Goal: Task Accomplishment & Management: Complete application form

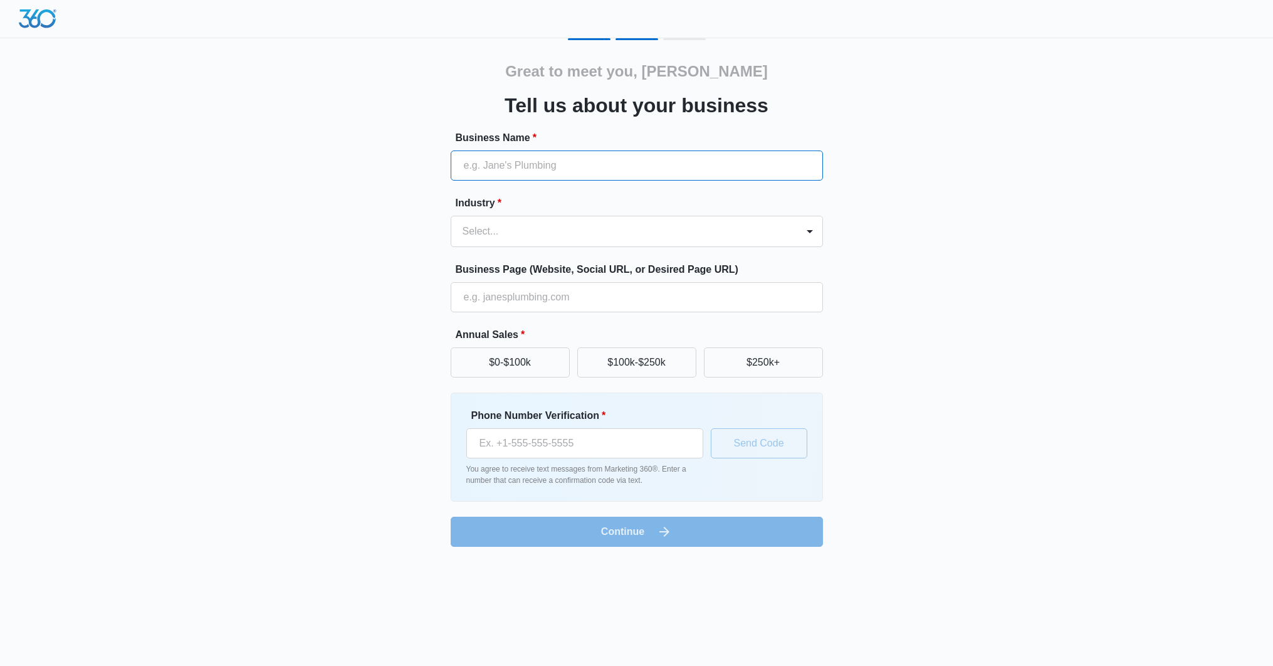
click at [659, 165] on input "Business Name *" at bounding box center [637, 165] width 372 height 30
type input "Bighorn Fire Protection"
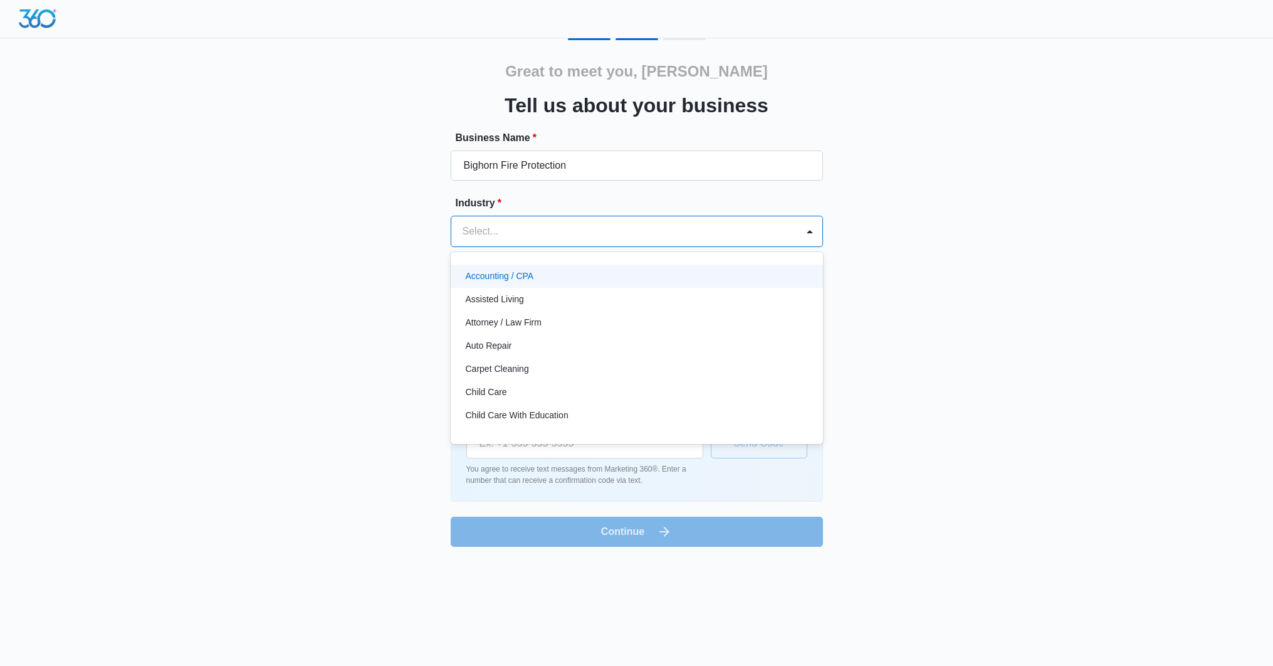
click at [575, 229] on div at bounding box center [622, 232] width 319 height 18
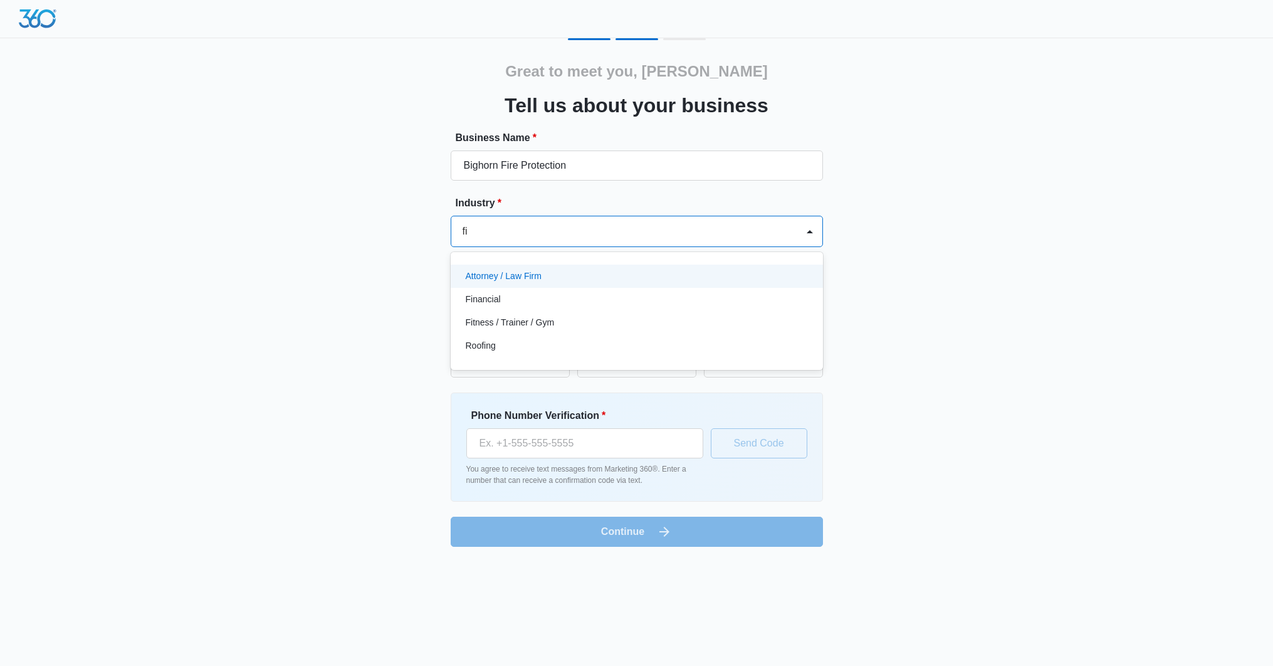
type input "f"
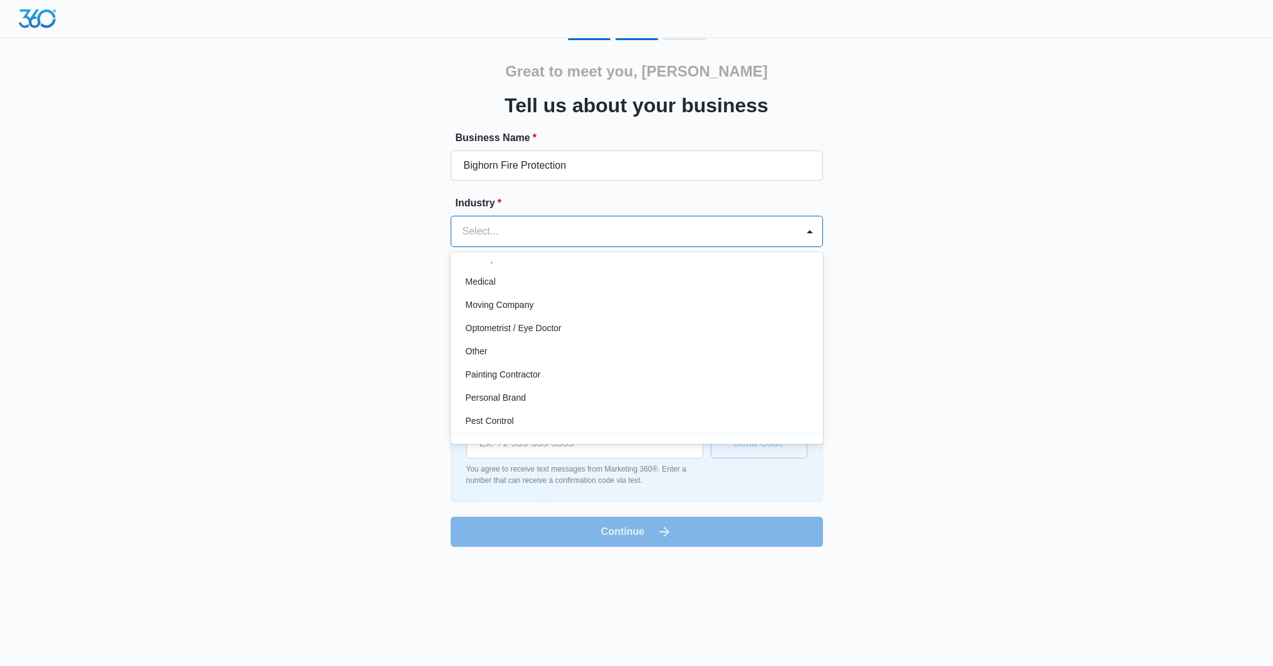
scroll to position [666, 0]
click at [530, 352] on div "Other" at bounding box center [636, 352] width 340 height 13
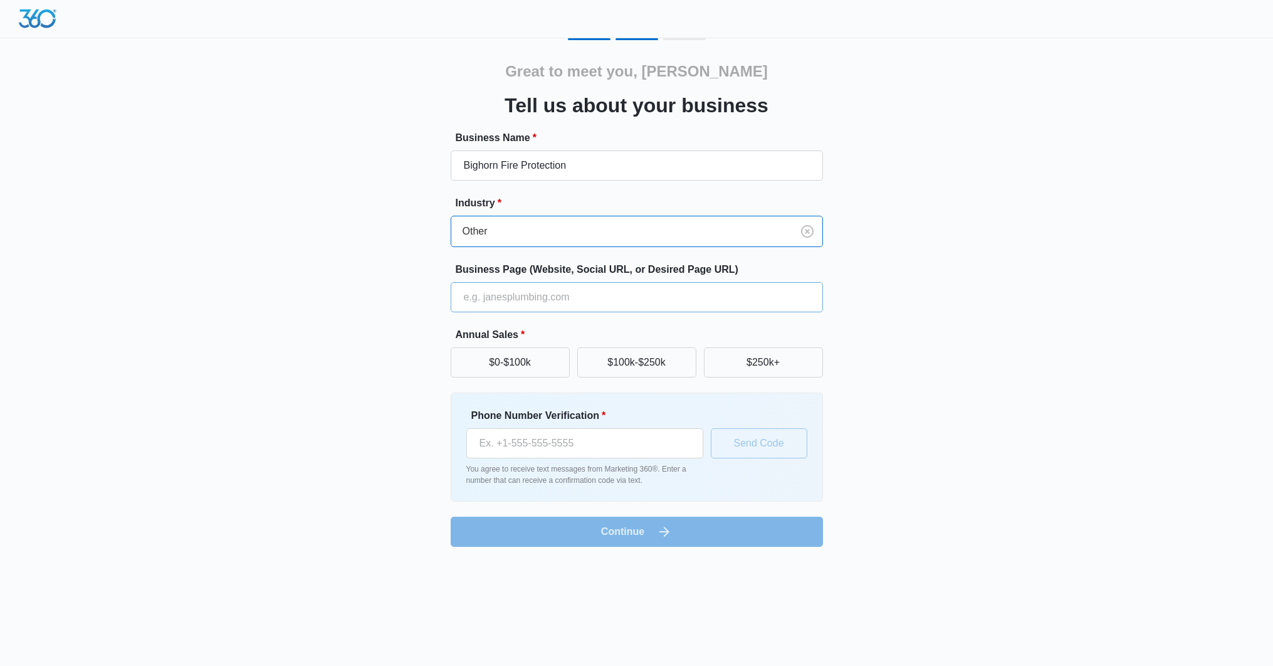
drag, startPoint x: 372, startPoint y: 330, endPoint x: 495, endPoint y: 309, distance: 125.2
click at [381, 328] on div "Great to meet you, Courtney Tell us about your business Business Name * Bighorn…" at bounding box center [637, 292] width 752 height 509
click at [525, 303] on input "Business Page (Website, Social URL, or Desired Page URL)" at bounding box center [637, 297] width 372 height 30
type input "www.bighorn-fire.com"
click at [649, 367] on button "$100k-$250k" at bounding box center [636, 362] width 119 height 30
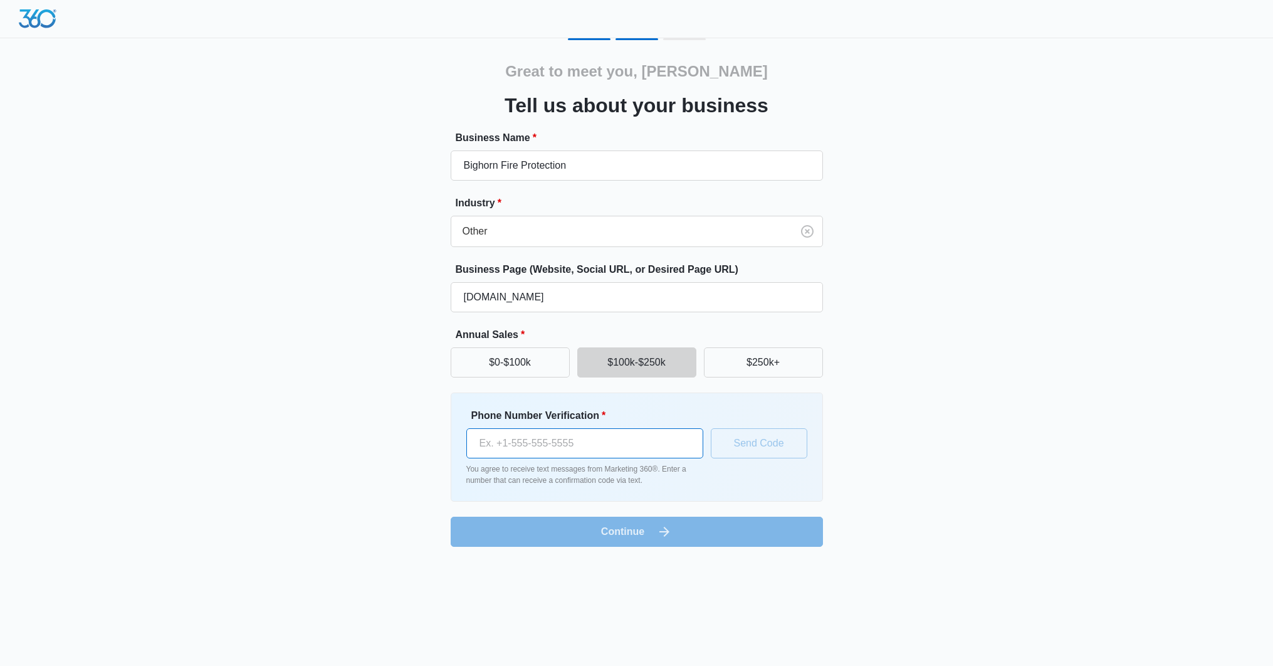
drag, startPoint x: 605, startPoint y: 436, endPoint x: 624, endPoint y: 433, distance: 19.1
click at [606, 436] on input "Phone Number Verification *" at bounding box center [584, 443] width 237 height 30
type input "[PHONE_NUMBER]"
click at [755, 445] on button "Send Code" at bounding box center [759, 443] width 97 height 30
click at [1109, 354] on div "Great to meet you, Courtney Tell us about your business Business Name * Bighorn…" at bounding box center [636, 281] width 1273 height 562
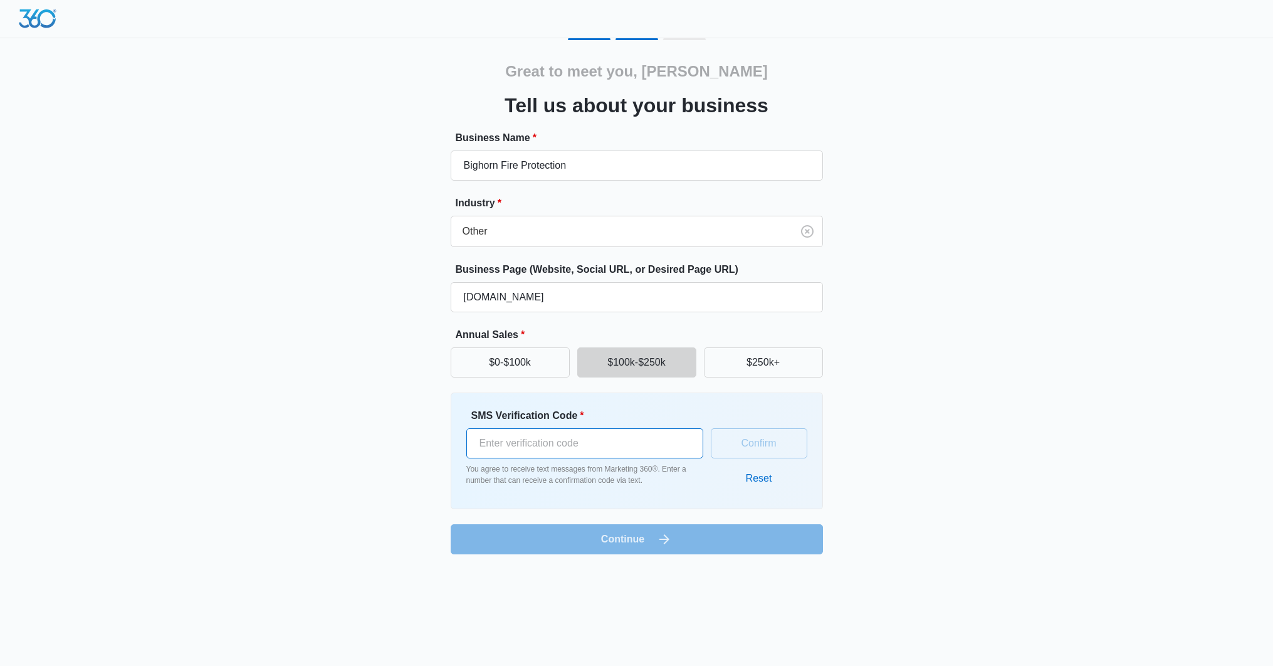
click at [525, 445] on input "SMS Verification Code *" at bounding box center [584, 443] width 237 height 30
paste input "857093"
type input "857093"
click at [727, 439] on button "Confirm" at bounding box center [759, 443] width 97 height 30
click at [993, 448] on div "Great to meet you, Courtney Tell us about your business Business Name * Bighorn…" at bounding box center [637, 296] width 752 height 516
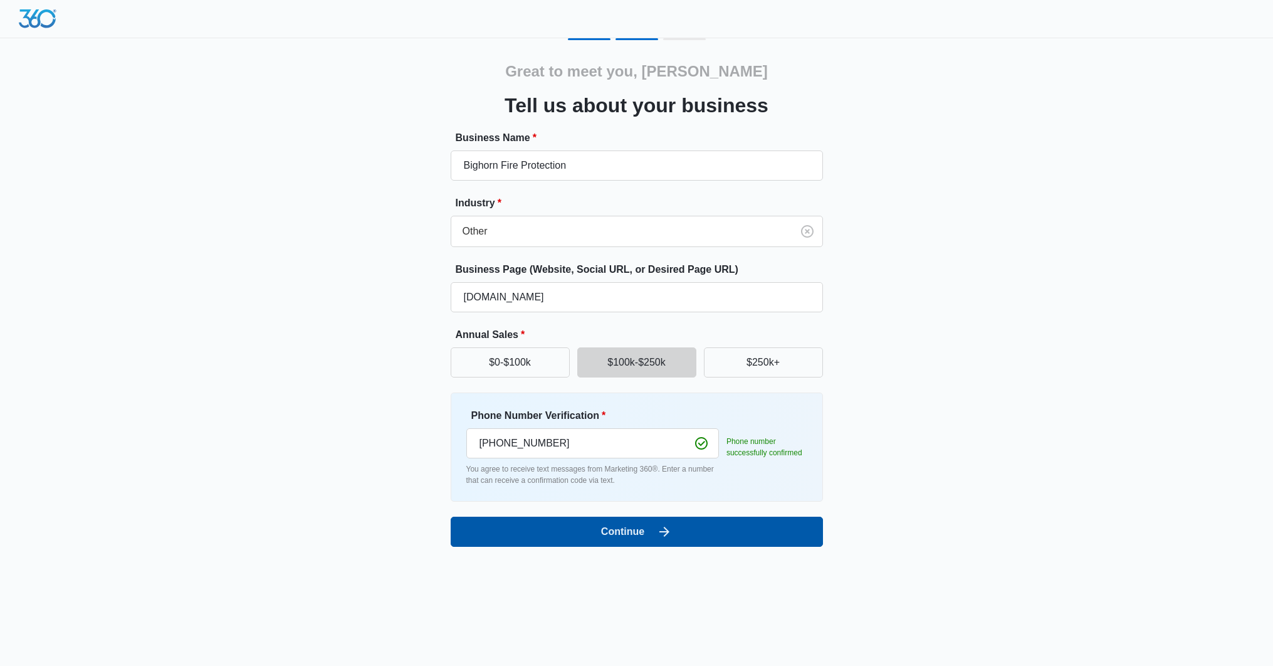
click at [744, 541] on button "Continue" at bounding box center [637, 532] width 372 height 30
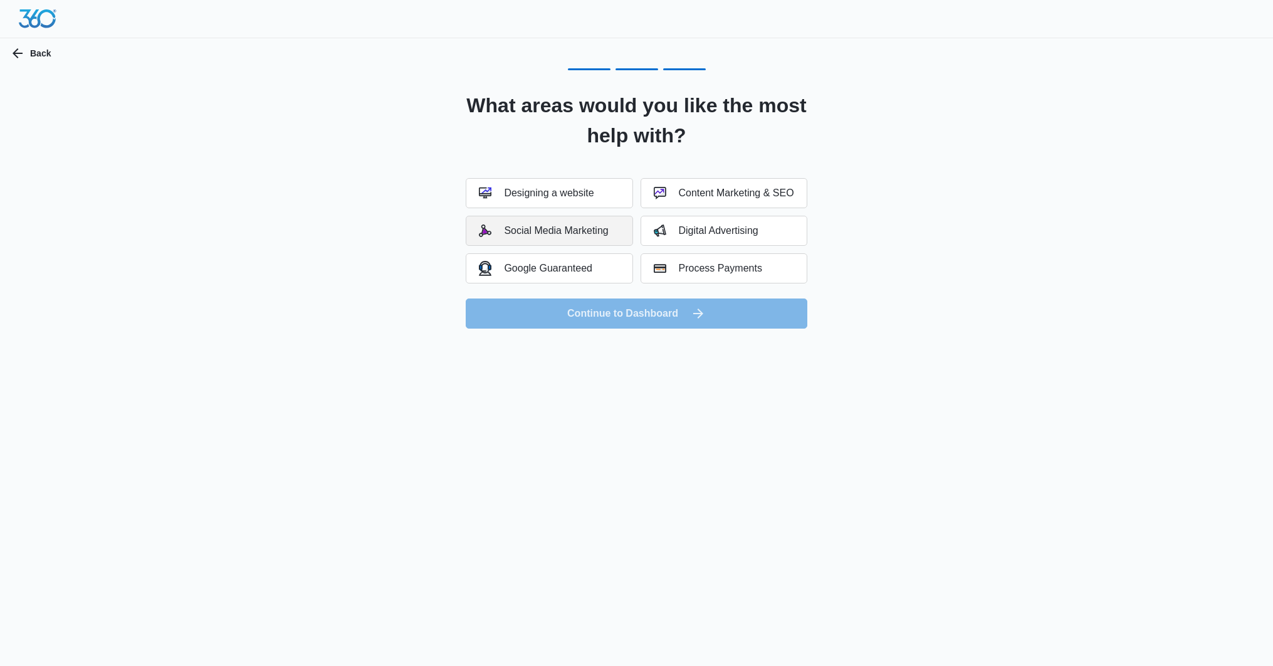
click at [600, 226] on div "Social Media Marketing" at bounding box center [543, 230] width 129 height 13
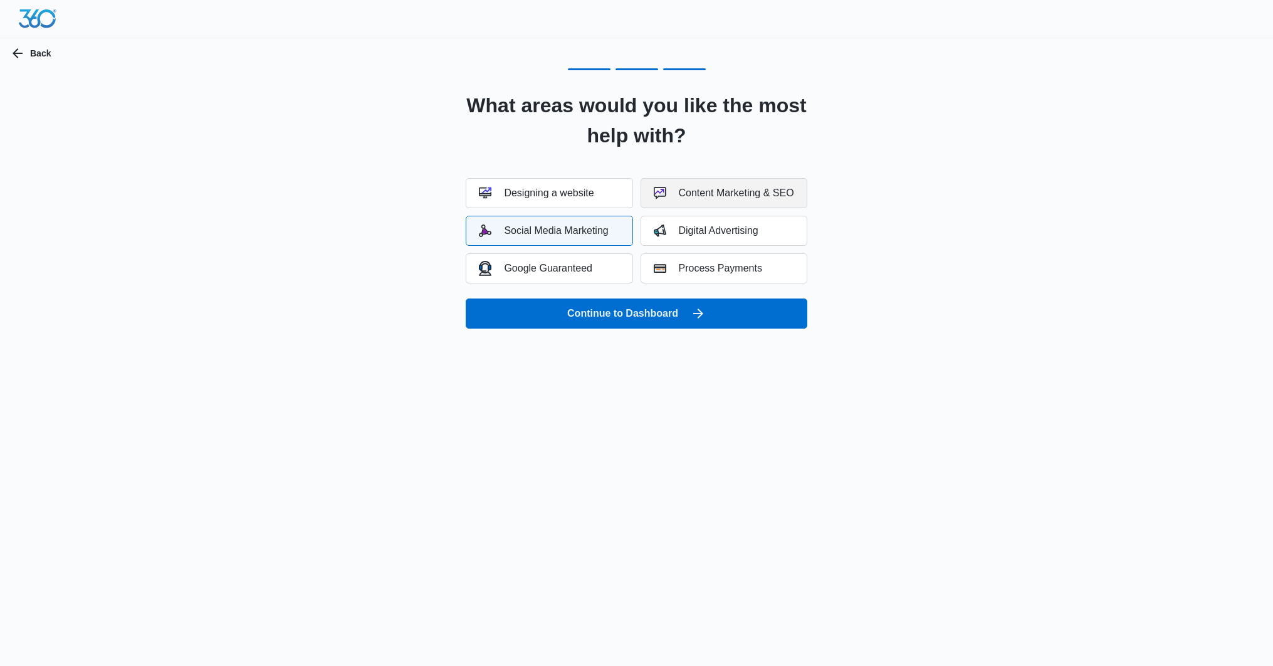
click at [683, 196] on div "Content Marketing & SEO" at bounding box center [724, 193] width 140 height 13
click at [941, 288] on div "What areas would you like the most help with? Designing a website Content Marke…" at bounding box center [637, 198] width 752 height 260
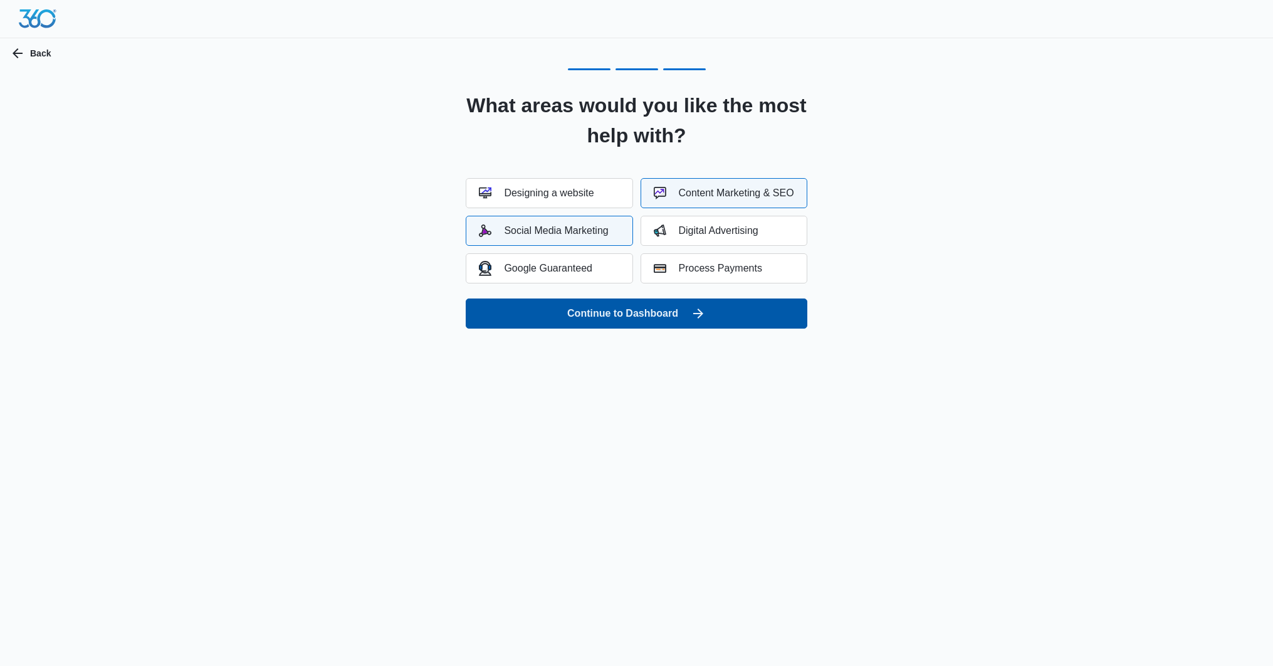
click at [571, 312] on button "Continue to Dashboard" at bounding box center [636, 313] width 341 height 30
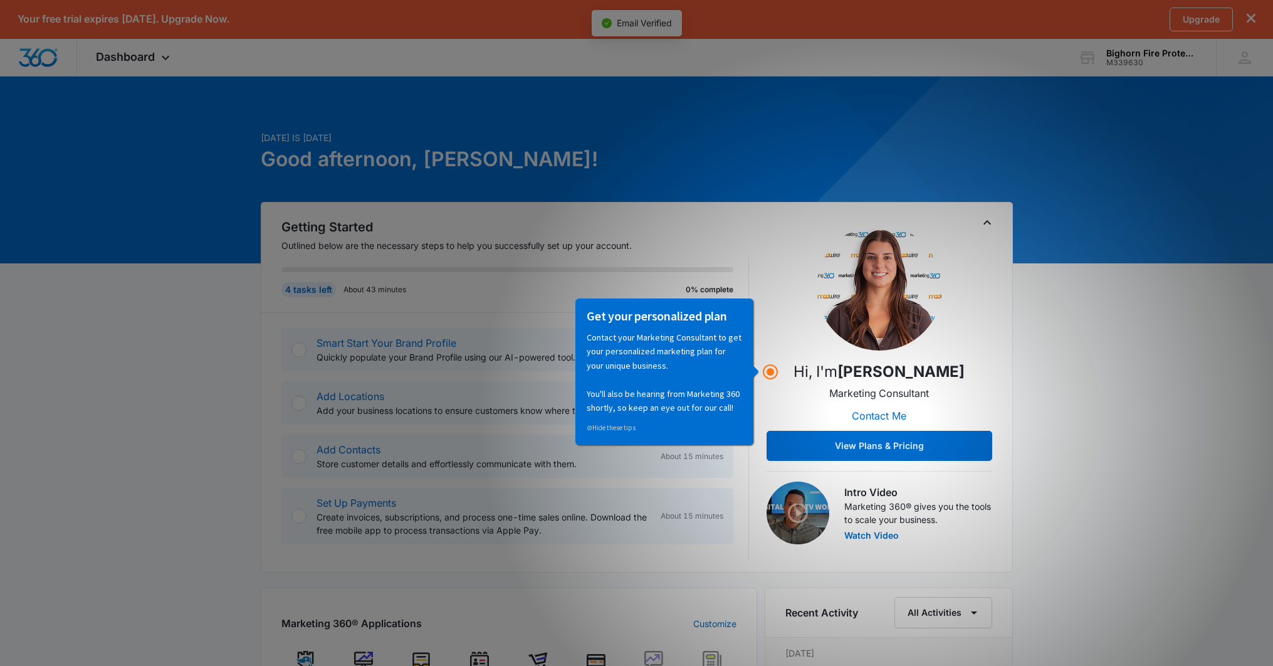
click at [1107, 353] on div "Today is Wednesday, October 8th Good afternoon, Courtney! Getting Started Outli…" at bounding box center [636, 634] width 1273 height 1087
drag, startPoint x: 799, startPoint y: 359, endPoint x: 813, endPoint y: 355, distance: 13.9
click at [805, 357] on div "Hi, I'm Maisy Barbosa Marketing Consultant Contact Me View Plans & Pricing" at bounding box center [880, 343] width 226 height 236
click at [1006, 238] on div "Getting Started Outlined below are the necessary steps to help you successfully…" at bounding box center [637, 387] width 752 height 371
drag, startPoint x: 970, startPoint y: 216, endPoint x: 983, endPoint y: 214, distance: 12.8
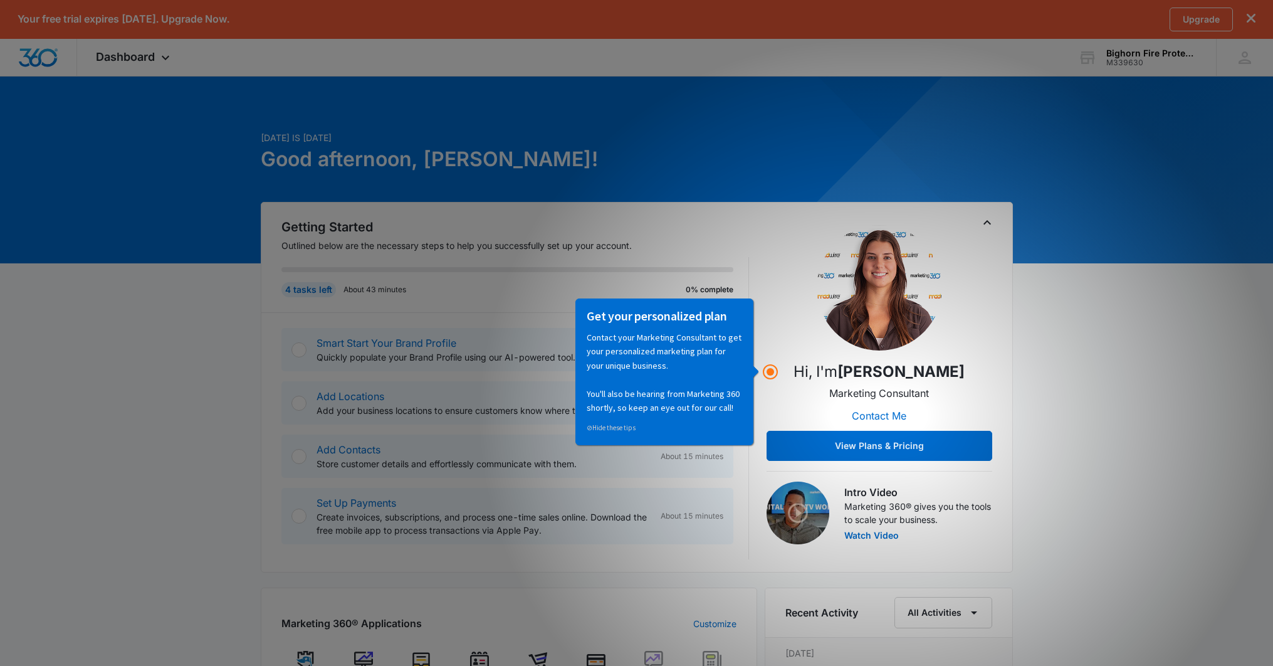
click at [971, 216] on div "Getting Started Outlined below are the necessary steps to help you successfully…" at bounding box center [637, 387] width 752 height 371
drag, startPoint x: 996, startPoint y: 214, endPoint x: 976, endPoint y: 209, distance: 21.3
click at [994, 213] on div "Getting Started Outlined below are the necessary steps to help you successfully…" at bounding box center [637, 387] width 752 height 371
drag, startPoint x: 680, startPoint y: 278, endPoint x: 685, endPoint y: 283, distance: 7.1
click at [683, 281] on div "4 tasks left About 43 minutes 0% complete" at bounding box center [516, 284] width 468 height 55
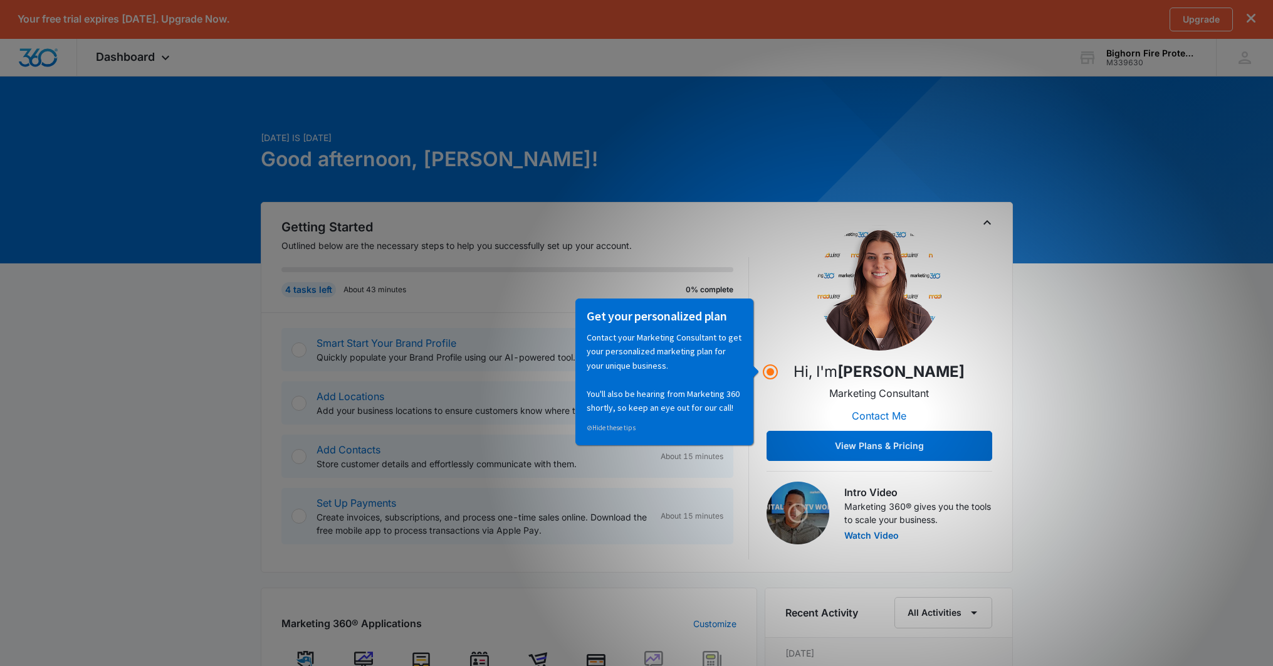
drag, startPoint x: 701, startPoint y: 380, endPoint x: 638, endPoint y: 409, distance: 69.6
click at [700, 381] on p "Contact your Marketing Consultant to get your personalized marketing plan for y…" at bounding box center [664, 372] width 155 height 84
click at [621, 427] on link "⊘ Hide these tips" at bounding box center [611, 427] width 49 height 9
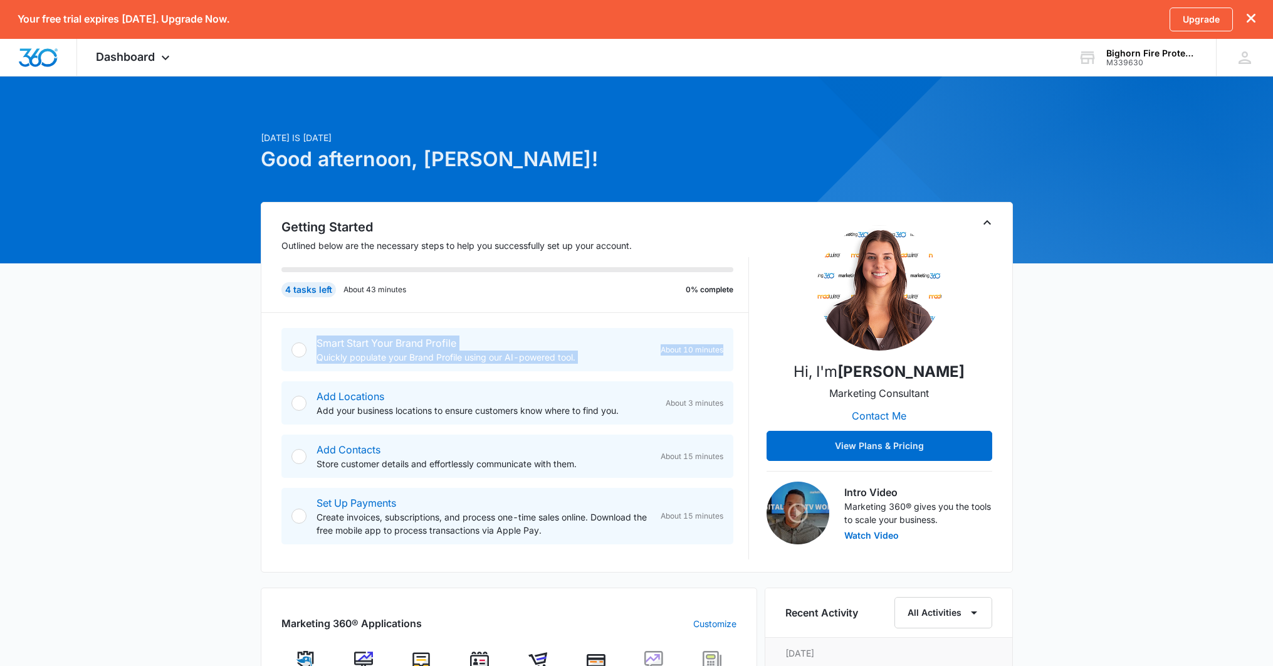
drag, startPoint x: 312, startPoint y: 347, endPoint x: 252, endPoint y: 377, distance: 66.5
click at [251, 378] on div "Today is Wednesday, October 8th Good afternoon, Courtney! Getting Started Outli…" at bounding box center [636, 634] width 1273 height 1087
click at [302, 399] on div at bounding box center [299, 403] width 15 height 15
click at [297, 401] on div at bounding box center [299, 403] width 15 height 15
drag, startPoint x: 174, startPoint y: 59, endPoint x: 166, endPoint y: 59, distance: 8.2
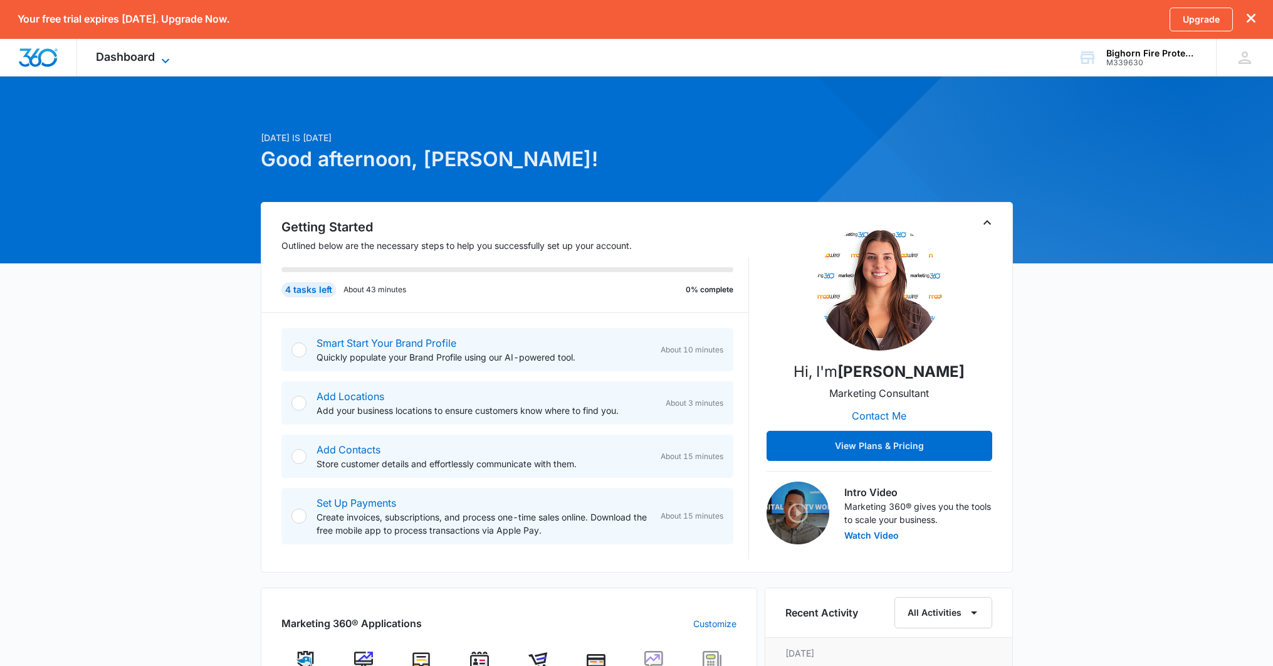
click at [174, 60] on div "Dashboard Apps Reputation Websites Forms CRM Email Shop Payments POS Ads Intell…" at bounding box center [134, 57] width 115 height 37
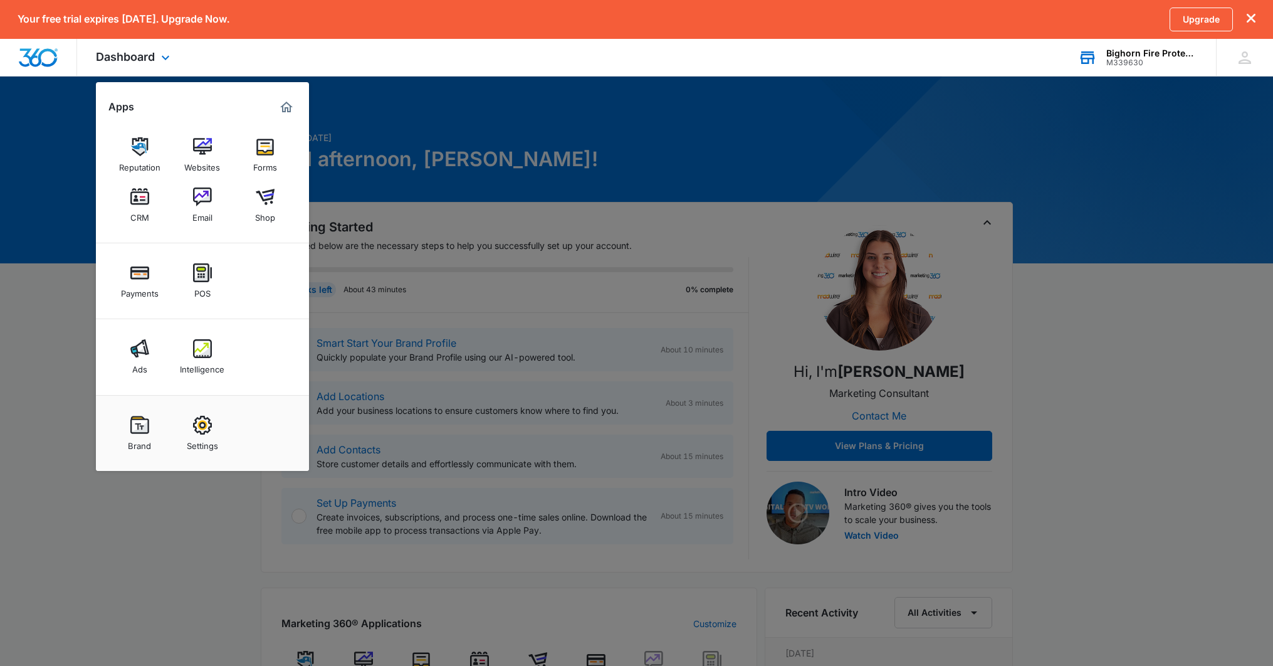
click at [1183, 51] on div "Bighorn Fire Protection" at bounding box center [1153, 53] width 92 height 10
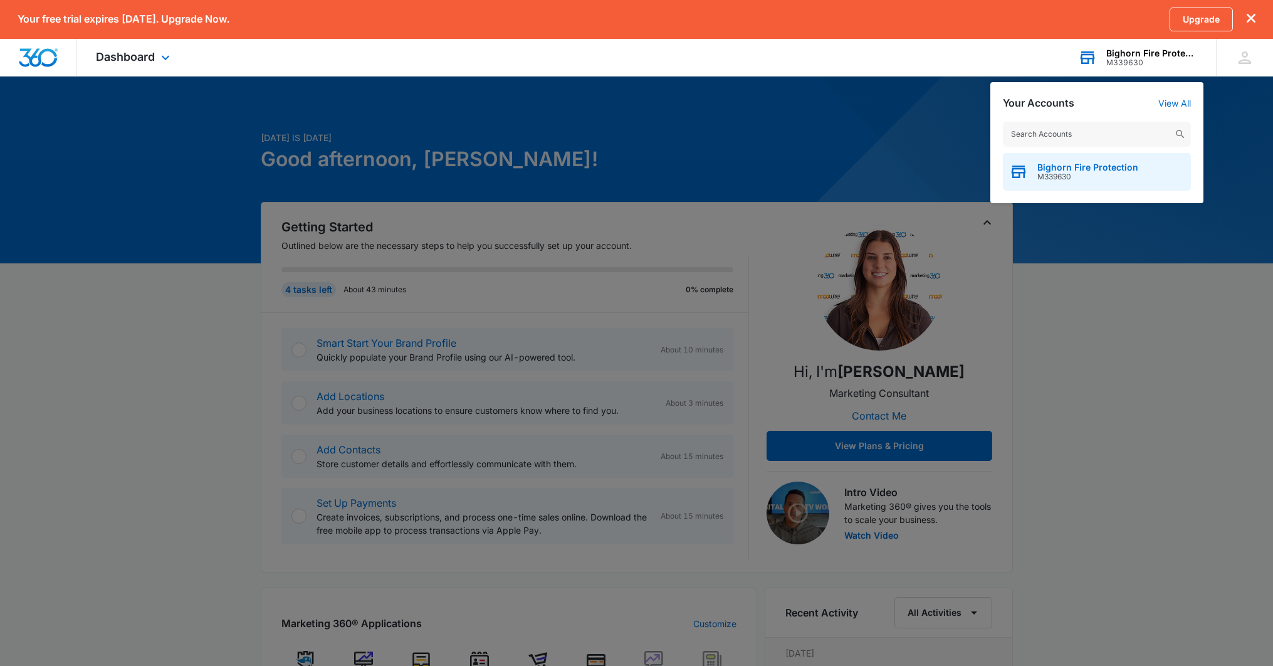
click at [1076, 170] on span "Bighorn Fire Protection" at bounding box center [1088, 167] width 101 height 10
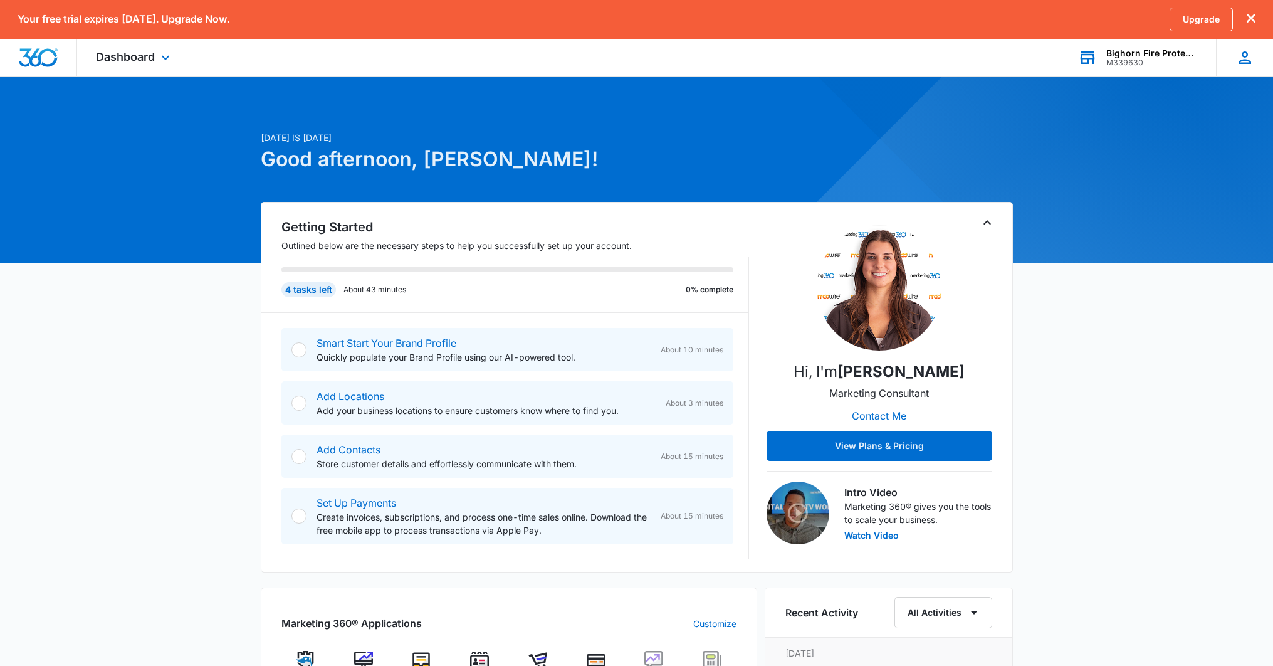
click at [1257, 65] on div "CD Courtney Dorrance info@bighorn-fire.com My Profile Notifications Support Log…" at bounding box center [1244, 57] width 57 height 37
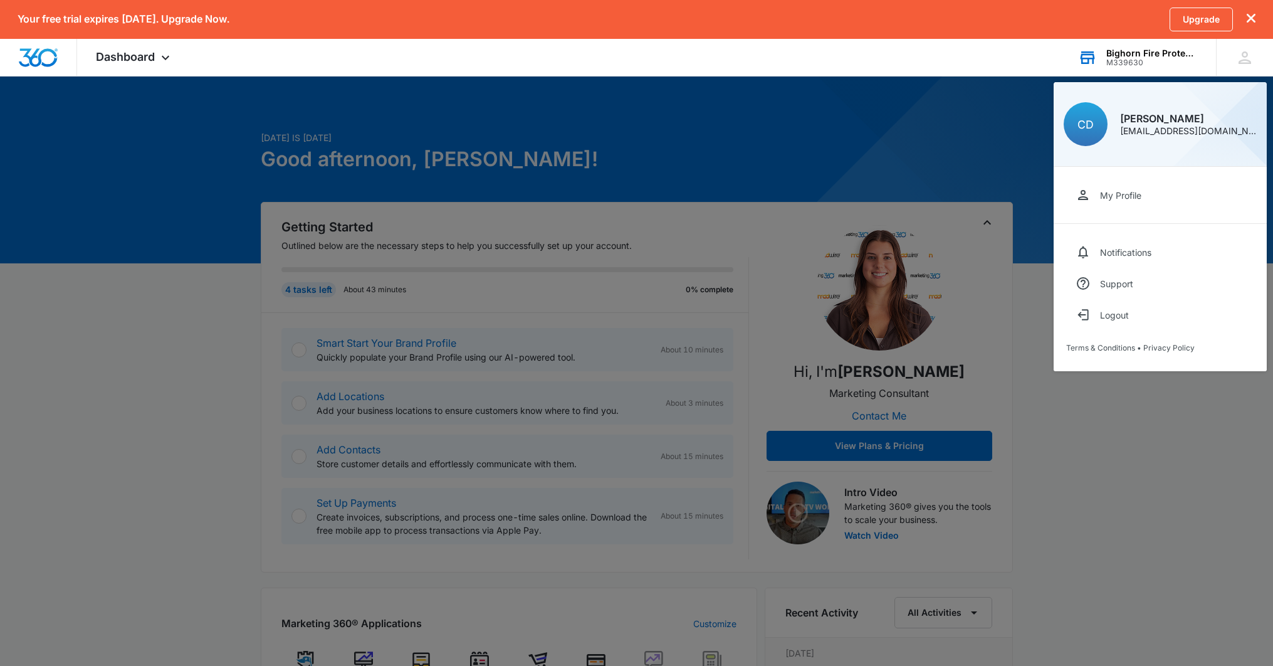
click at [849, 162] on div at bounding box center [636, 333] width 1273 height 666
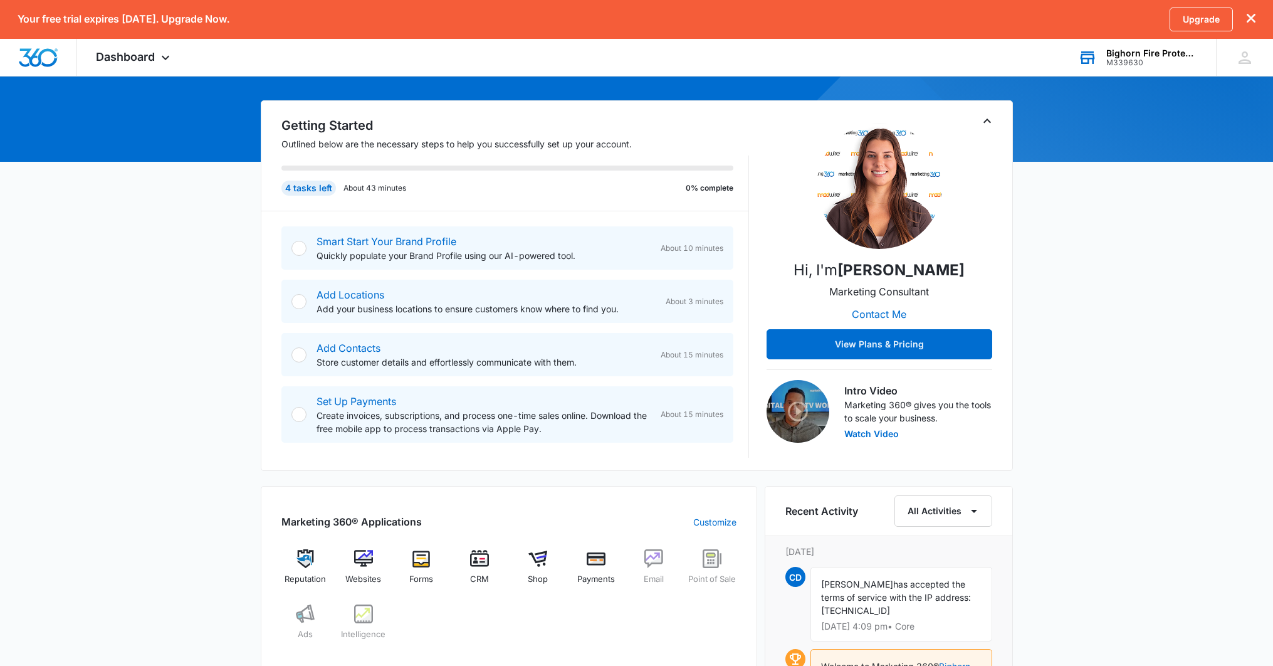
scroll to position [120, 0]
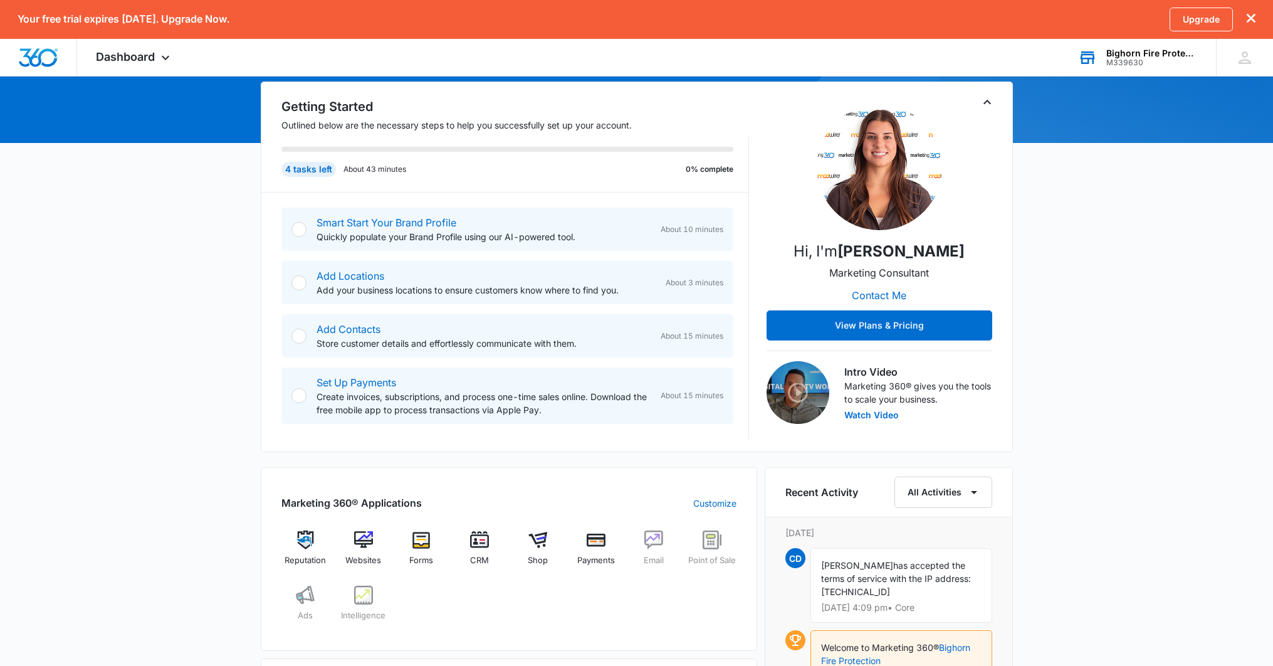
drag, startPoint x: 650, startPoint y: 349, endPoint x: 656, endPoint y: 341, distance: 9.8
click at [651, 348] on div "Add Contacts Store customer details and effortlessly communicate with them. Abo…" at bounding box center [520, 336] width 407 height 28
drag, startPoint x: 679, startPoint y: 270, endPoint x: 654, endPoint y: 224, distance: 52.2
click at [676, 268] on div "Add Locations Add your business locations to ensure customers know where to fin…" at bounding box center [508, 282] width 452 height 43
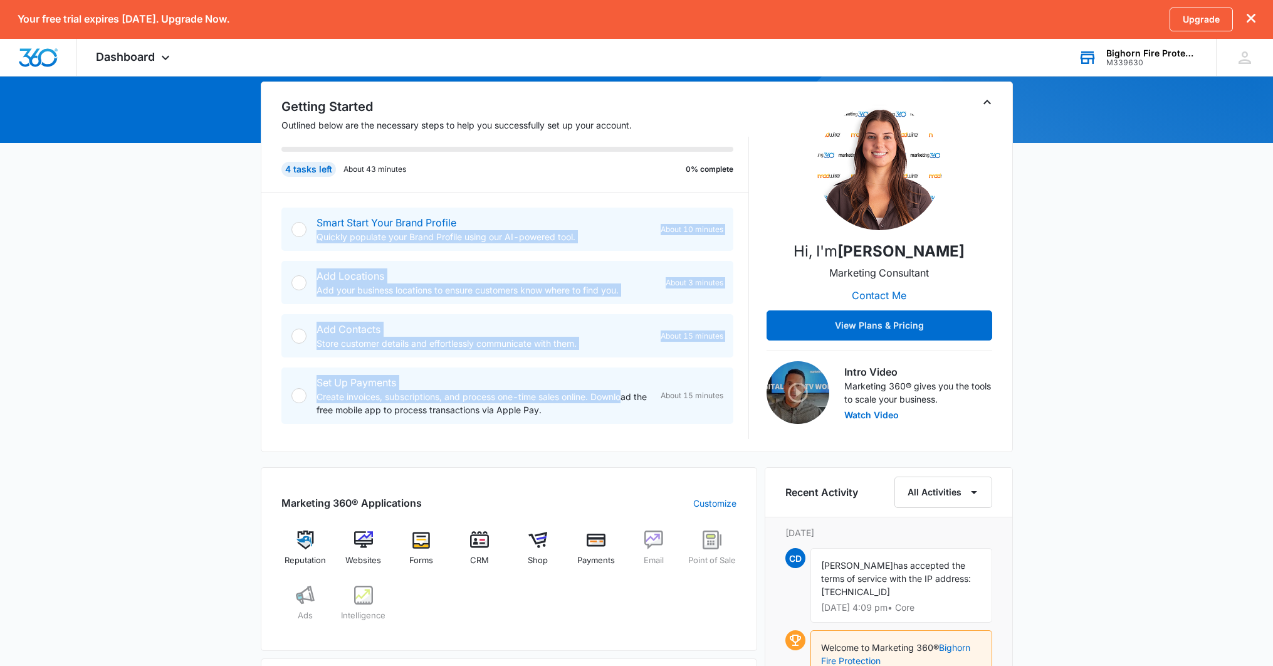
drag, startPoint x: 654, startPoint y: 219, endPoint x: 625, endPoint y: 396, distance: 179.2
click at [625, 396] on div "Smart Start Your Brand Profile Quickly populate your Brand Profile using our AI…" at bounding box center [516, 315] width 468 height 246
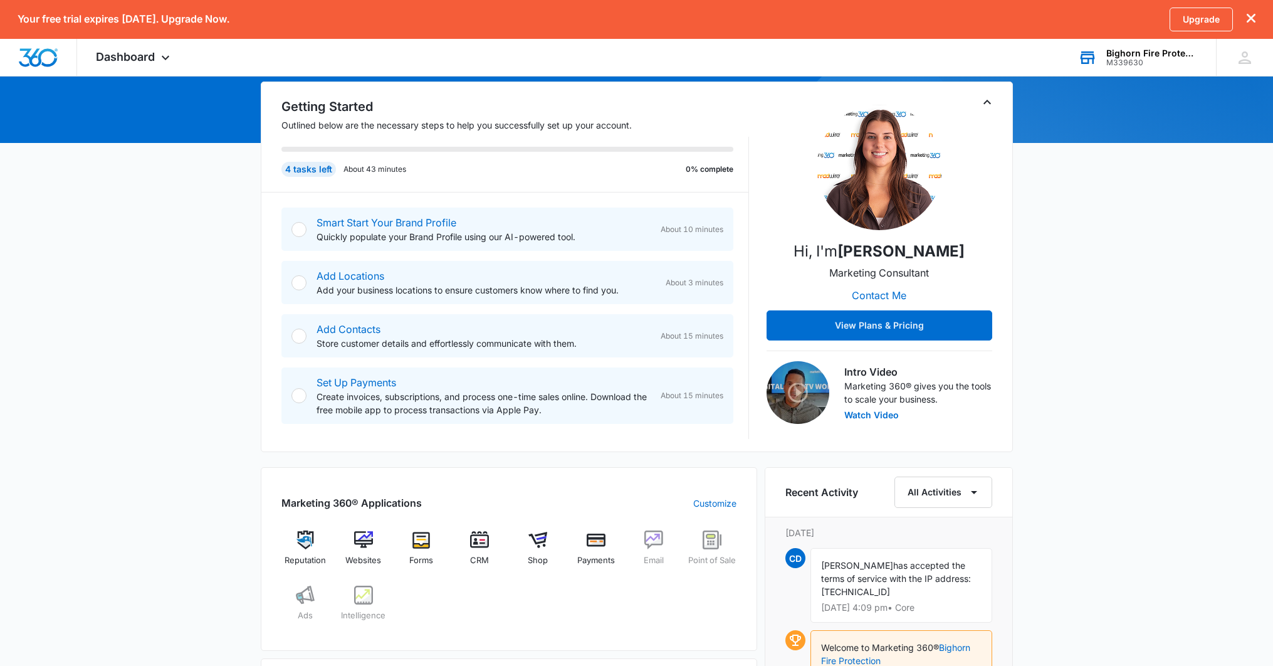
drag, startPoint x: 625, startPoint y: 397, endPoint x: 577, endPoint y: 339, distance: 75.2
click at [623, 394] on p "Create invoices, subscriptions, and process one-time sales online. Download the…" at bounding box center [484, 403] width 334 height 26
click at [316, 166] on div "4 tasks left" at bounding box center [309, 169] width 55 height 15
drag, startPoint x: 351, startPoint y: 176, endPoint x: 428, endPoint y: 195, distance: 79.5
click at [423, 192] on div "Getting Started Outlined below are the necessary steps to help you successfully…" at bounding box center [516, 268] width 468 height 342
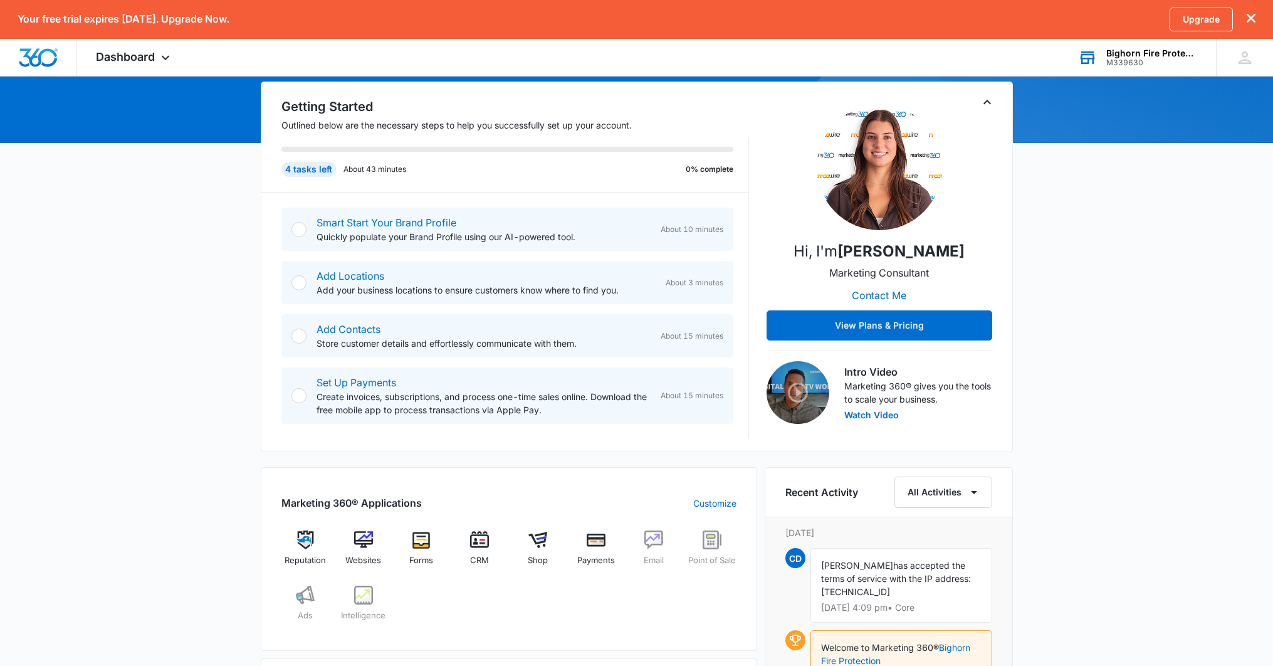
click at [409, 205] on div "Smart Start Your Brand Profile Quickly populate your Brand Profile using our AI…" at bounding box center [516, 315] width 468 height 246
click at [604, 230] on p "Quickly populate your Brand Profile using our AI-powered tool." at bounding box center [484, 236] width 334 height 13
click at [532, 266] on div "Add Locations Add your business locations to ensure customers know where to fin…" at bounding box center [508, 282] width 452 height 43
click at [344, 295] on div "Add Locations Add your business locations to ensure customers know where to fin…" at bounding box center [508, 282] width 452 height 43
click at [353, 272] on link "Add Locations" at bounding box center [351, 276] width 68 height 13
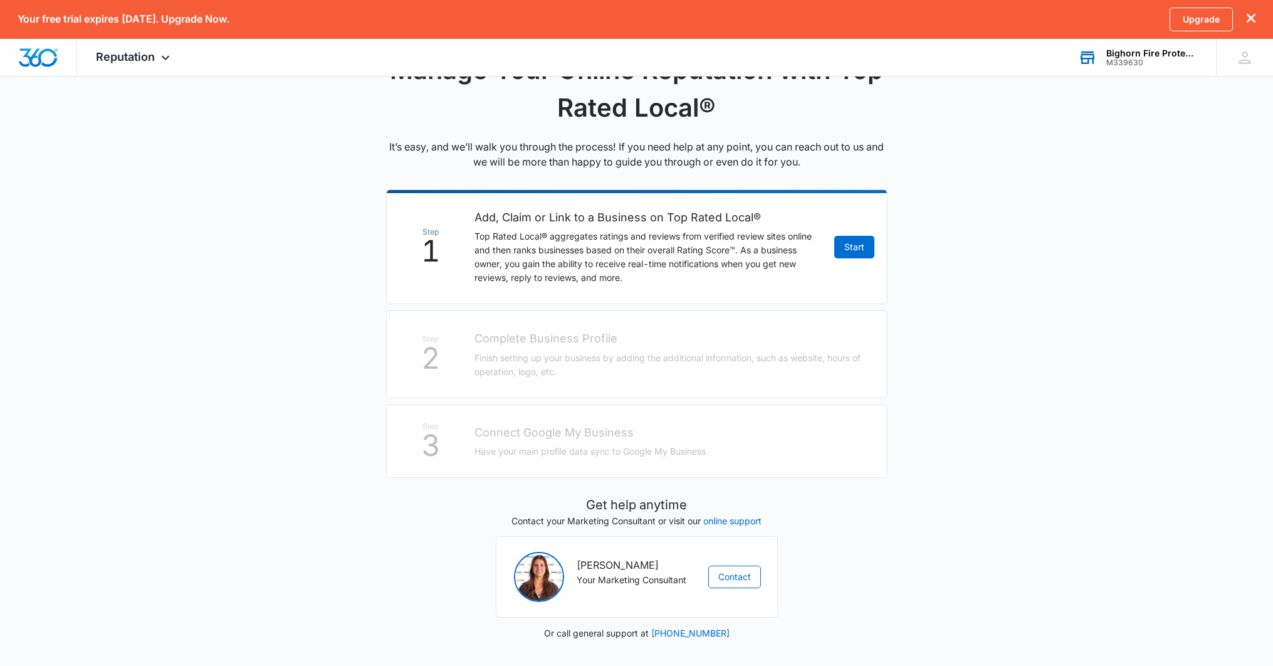
scroll to position [140, 0]
click at [855, 247] on link "Start" at bounding box center [855, 246] width 40 height 23
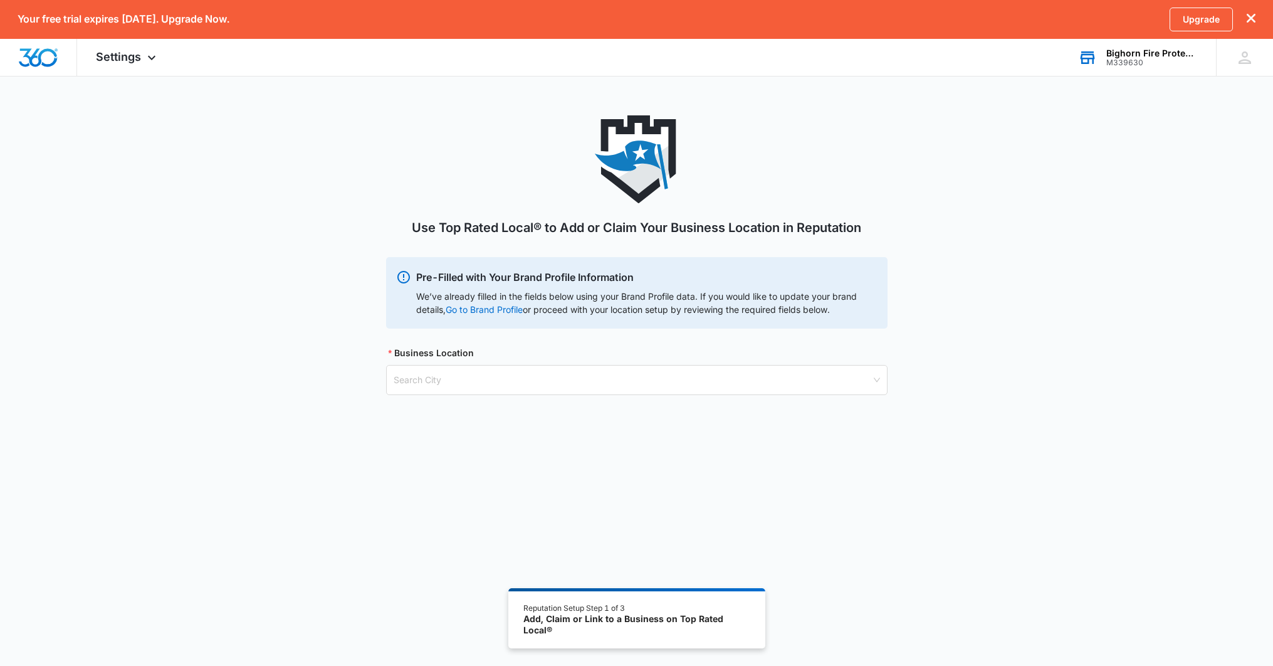
click at [525, 396] on div "Use Top Rated Local® to Add or Claim Your Business Location in Reputation Pre-F…" at bounding box center [637, 270] width 502 height 310
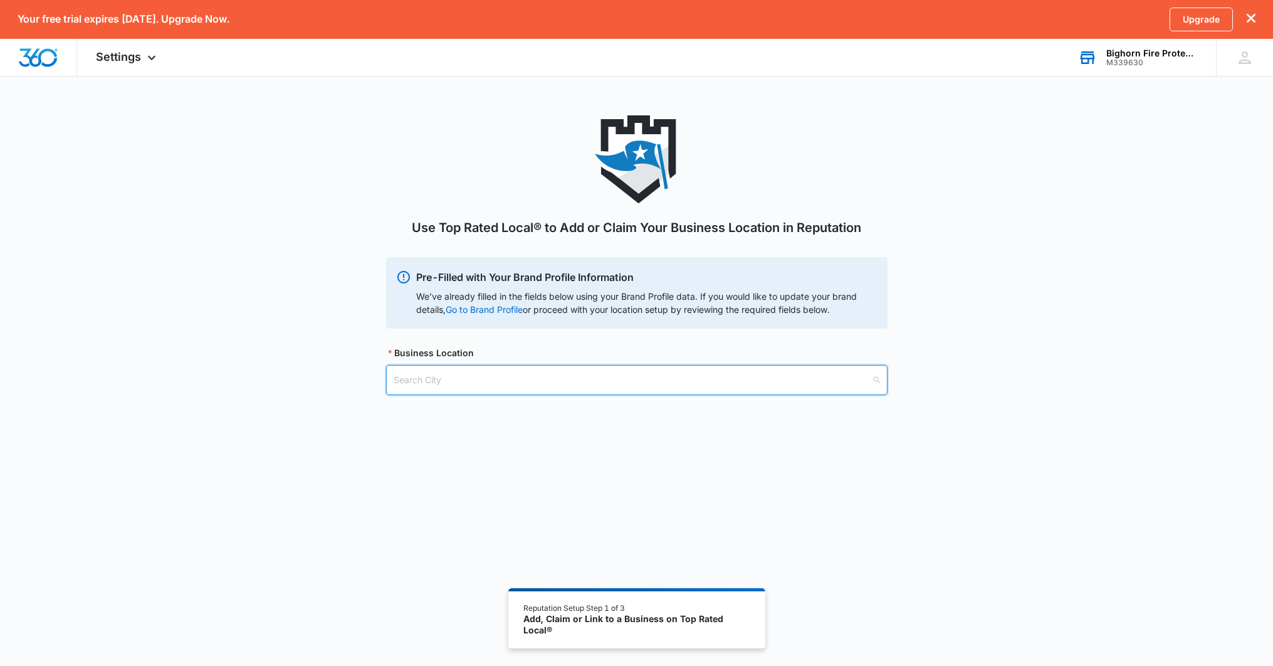
click at [534, 380] on input "search" at bounding box center [633, 380] width 478 height 29
type input "7140 W 117th Avenue C3 Broomfield Colorado 80020"
type input "Broomfield"
click at [517, 414] on div "Broomfield, [GEOGRAPHIC_DATA] - [GEOGRAPHIC_DATA]" at bounding box center [636, 411] width 485 height 14
click at [588, 450] on input "search" at bounding box center [633, 444] width 478 height 29
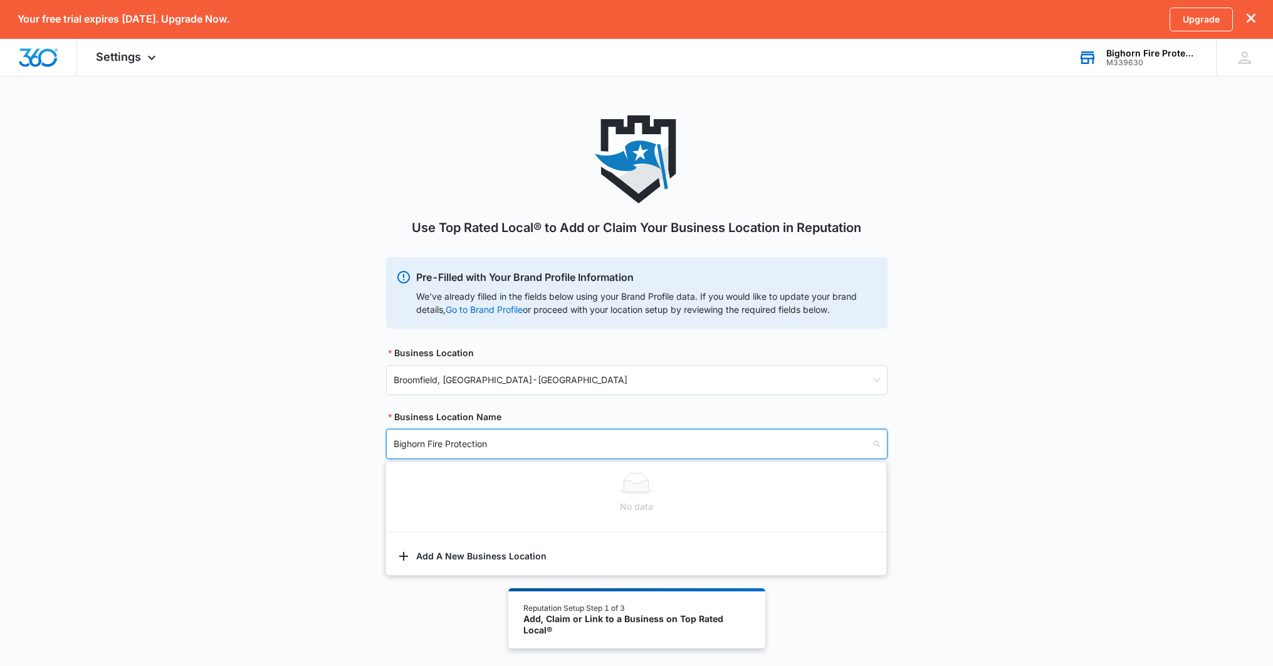
scroll to position [21, 0]
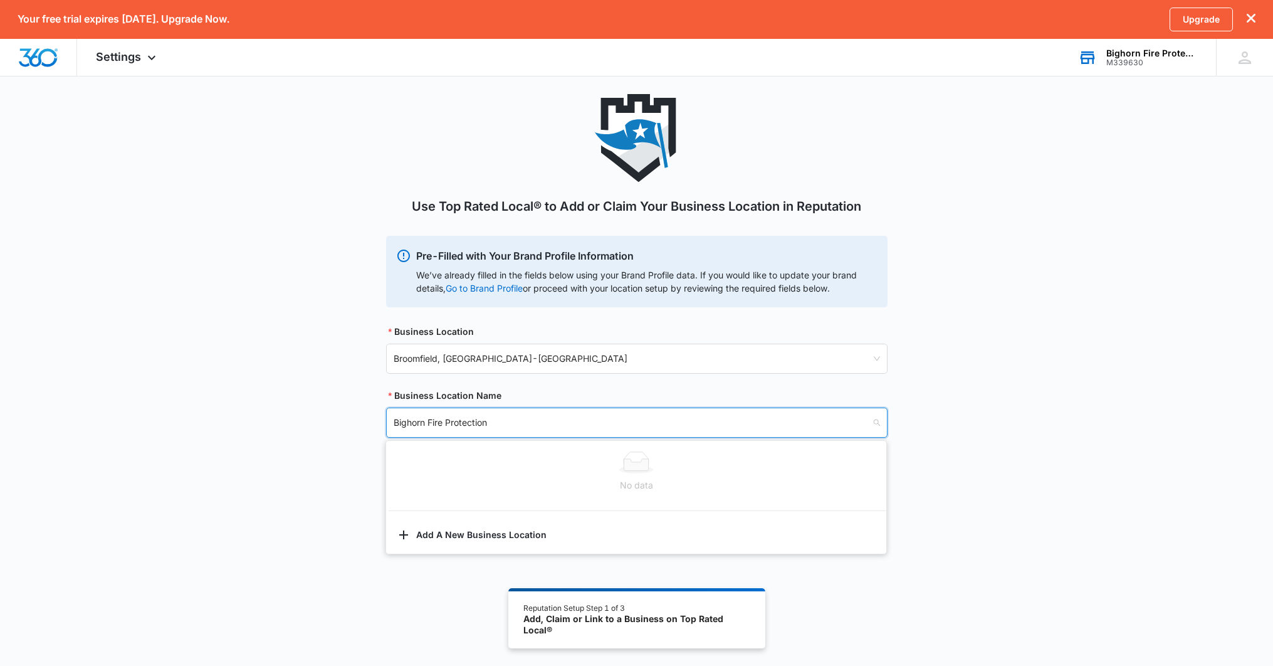
type input "Bighorn Fire Protection"
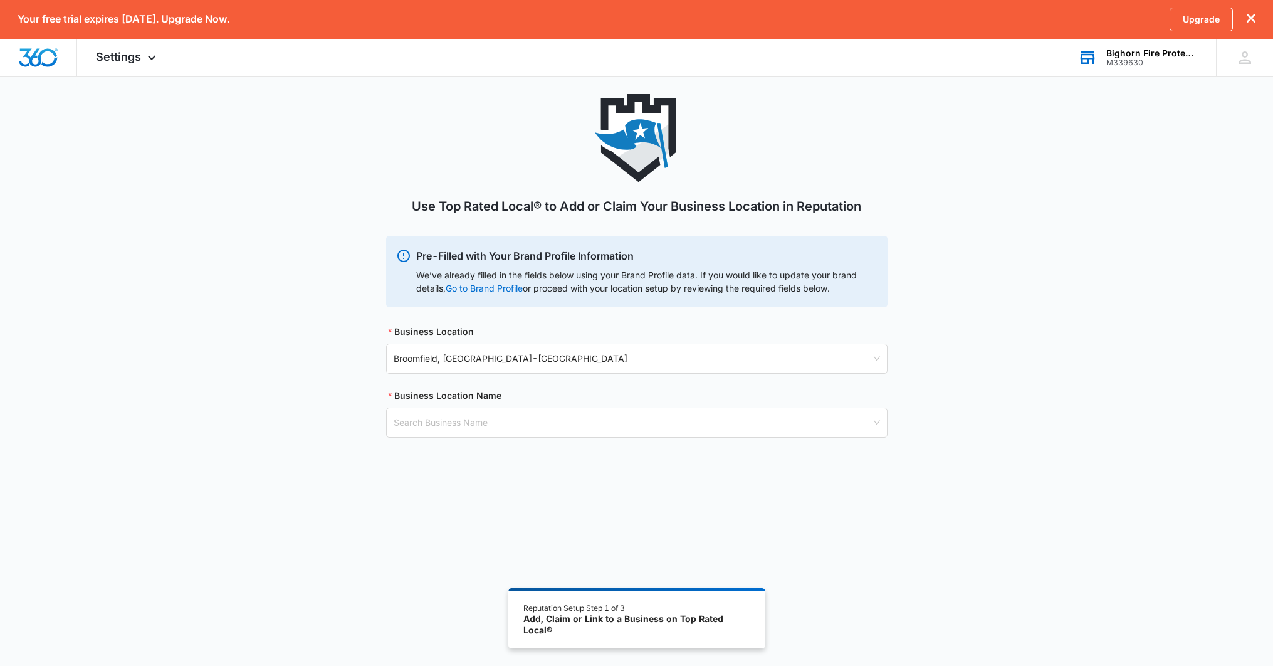
click at [347, 561] on div "Use Top Rated Local® to Add or Claim Your Business Location in Reputation Pre-F…" at bounding box center [636, 390] width 1273 height 593
click at [466, 422] on input "search" at bounding box center [633, 422] width 478 height 29
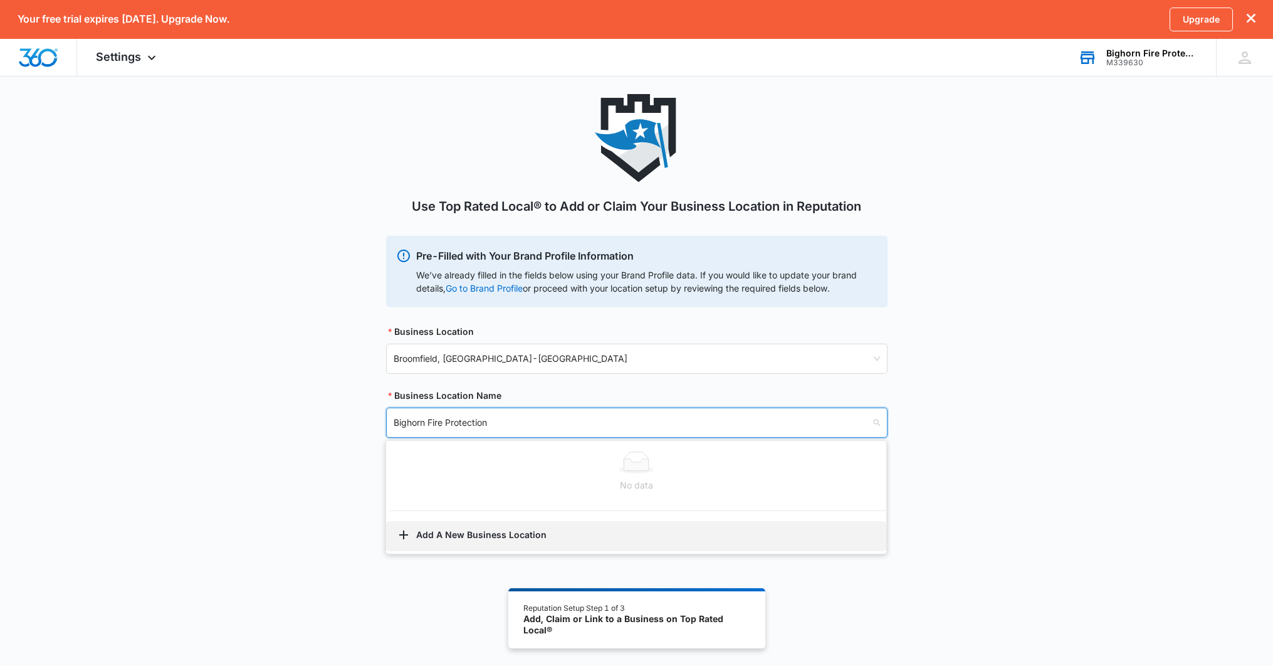
type input "Bighorn Fire Protection"
click at [414, 533] on button "Add A New Business Location" at bounding box center [636, 536] width 500 height 30
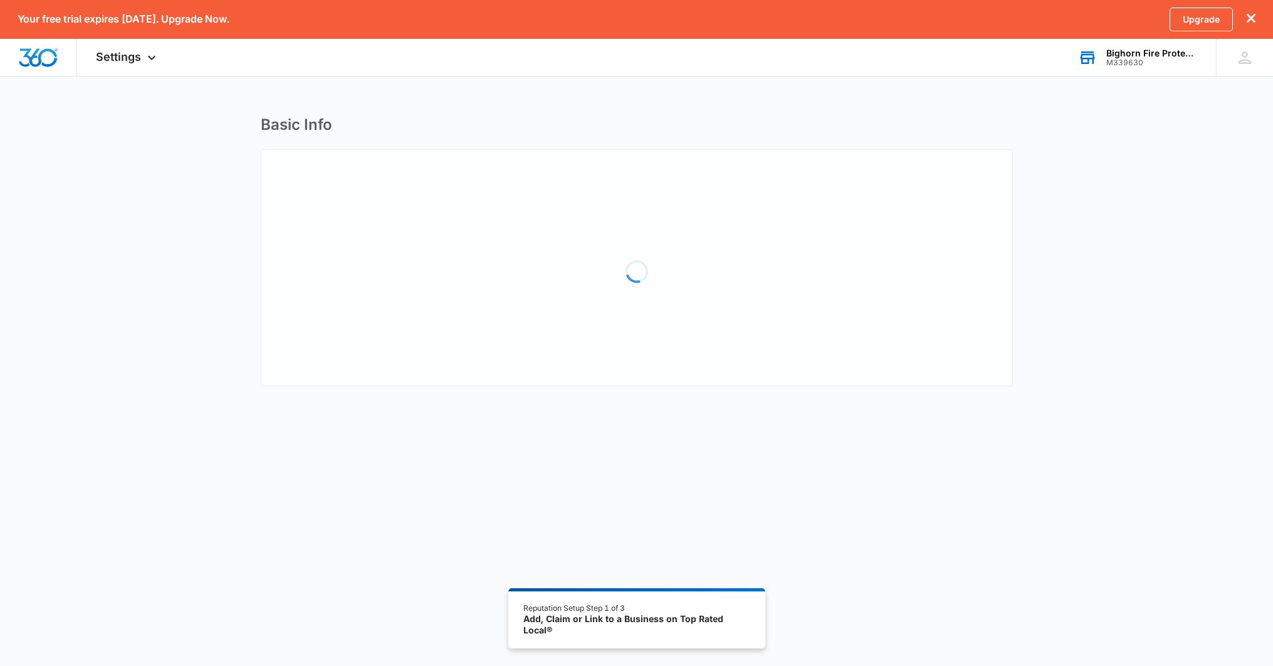
select select "[US_STATE]"
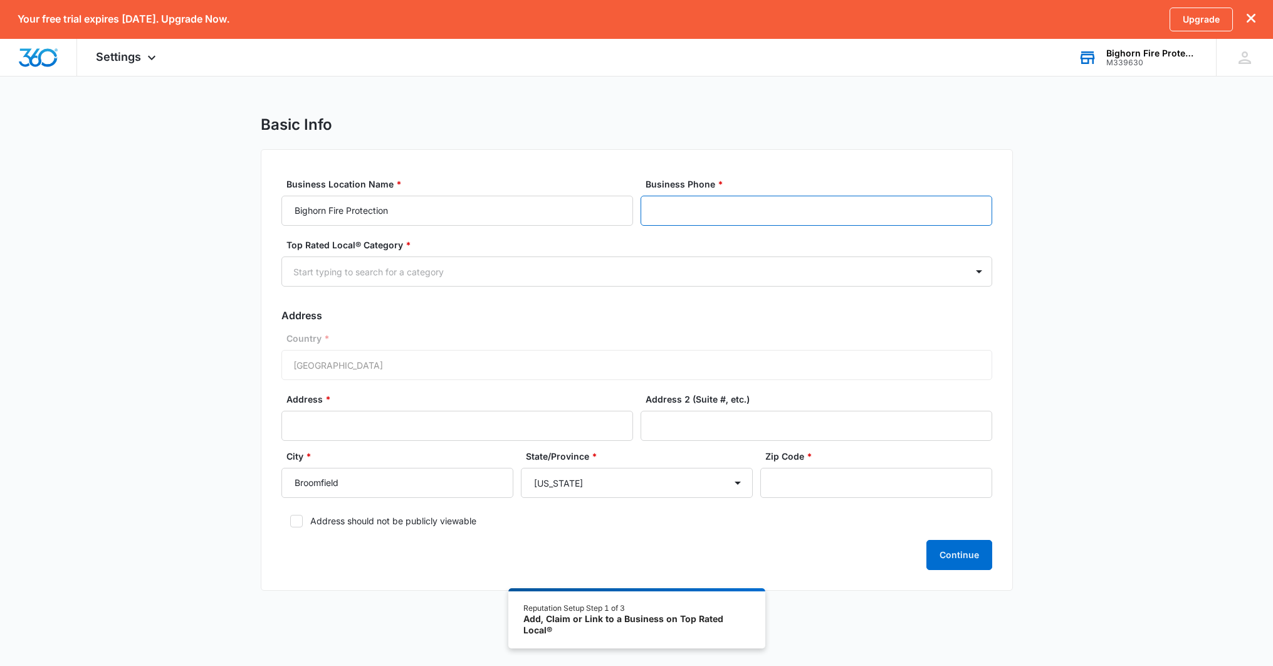
click at [704, 207] on input "Business Phone *" at bounding box center [817, 211] width 352 height 30
type input "[PHONE_NUMBER]"
click at [552, 280] on div "Start typing to search for a category" at bounding box center [624, 272] width 685 height 28
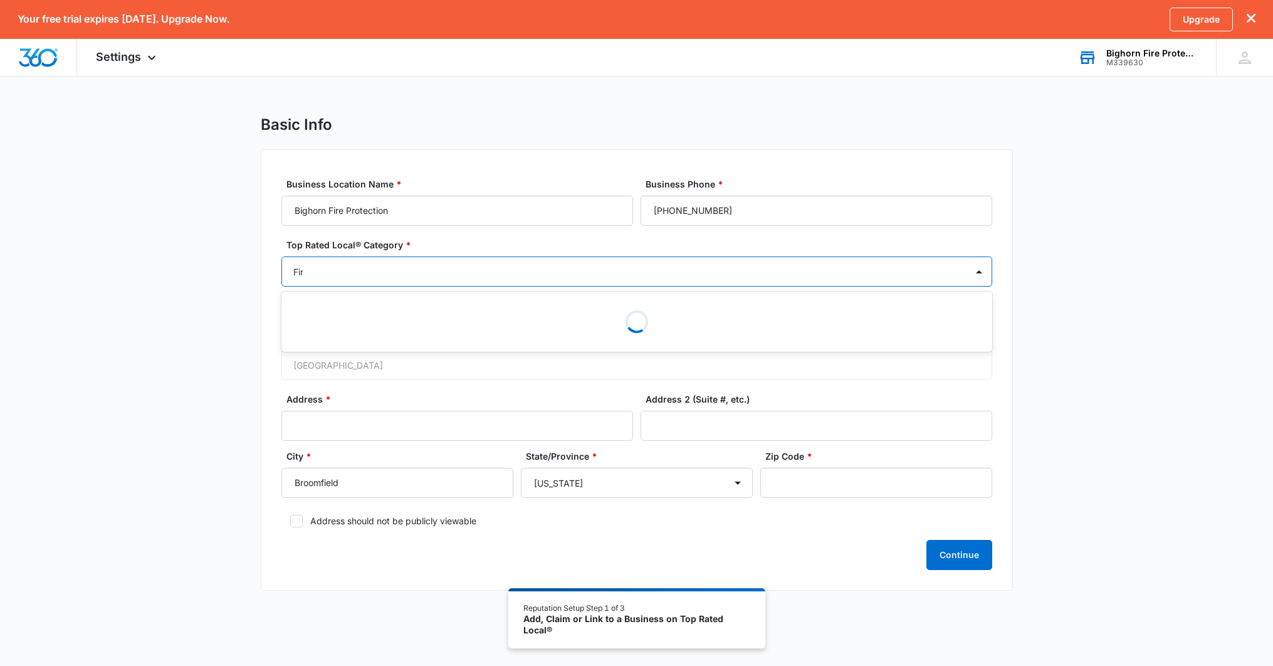
type input "Fire"
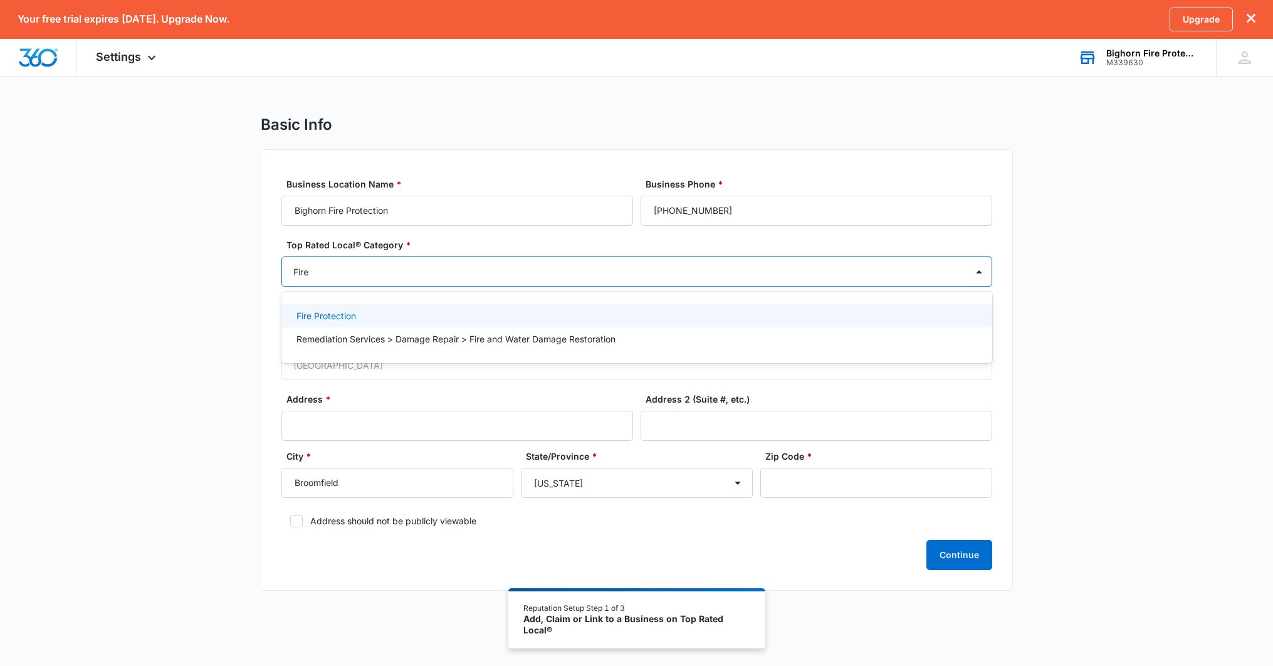
click at [478, 322] on div "Fire Protection" at bounding box center [636, 315] width 678 height 13
click at [204, 324] on div "Basic Info Business Location Name * Bighorn Fire Protection Business Phone * (3…" at bounding box center [636, 361] width 1273 height 492
click at [456, 285] on div "Fire Protection" at bounding box center [624, 272] width 685 height 30
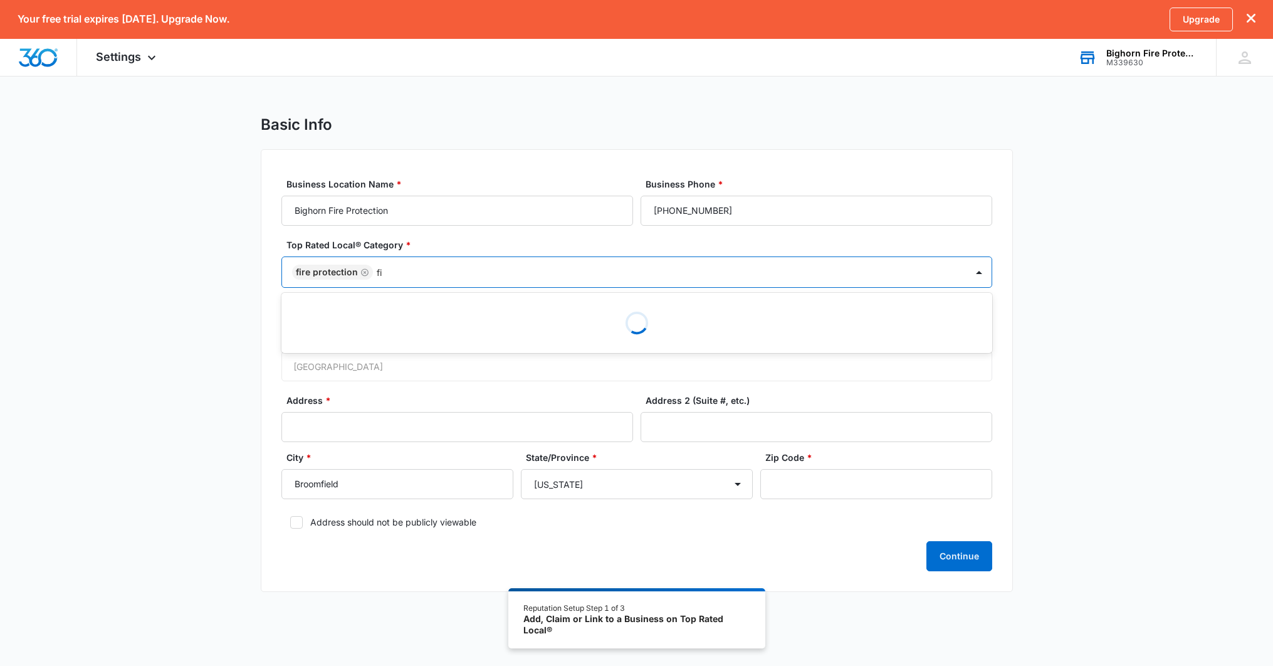
type input "f"
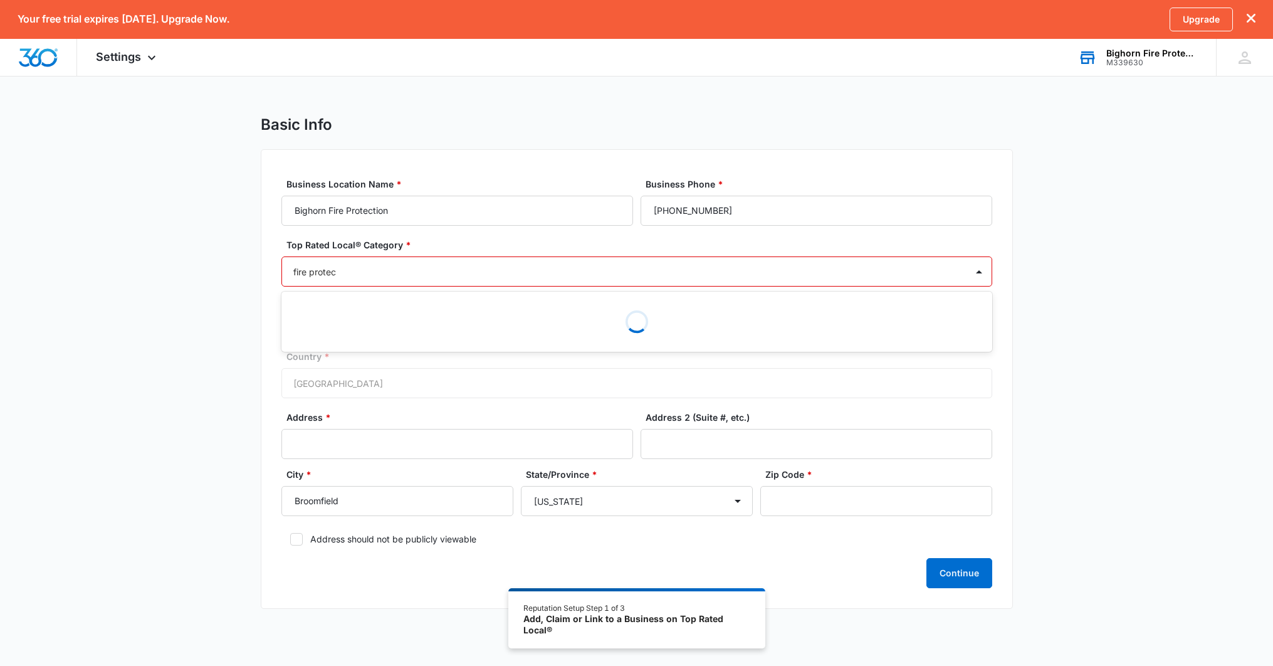
type input "fire protect"
click at [410, 312] on div "Fire Protection" at bounding box center [636, 315] width 678 height 13
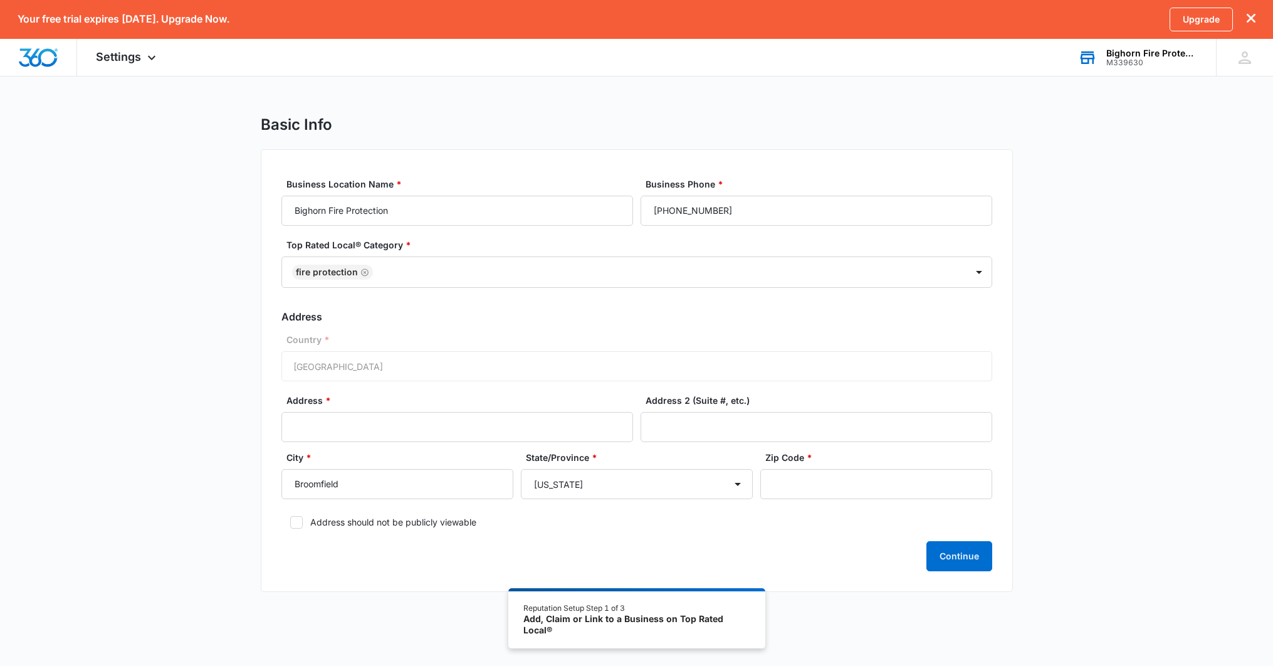
click at [186, 339] on div "Basic Info Business Location Name * Bighorn Fire Protection Business Phone * (3…" at bounding box center [636, 361] width 1273 height 492
click at [326, 369] on div "Country * United States of America" at bounding box center [637, 357] width 711 height 48
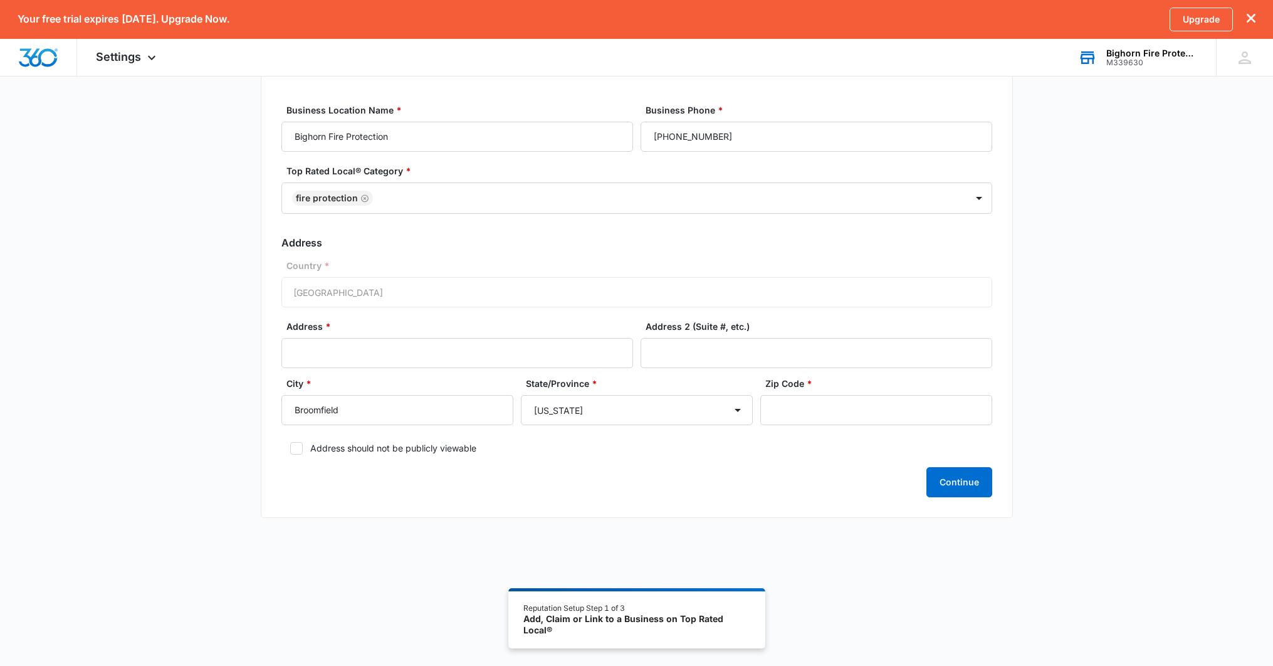
scroll to position [107, 0]
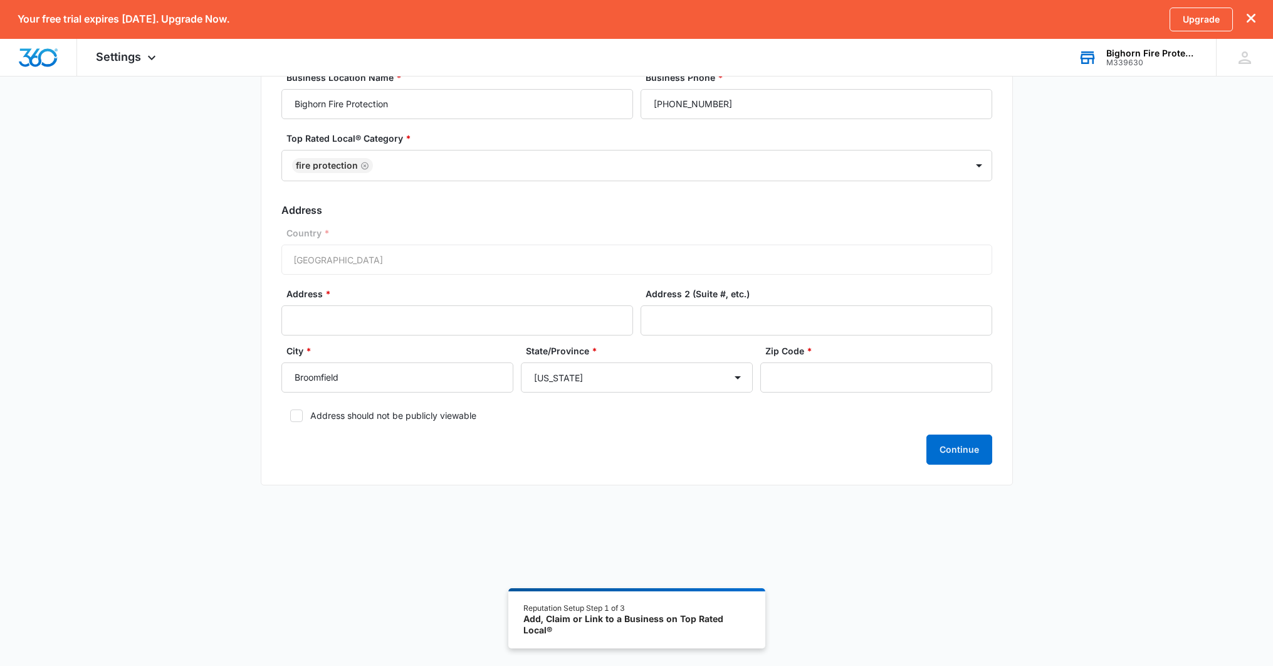
click at [387, 346] on label "City *" at bounding box center [403, 350] width 232 height 13
click at [387, 362] on input "Broomfield" at bounding box center [398, 377] width 232 height 30
click at [393, 315] on input "Address *" at bounding box center [458, 320] width 352 height 30
type input "7140 W 117th Avenue"
type input "C3"
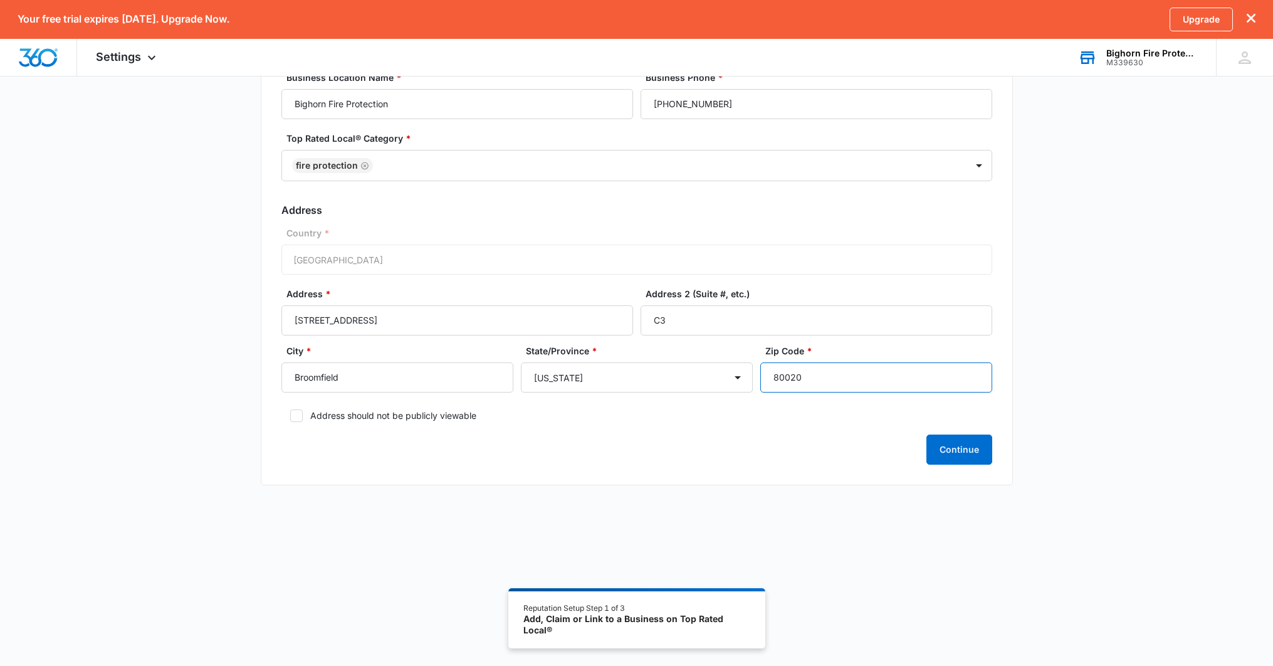
type input "80020"
drag, startPoint x: 366, startPoint y: 456, endPoint x: 426, endPoint y: 456, distance: 59.6
click at [371, 455] on div "Continue" at bounding box center [637, 450] width 711 height 30
click at [944, 450] on button "Continue" at bounding box center [960, 450] width 66 height 30
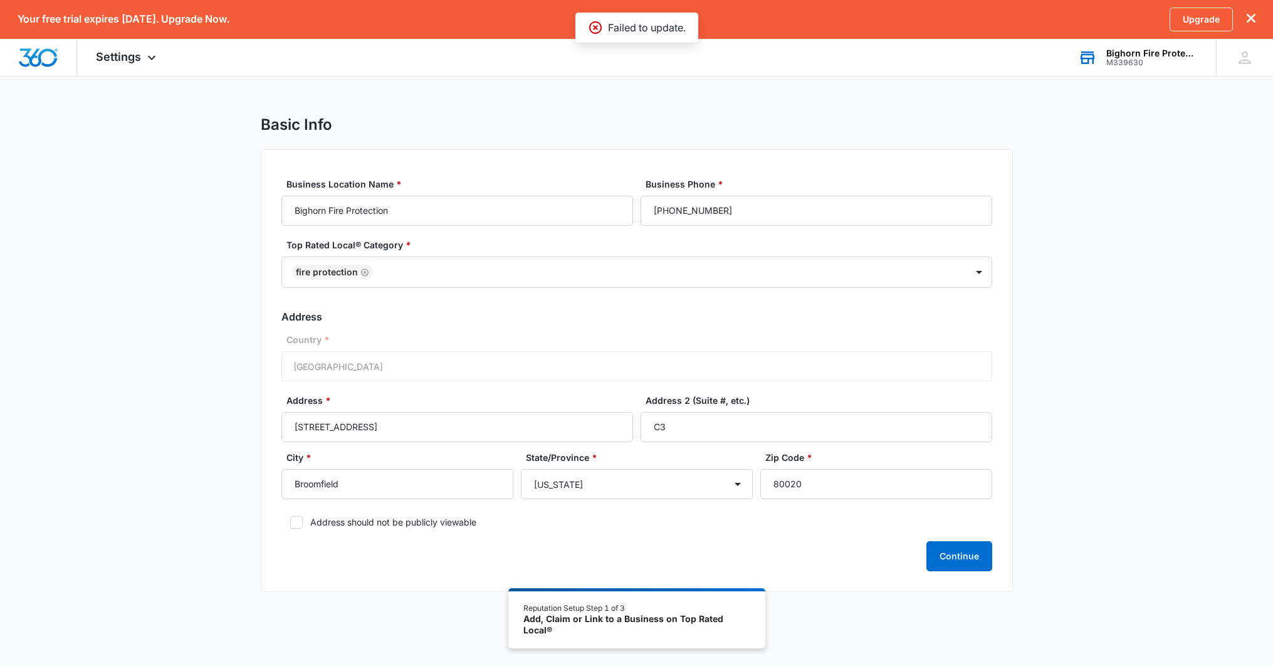
click at [1078, 451] on div "Basic Info Business Location Name * Bighorn Fire Protection Business Phone * (3…" at bounding box center [636, 361] width 1273 height 492
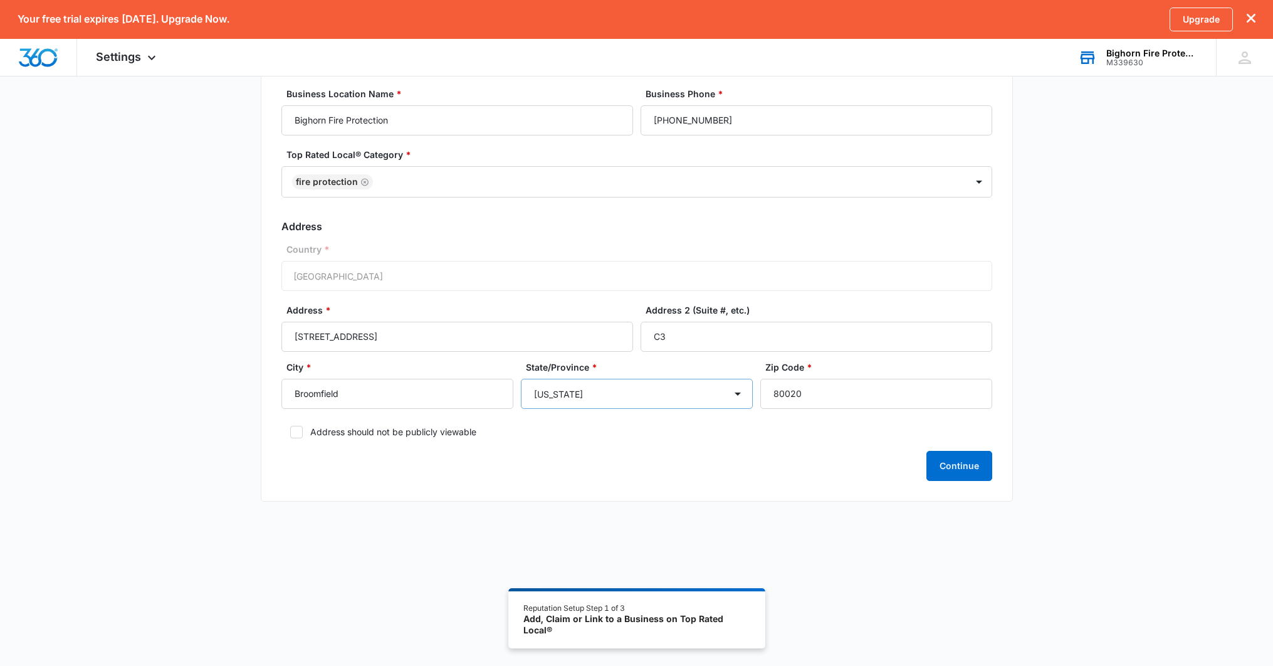
scroll to position [94, 0]
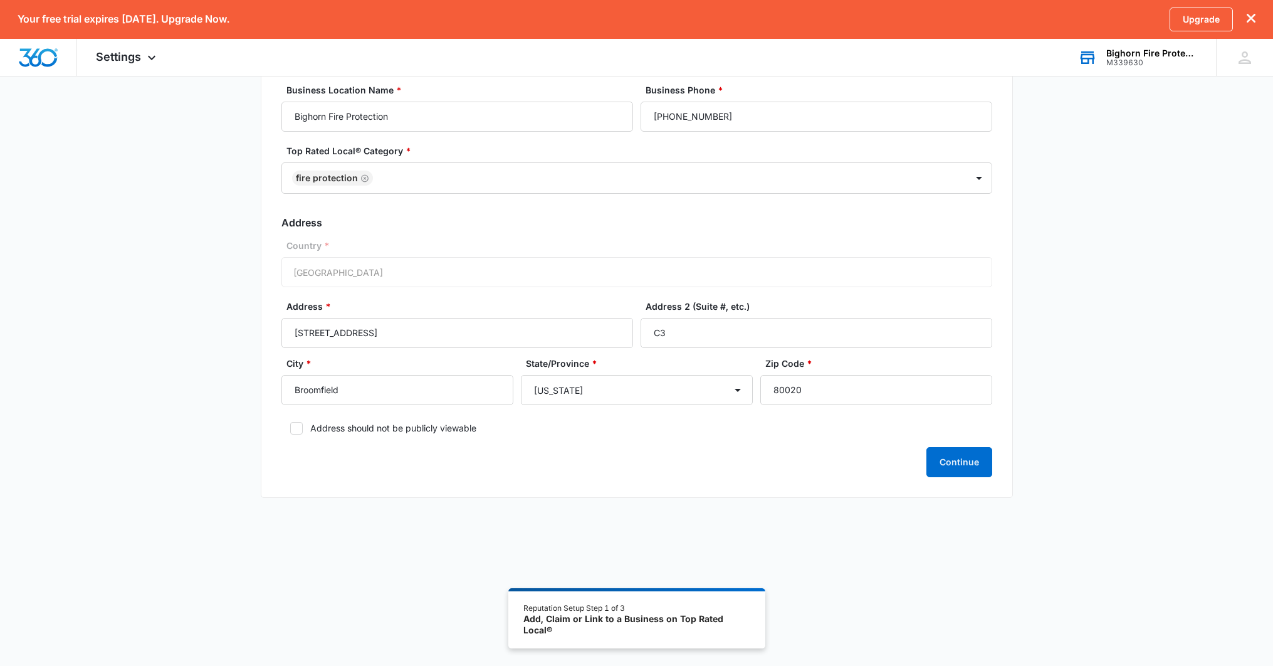
click at [725, 439] on form "Business Location Name * Bighorn Fire Protection Business Phone * (303) 226-922…" at bounding box center [637, 280] width 711 height 394
click at [983, 463] on button "Continue" at bounding box center [960, 462] width 66 height 30
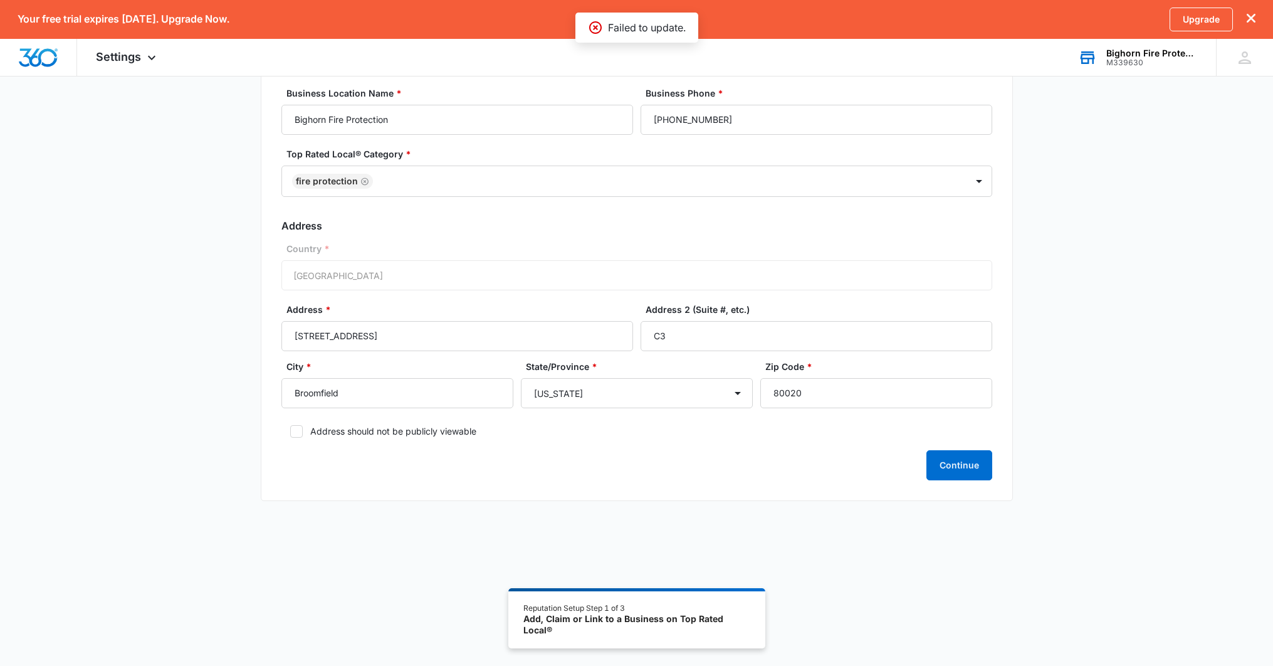
scroll to position [0, 0]
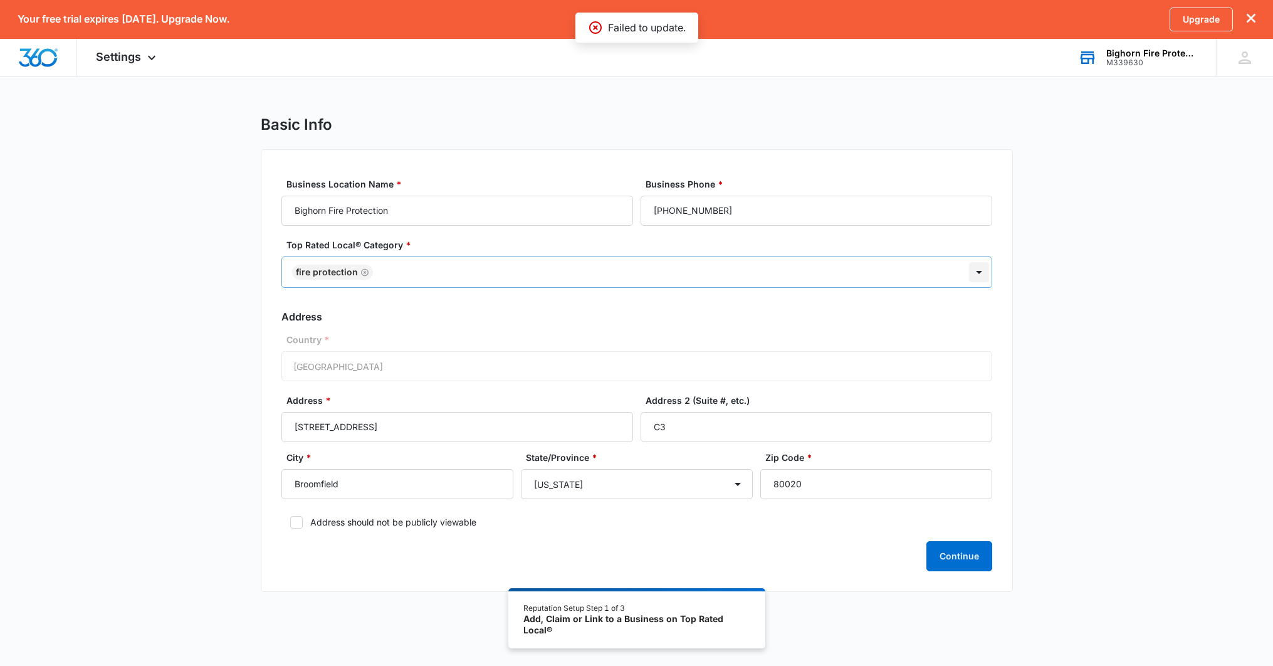
click at [978, 272] on div at bounding box center [979, 272] width 20 height 20
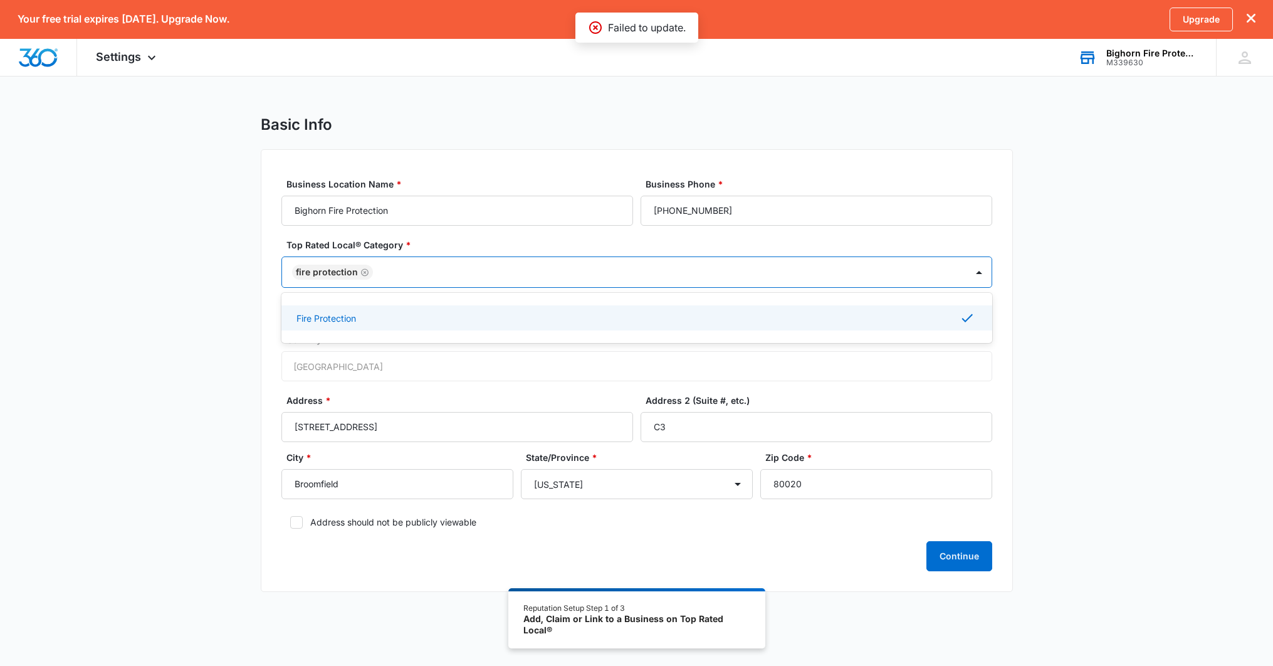
click at [465, 324] on div "Fire Protection" at bounding box center [637, 317] width 711 height 25
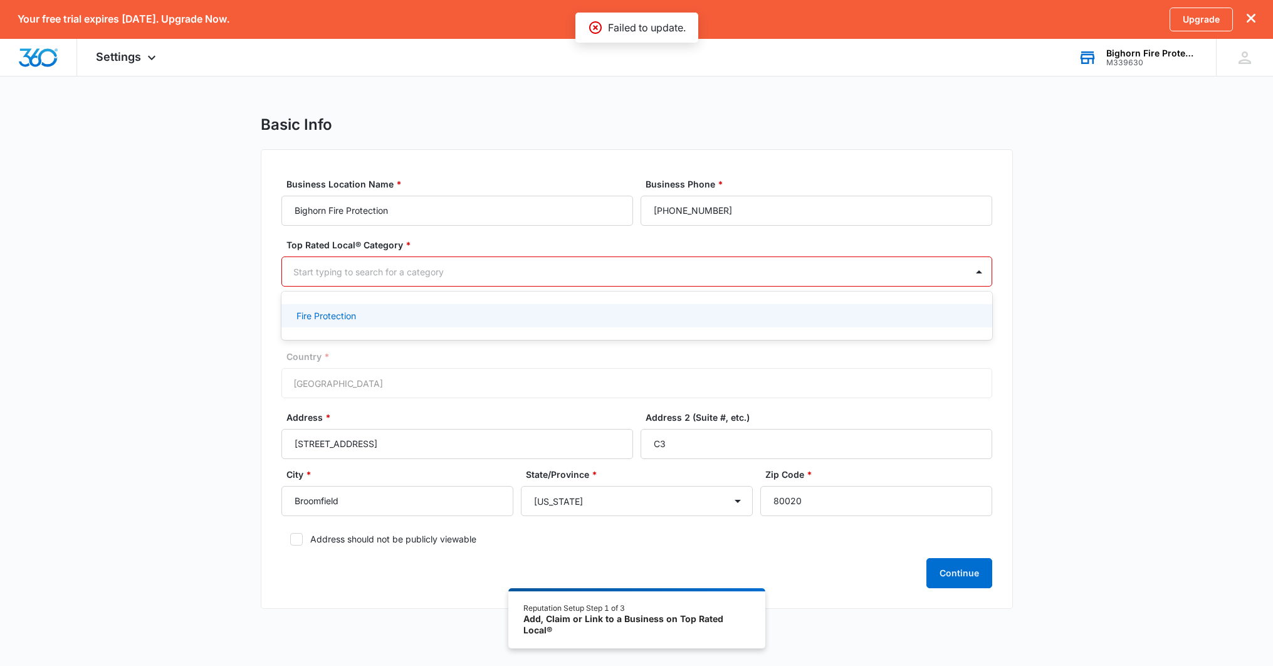
click at [569, 310] on div "Fire Protection" at bounding box center [636, 315] width 678 height 13
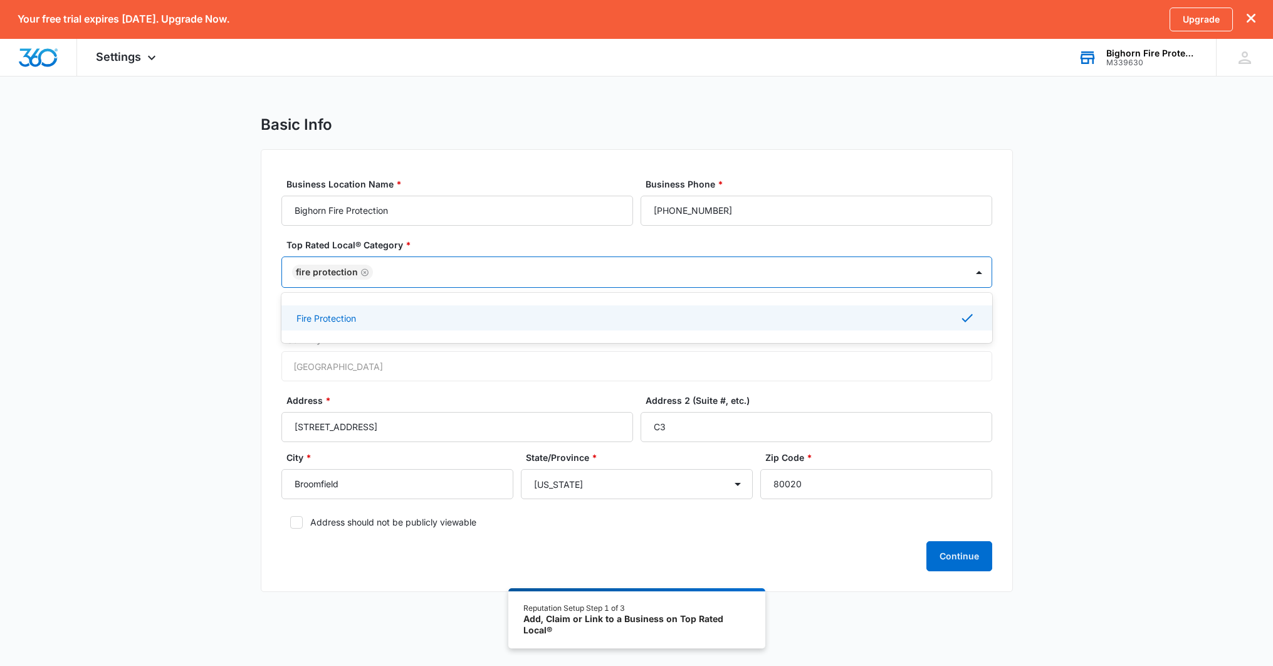
click at [1073, 386] on div "Basic Info Business Location Name * Bighorn Fire Protection Business Phone * (3…" at bounding box center [636, 361] width 1273 height 492
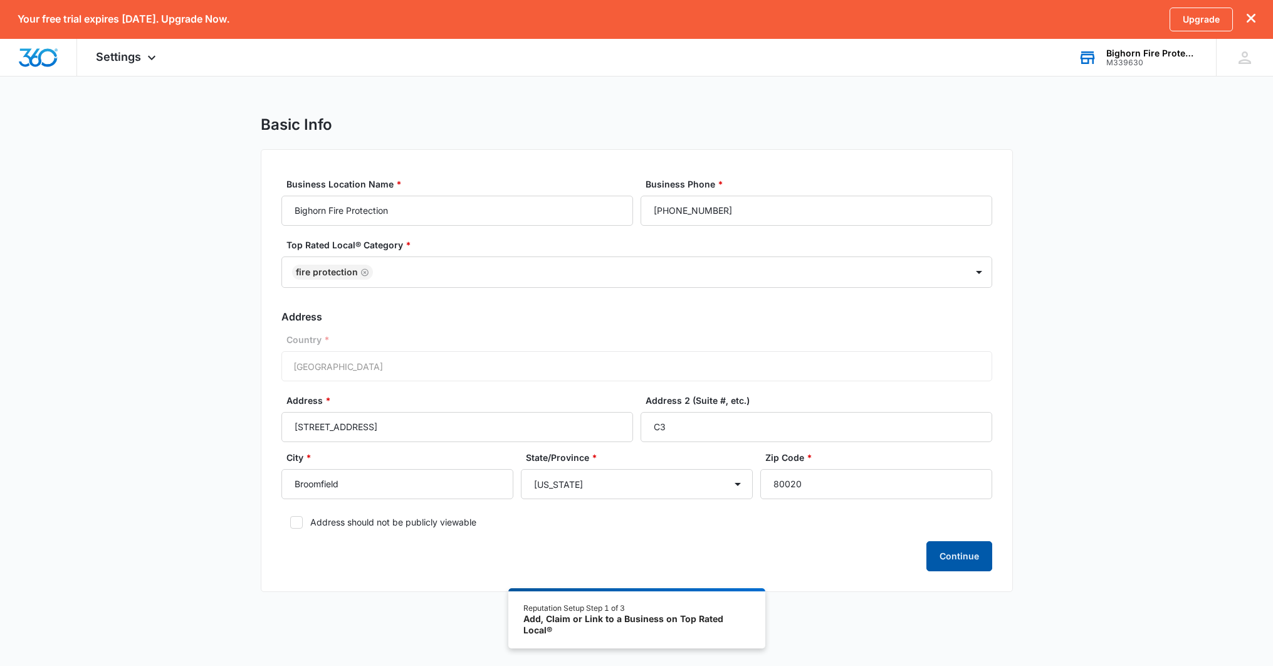
click at [968, 557] on button "Continue" at bounding box center [960, 556] width 66 height 30
click at [406, 429] on input "7140 W 117th Avenue" at bounding box center [458, 427] width 352 height 30
drag, startPoint x: 375, startPoint y: 428, endPoint x: 461, endPoint y: 429, distance: 86.5
click at [451, 430] on input "7140 W 117th Avenue" at bounding box center [458, 427] width 352 height 30
type input "7140 W 117th Ave"
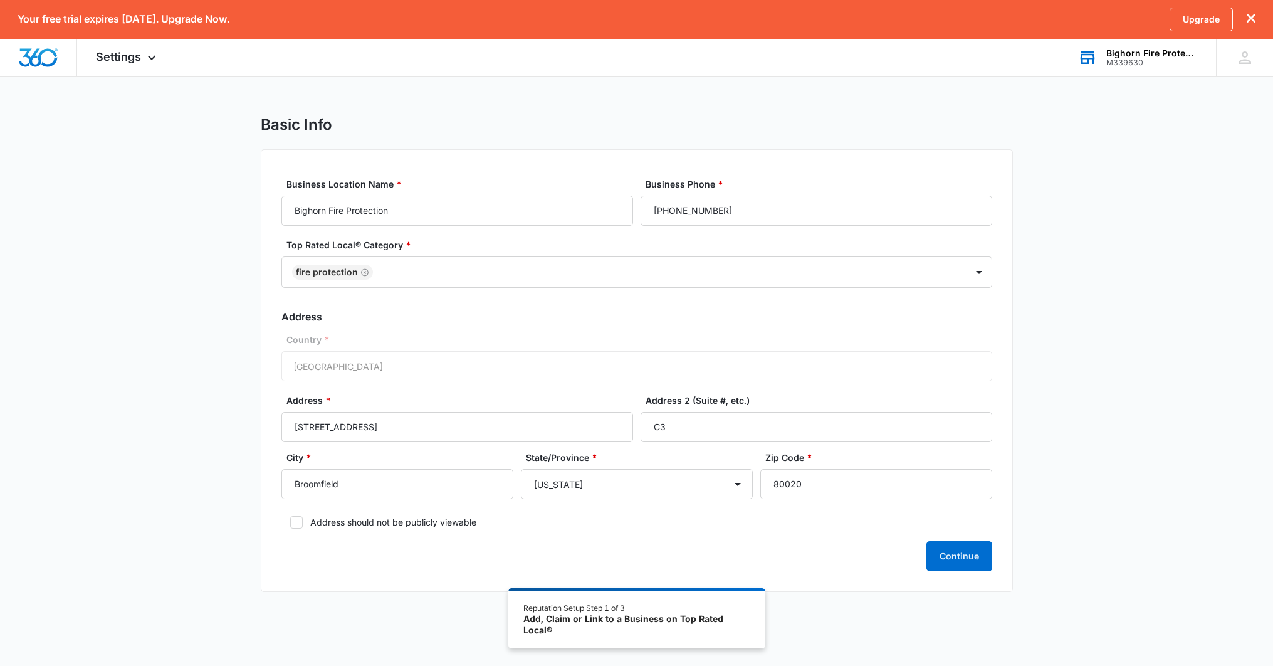
click at [637, 520] on label "Address should not be publicly viewable" at bounding box center [637, 521] width 711 height 13
click at [290, 520] on input "Address should not be publicly viewable" at bounding box center [286, 522] width 9 height 9
click at [394, 524] on label "Address should not be publicly viewable" at bounding box center [637, 521] width 711 height 13
click at [290, 524] on input "Address should not be publicly viewable" at bounding box center [286, 522] width 9 height 9
checkbox input "false"
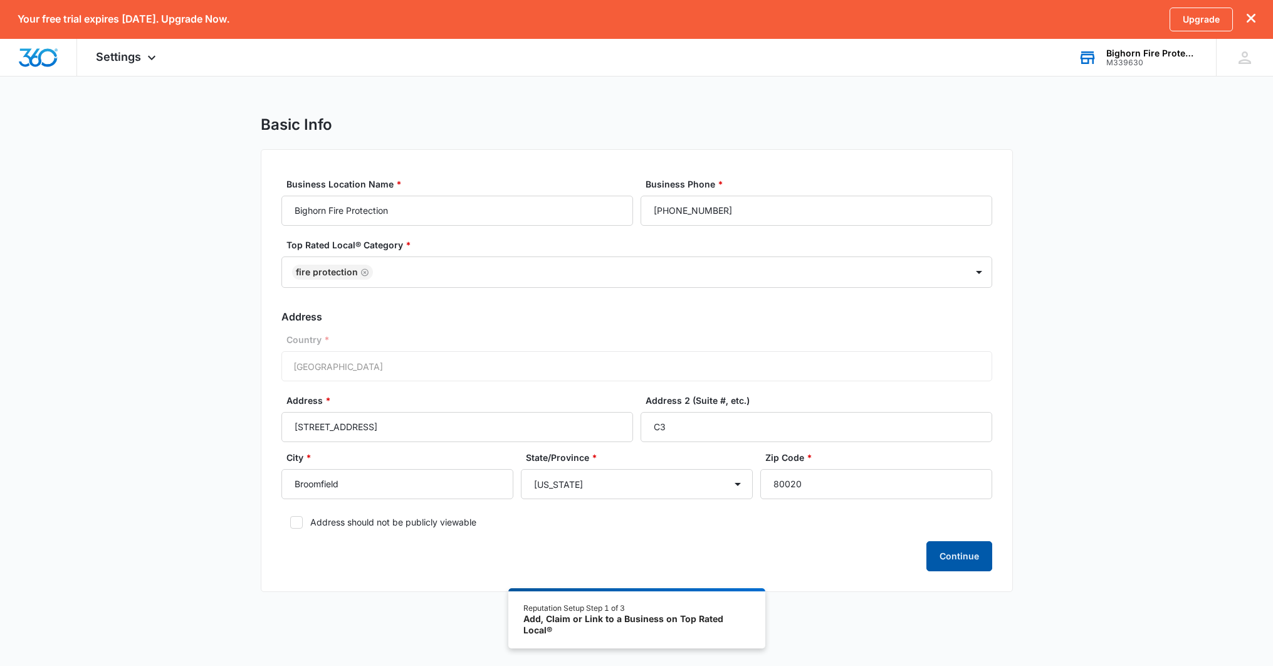
click at [967, 568] on button "Continue" at bounding box center [960, 556] width 66 height 30
click at [511, 183] on label "Business Location Name *" at bounding box center [463, 183] width 352 height 13
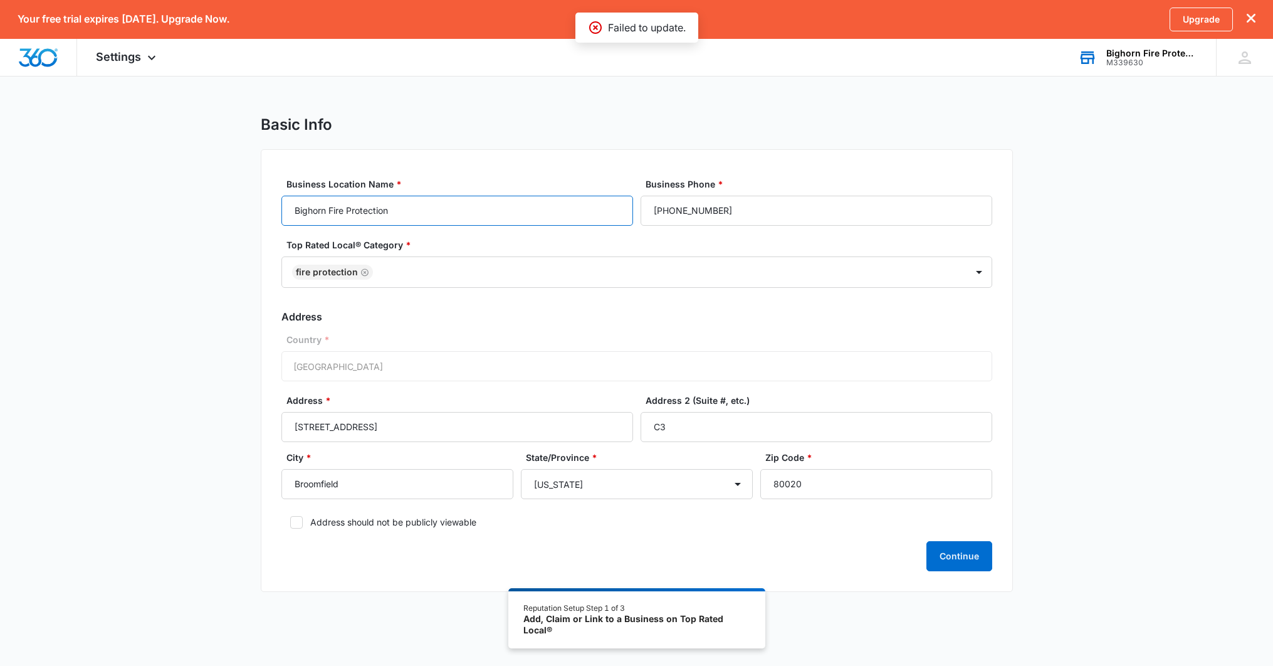
click at [511, 196] on input "Bighorn Fire Protection" at bounding box center [458, 211] width 352 height 30
click at [512, 192] on div "Business Location Name * Bighorn Fire Protection" at bounding box center [458, 201] width 352 height 48
drag, startPoint x: 534, startPoint y: 621, endPoint x: 624, endPoint y: 621, distance: 90.3
click at [624, 621] on div "Reputation Setup Step 1 of 3 Add, Claim or Link to a Business on Top Rated Loca…" at bounding box center [637, 618] width 257 height 60
drag, startPoint x: 624, startPoint y: 622, endPoint x: 702, endPoint y: 453, distance: 186.3
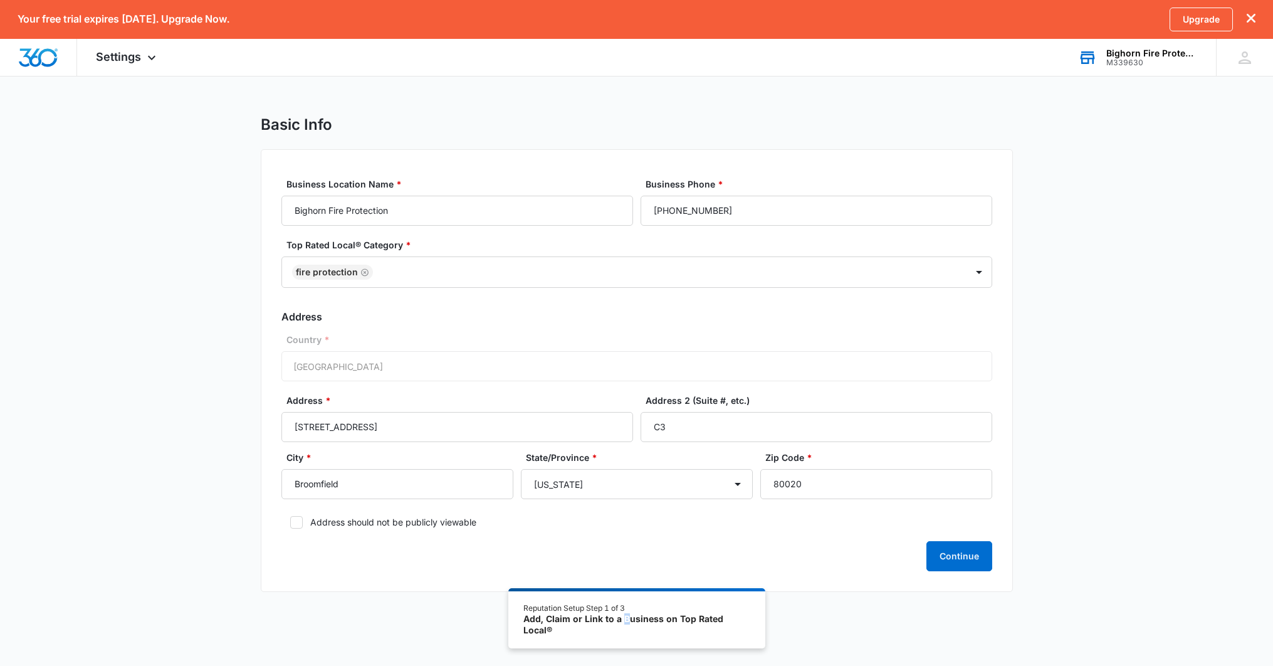
click at [626, 618] on div "Add, Claim or Link to a Business on Top Rated Local®" at bounding box center [637, 624] width 226 height 22
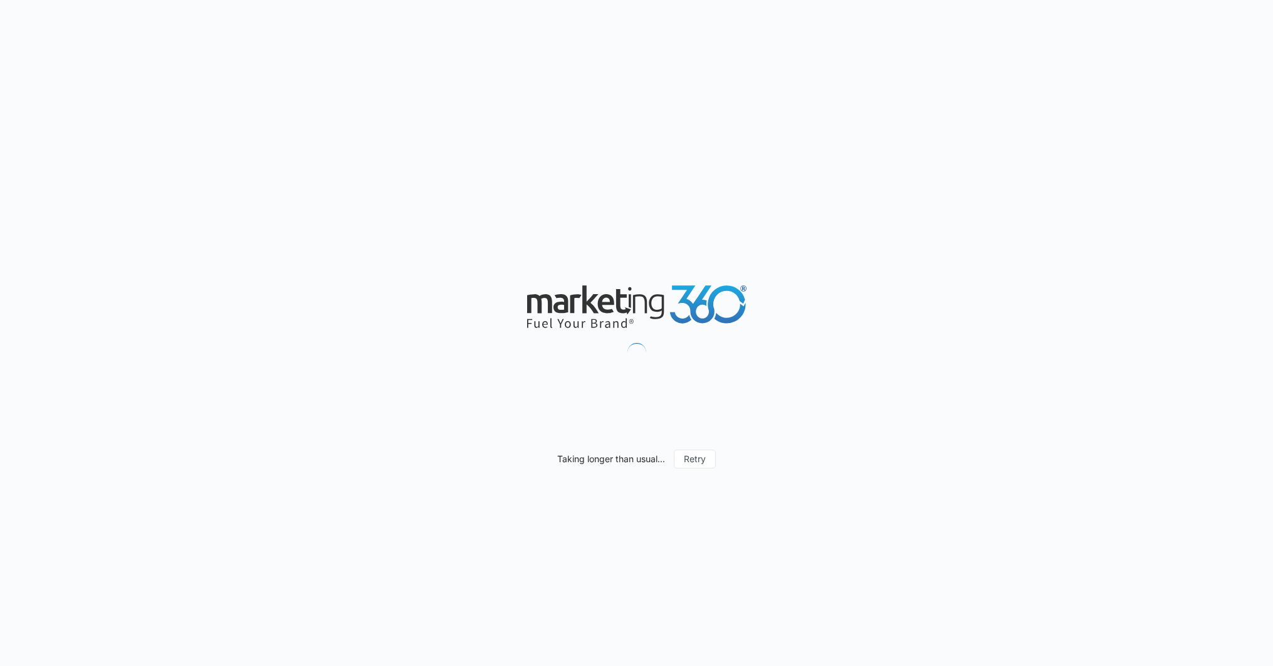
select select "Colorado"
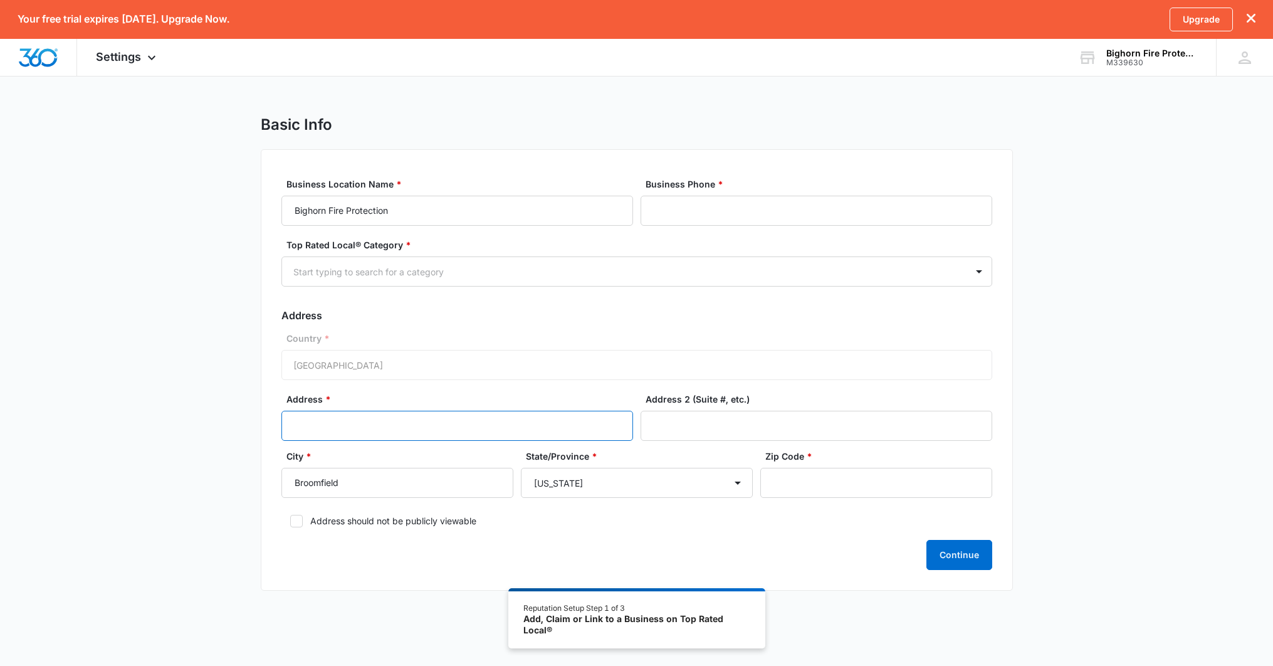
click at [383, 435] on input "Address *" at bounding box center [458, 426] width 352 height 30
type input "7140 W 117th Ave"
type input "[PHONE_NUMBER]"
type input "STE C"
type input "80020"
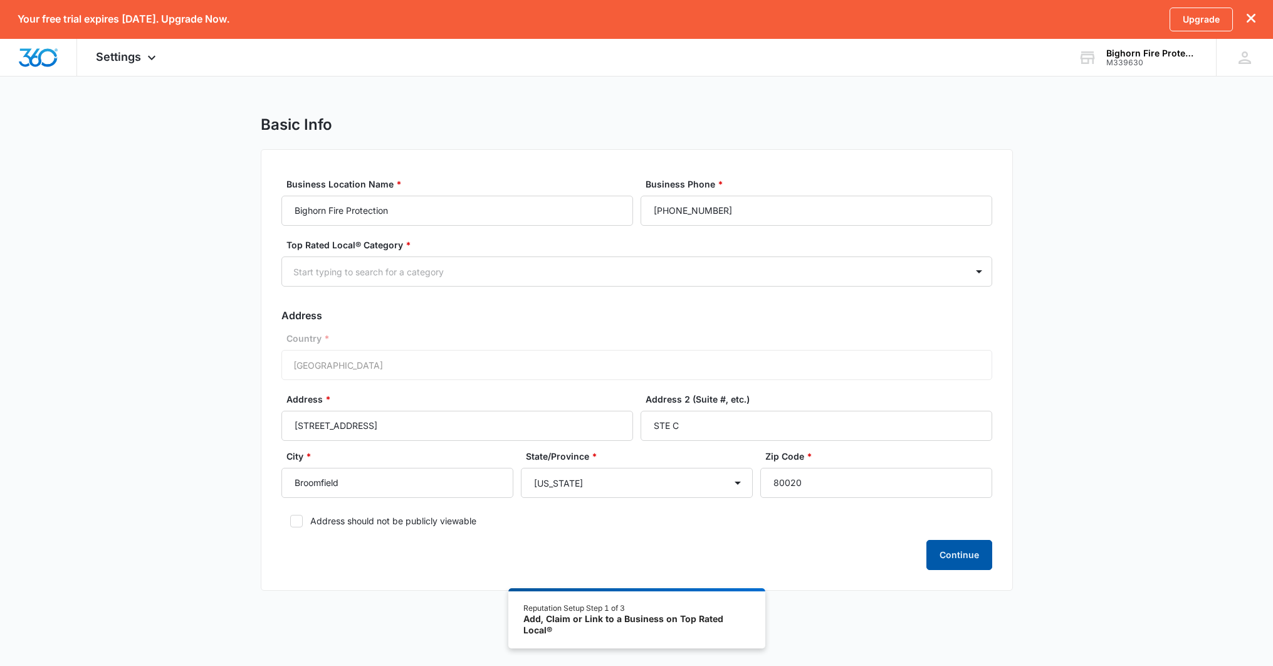
click at [958, 554] on button "Continue" at bounding box center [960, 555] width 66 height 30
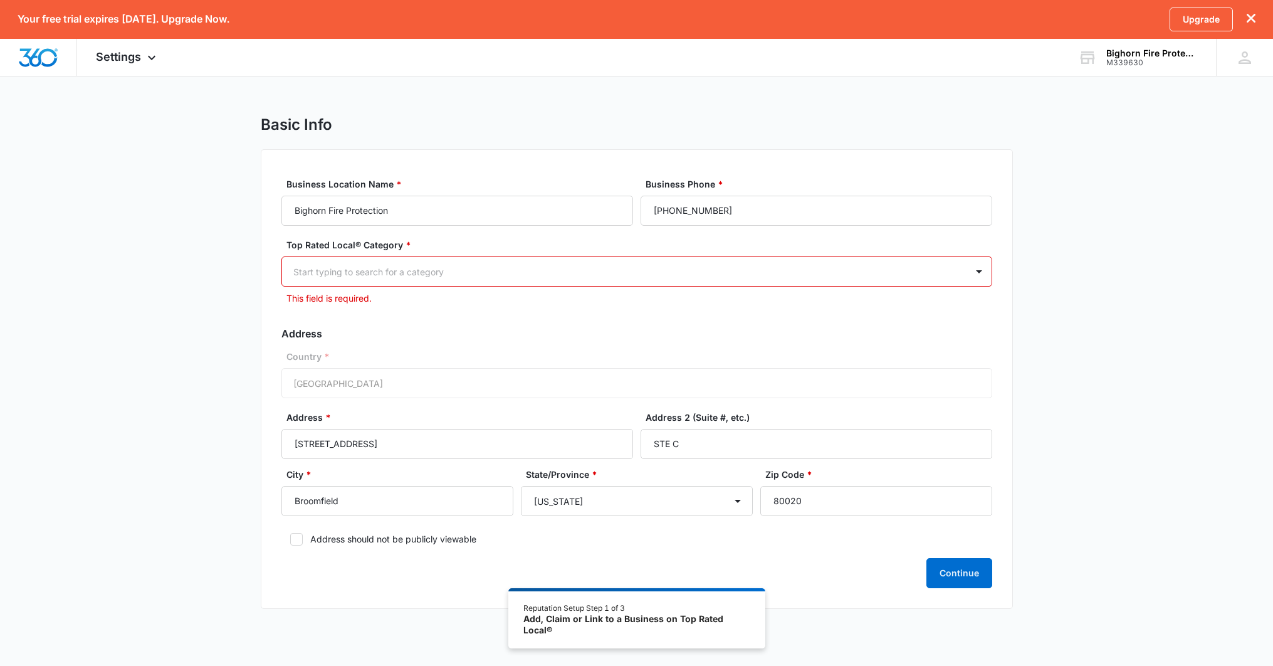
click at [572, 279] on div at bounding box center [621, 272] width 657 height 16
type input "fire"
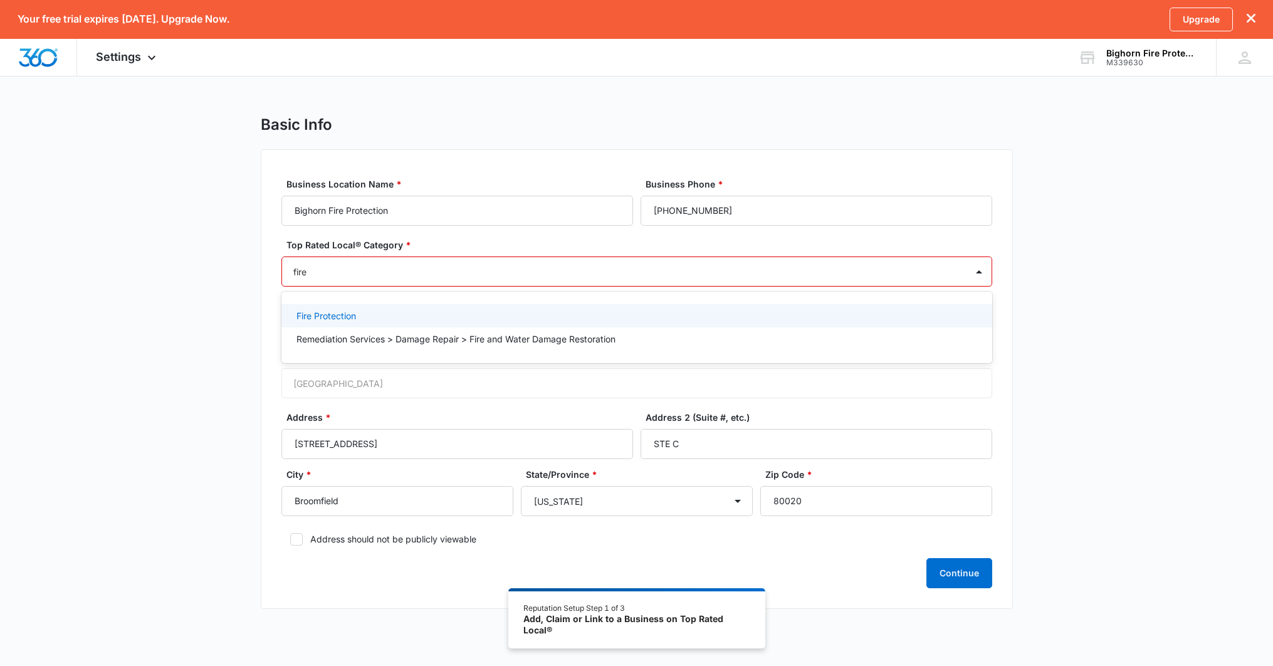
click at [514, 311] on div "Fire Protection" at bounding box center [636, 315] width 678 height 13
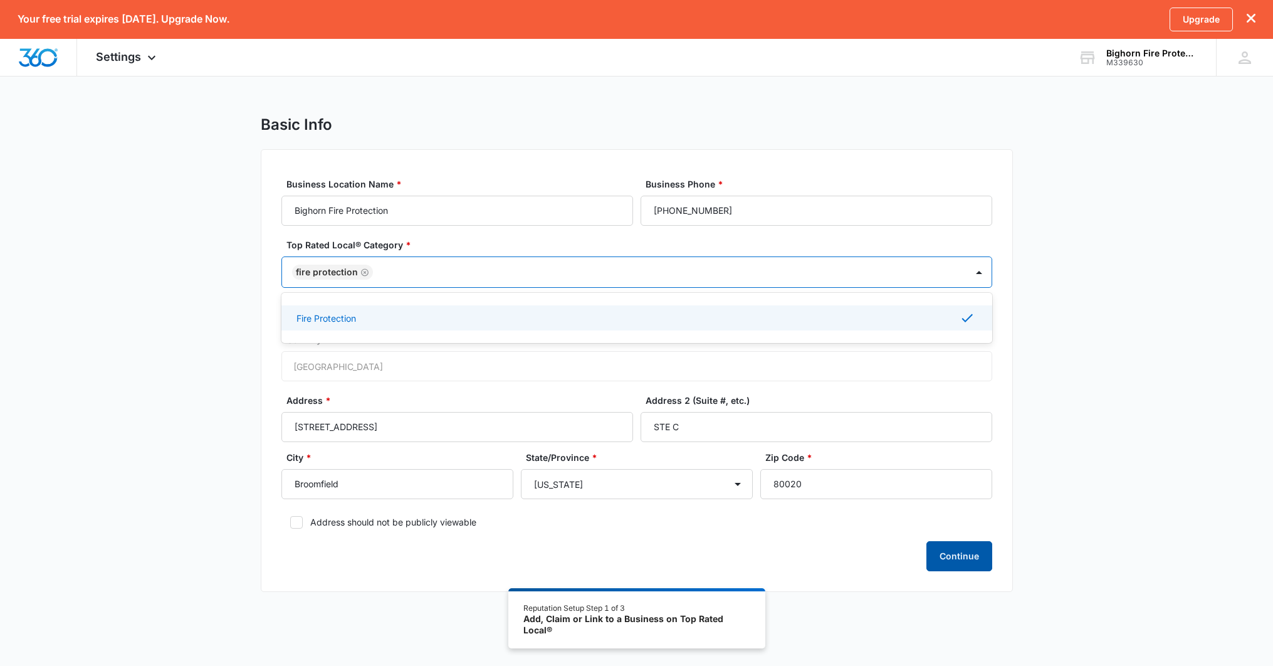
drag, startPoint x: 974, startPoint y: 556, endPoint x: 1062, endPoint y: 569, distance: 88.7
click at [978, 556] on button "Continue" at bounding box center [960, 556] width 66 height 30
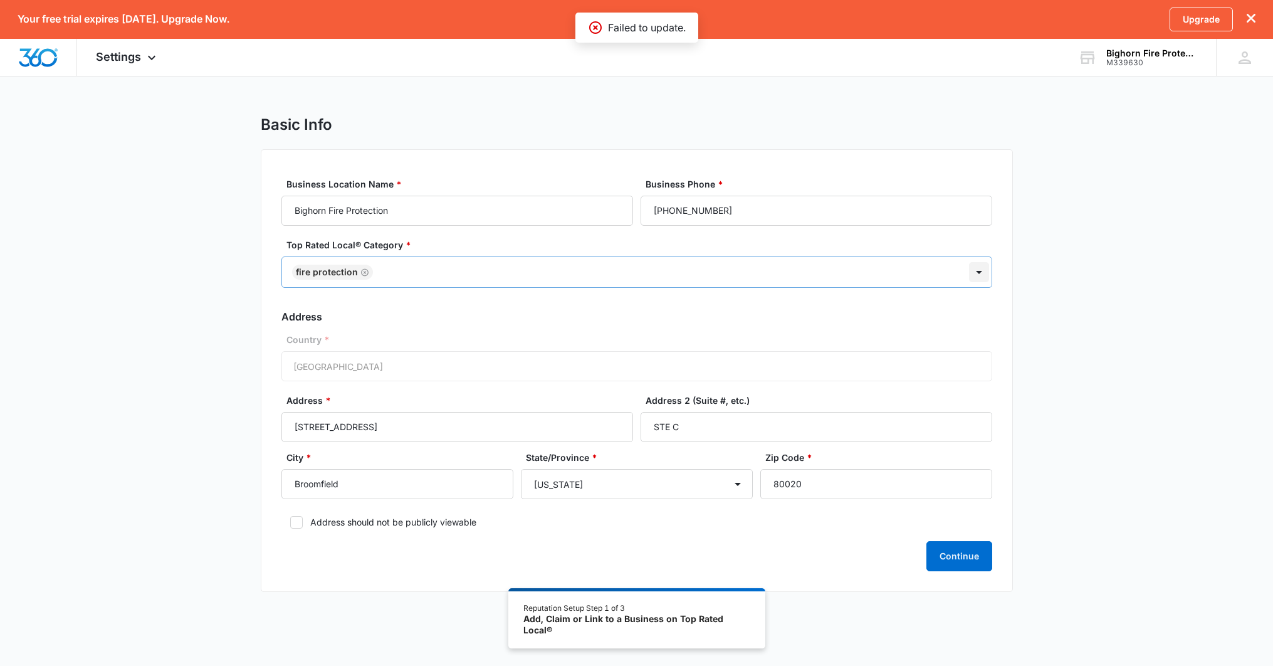
click at [971, 269] on div at bounding box center [979, 272] width 20 height 20
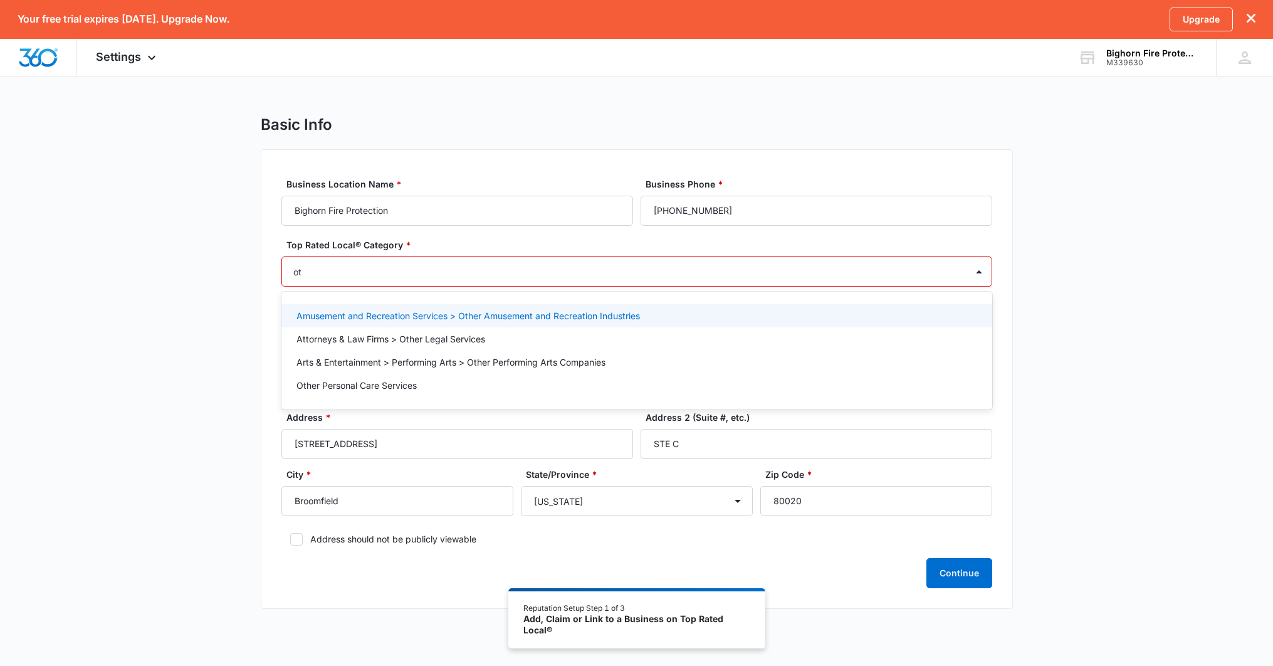
type input "o"
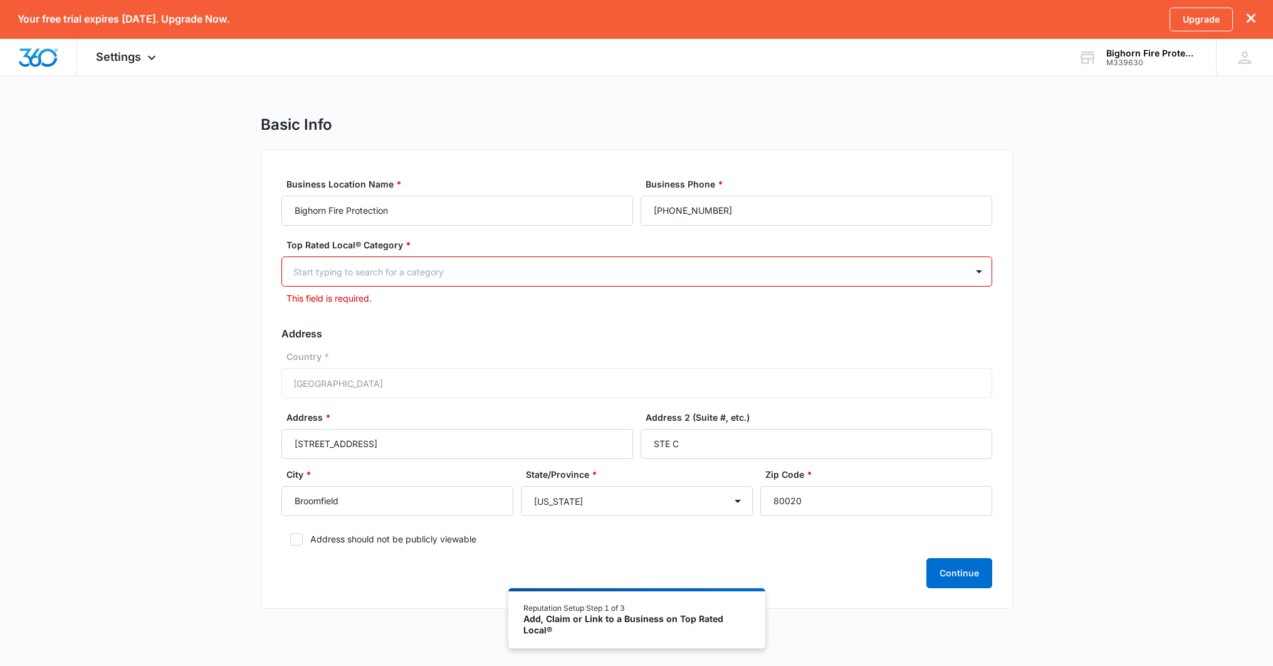
drag, startPoint x: 967, startPoint y: 274, endPoint x: 994, endPoint y: 272, distance: 26.4
click at [971, 273] on div at bounding box center [979, 271] width 25 height 29
click at [969, 271] on div at bounding box center [979, 271] width 20 height 20
type input "Sp"
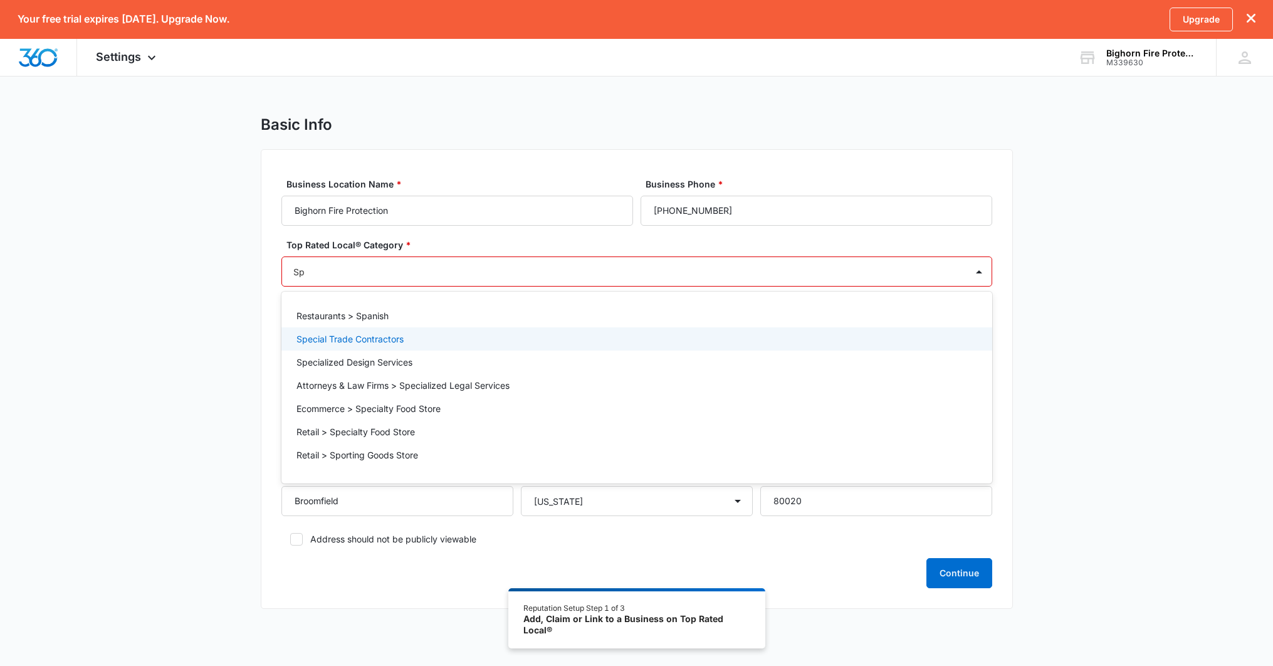
click at [458, 341] on div "Special Trade Contractors" at bounding box center [636, 338] width 678 height 13
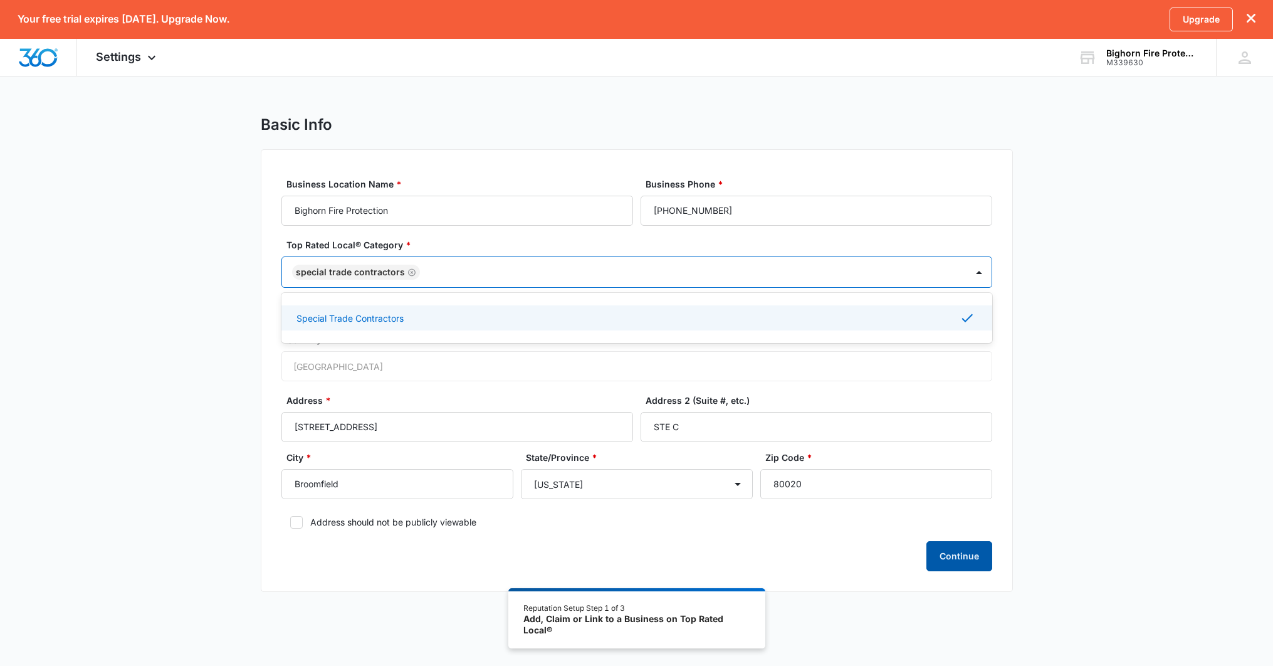
click at [961, 554] on button "Continue" at bounding box center [960, 556] width 66 height 30
click at [599, 272] on div at bounding box center [687, 273] width 527 height 16
click at [409, 272] on icon "Remove Special Trade Contractors" at bounding box center [412, 272] width 8 height 8
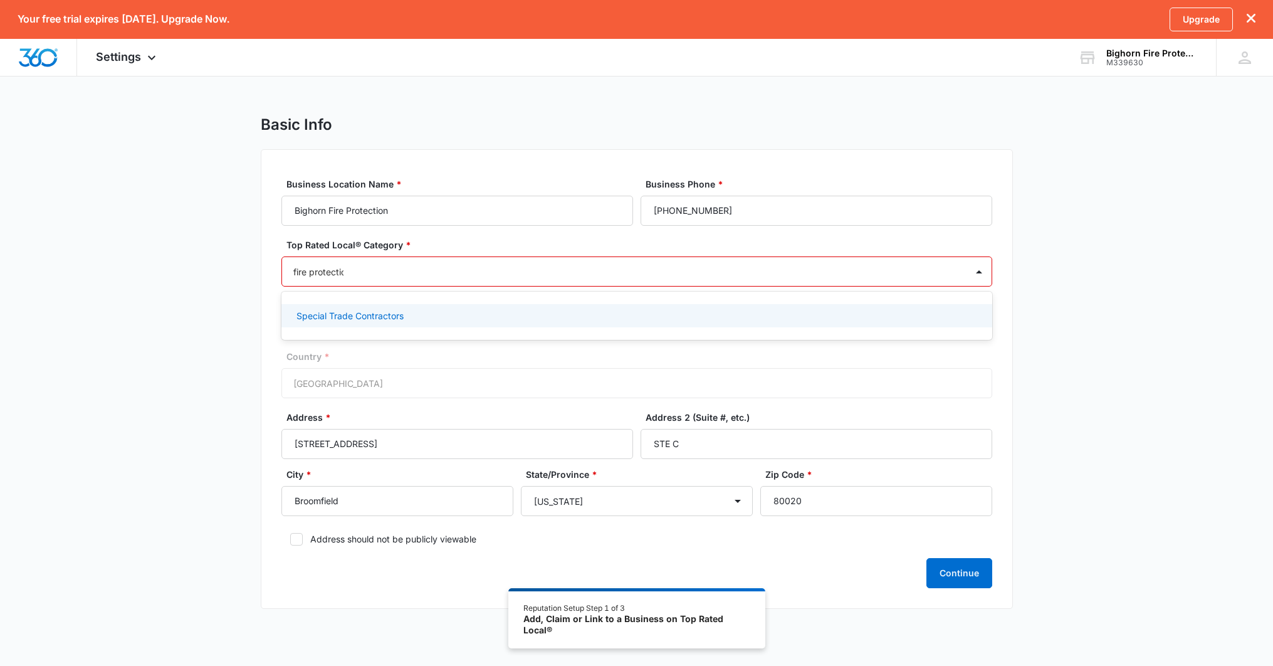
type input "fire protection"
click at [409, 321] on div "Fire Protection" at bounding box center [636, 315] width 678 height 13
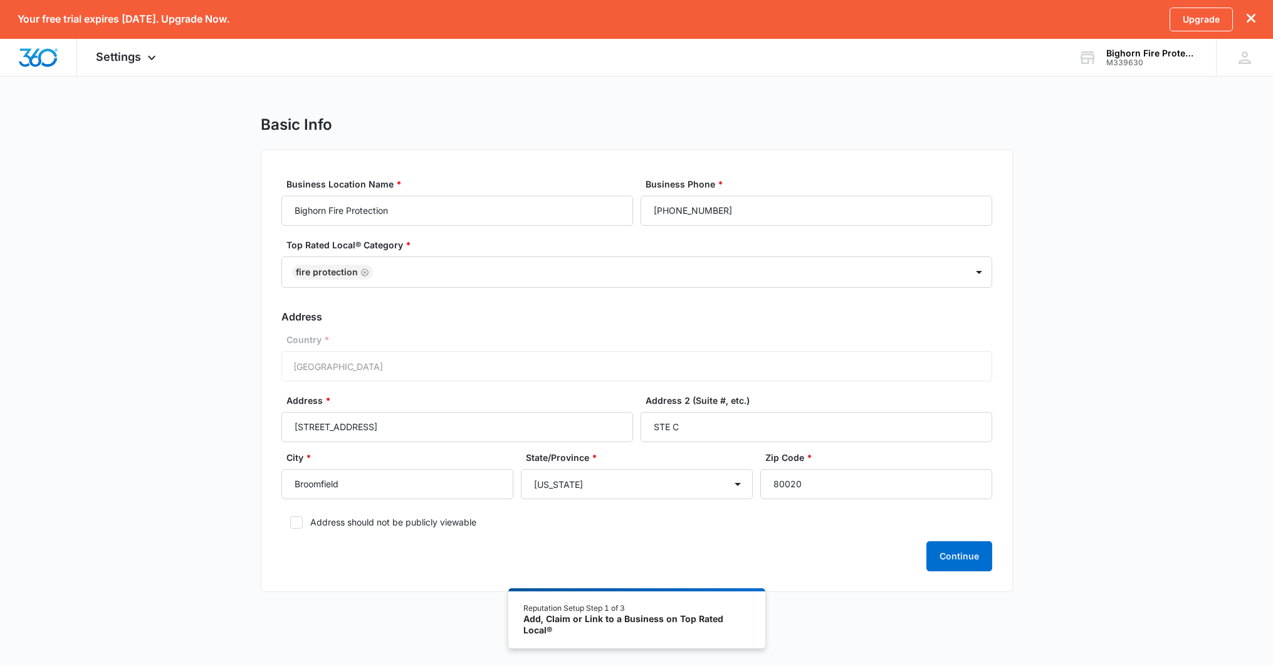
click at [1114, 397] on div "Basic Info Business Location Name * Bighorn Fire Protection Business Phone * (3…" at bounding box center [636, 361] width 1273 height 492
click at [502, 204] on input "Bighorn Fire Protection" at bounding box center [458, 211] width 352 height 30
type input "Bighorn Fire Protection Company"
click at [927, 541] on button "Continue" at bounding box center [960, 556] width 66 height 30
click at [1063, 254] on div "Basic Info Business Location Name * Bighorn Fire Protection Company Business Ph…" at bounding box center [636, 361] width 1273 height 492
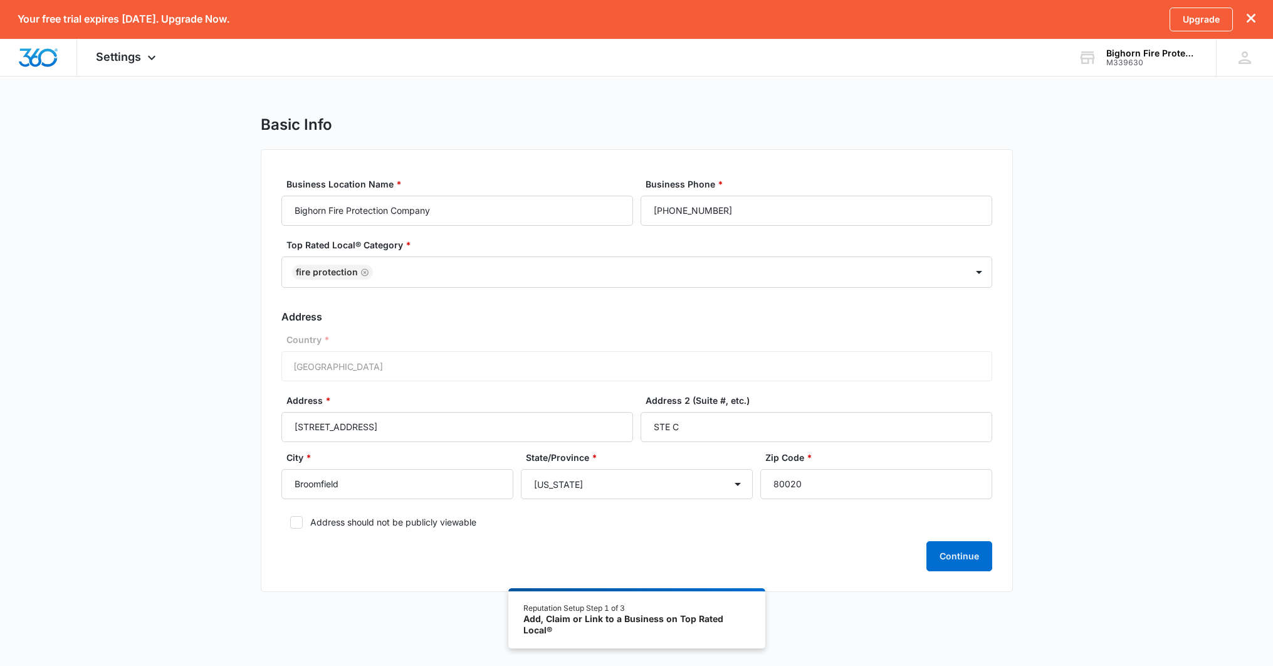
scroll to position [2, 0]
click at [50, 60] on img "Dashboard" at bounding box center [38, 57] width 40 height 19
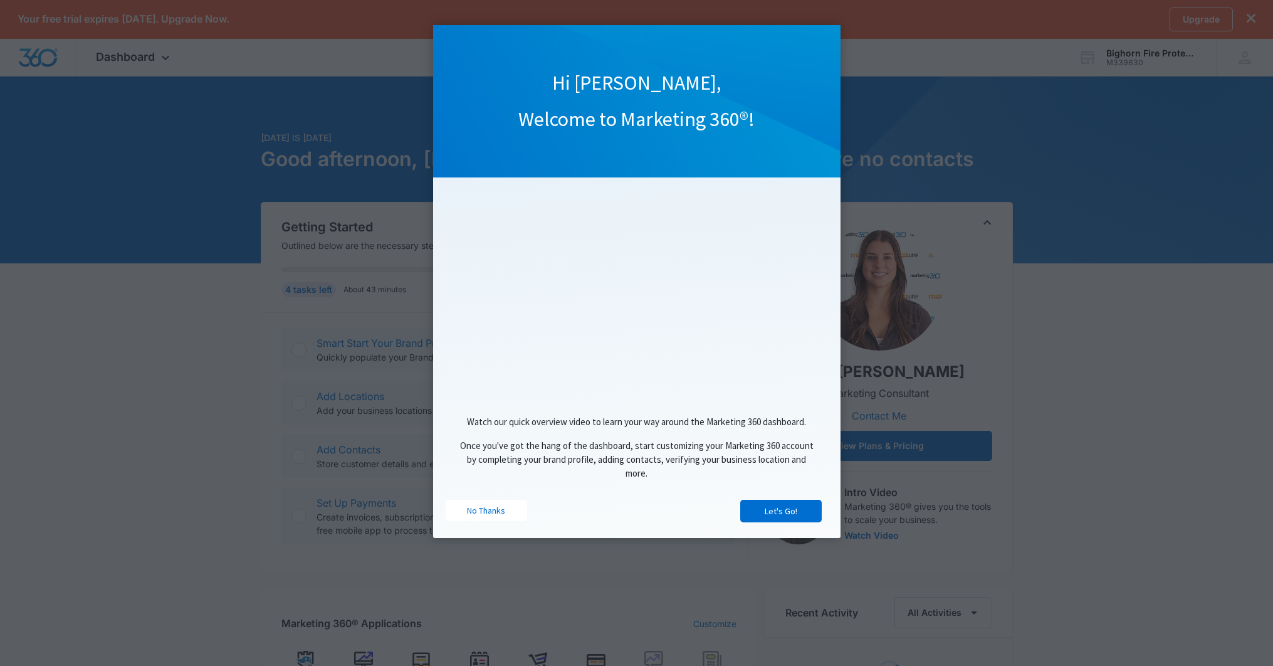
drag, startPoint x: 941, startPoint y: 324, endPoint x: 828, endPoint y: 375, distance: 123.2
click at [941, 324] on appcues "Hi Courtney, Welcome to Marketing 360®! Watch our quick overview video to learn…" at bounding box center [636, 333] width 1273 height 666
click at [511, 517] on link "No Thanks" at bounding box center [487, 510] width 82 height 21
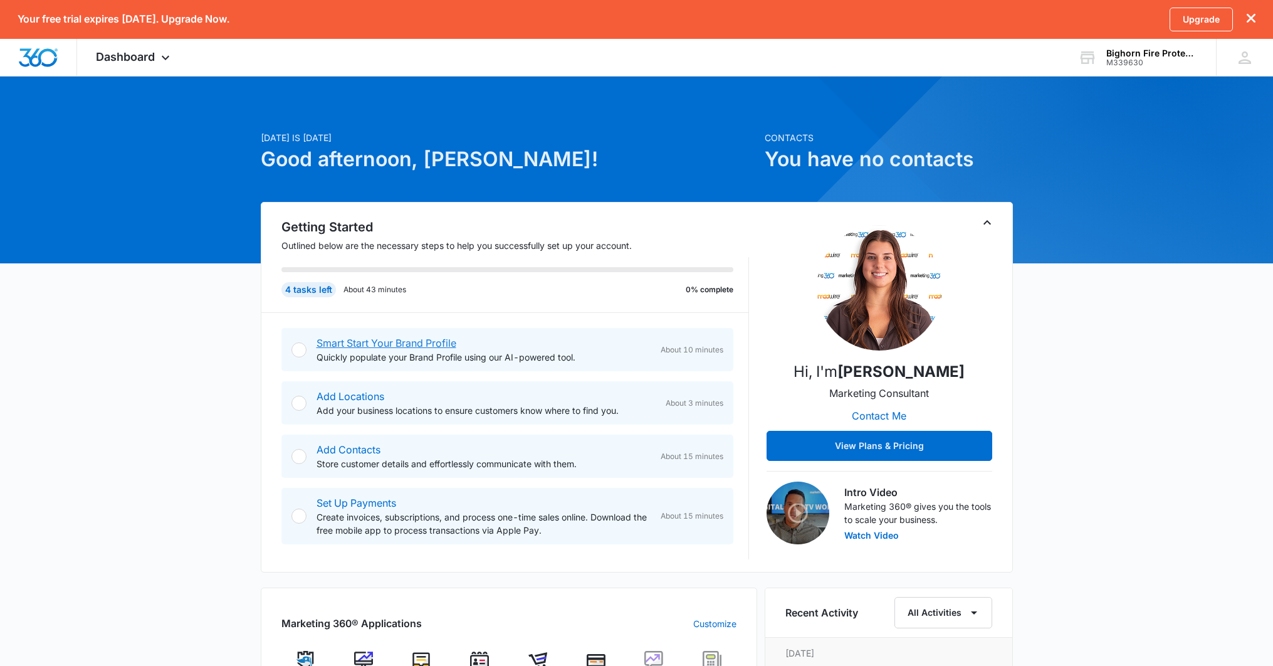
click at [405, 339] on link "Smart Start Your Brand Profile" at bounding box center [387, 343] width 140 height 13
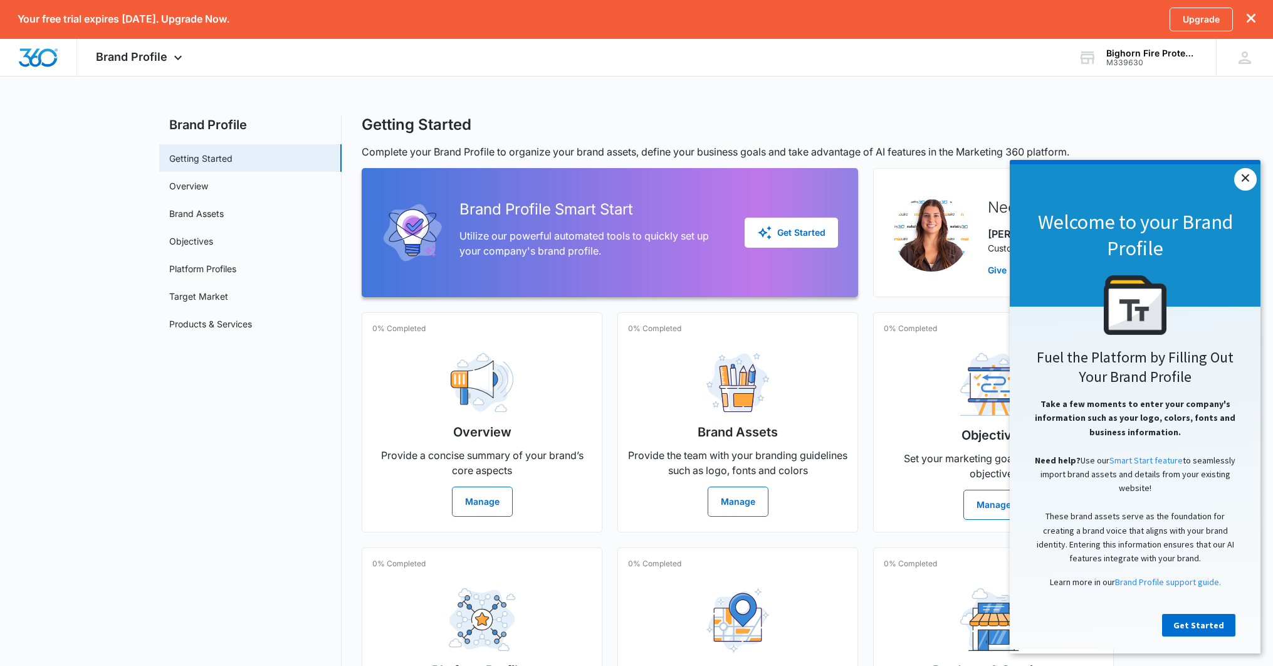
click at [1246, 179] on link "×" at bounding box center [1246, 179] width 23 height 23
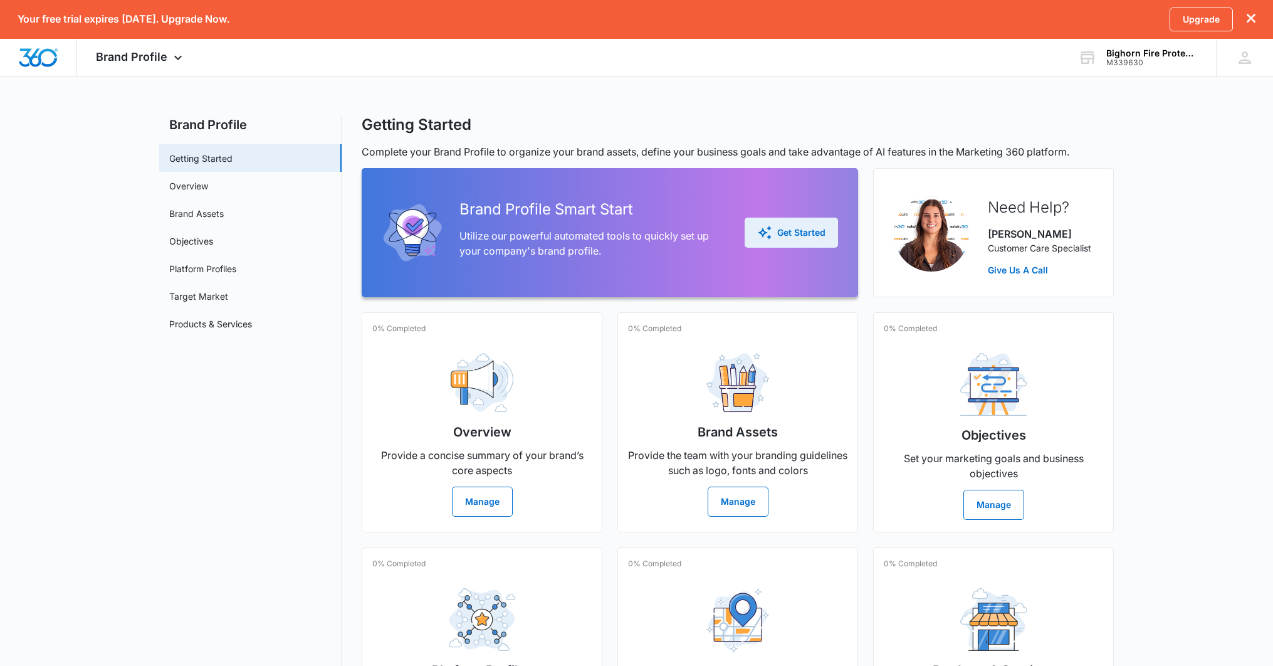
click at [818, 232] on div "Get Started" at bounding box center [791, 232] width 68 height 15
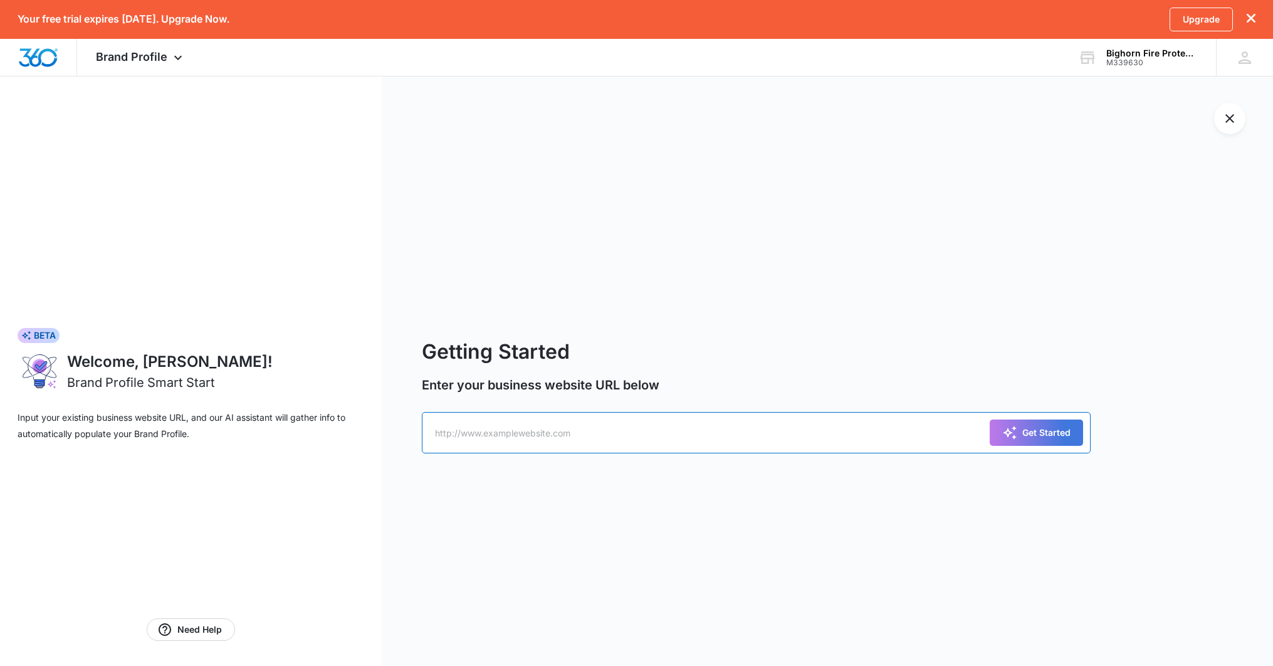
click at [625, 440] on input "text" at bounding box center [756, 432] width 668 height 41
type input "www.bighorn-fire.com"
click at [990, 419] on button "Get Started" at bounding box center [1036, 432] width 93 height 26
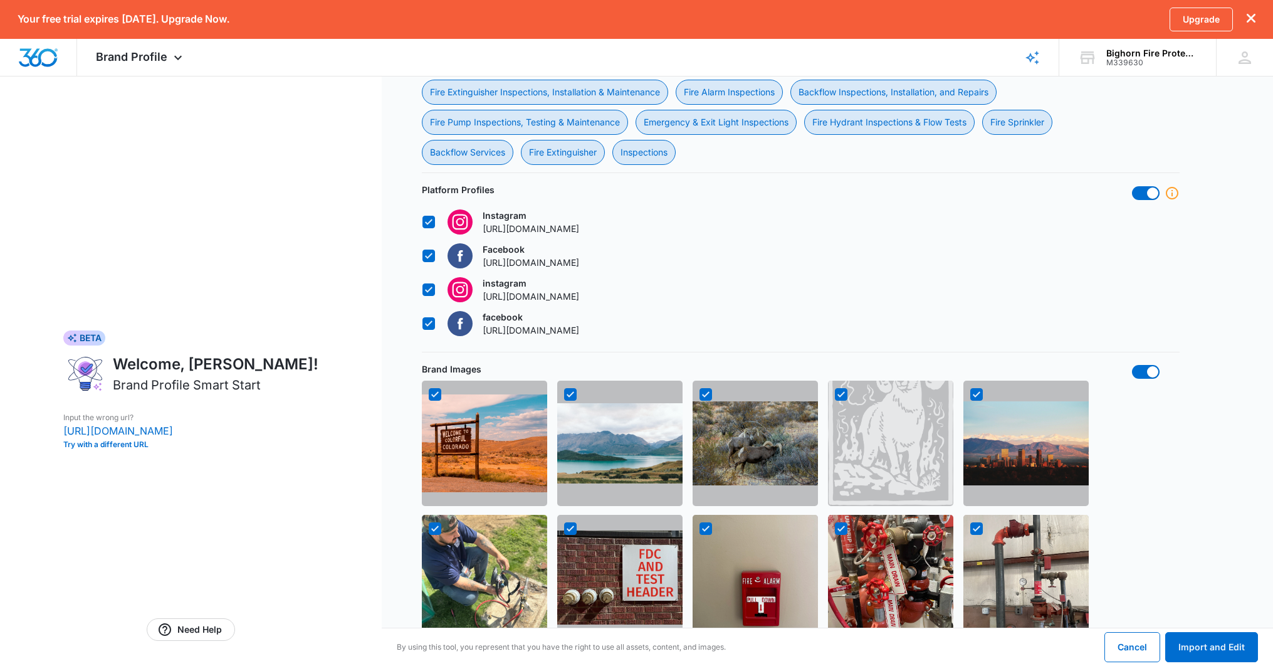
scroll to position [574, 0]
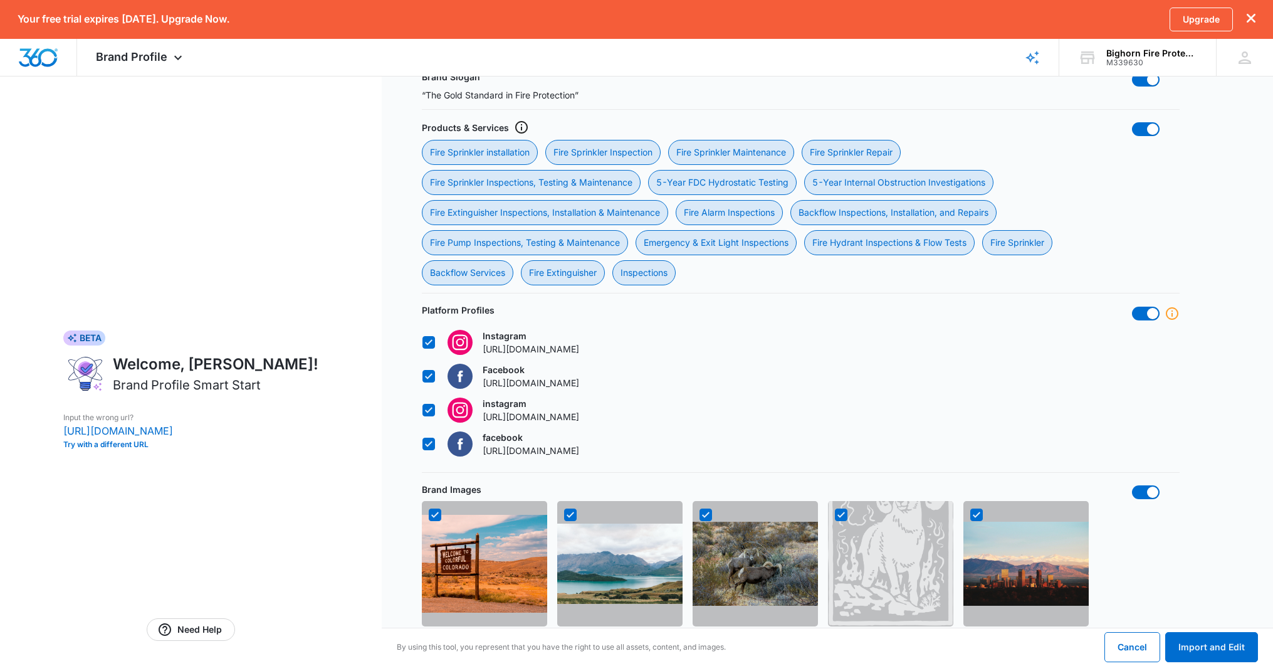
click at [426, 446] on icon at bounding box center [428, 443] width 11 height 11
click at [423, 445] on input "facebook http://facebook.com" at bounding box center [422, 444] width 1 height 1
checkbox input "false"
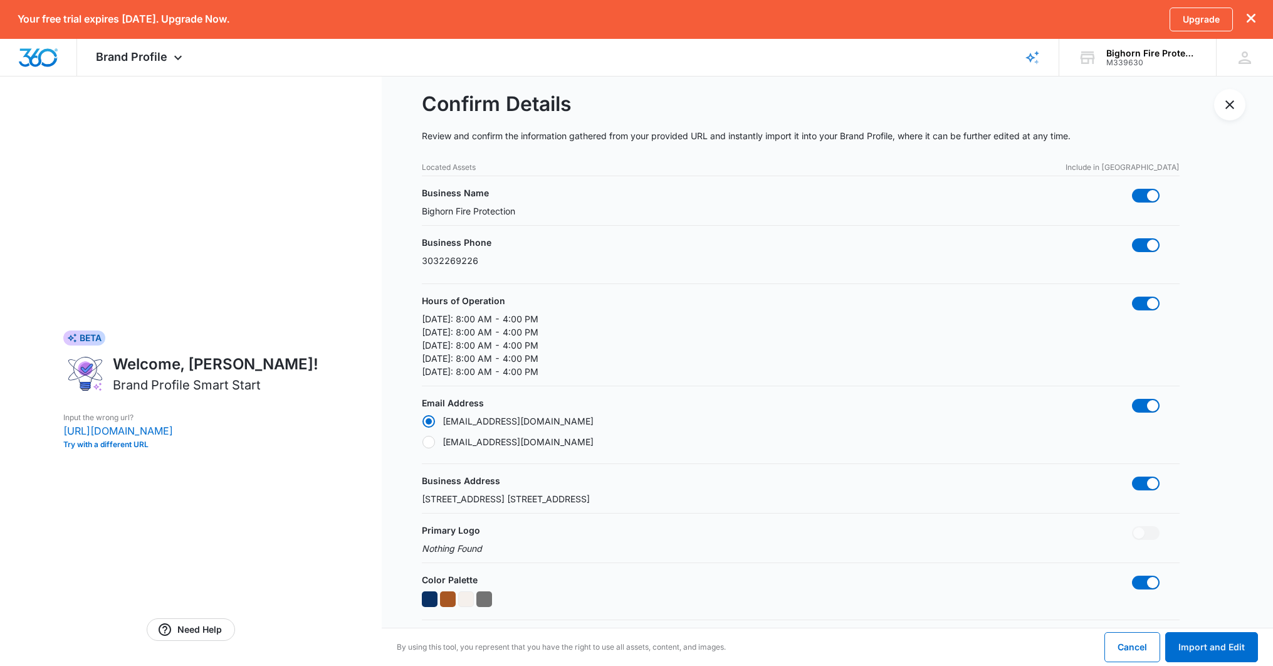
scroll to position [0, 0]
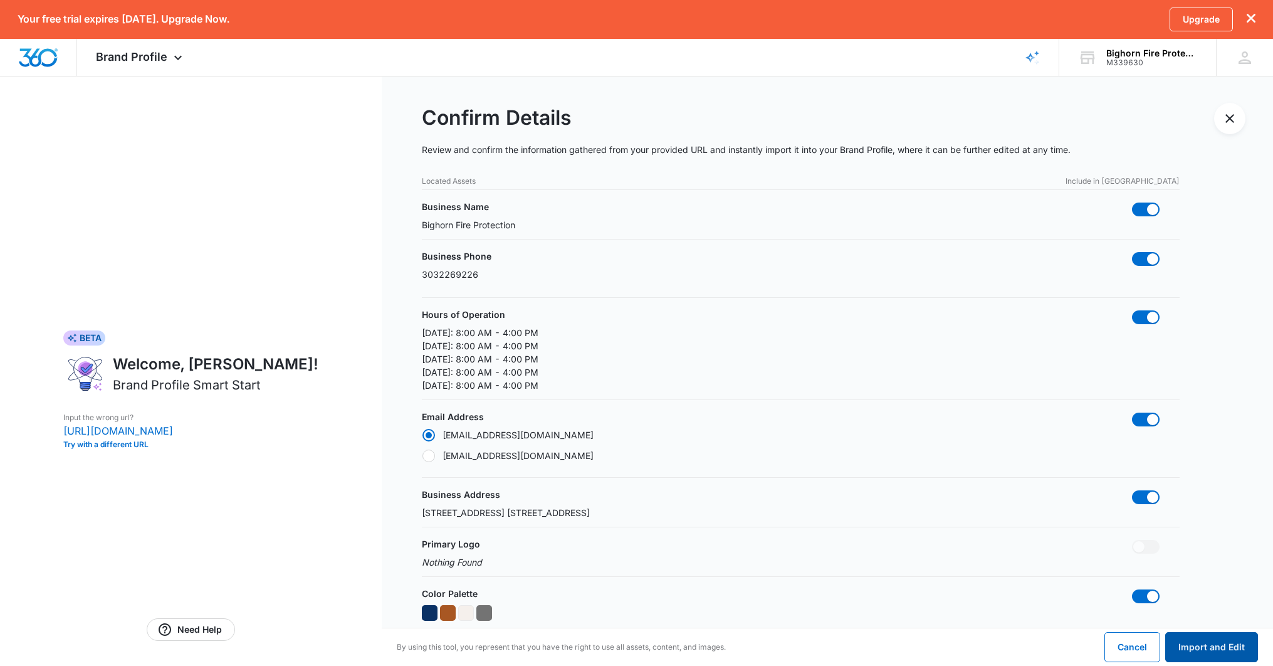
click at [1231, 646] on button "Import and Edit" at bounding box center [1212, 647] width 93 height 30
click at [1186, 648] on button "Import and Edit" at bounding box center [1212, 647] width 93 height 30
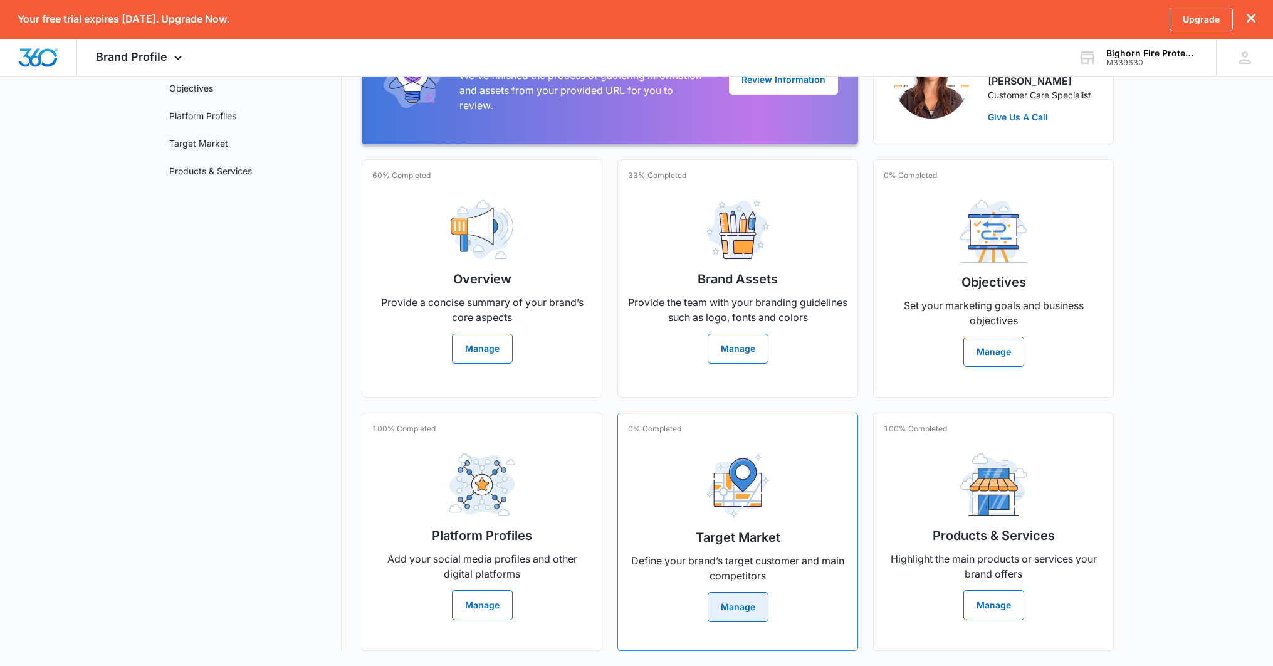
click at [744, 608] on button "Manage" at bounding box center [738, 607] width 61 height 30
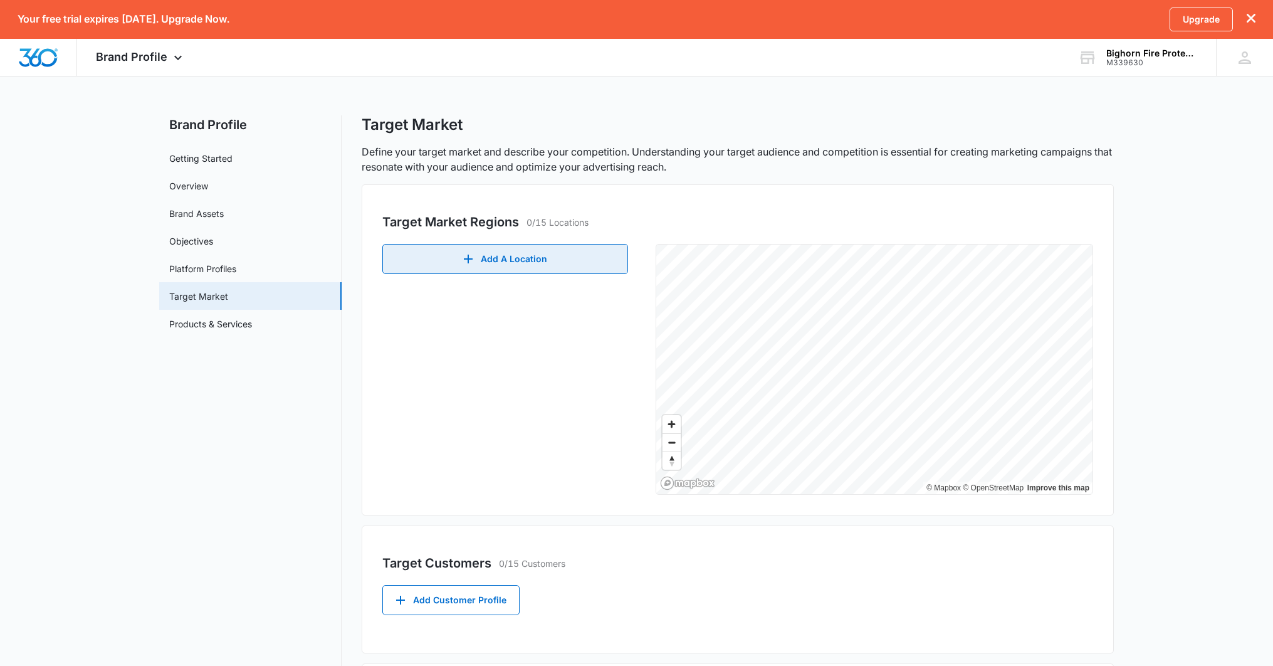
click at [493, 258] on button "Add A Location" at bounding box center [505, 259] width 246 height 30
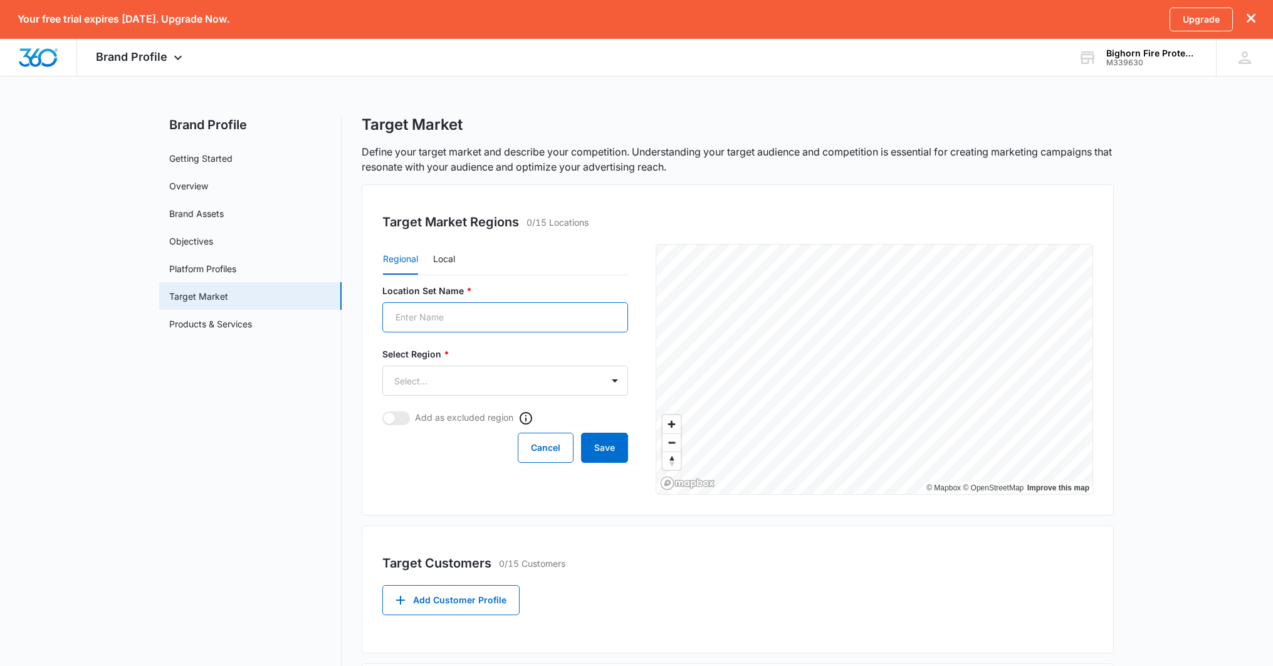
click at [499, 312] on input "Location Set Name *" at bounding box center [505, 317] width 246 height 30
type input "[US_STATE]"
type input "CO"
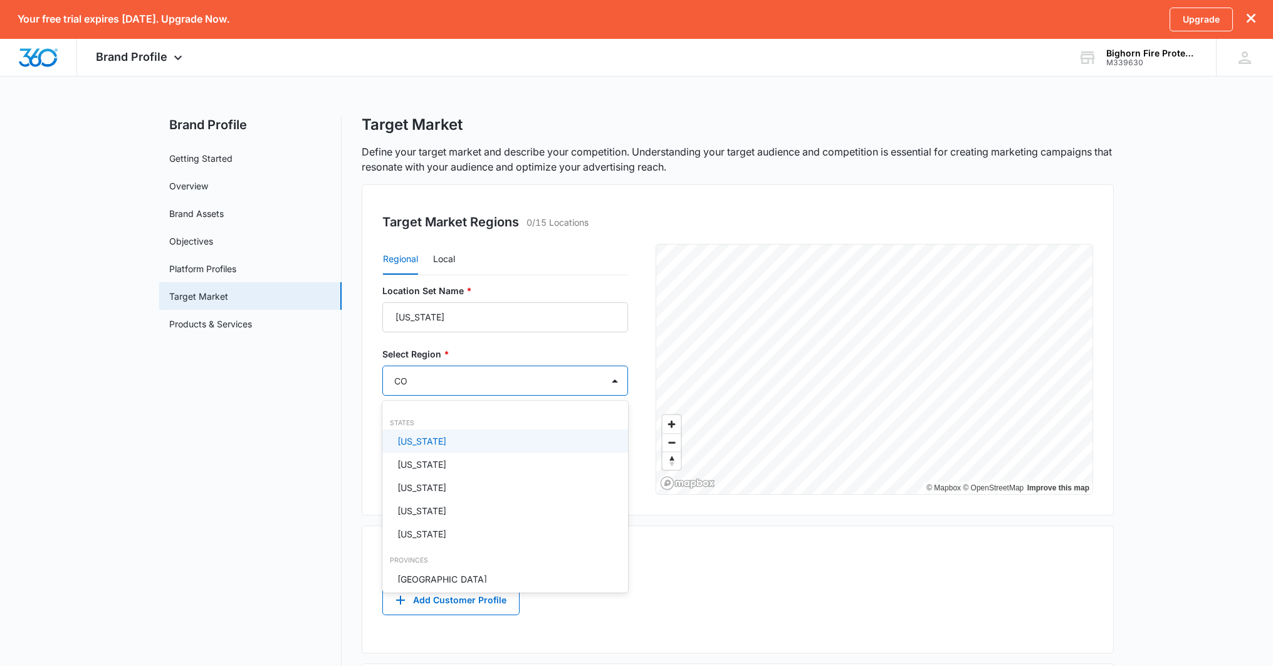
click at [486, 444] on div "[US_STATE]" at bounding box center [504, 441] width 213 height 13
drag, startPoint x: 268, startPoint y: 438, endPoint x: 275, endPoint y: 442, distance: 8.4
click at [268, 438] on div at bounding box center [636, 333] width 1273 height 666
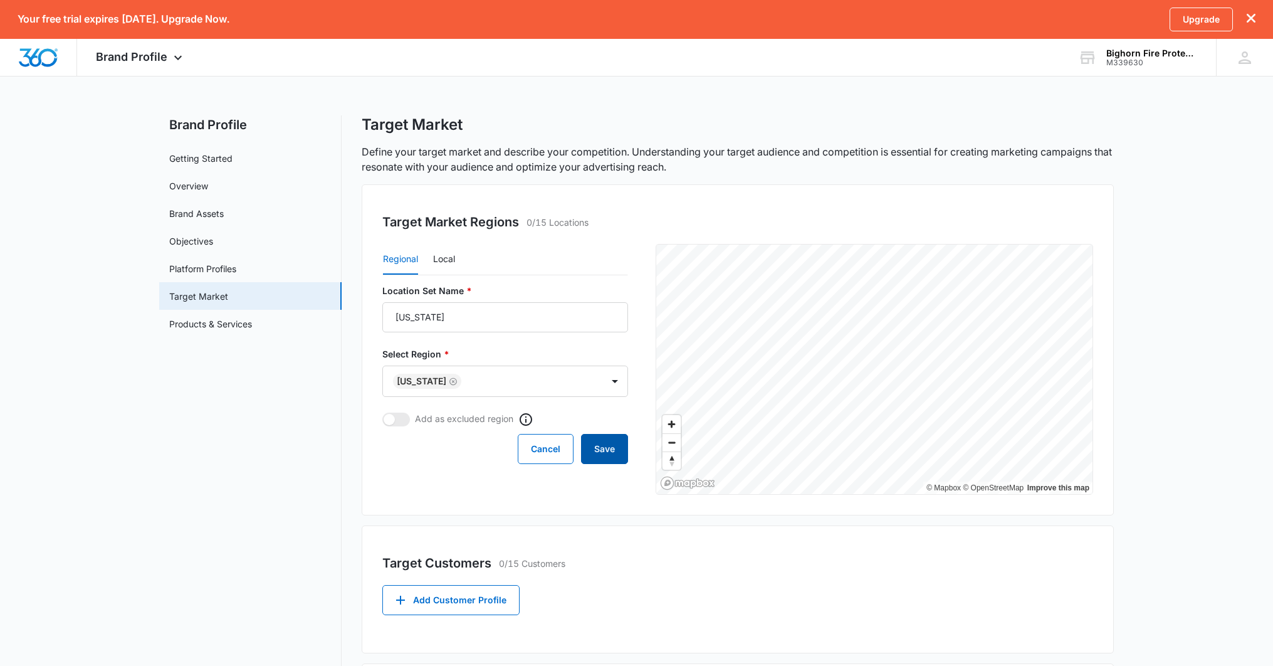
click at [598, 451] on button "Save" at bounding box center [604, 449] width 47 height 30
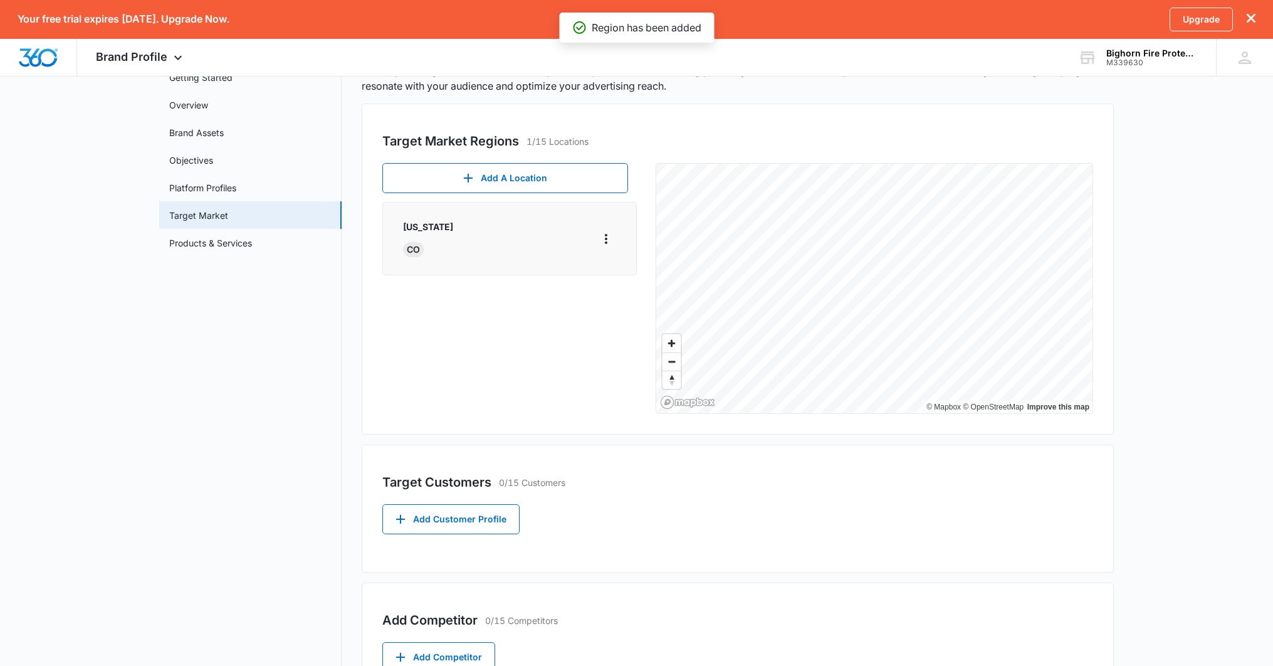
scroll to position [119, 0]
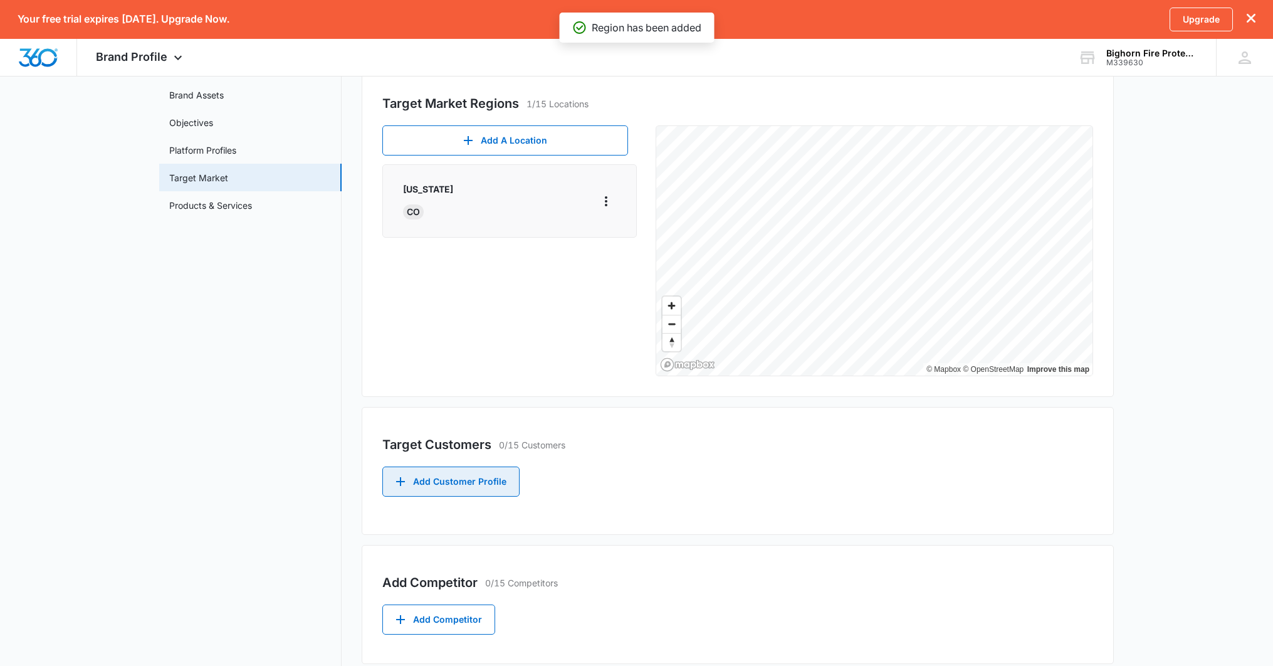
click at [487, 475] on button "Add Customer Profile" at bounding box center [450, 481] width 137 height 30
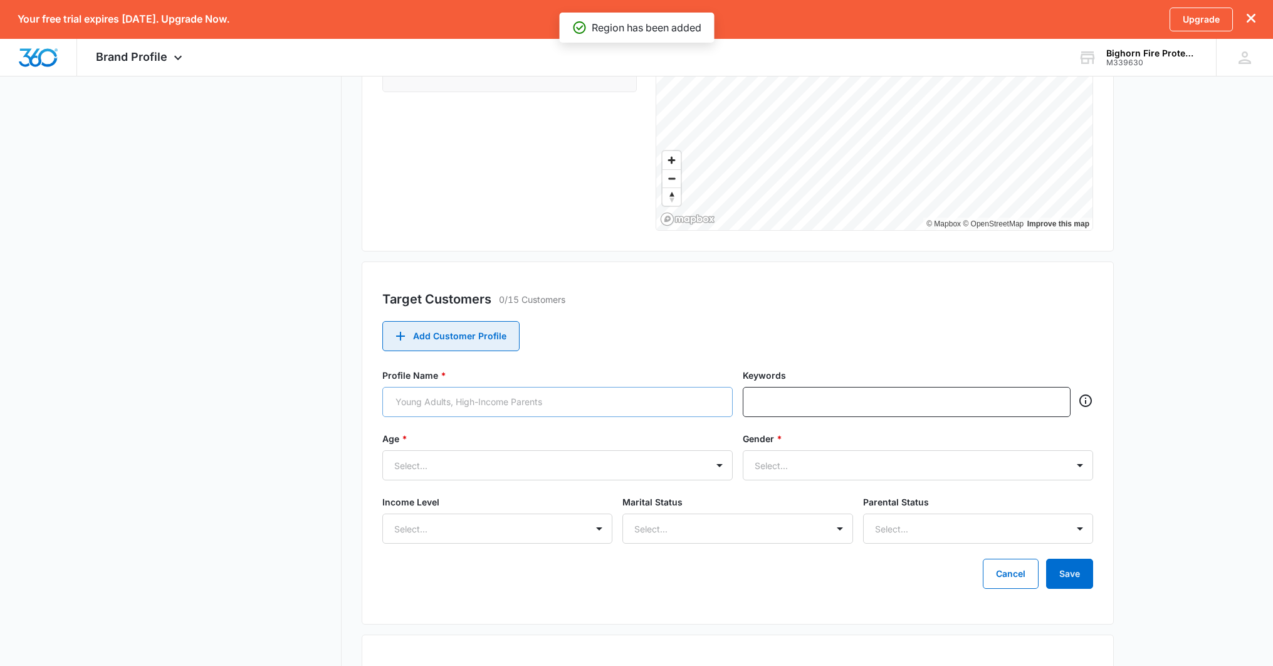
scroll to position [265, 0]
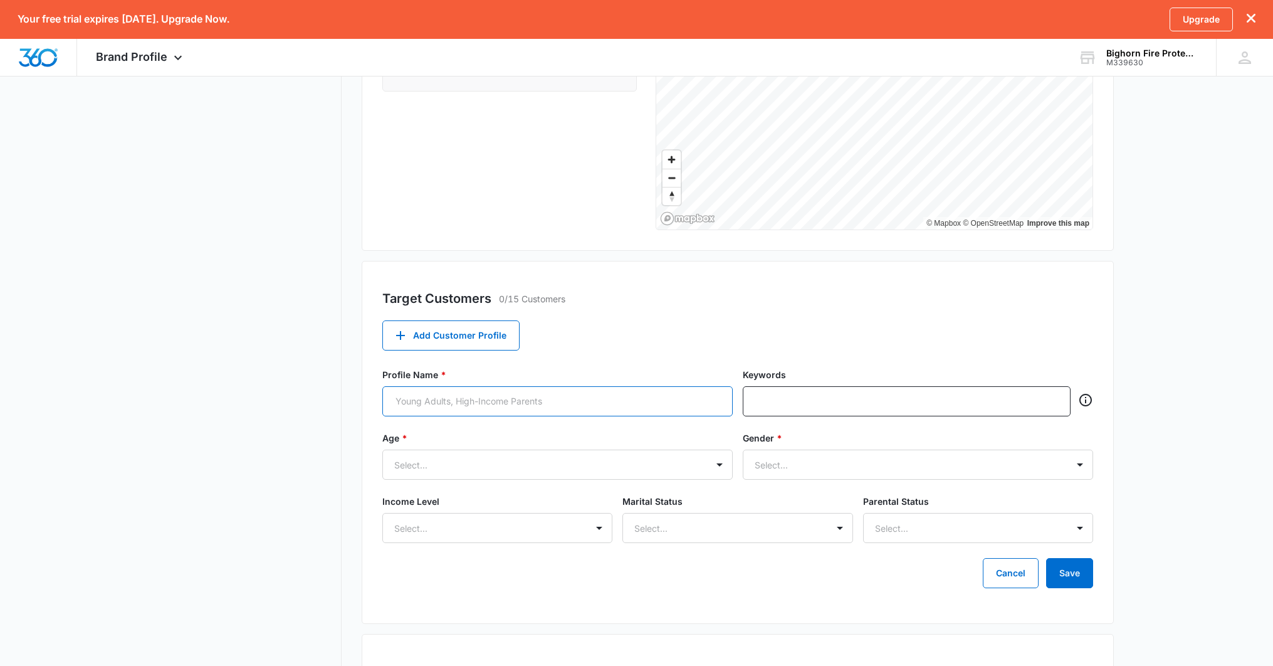
click at [495, 398] on input "Profile Name *" at bounding box center [557, 401] width 350 height 30
type input "Property Managers"
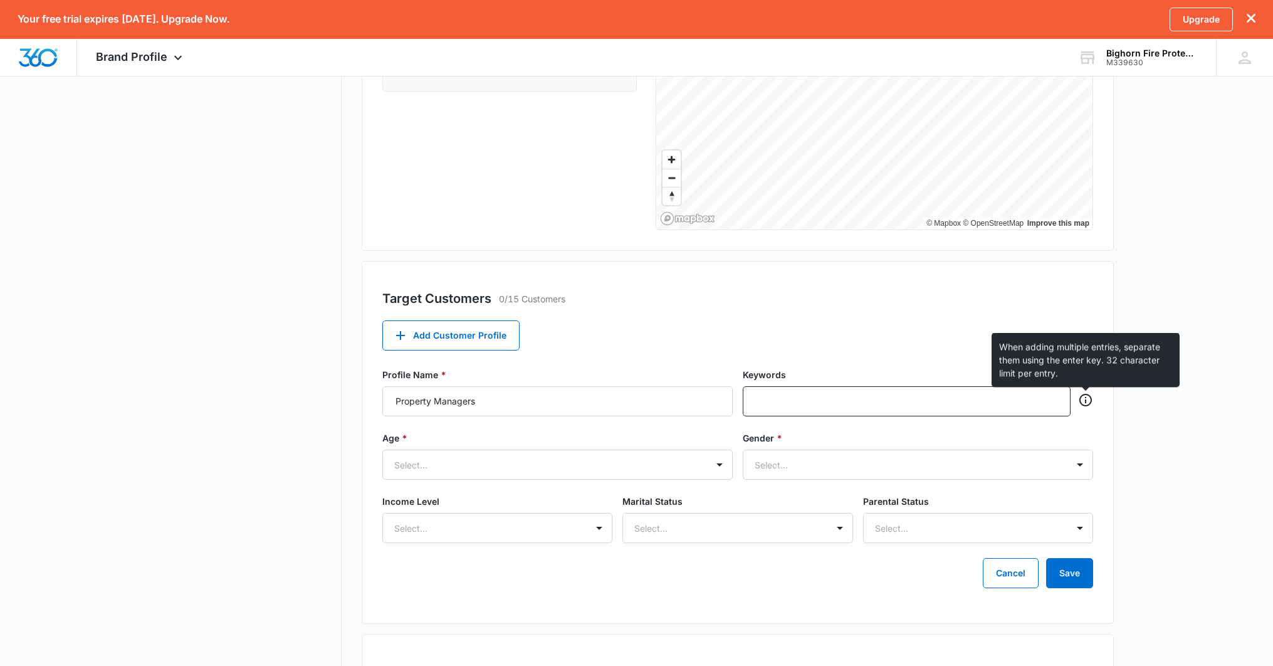
click at [1090, 398] on icon at bounding box center [1085, 400] width 15 height 15
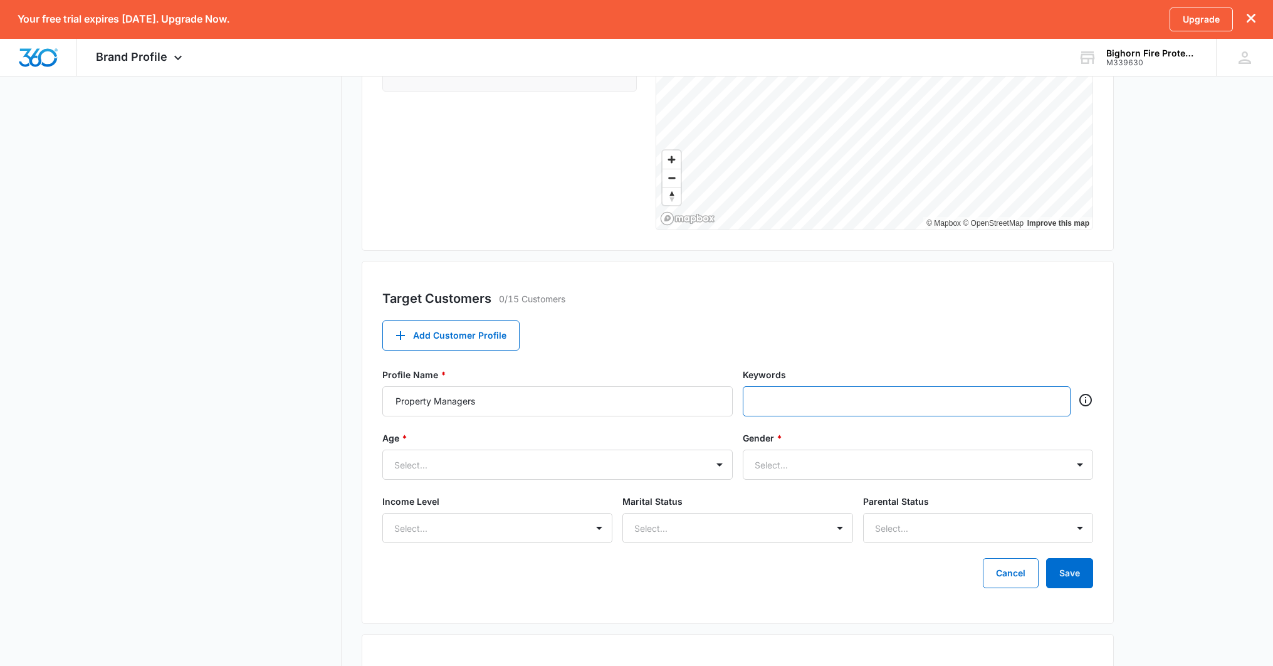
click at [922, 408] on input "text" at bounding box center [908, 401] width 304 height 19
type input "property management, property managers, property owners, commercial real estate,"
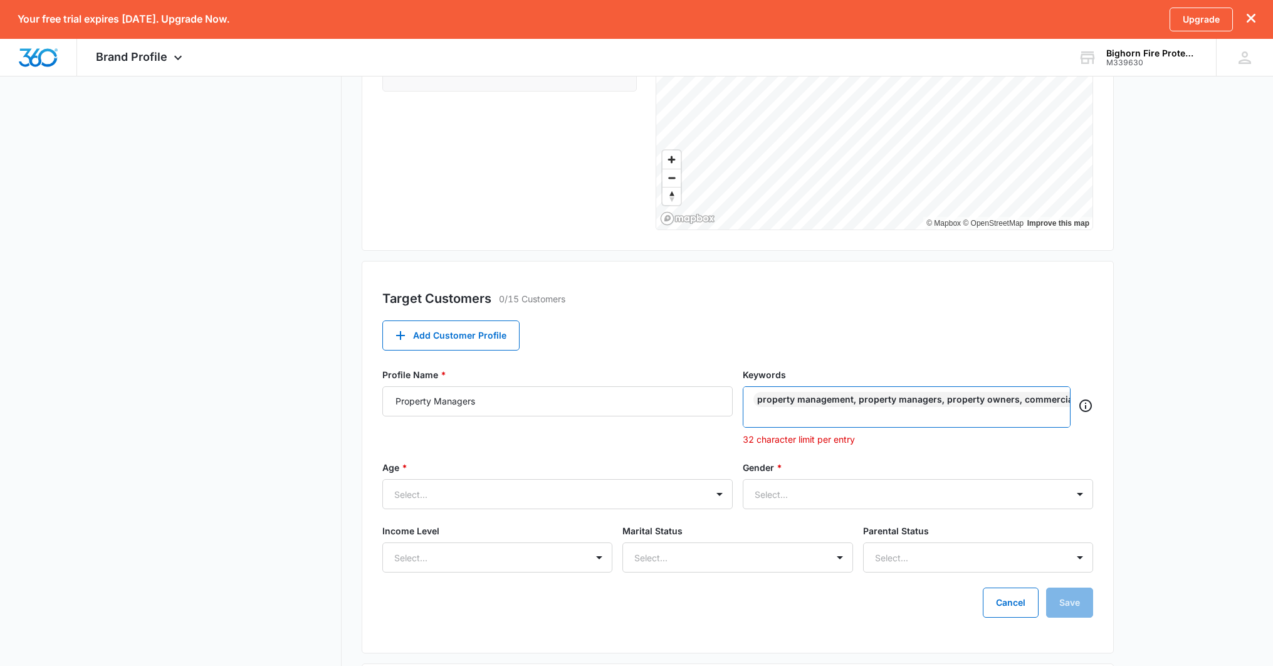
drag, startPoint x: 825, startPoint y: 409, endPoint x: 809, endPoint y: 390, distance: 24.5
click at [809, 389] on div "property management, property managers, property owners, commercial real estate," at bounding box center [907, 406] width 328 height 41
click at [804, 399] on div "property management, property managers, property owners, commercial real estate," at bounding box center [947, 399] width 387 height 15
drag, startPoint x: 799, startPoint y: 414, endPoint x: 765, endPoint y: 404, distance: 35.5
click at [751, 400] on div "property management, property managers, property owners, commercial real estate," at bounding box center [907, 406] width 328 height 41
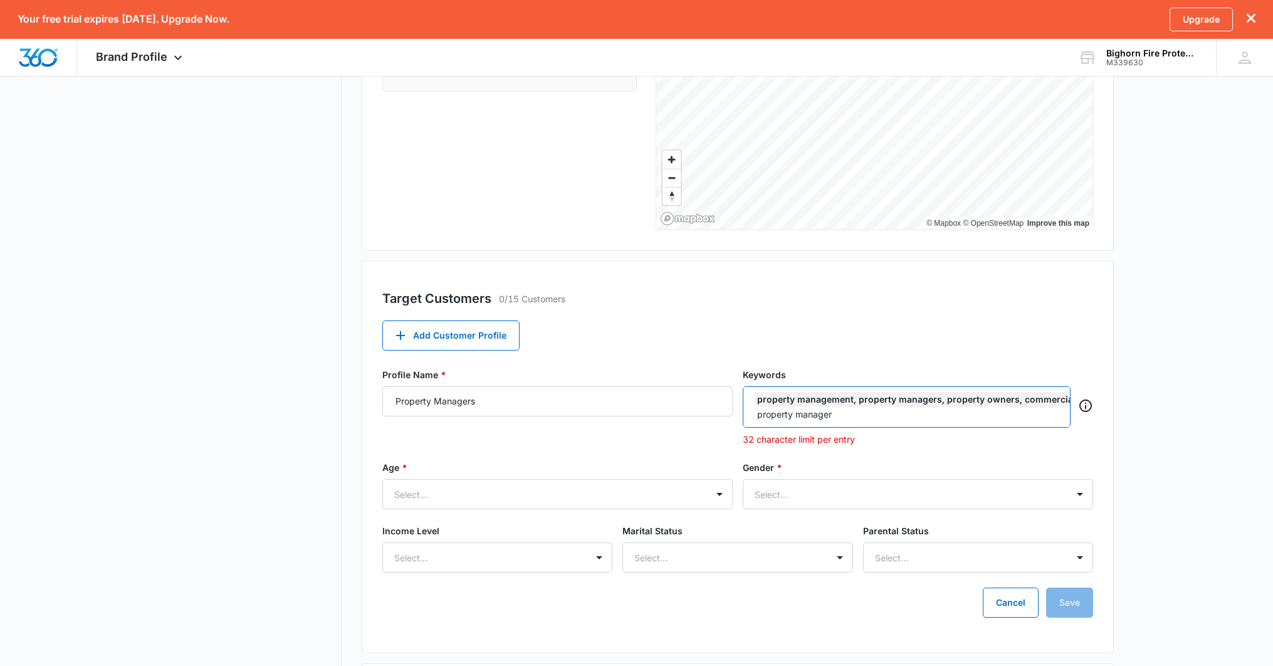
type input "property managers"
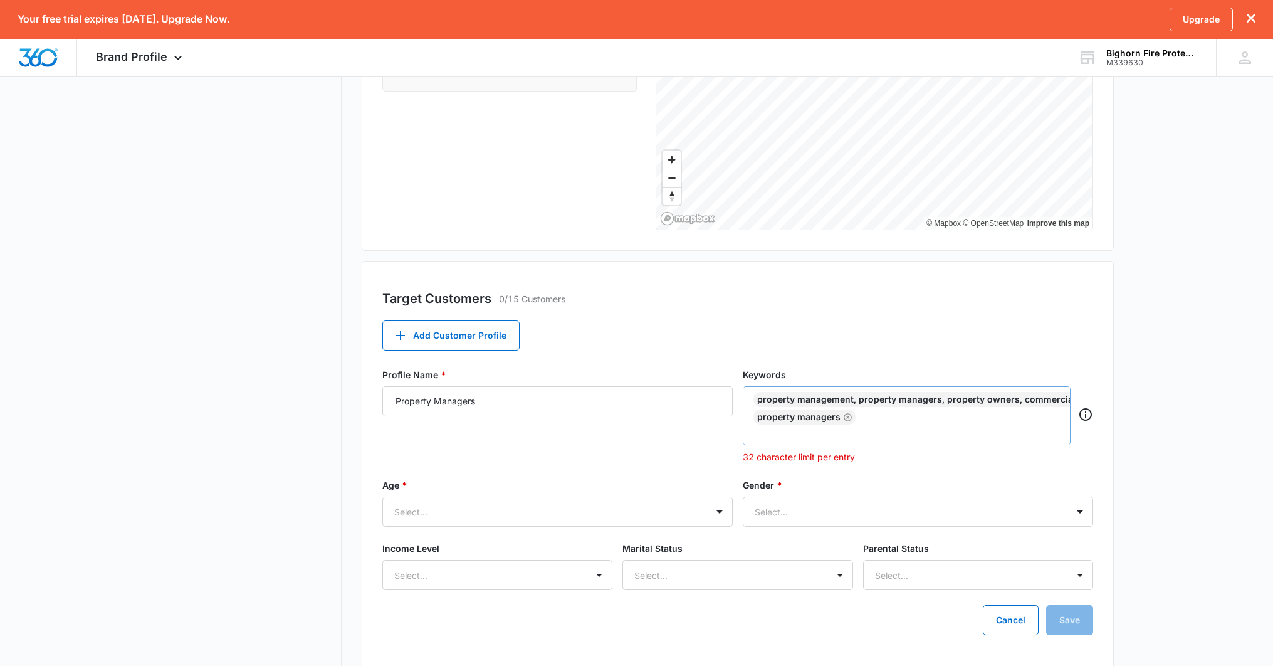
drag, startPoint x: 1027, startPoint y: 399, endPoint x: 1044, endPoint y: 401, distance: 17.0
click at [1038, 400] on div "property management, property managers, property owners, commercial real estate," at bounding box center [947, 399] width 387 height 15
drag, startPoint x: 1044, startPoint y: 401, endPoint x: 1085, endPoint y: 401, distance: 41.4
click at [1128, 401] on main "Brand Profile Getting Started Overview Brand Assets Objectives Platform Profile…" at bounding box center [636, 349] width 1273 height 996
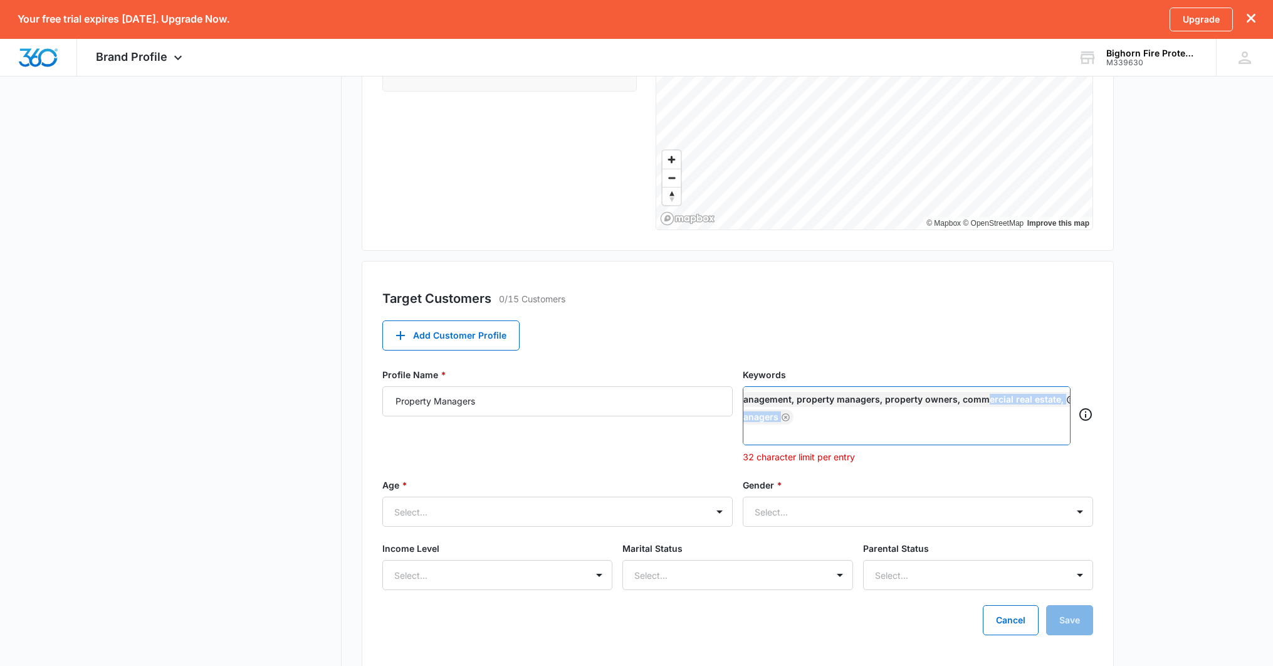
click at [1067, 401] on icon "Remove" at bounding box center [1071, 400] width 8 height 8
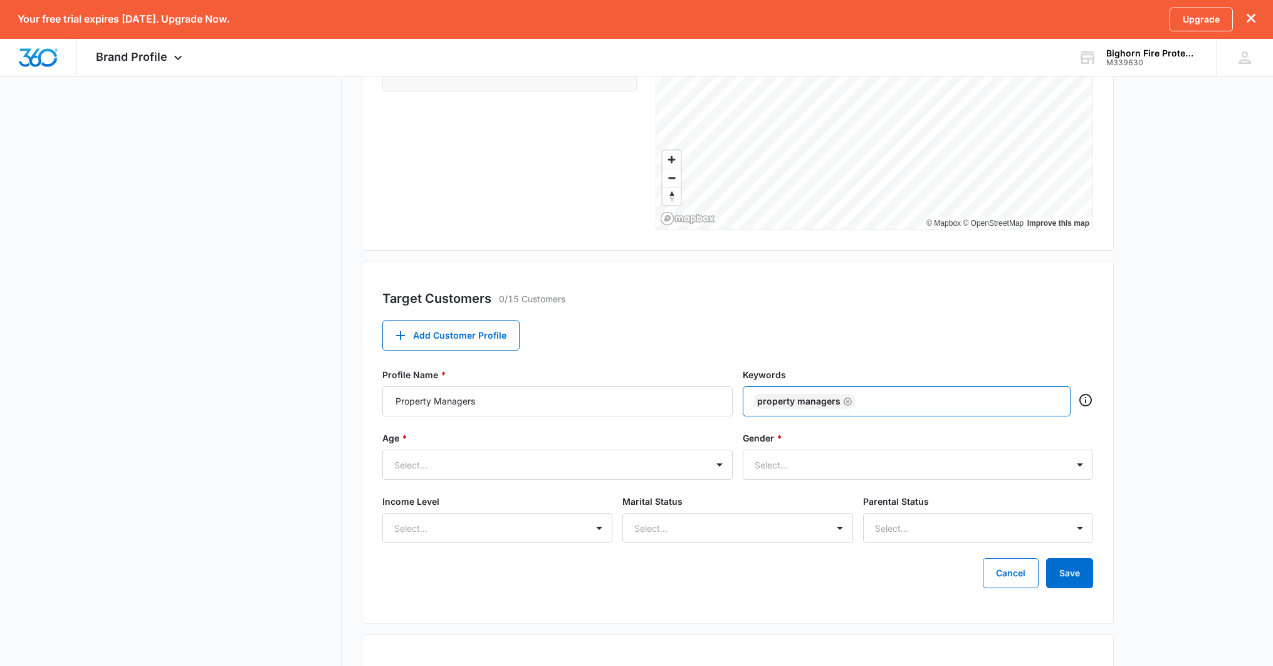
scroll to position [0, 0]
click at [950, 403] on input "text" at bounding box center [959, 401] width 202 height 19
type input "property management"
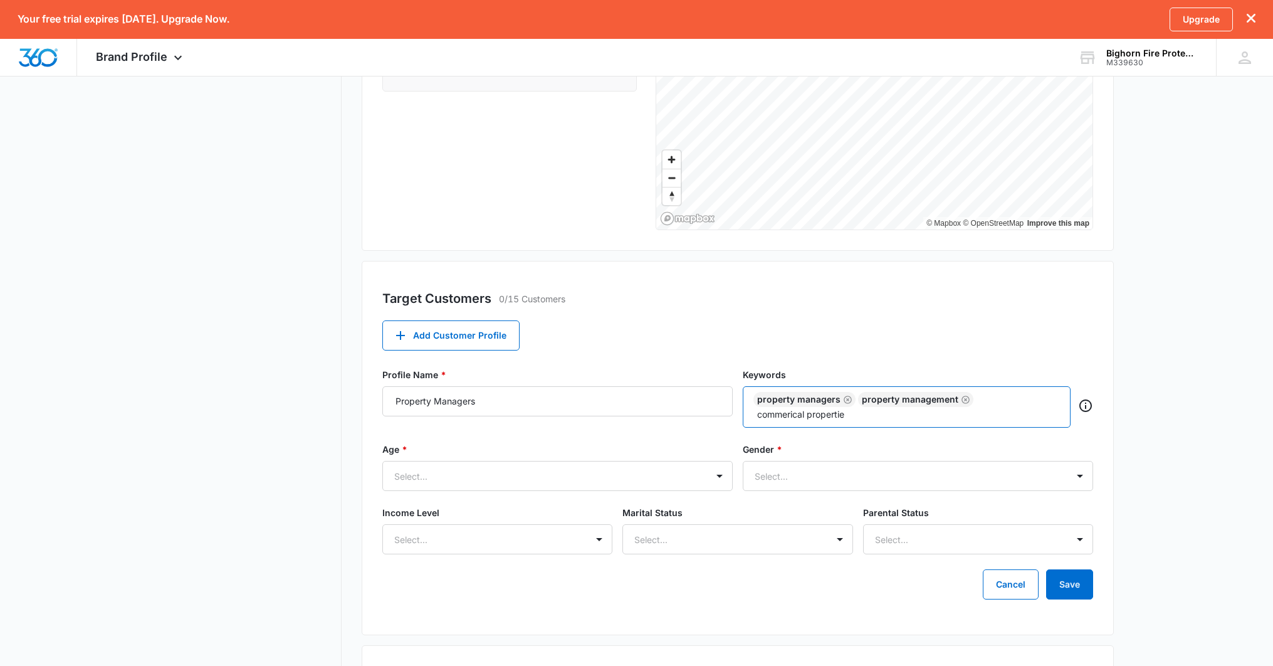
type input "commerical properties"
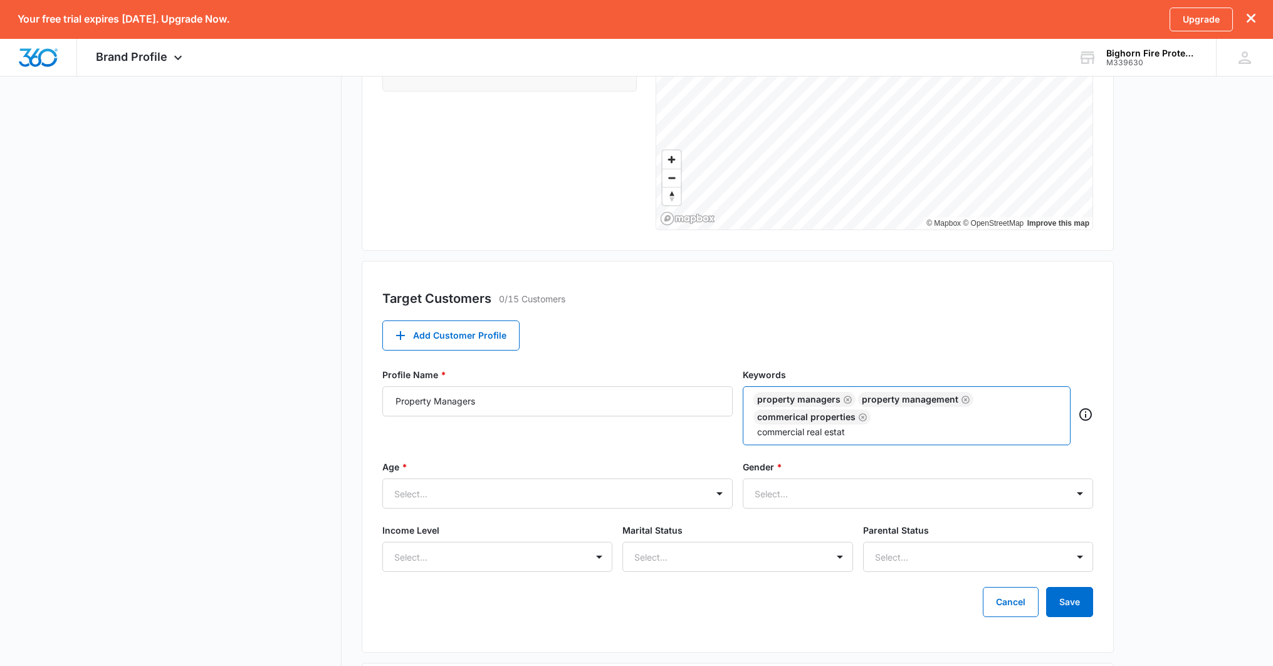
type input "commercial real estate"
type input "industrial"
type input "residential"
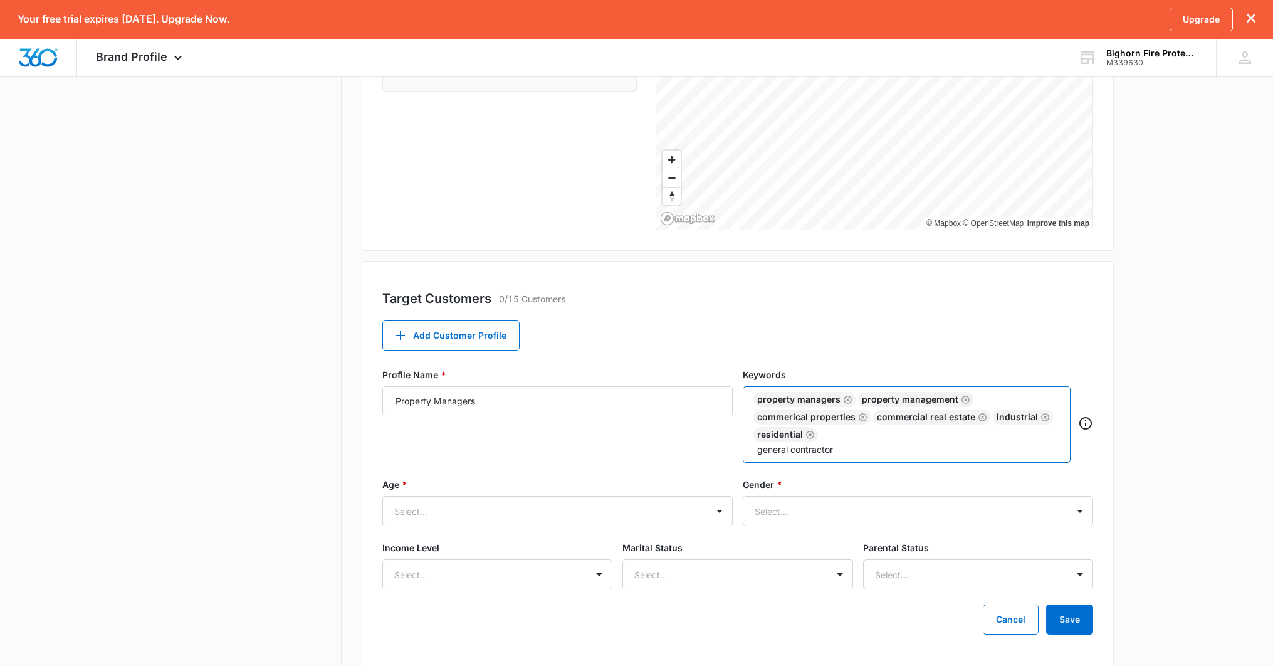
type input "general contractors"
type input "fire contractors"
type input "f"
type input "fire sprinkler"
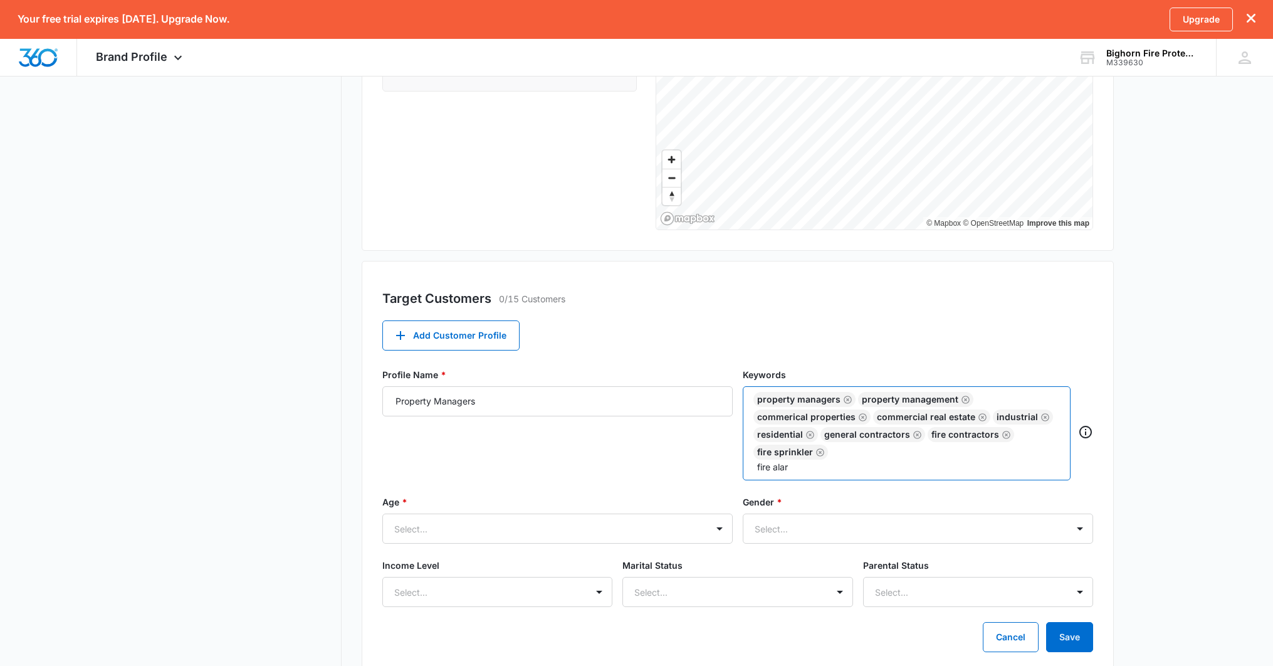
type input "fire alarm"
type input "fire inspections"
type input "backflow inspections"
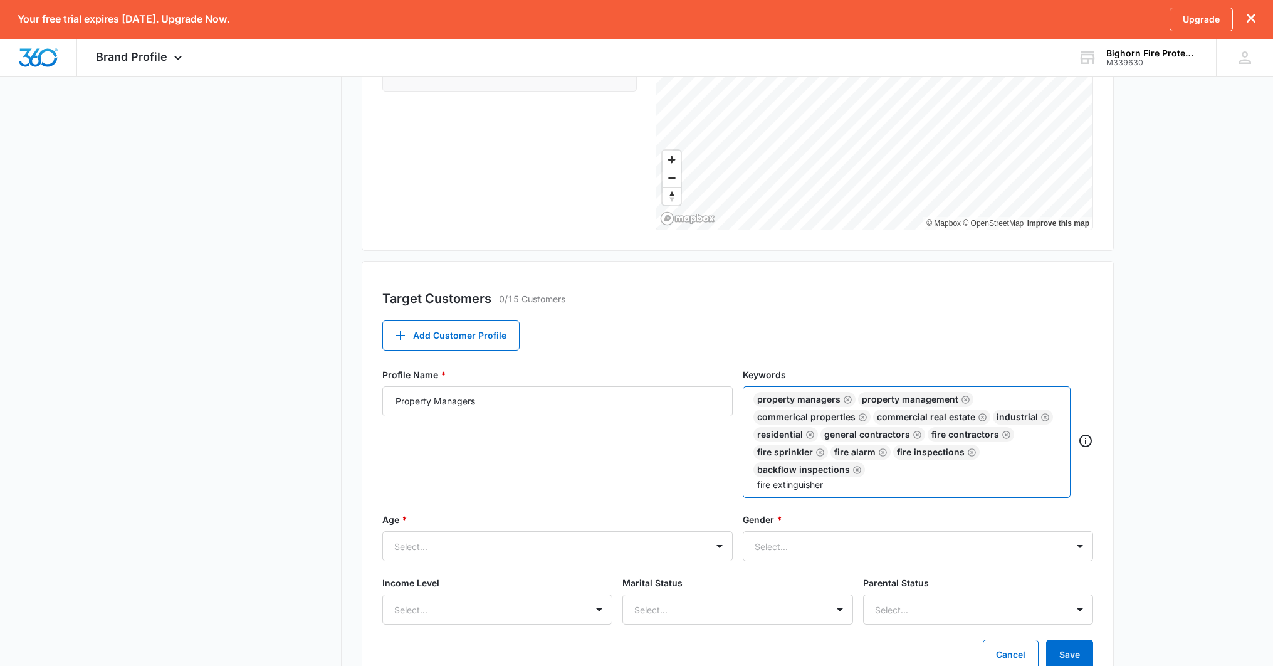
type input "fire extinguishers"
click at [794, 545] on div at bounding box center [903, 547] width 297 height 16
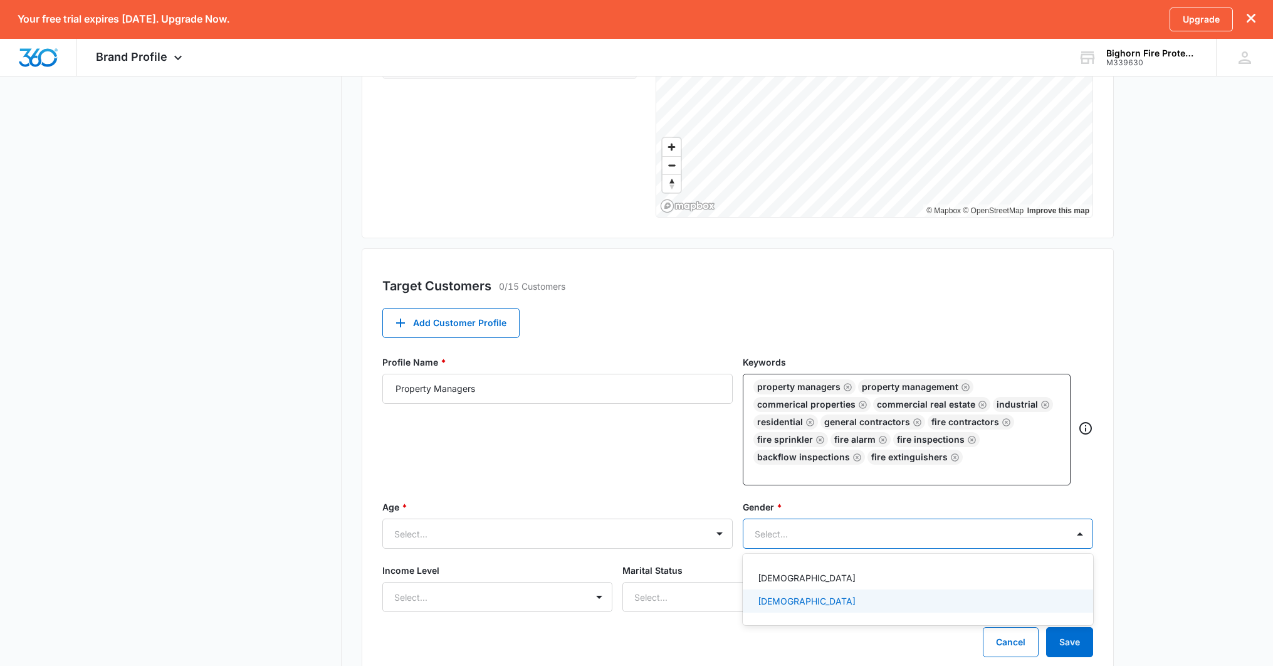
scroll to position [279, 0]
click at [779, 595] on div "Male" at bounding box center [917, 599] width 318 height 13
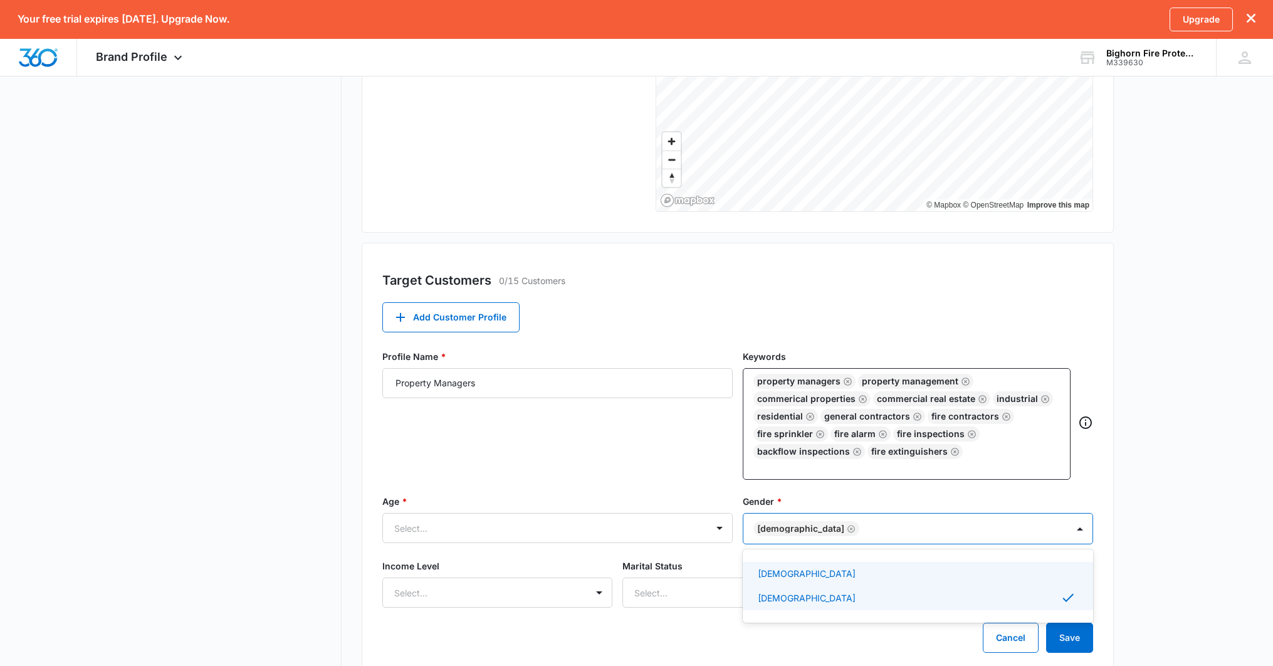
click at [781, 583] on div "Female" at bounding box center [918, 573] width 350 height 23
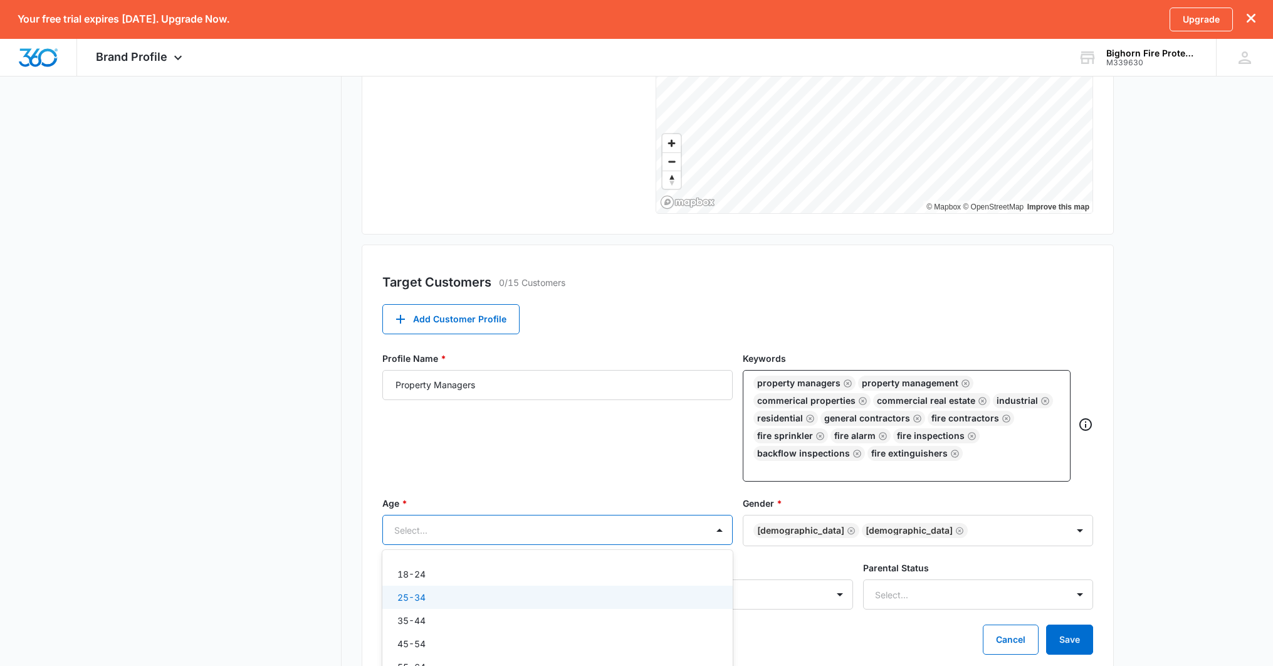
scroll to position [334, 0]
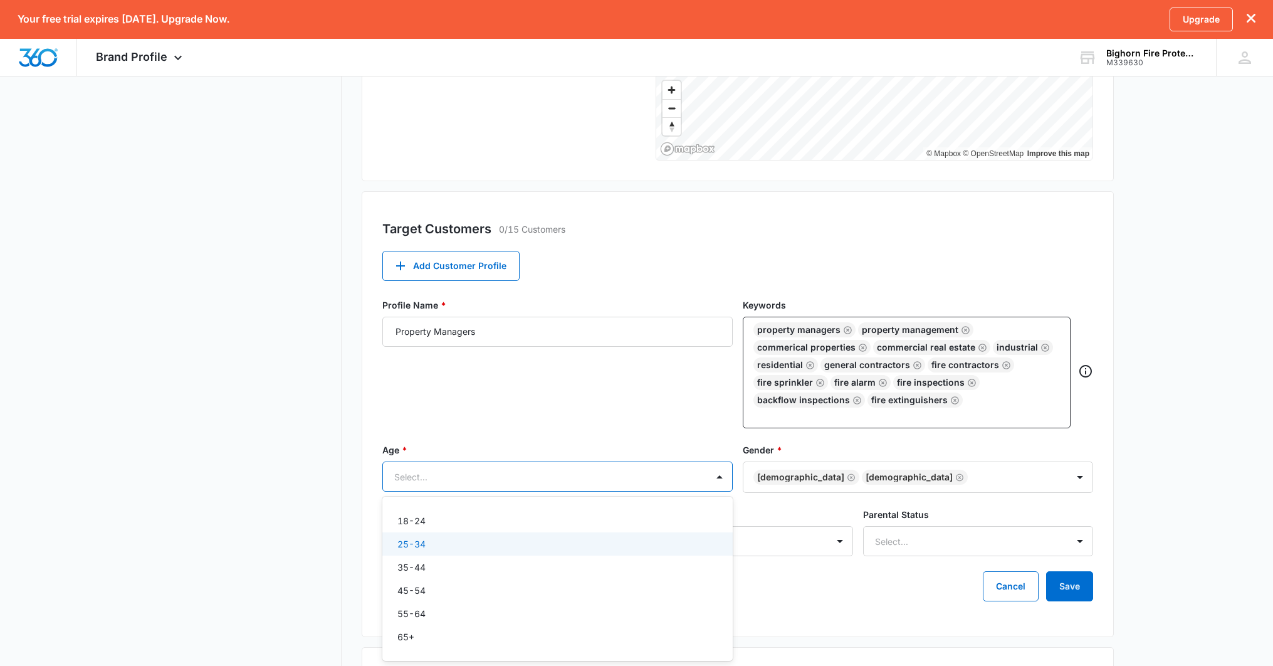
click at [618, 492] on div "25-34, 2 of 6. 6 results available. Use Up and Down to choose options, press En…" at bounding box center [557, 476] width 350 height 30
drag, startPoint x: 596, startPoint y: 540, endPoint x: 593, endPoint y: 525, distance: 15.5
click at [596, 539] on div "25-34" at bounding box center [557, 543] width 318 height 13
click at [568, 520] on div "18-24" at bounding box center [557, 521] width 318 height 13
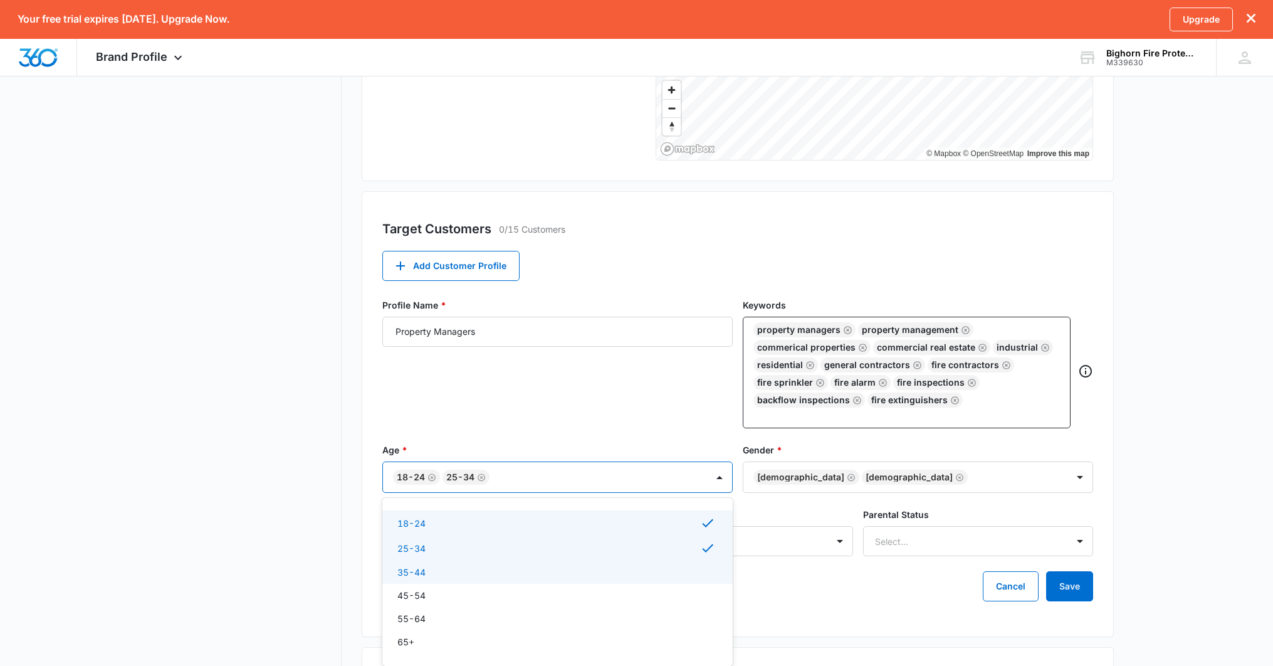
click at [513, 576] on div "35-44" at bounding box center [557, 572] width 318 height 13
drag, startPoint x: 408, startPoint y: 597, endPoint x: 406, endPoint y: 619, distance: 22.0
click at [407, 599] on p "45-54" at bounding box center [412, 597] width 28 height 13
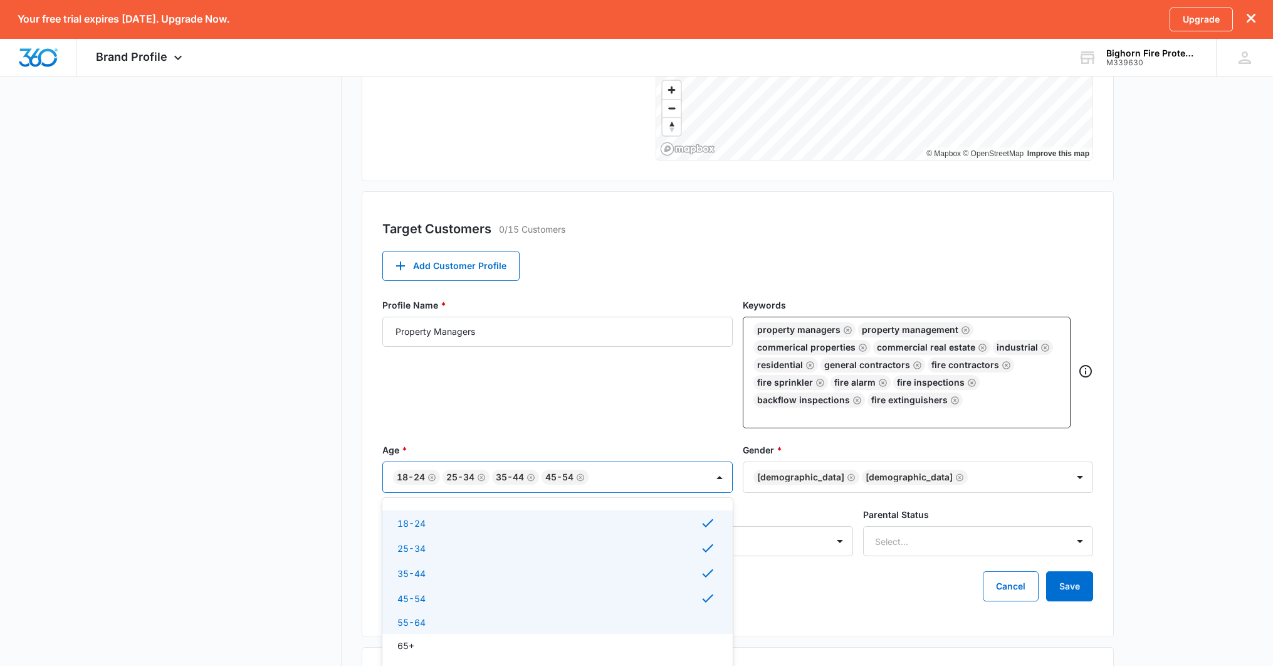
drag, startPoint x: 406, startPoint y: 619, endPoint x: 334, endPoint y: 601, distance: 75.0
click at [406, 619] on p "55-64" at bounding box center [412, 622] width 28 height 13
drag, startPoint x: 314, startPoint y: 593, endPoint x: 327, endPoint y: 593, distance: 12.5
click at [320, 592] on nav "Brand Profile Getting Started Overview Brand Assets Objectives Platform Profile…" at bounding box center [250, 289] width 182 height 1017
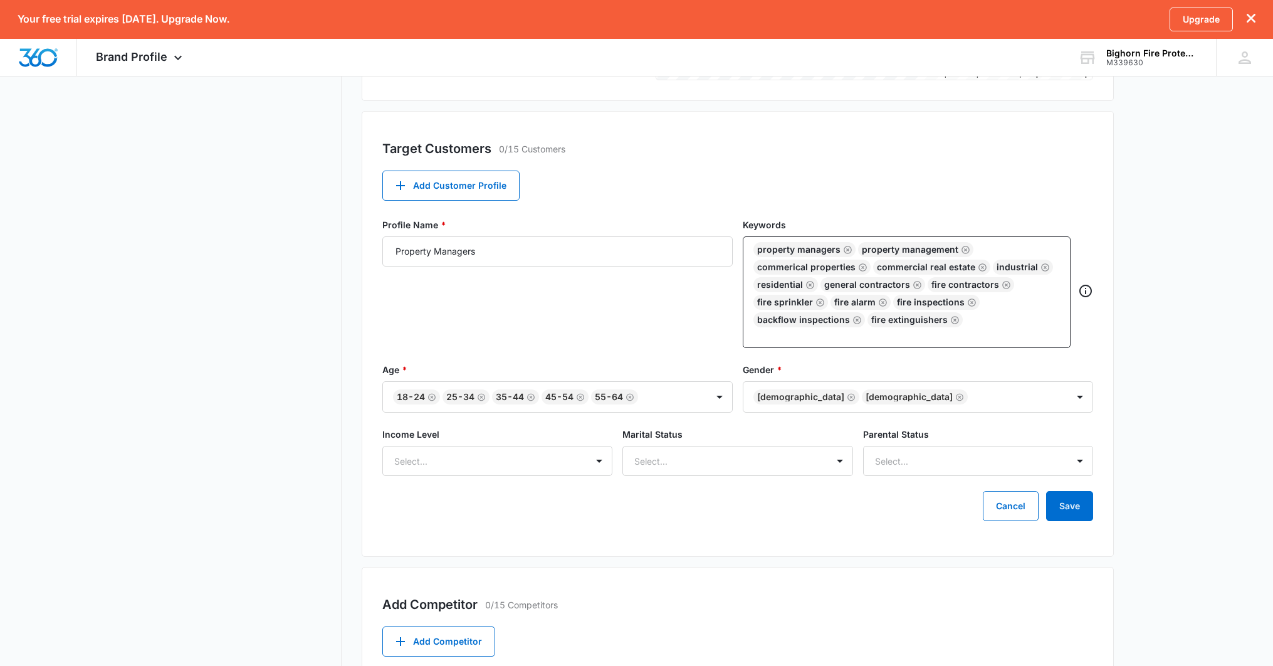
scroll to position [415, 0]
click at [476, 464] on div at bounding box center [482, 461] width 176 height 16
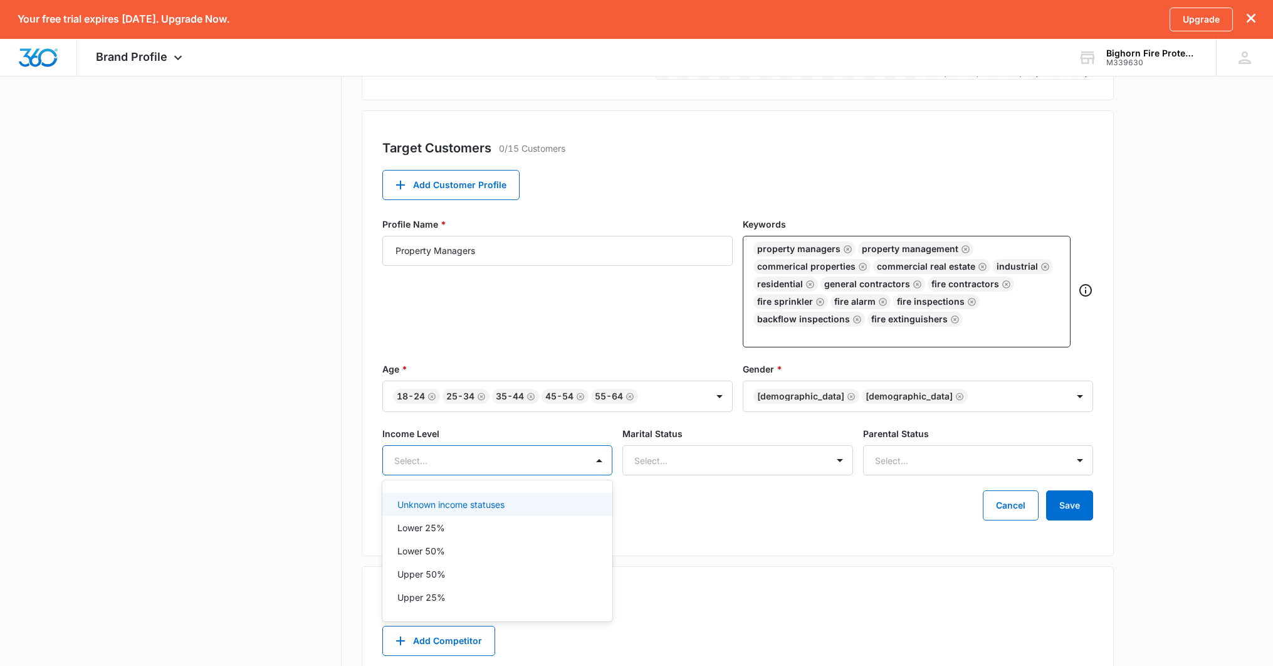
click at [485, 505] on p "Unknown income statuses" at bounding box center [451, 504] width 107 height 13
click at [668, 463] on div at bounding box center [723, 461] width 176 height 16
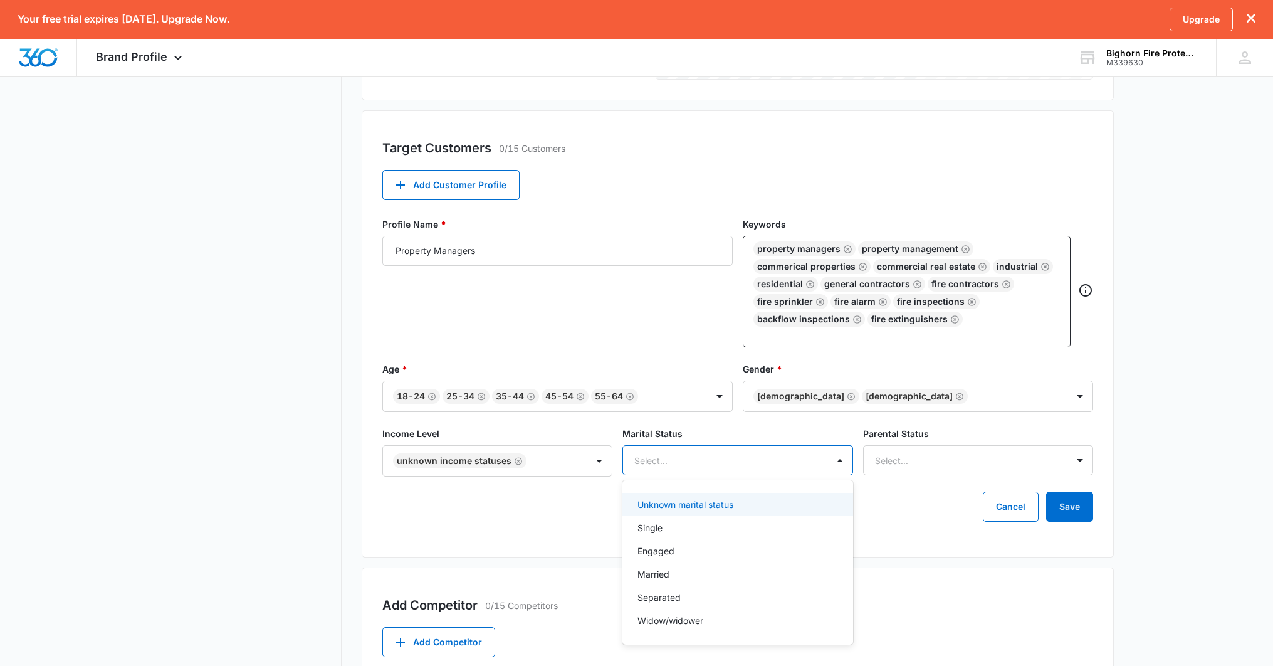
click at [674, 505] on p "Unknown marital status" at bounding box center [686, 504] width 96 height 13
click at [945, 459] on div at bounding box center [963, 461] width 176 height 16
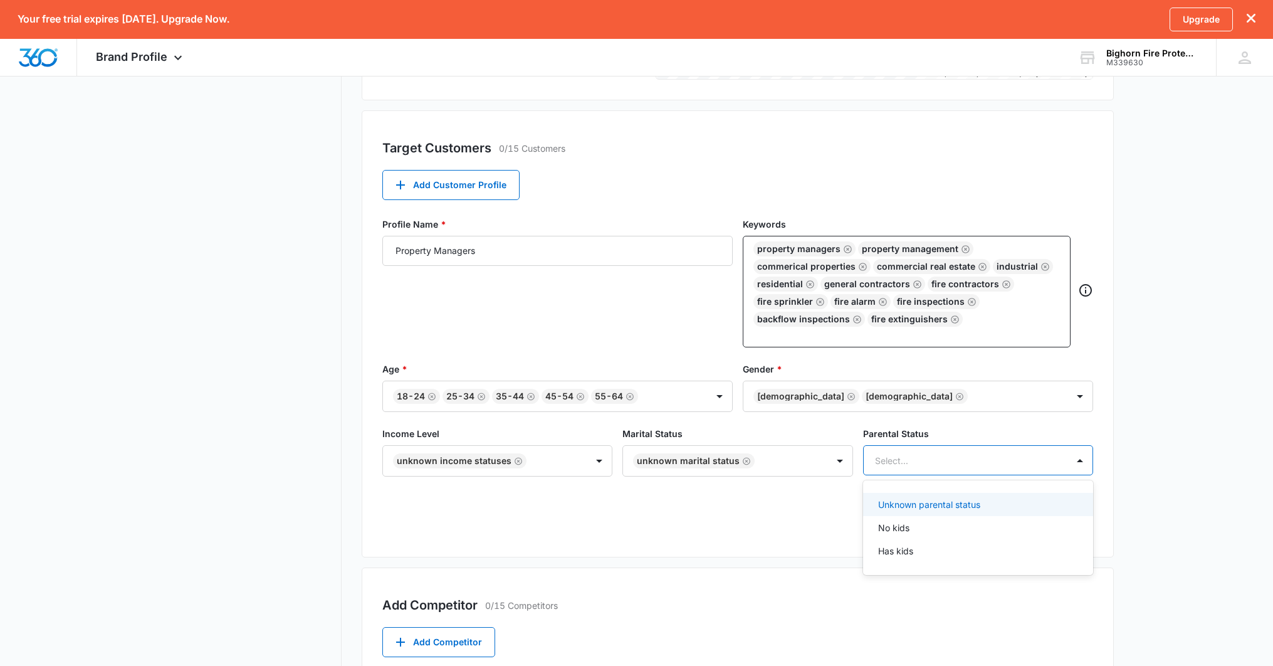
click at [918, 500] on p "Unknown parental status" at bounding box center [929, 504] width 102 height 13
click at [1147, 515] on main "Brand Profile Getting Started Overview Brand Assets Objectives Platform Profile…" at bounding box center [636, 216] width 1273 height 1033
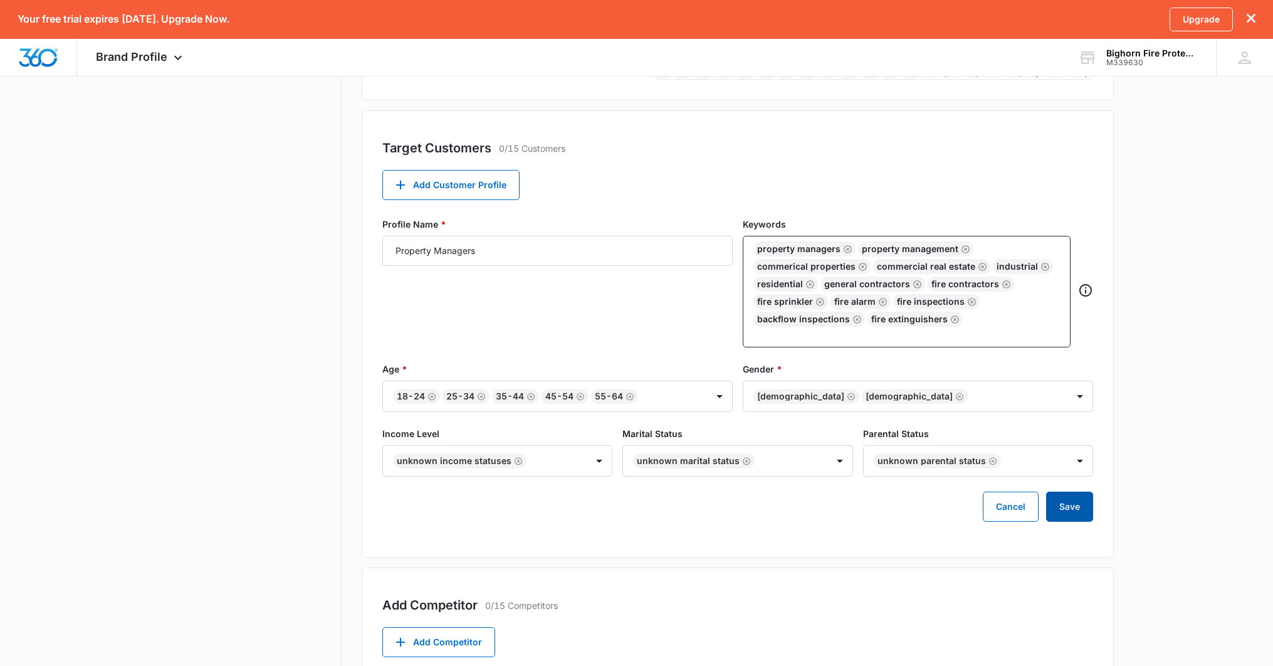
click at [1063, 513] on button "Save" at bounding box center [1069, 507] width 47 height 30
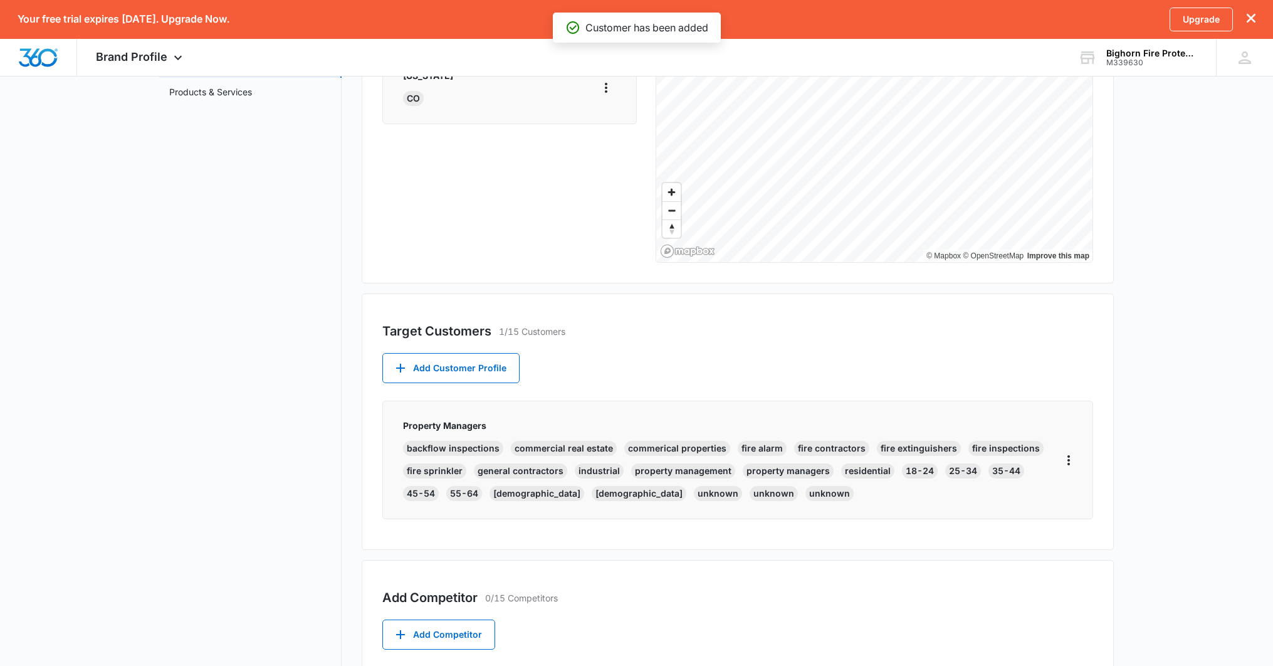
scroll to position [292, 0]
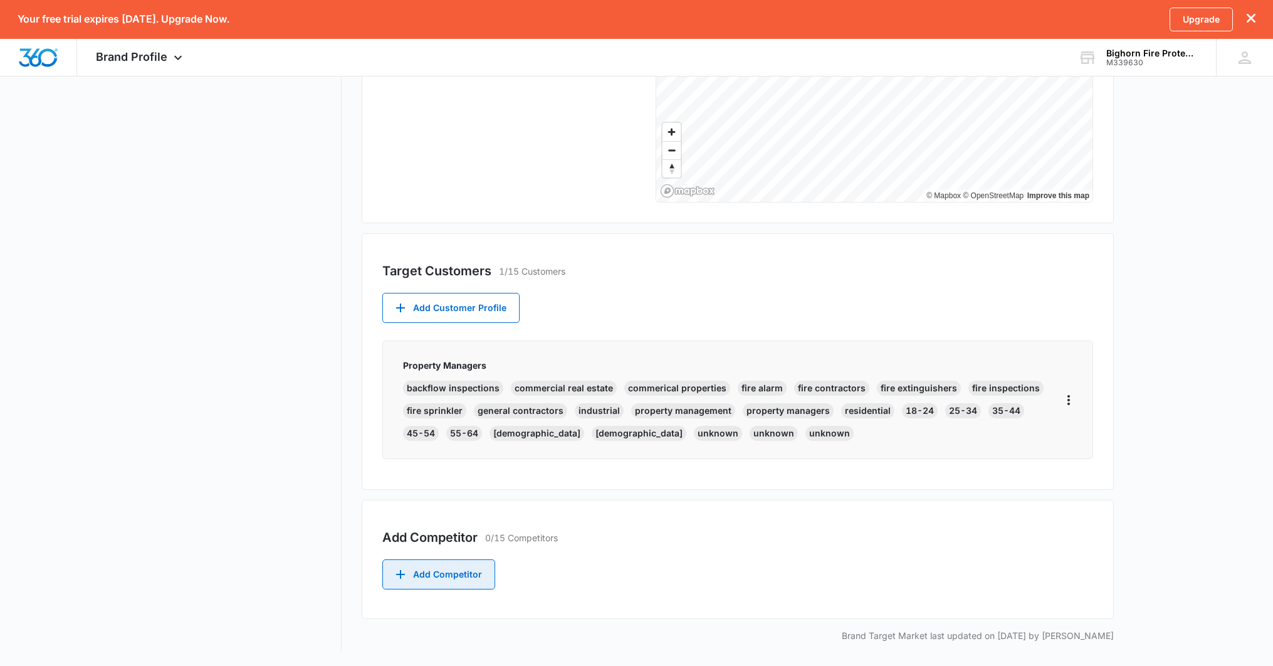
click at [451, 576] on button "Add Competitor" at bounding box center [438, 574] width 113 height 30
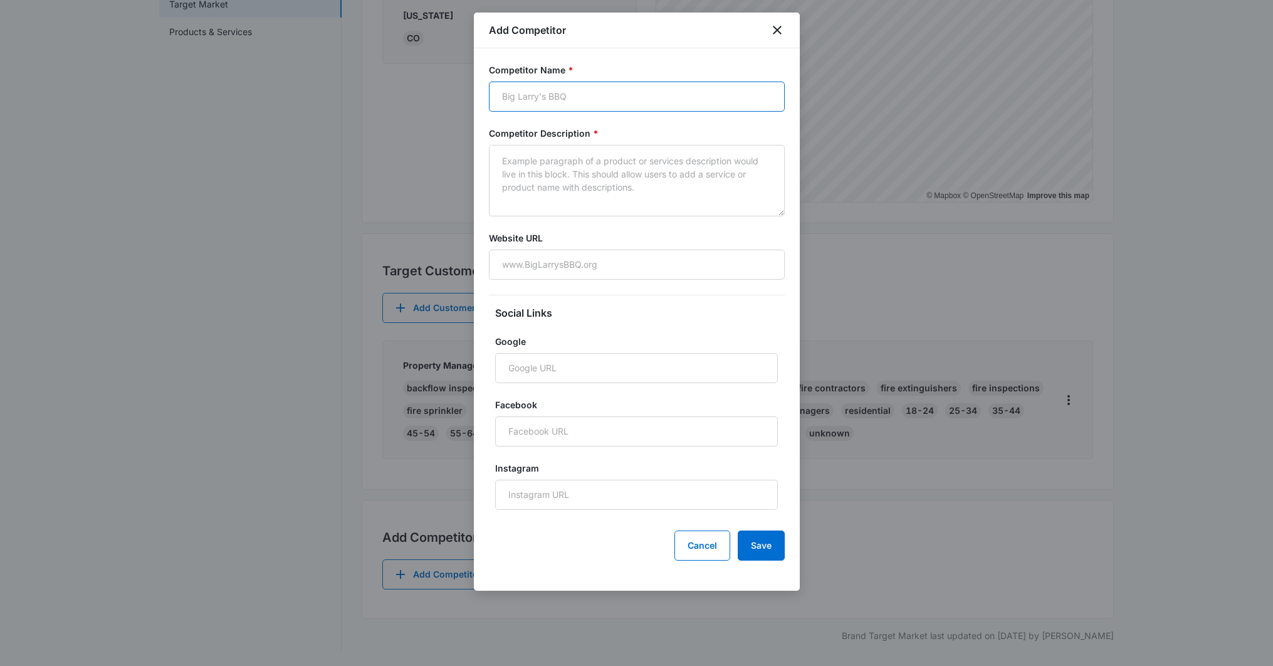
click at [624, 95] on input "Competitor Name *" at bounding box center [637, 97] width 296 height 30
click at [774, 29] on icon "close" at bounding box center [777, 30] width 15 height 15
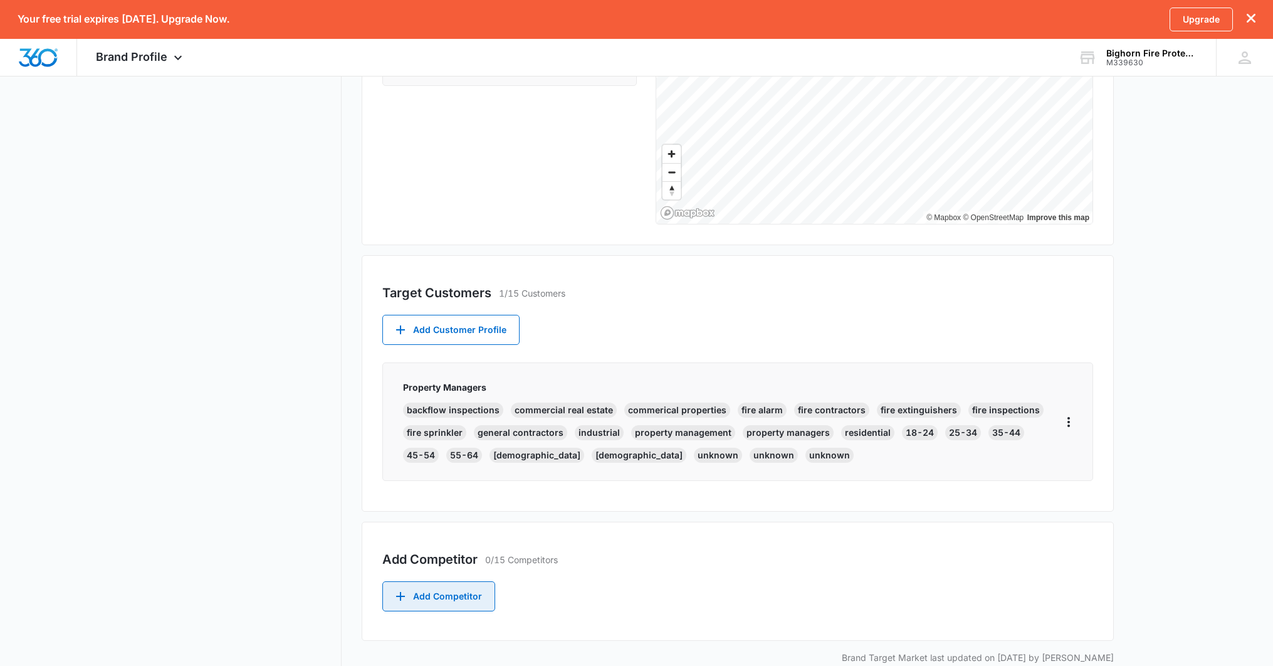
scroll to position [0, 0]
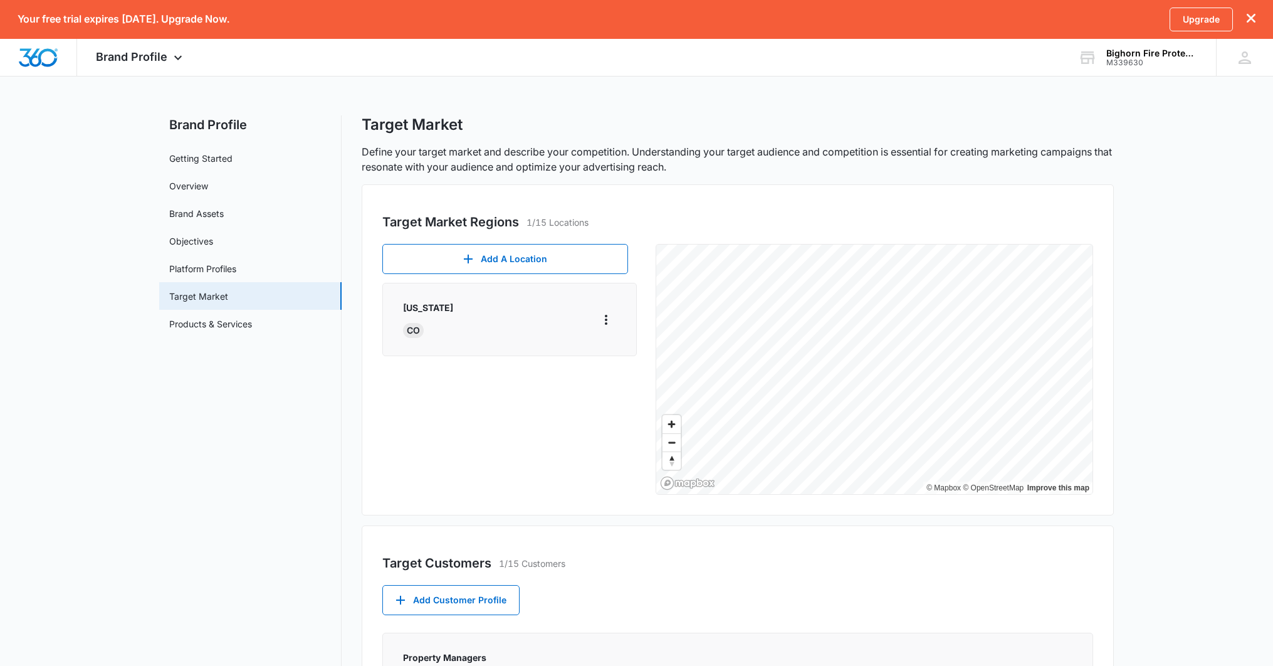
drag, startPoint x: 590, startPoint y: 150, endPoint x: 448, endPoint y: 203, distance: 151.8
click at [589, 151] on p "Define your target market and describe your competition. Understanding your tar…" at bounding box center [738, 159] width 752 height 30
click at [628, 416] on div "Add A Location Colorado CO © Mapbox © OpenStreetMap Improve this map" at bounding box center [737, 369] width 711 height 251
click at [455, 260] on button "Add A Location" at bounding box center [505, 259] width 246 height 30
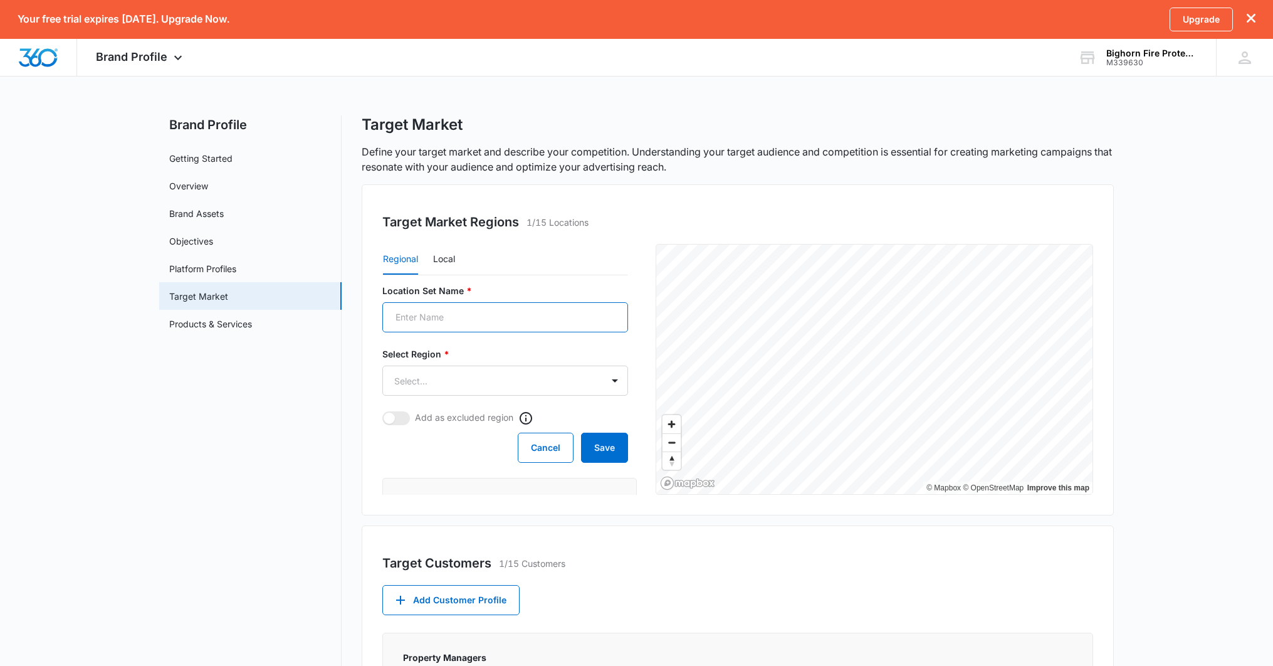
click at [474, 314] on input "Location Set Name *" at bounding box center [505, 317] width 246 height 30
type input "Denver"
click at [449, 256] on button "Local" at bounding box center [444, 260] width 22 height 30
click at [460, 312] on input "Location Set Name *" at bounding box center [505, 317] width 246 height 30
type input "Denver"
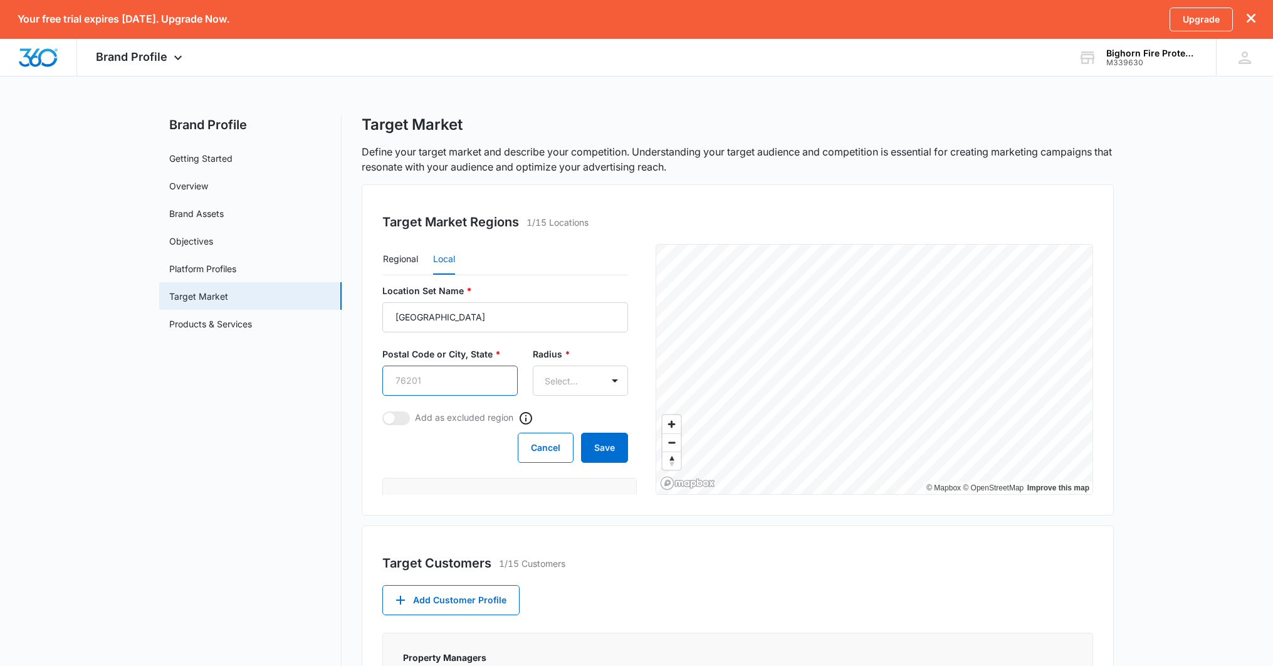
click at [397, 384] on input "Postal Code or City, State *" at bounding box center [449, 381] width 135 height 30
type input "80236"
click at [573, 380] on body "Your free trial expires in 14 days. Upgrade Now. Upgrade Brand Profile Apps Rep…" at bounding box center [636, 479] width 1273 height 958
click at [559, 421] on div "10mi" at bounding box center [572, 424] width 75 height 13
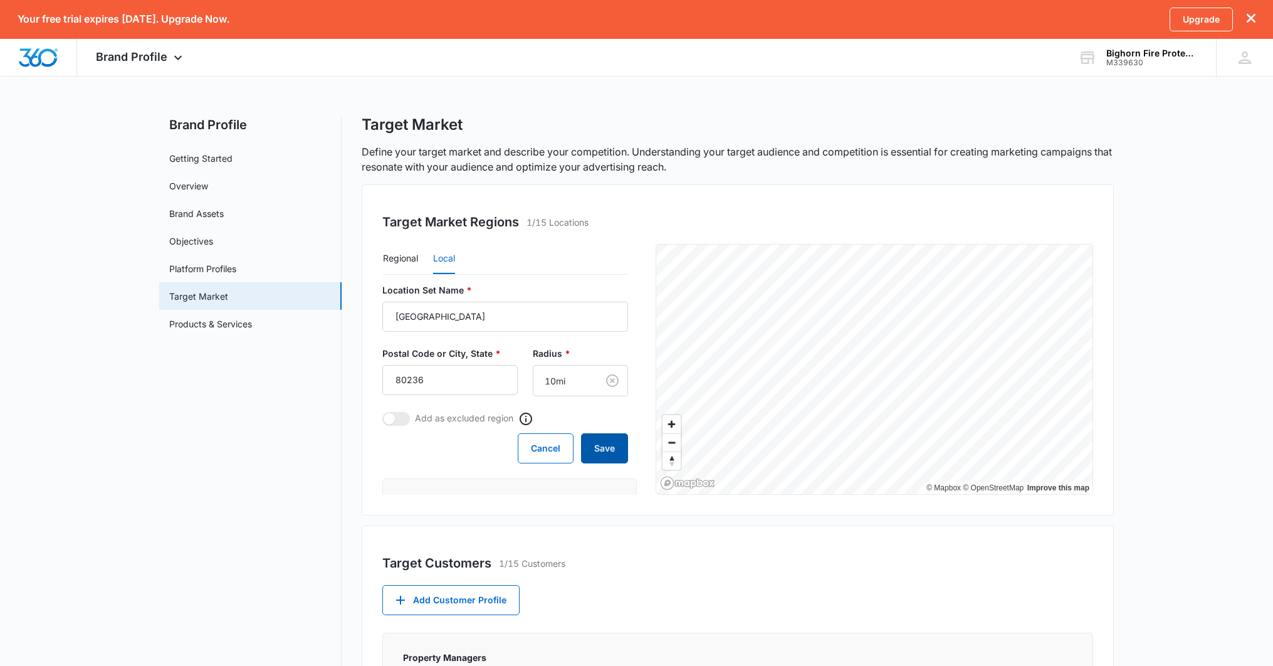
click at [607, 440] on button "Save" at bounding box center [604, 448] width 47 height 30
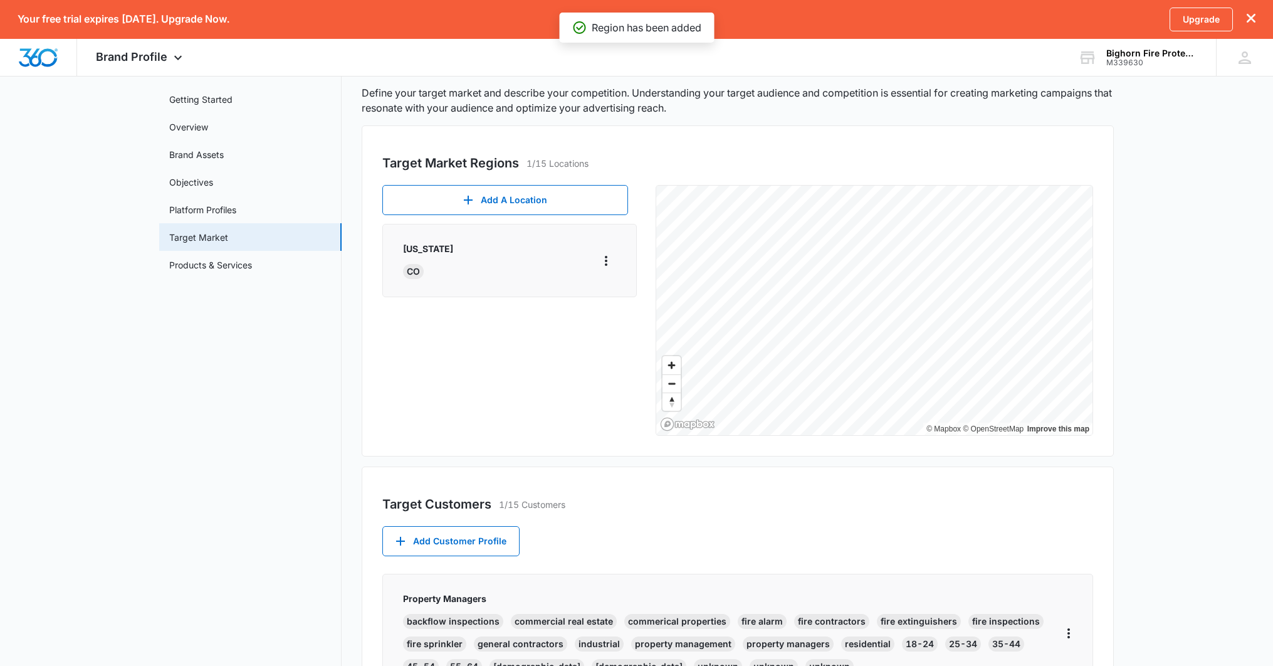
scroll to position [0, 0]
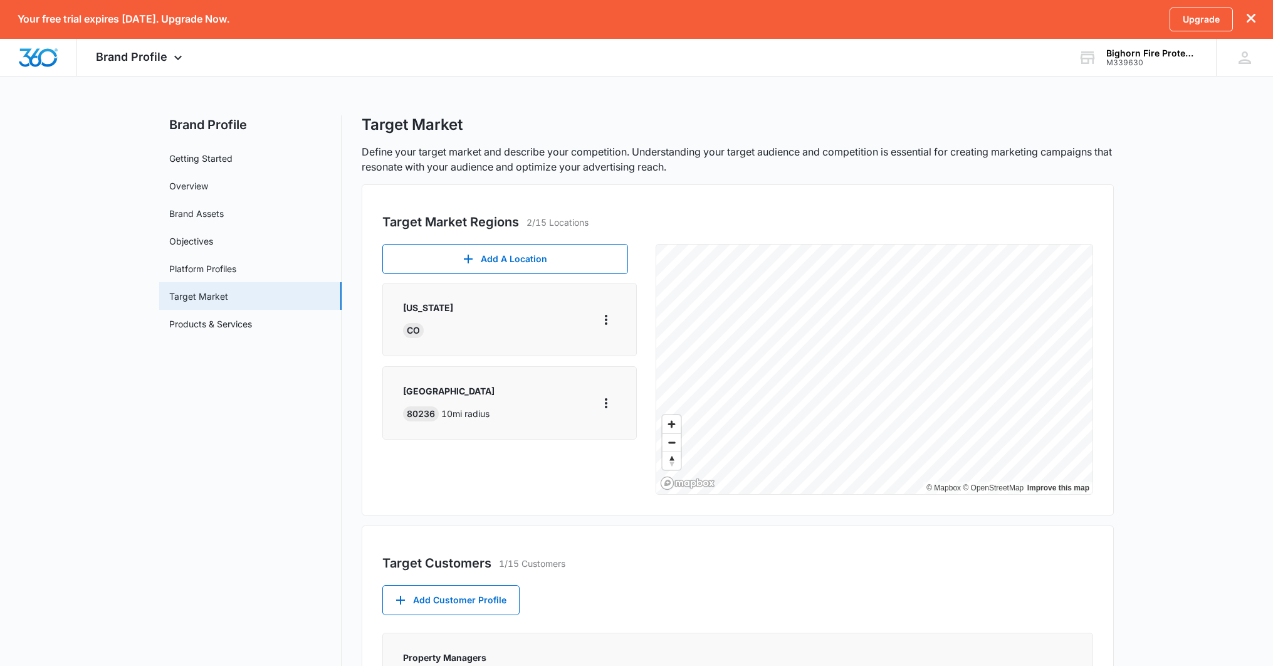
click at [826, 564] on div "Target Market Regions 2/15 Locations Add A Location Colorado CO Denver 80236 10…" at bounding box center [738, 559] width 752 height 750
click at [529, 266] on button "Add A Location" at bounding box center [505, 259] width 246 height 30
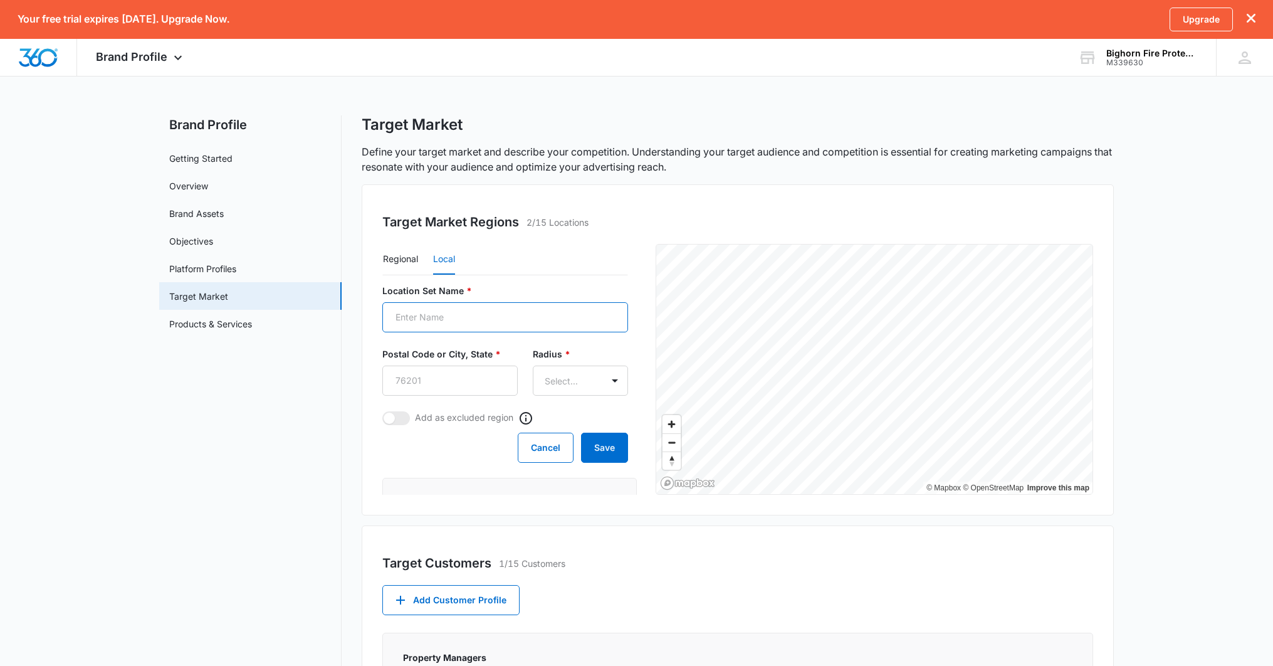
click at [451, 318] on input "Location Set Name *" at bounding box center [505, 317] width 246 height 30
type input "Thornton"
type input "80229"
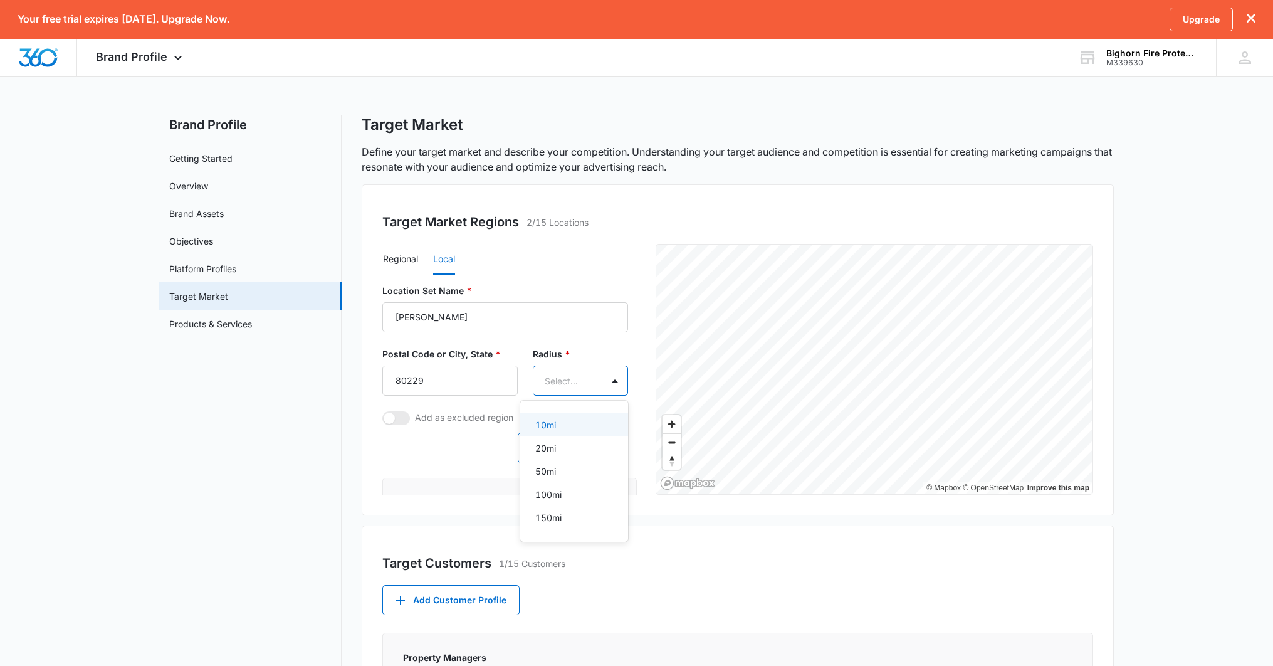
click at [554, 395] on body "Your free trial expires in 14 days. Upgrade Now. Upgrade Brand Profile Apps Rep…" at bounding box center [636, 333] width 1273 height 666
drag, startPoint x: 547, startPoint y: 521, endPoint x: 586, endPoint y: 503, distance: 42.3
click at [547, 521] on p "150mi" at bounding box center [548, 517] width 26 height 13
click at [614, 451] on button "Save" at bounding box center [604, 449] width 47 height 30
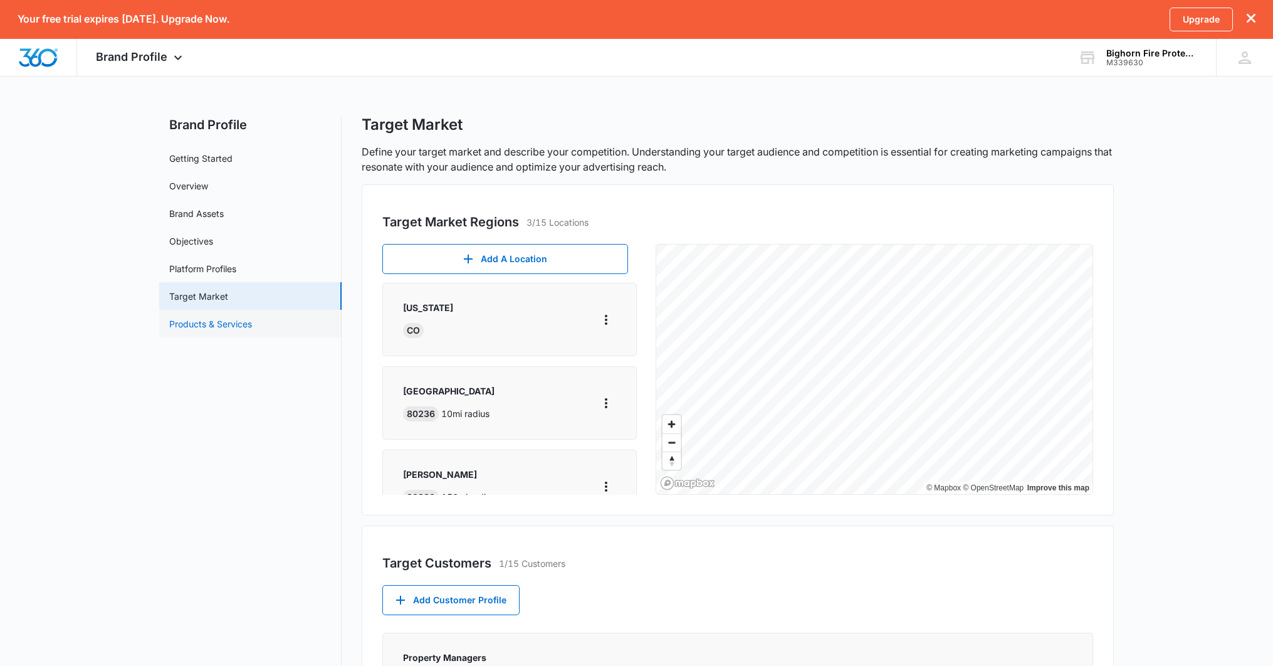
click at [214, 329] on link "Products & Services" at bounding box center [210, 323] width 83 height 13
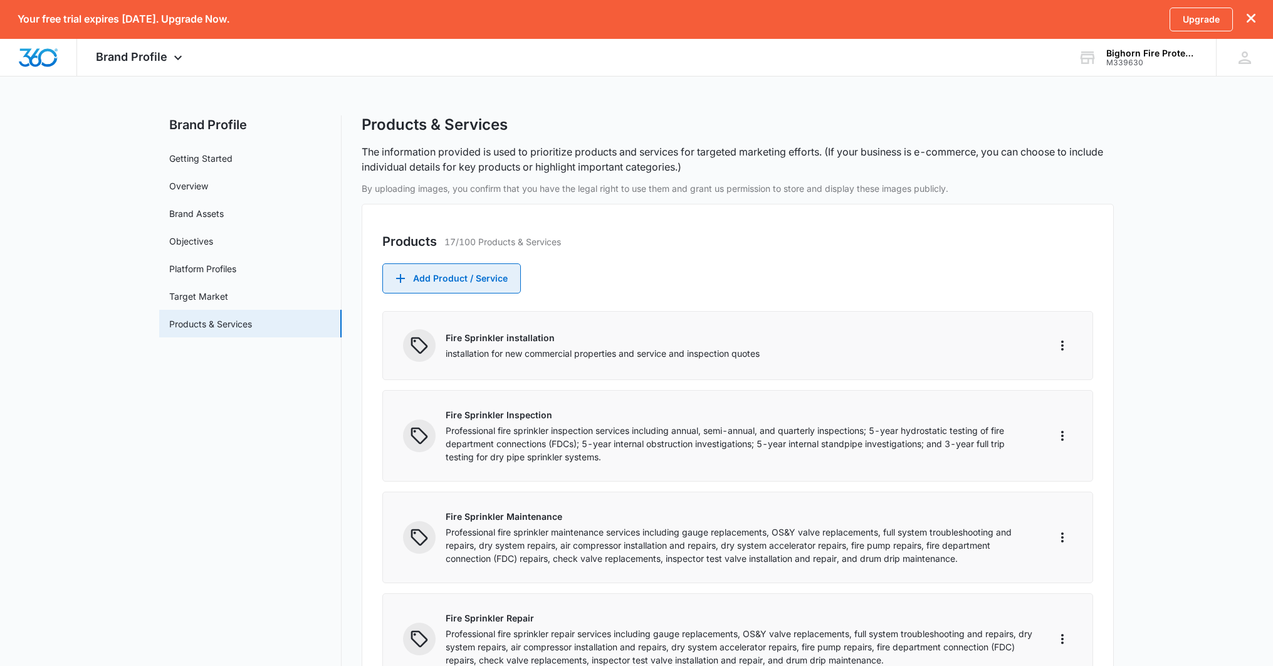
click at [470, 291] on button "Add Product / Service" at bounding box center [451, 278] width 139 height 30
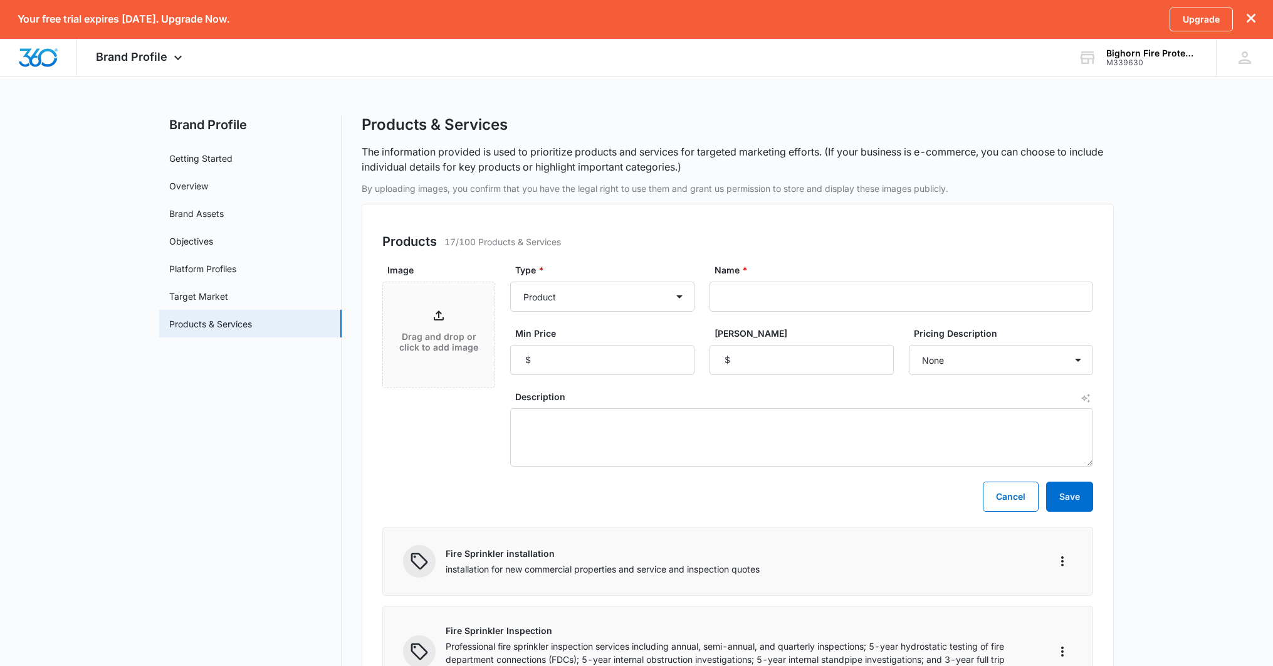
click at [438, 238] on div "Products 17/100 Products & Services" at bounding box center [737, 241] width 711 height 19
click at [228, 292] on link "Target Market" at bounding box center [198, 296] width 59 height 13
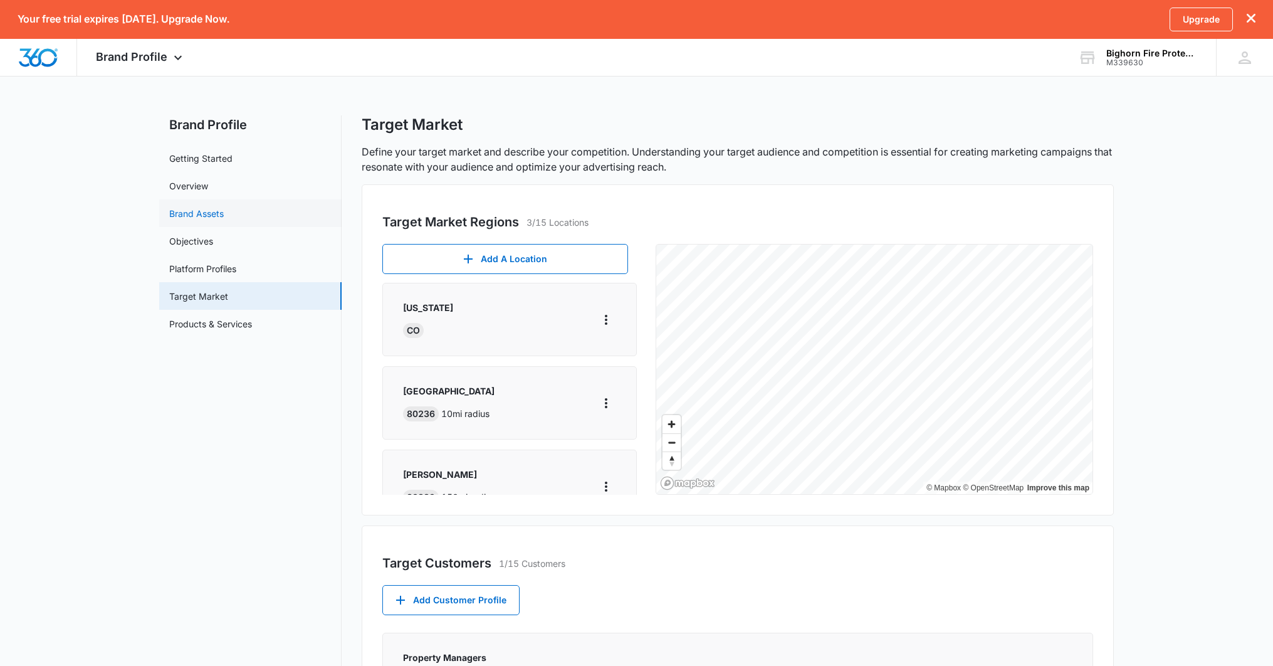
click at [213, 238] on link "Objectives" at bounding box center [191, 241] width 44 height 13
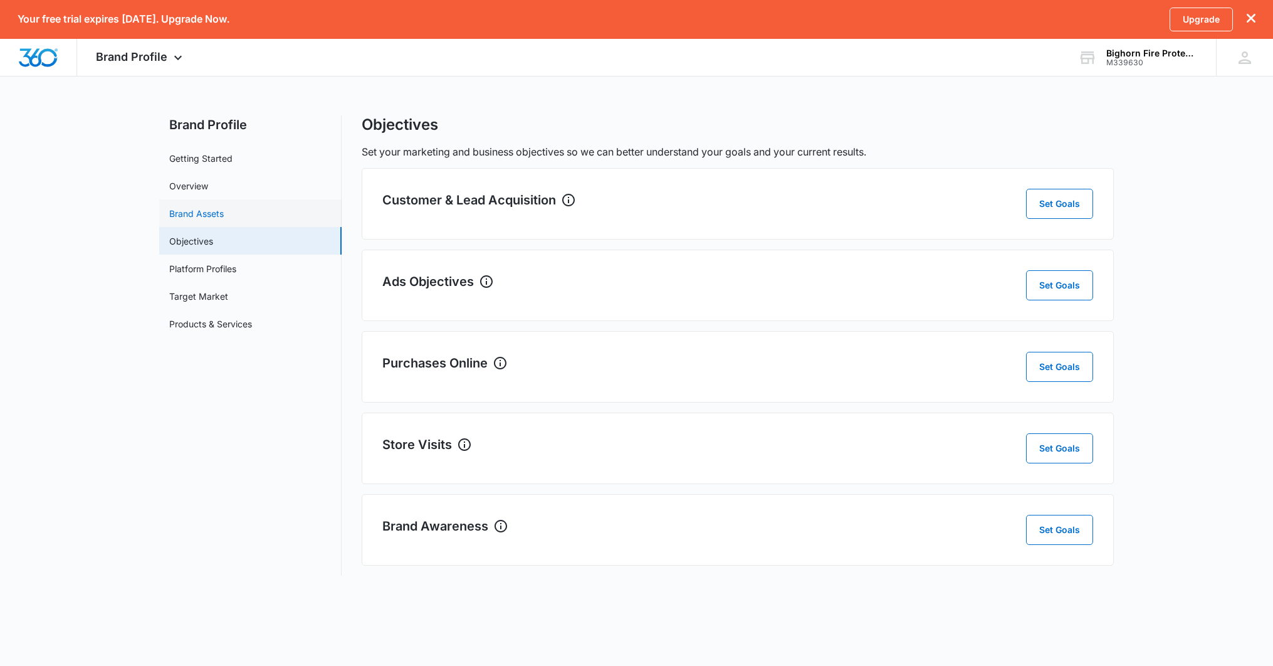
click at [224, 209] on link "Brand Assets" at bounding box center [196, 213] width 55 height 13
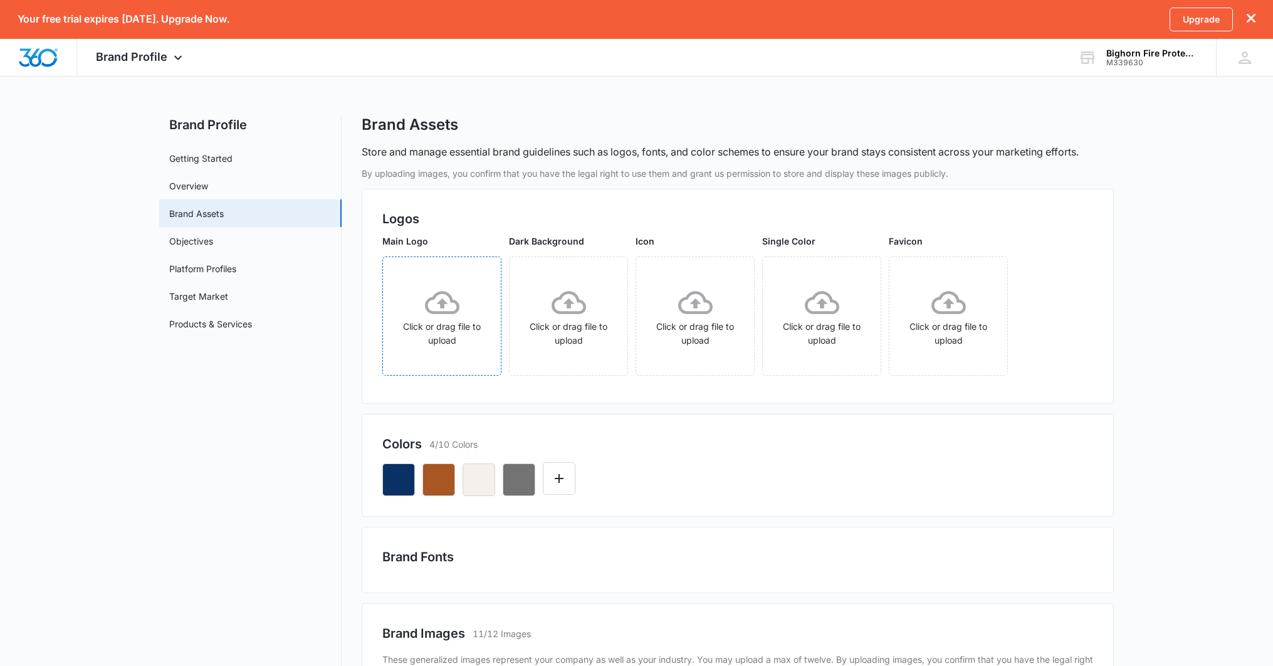
click at [435, 315] on icon at bounding box center [442, 302] width 34 height 34
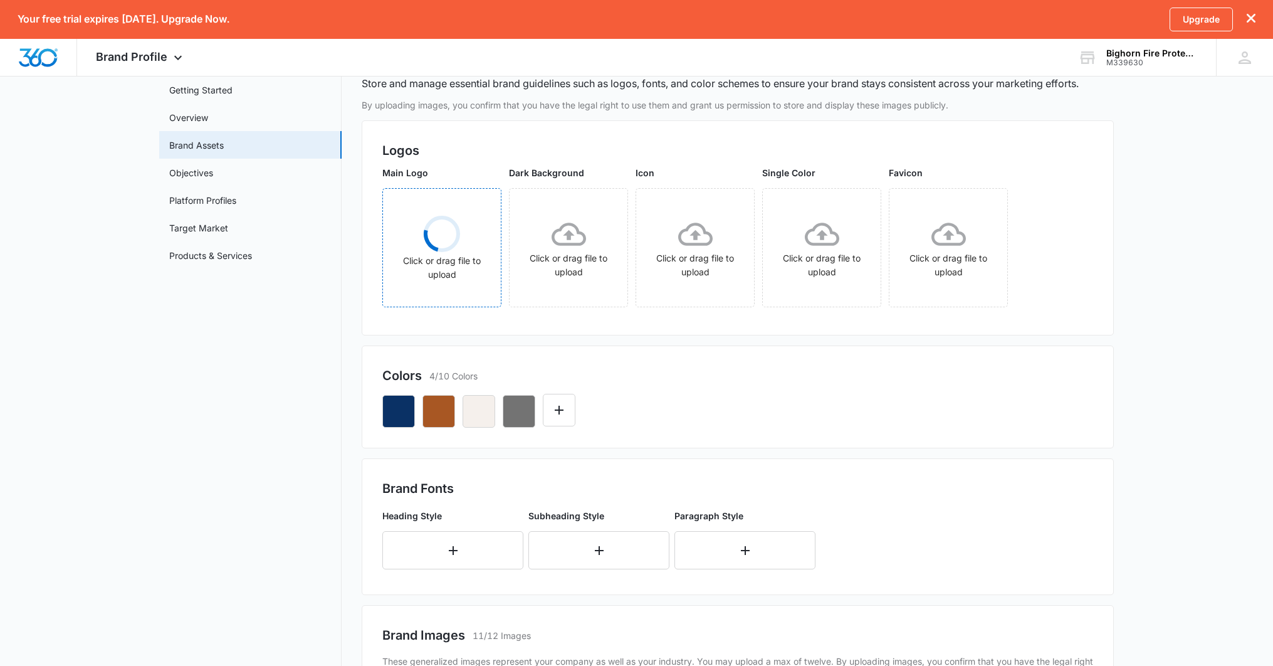
scroll to position [67, 0]
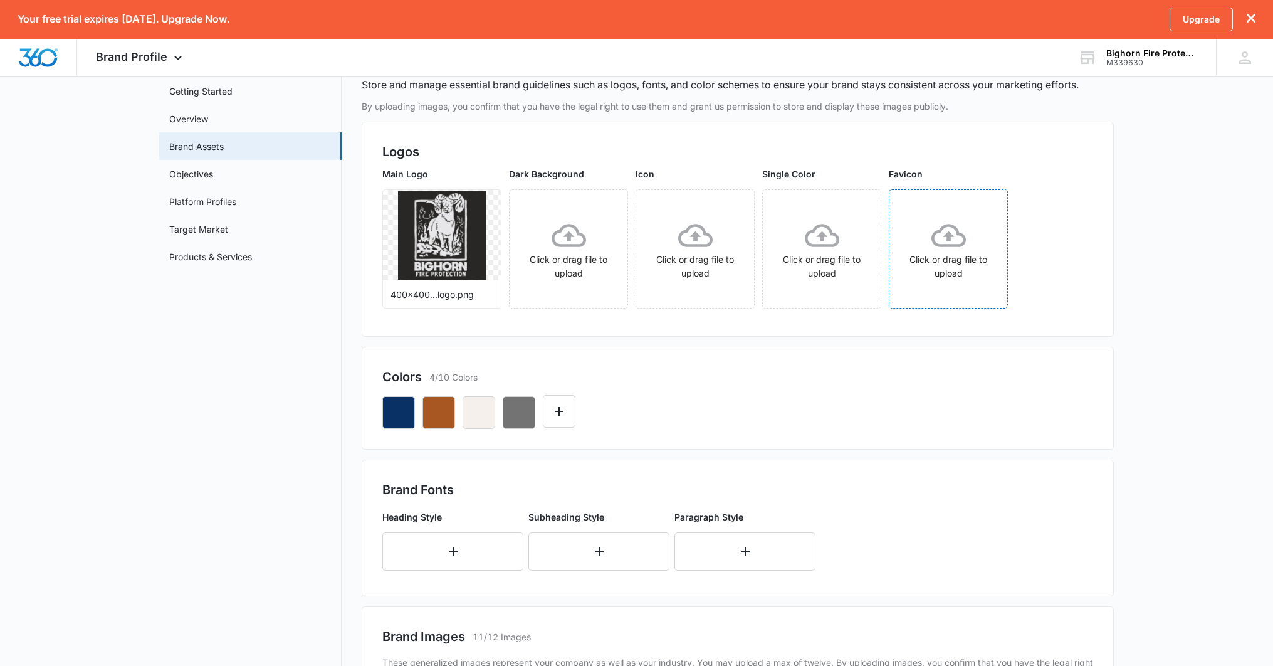
click at [956, 246] on icon at bounding box center [949, 235] width 34 height 23
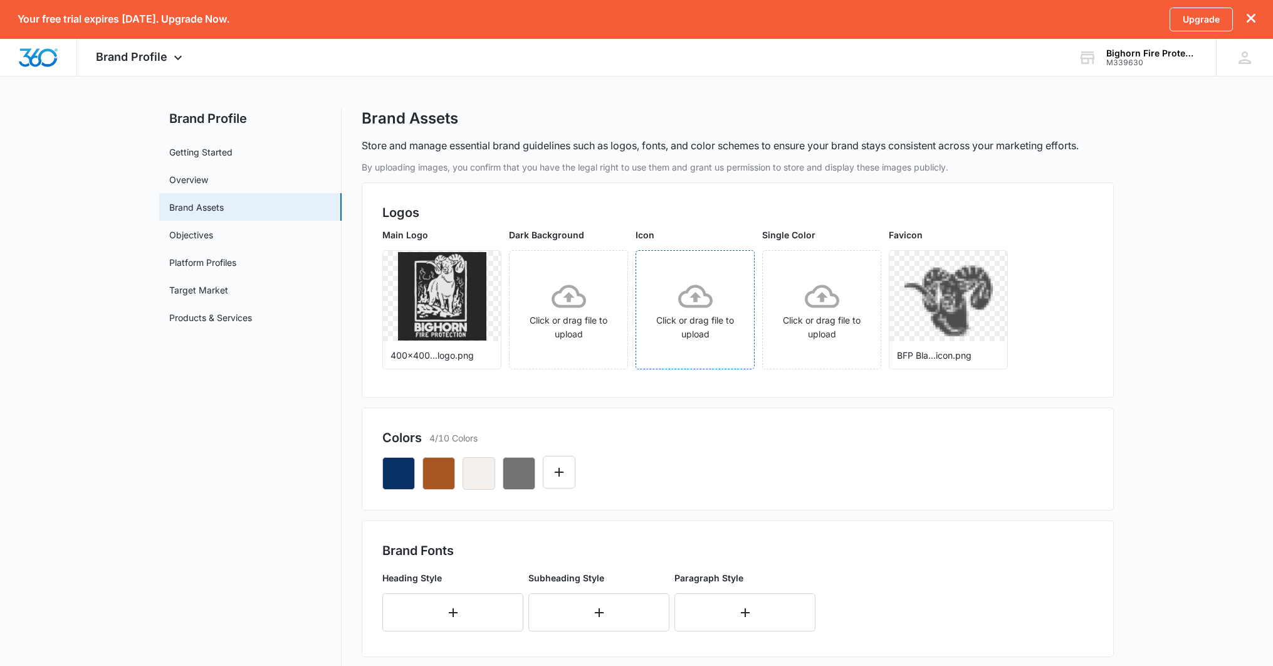
scroll to position [0, 0]
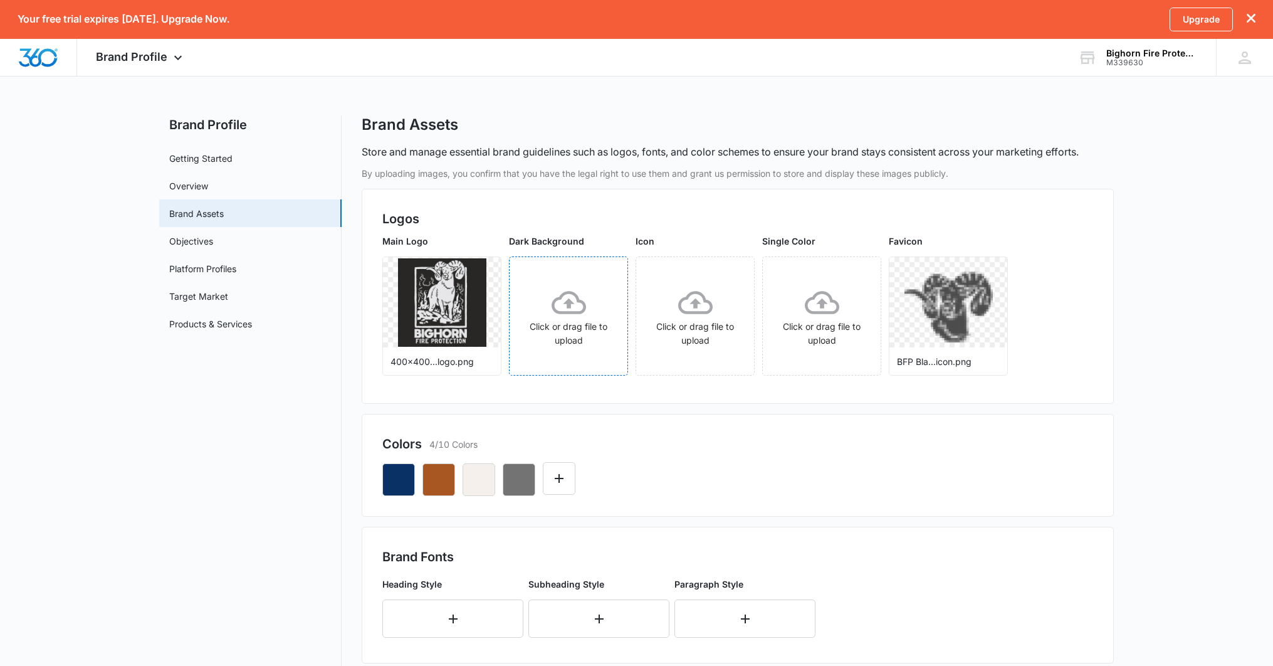
click at [569, 333] on div "Click or drag file to upload" at bounding box center [569, 316] width 118 height 62
click at [204, 242] on link "Objectives" at bounding box center [191, 241] width 44 height 13
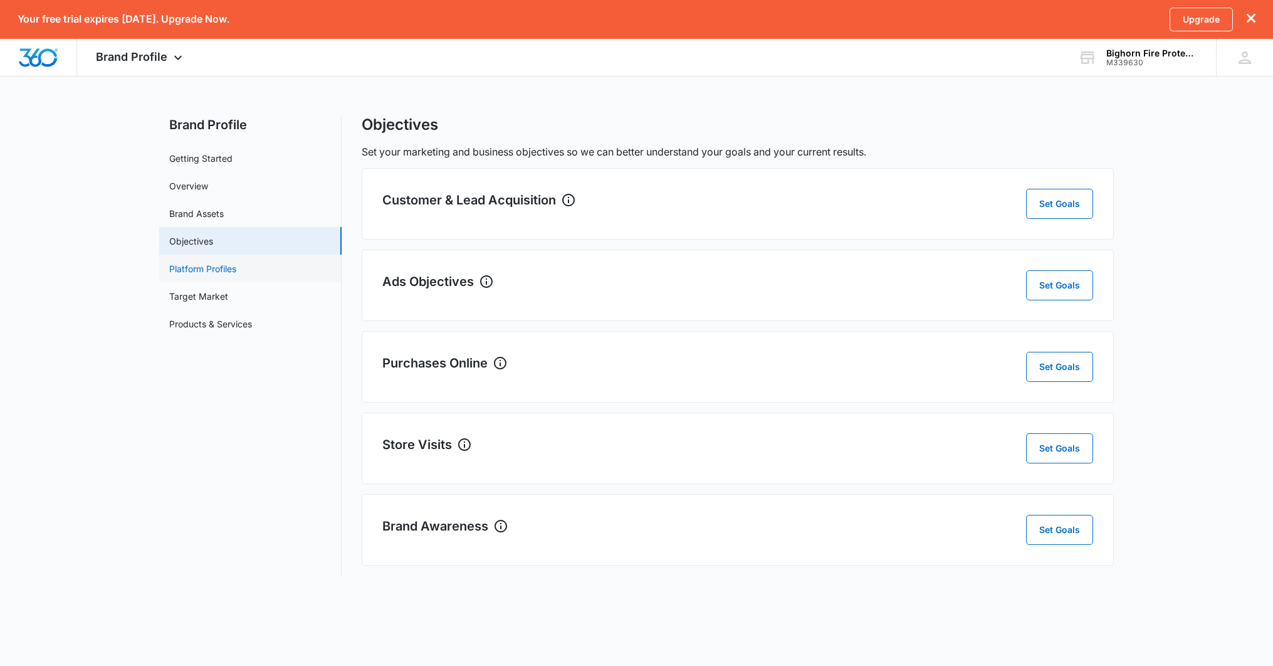
click at [208, 272] on link "Platform Profiles" at bounding box center [202, 268] width 67 height 13
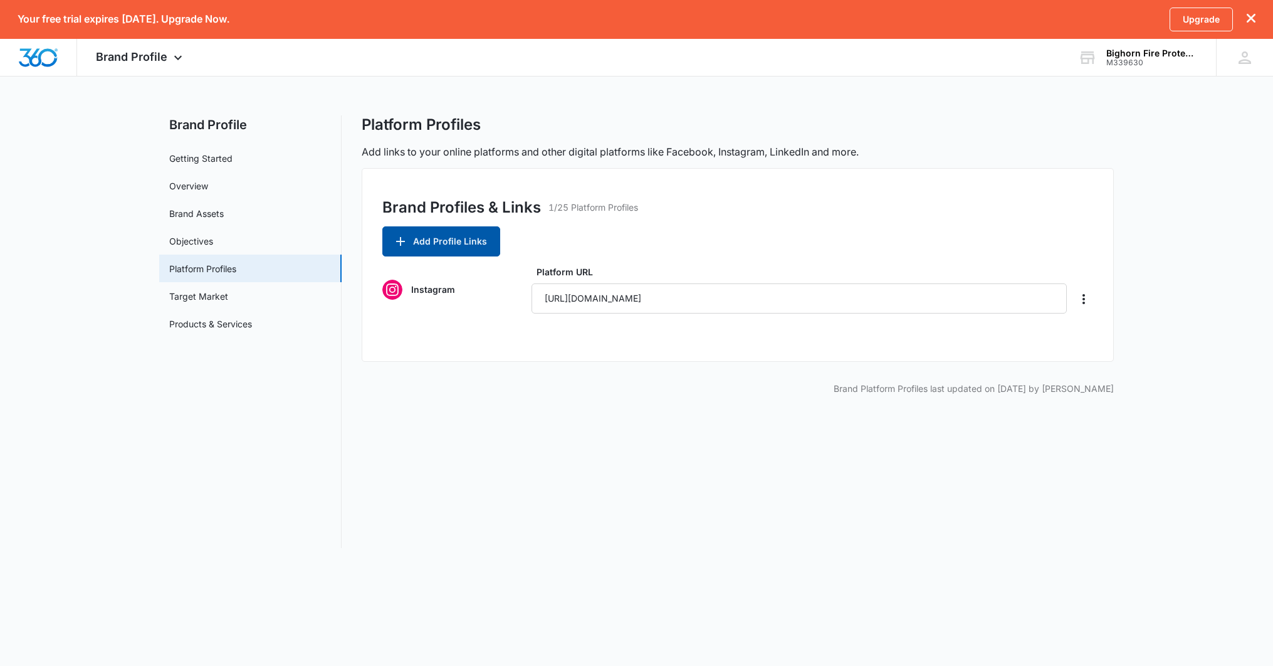
click at [464, 241] on button "Add Profile Links" at bounding box center [441, 241] width 118 height 30
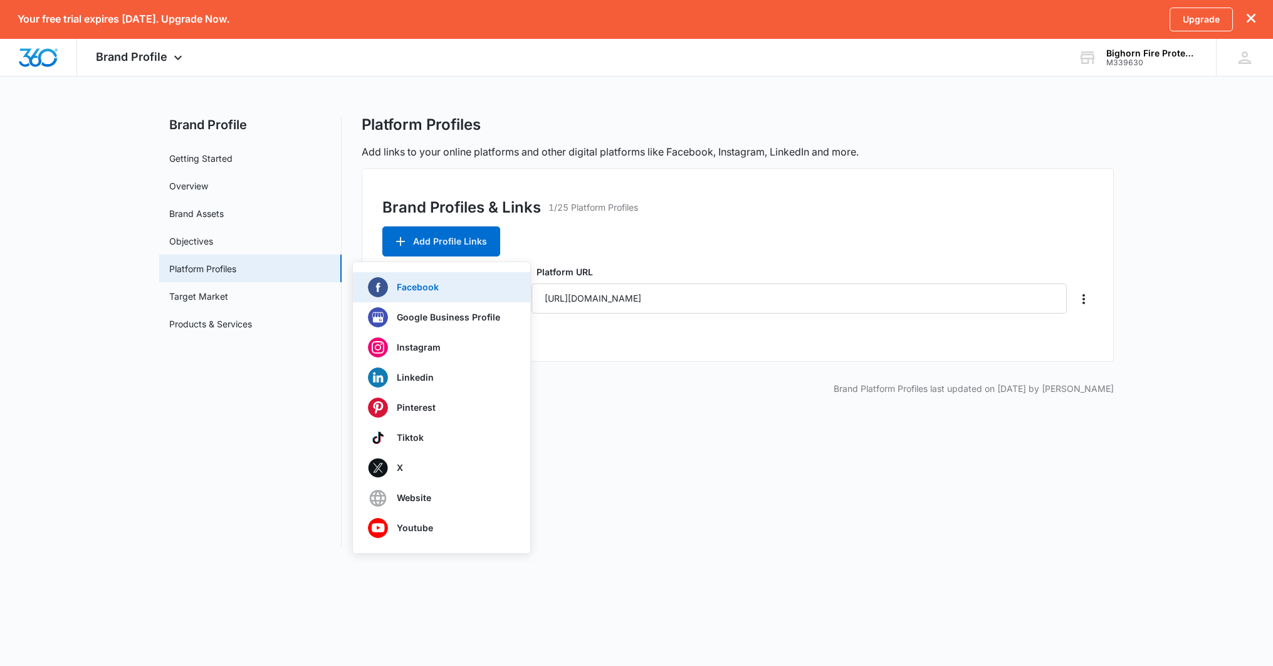
click at [461, 294] on div "Facebook" at bounding box center [434, 287] width 132 height 20
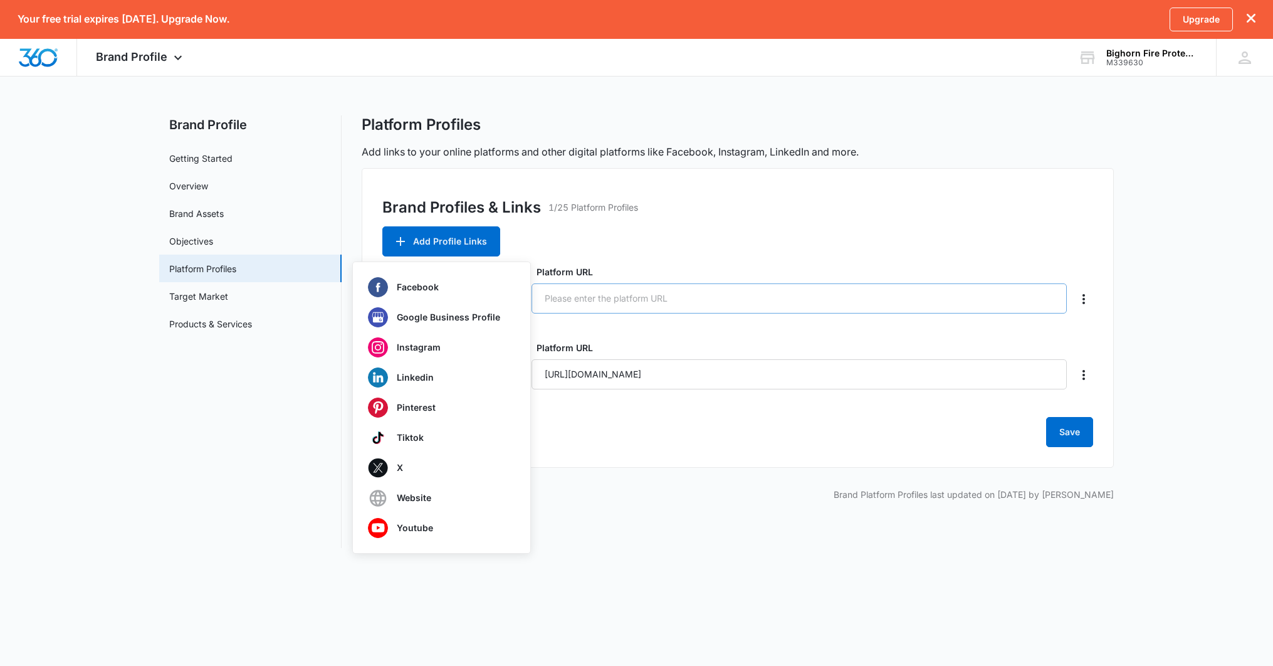
drag, startPoint x: 692, startPoint y: 296, endPoint x: 682, endPoint y: 313, distance: 19.4
click at [692, 297] on input "Platform URL" at bounding box center [799, 298] width 535 height 30
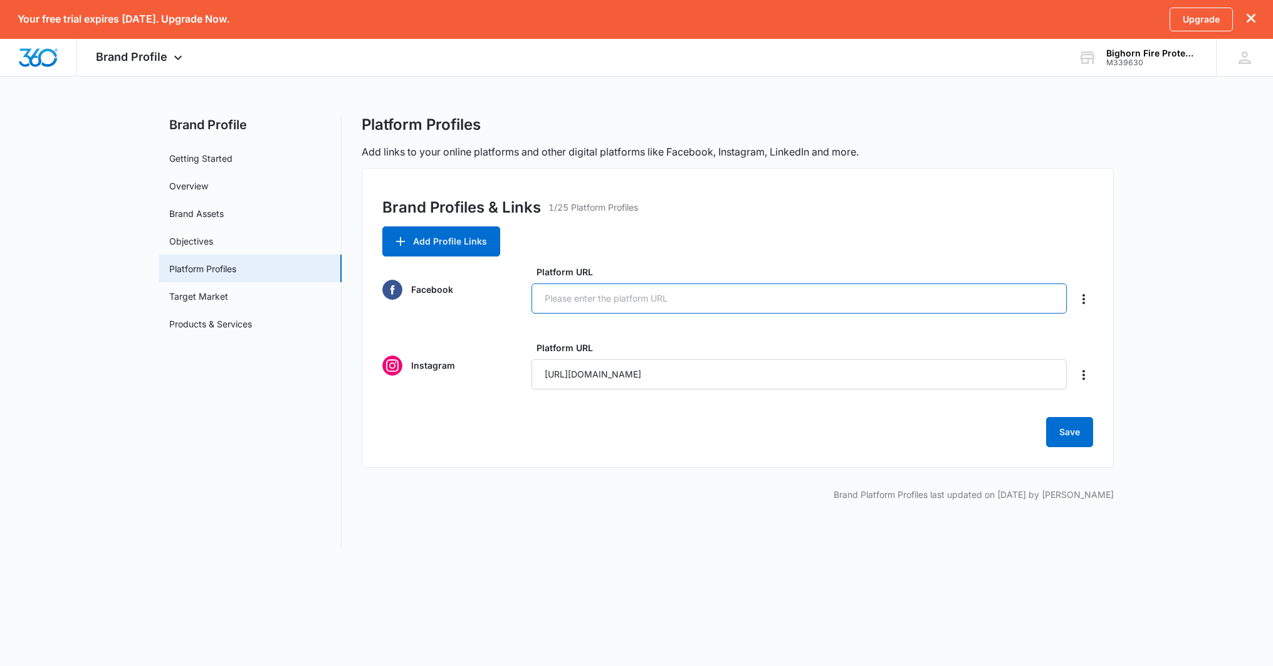
click at [612, 299] on input "Platform URL" at bounding box center [799, 298] width 535 height 30
paste input "https://www.facebook.com/people/Bighorn-Fire-Protection/61575024821614/"
type input "https://www.facebook.com/people/Bighorn-Fire-Protection/61575024821614/"
click at [615, 248] on div "Brand Profiles & Links 1/25 Platform Profiles Add Profile Links Facebook Platfo…" at bounding box center [738, 318] width 752 height 300
click at [445, 242] on button "Add Profile Links" at bounding box center [441, 241] width 118 height 30
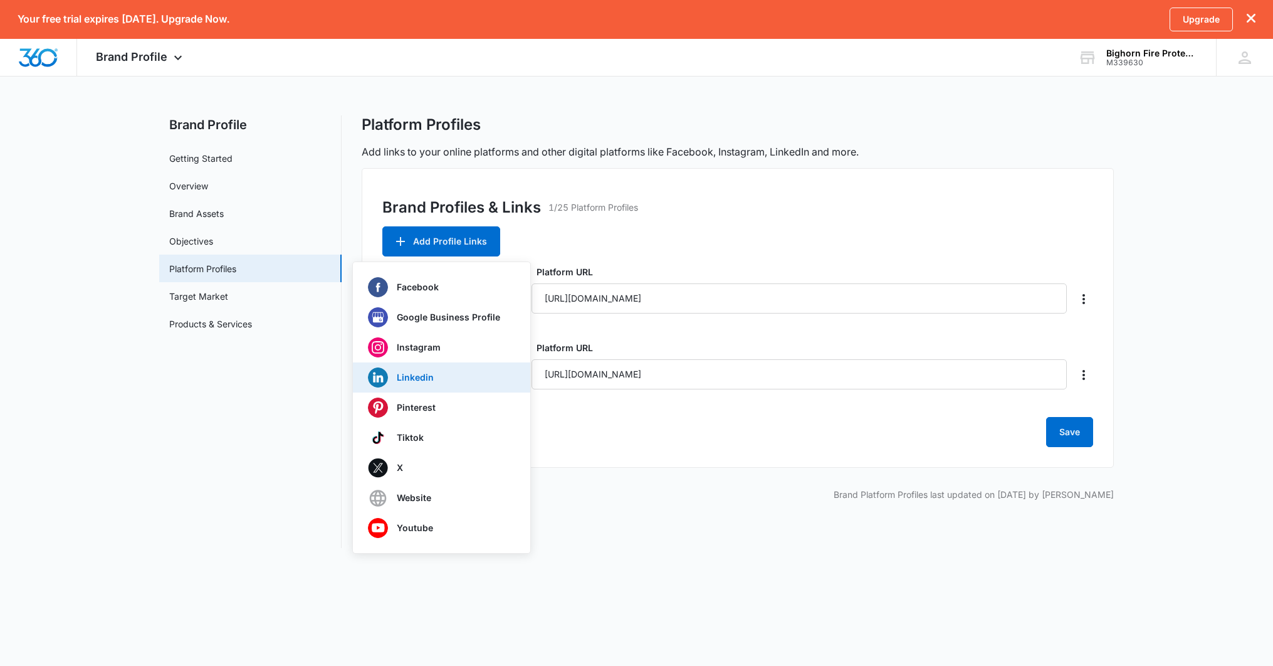
click at [455, 382] on div "Linkedin" at bounding box center [434, 377] width 132 height 20
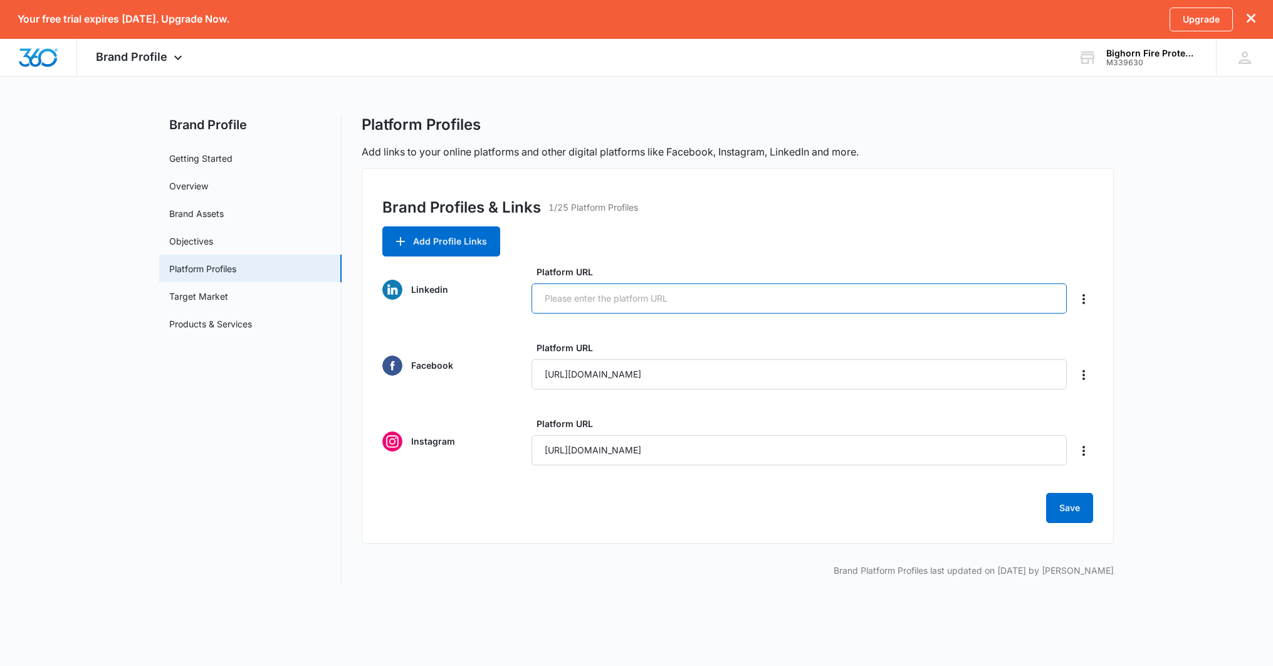
click at [688, 295] on input "Platform URL" at bounding box center [799, 298] width 535 height 30
paste input "https://www.linkedin.com/company/bighorn-fire-protection/"
type input "https://www.linkedin.com/company/bighorn-fire-protection/"
click at [460, 241] on button "Add Profile Links" at bounding box center [441, 241] width 118 height 30
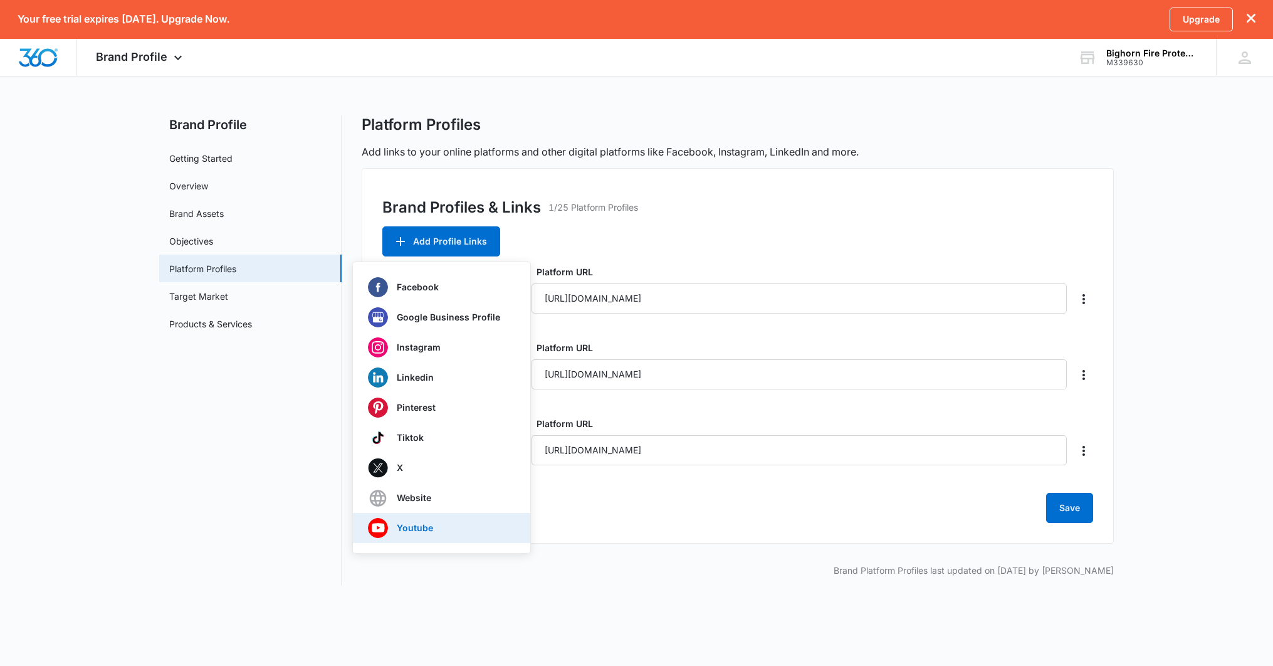
click at [438, 534] on div "Youtube" at bounding box center [434, 528] width 132 height 20
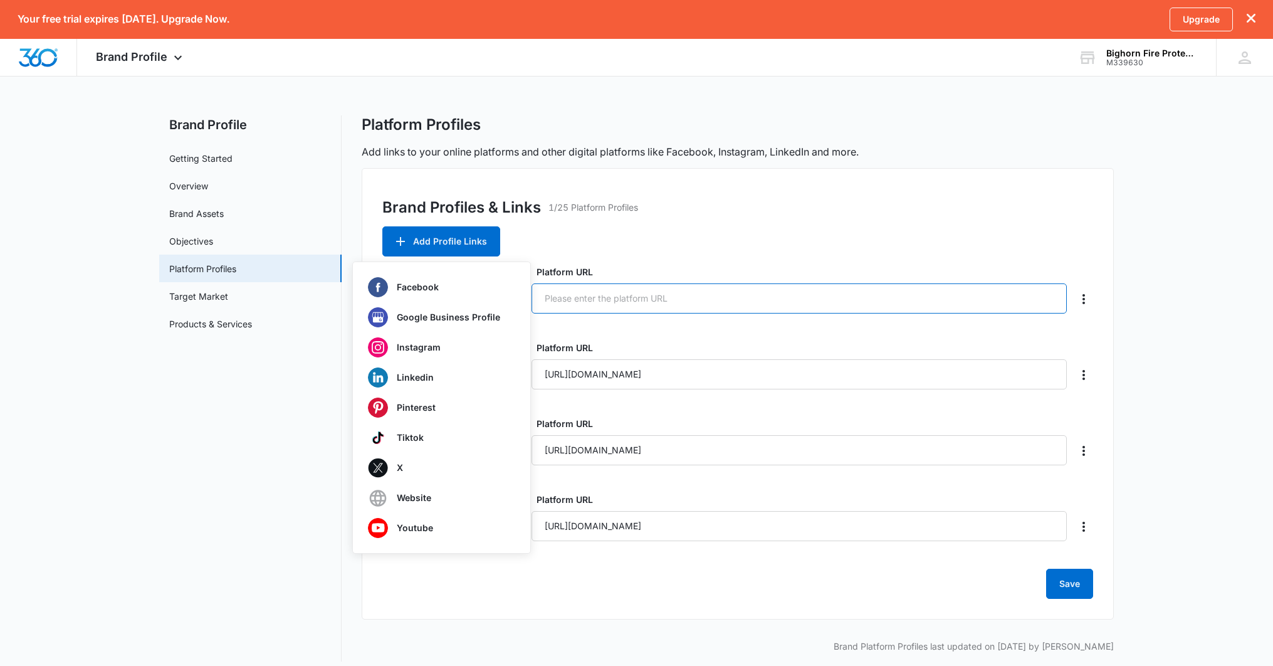
paste input "https://www.youtube.com/@bighornfireprotection"
type input "https://www.youtube.com/@bighornfireprotection"
click at [716, 257] on div "Brand Profiles & Links 1/25 Platform Profiles Add Profile Links Facebook Google…" at bounding box center [738, 393] width 752 height 451
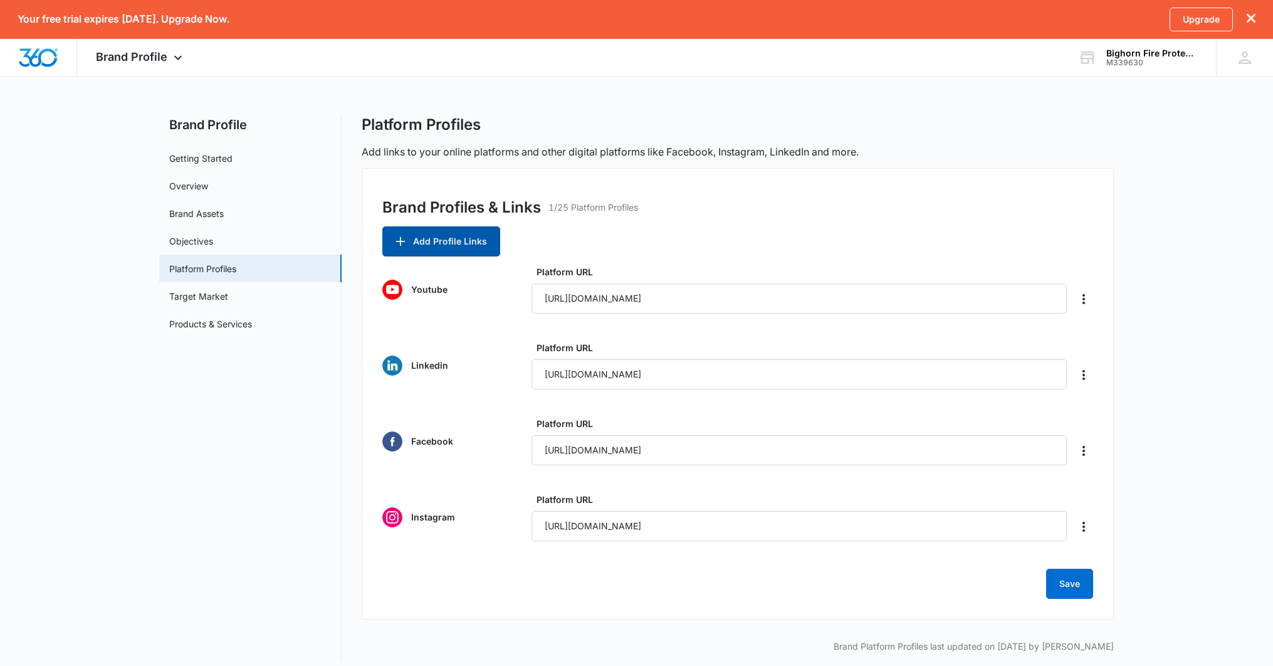
click at [472, 242] on button "Add Profile Links" at bounding box center [441, 241] width 118 height 30
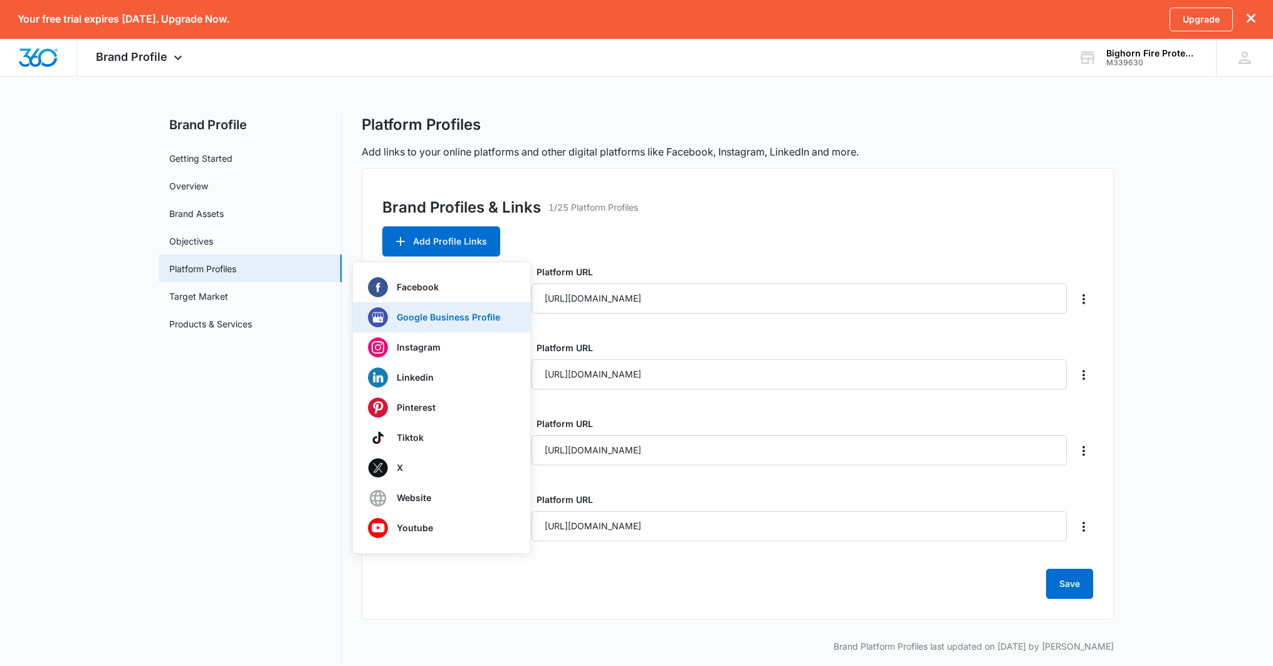
click at [466, 323] on div "Google Business Profile" at bounding box center [434, 317] width 132 height 20
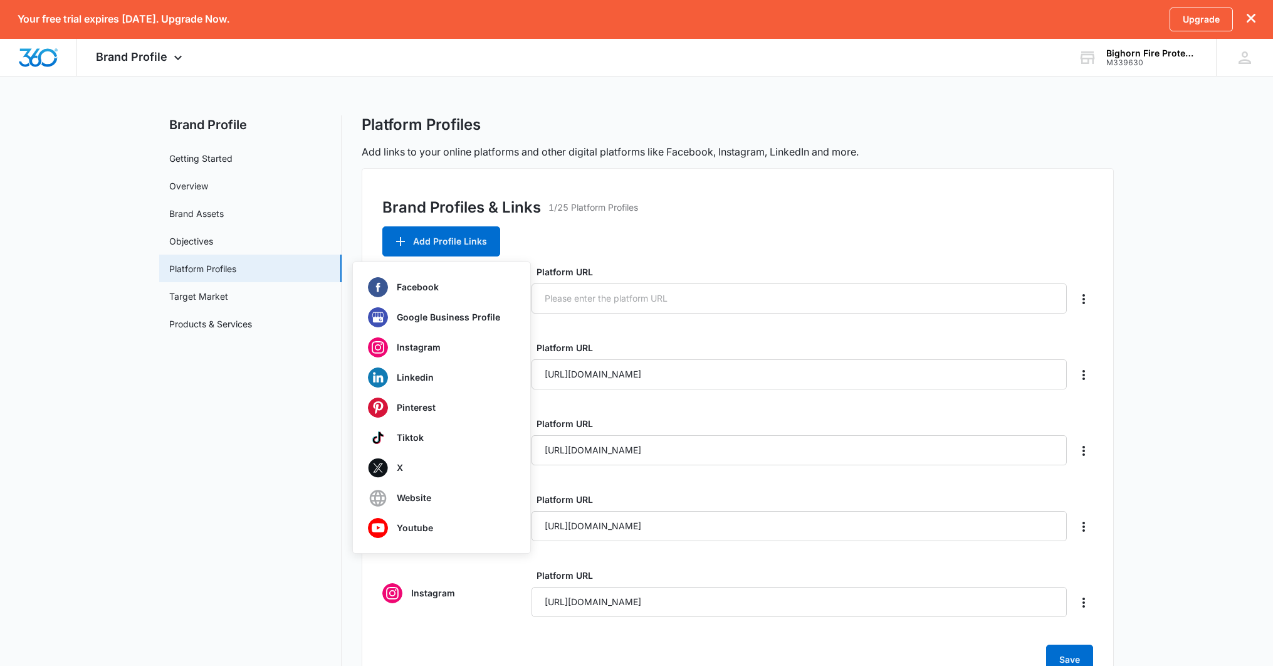
click at [688, 236] on div "Brand Profiles & Links 1/25 Platform Profiles Add Profile Links Facebook Google…" at bounding box center [738, 431] width 752 height 527
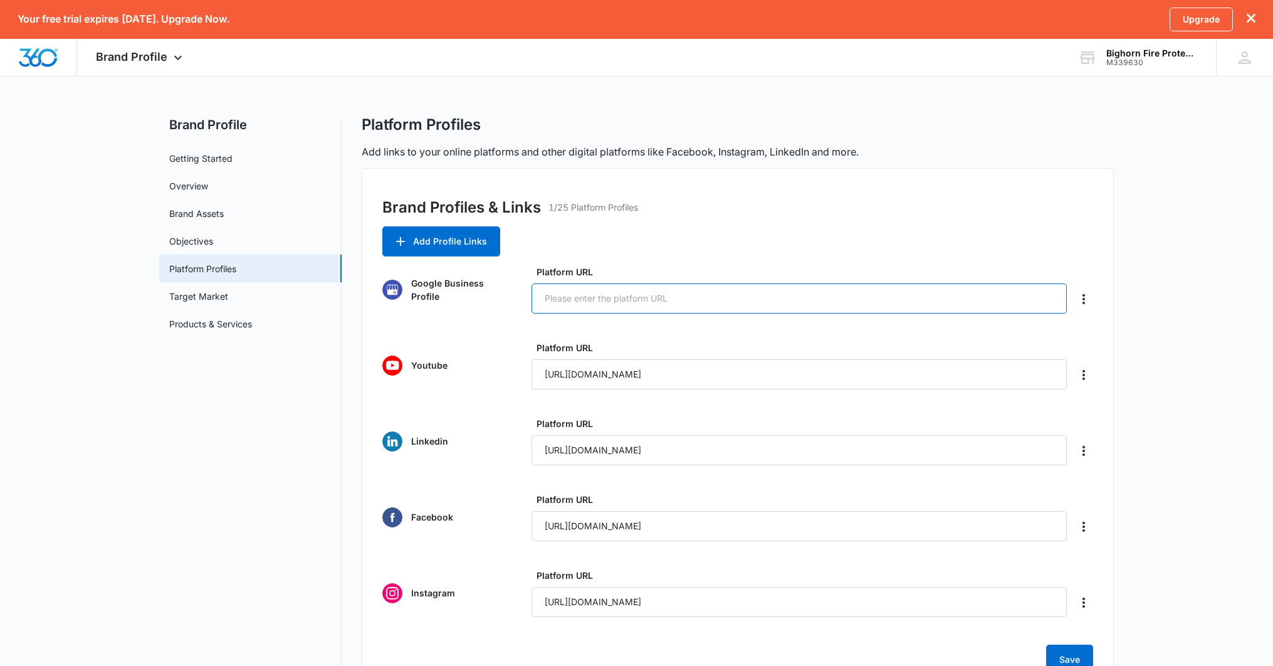
click at [713, 295] on input "Platform URL" at bounding box center [799, 298] width 535 height 30
paste input "https://share.google/M8itb0kQ1KNjJDTdW"
type input "https://share.google/M8itb0kQ1KNjJDTdW"
click at [744, 241] on div "Brand Profiles & Links 1/25 Platform Profiles Add Profile Links Google Business…" at bounding box center [738, 431] width 752 height 527
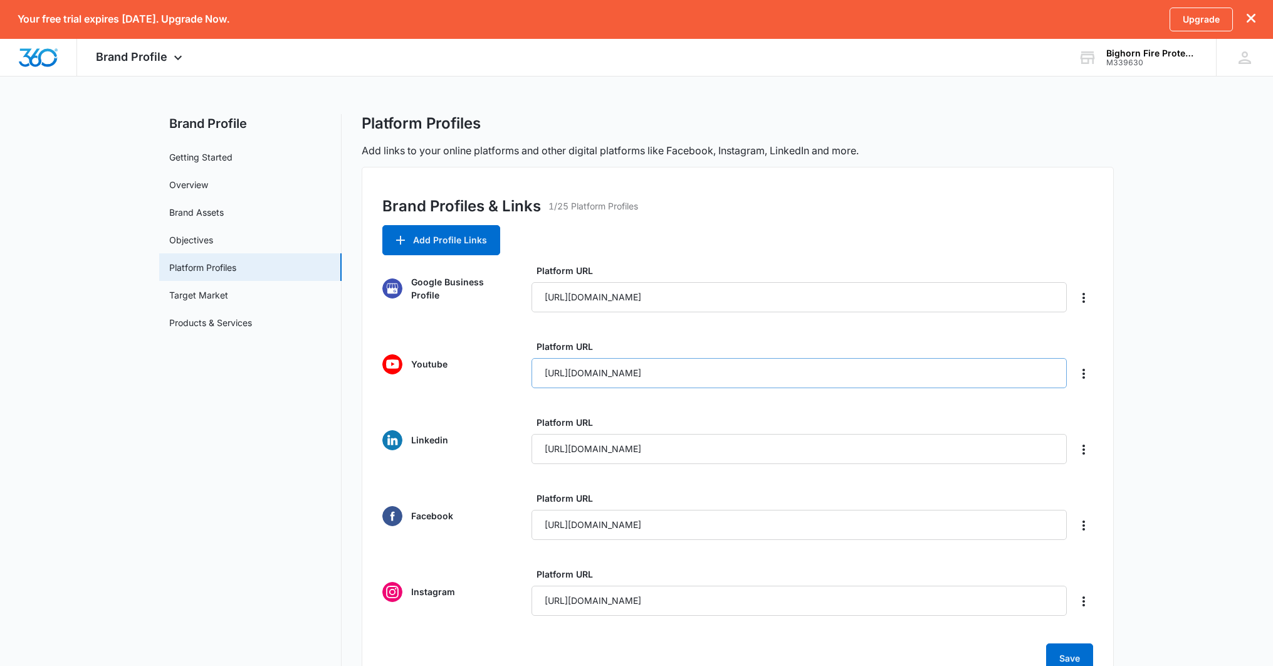
scroll to position [87, 0]
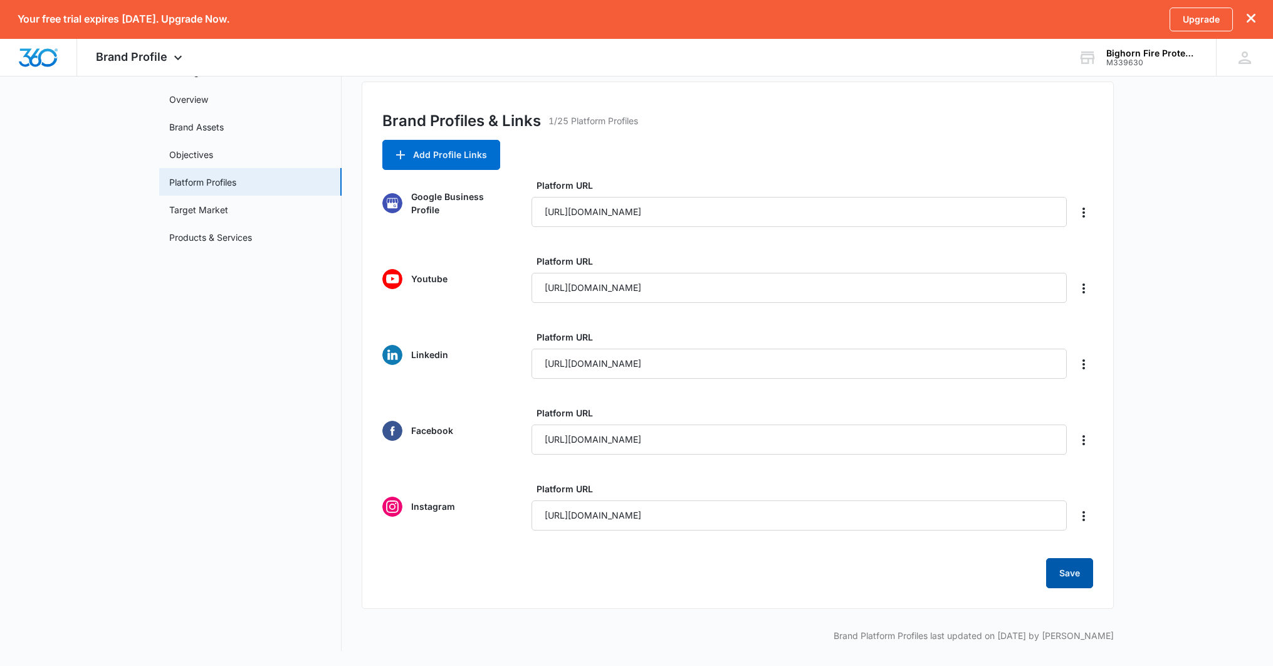
click at [1087, 583] on button "Save" at bounding box center [1069, 573] width 47 height 30
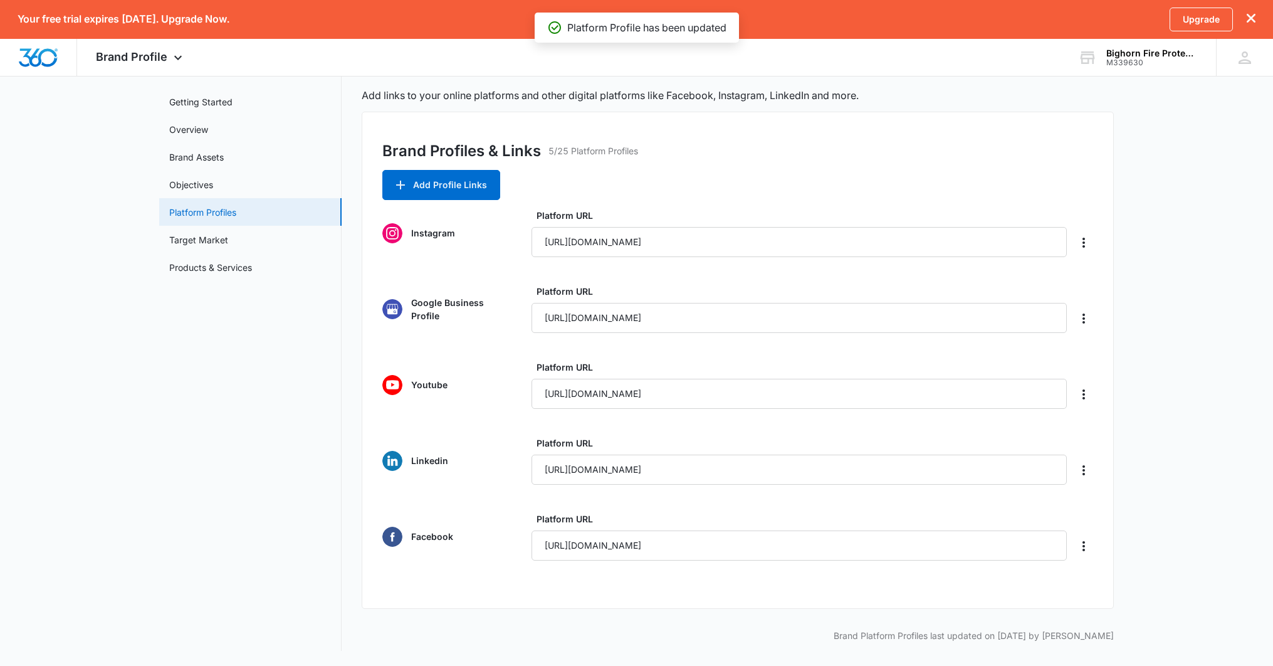
scroll to position [0, 0]
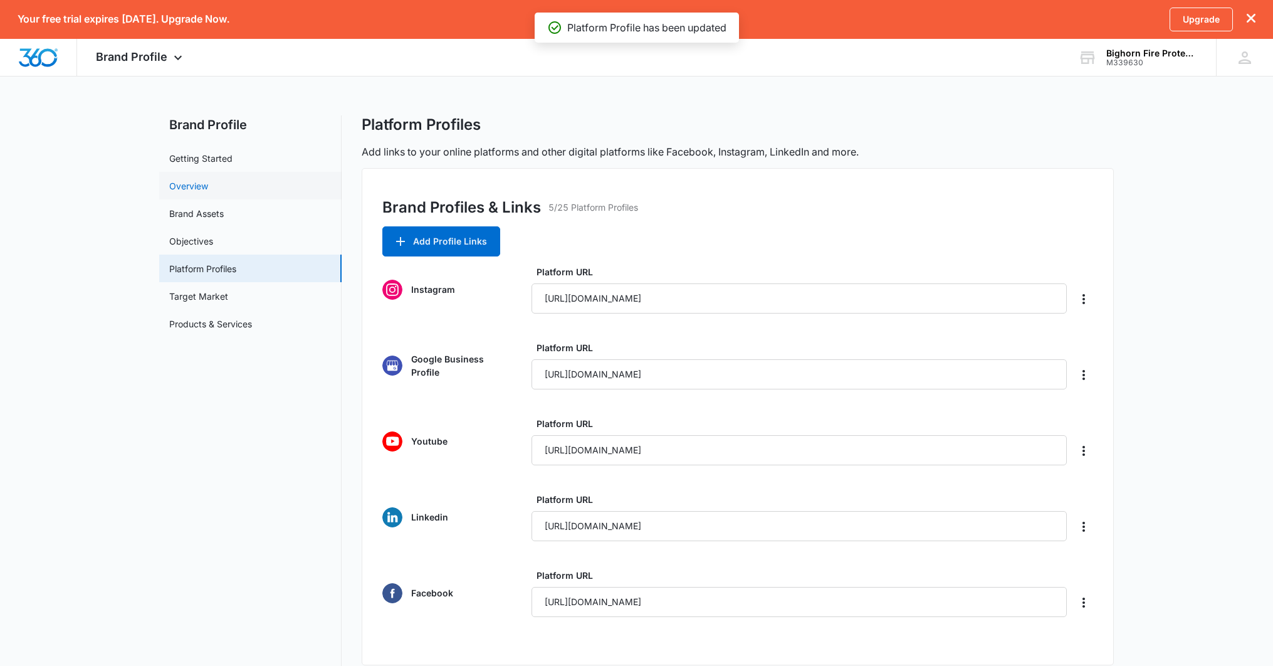
click at [197, 187] on link "Overview" at bounding box center [188, 185] width 39 height 13
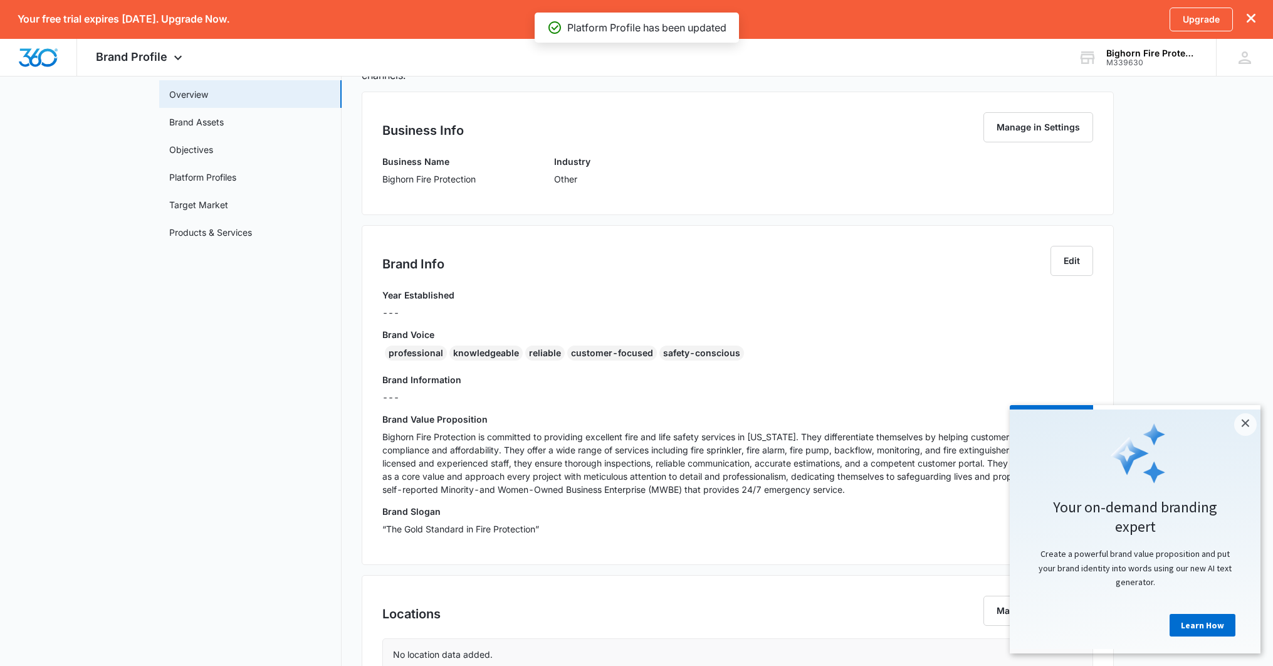
scroll to position [113, 0]
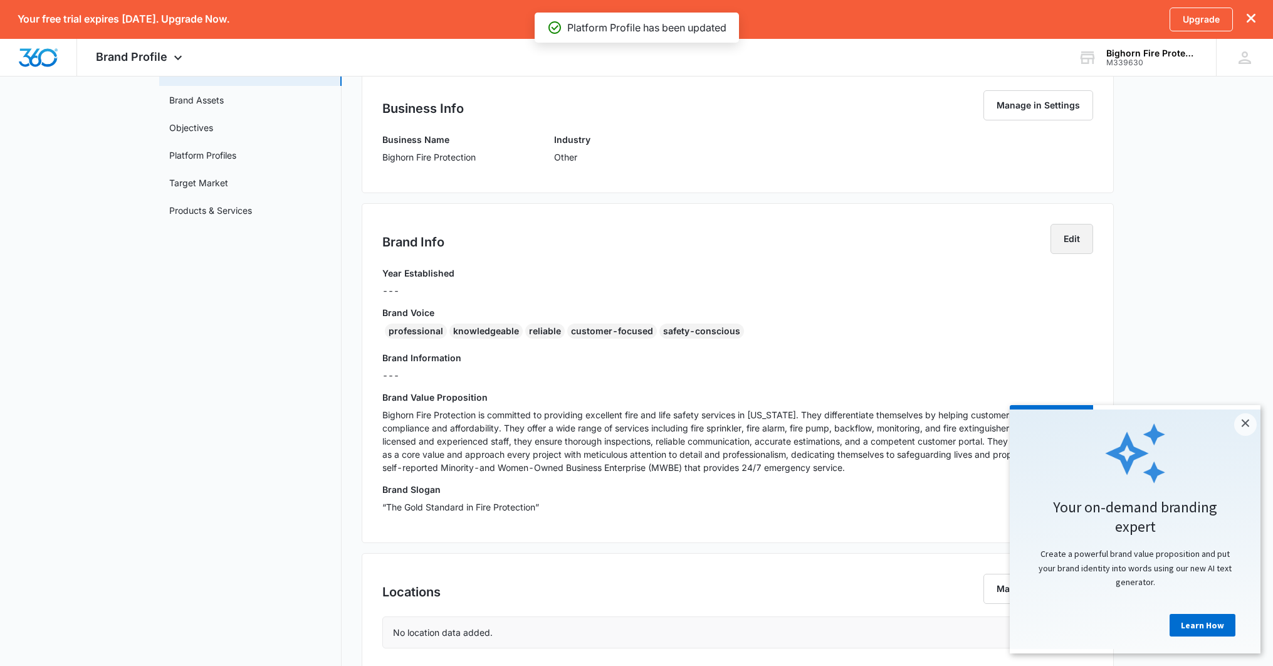
click at [1063, 238] on button "Edit" at bounding box center [1072, 239] width 43 height 30
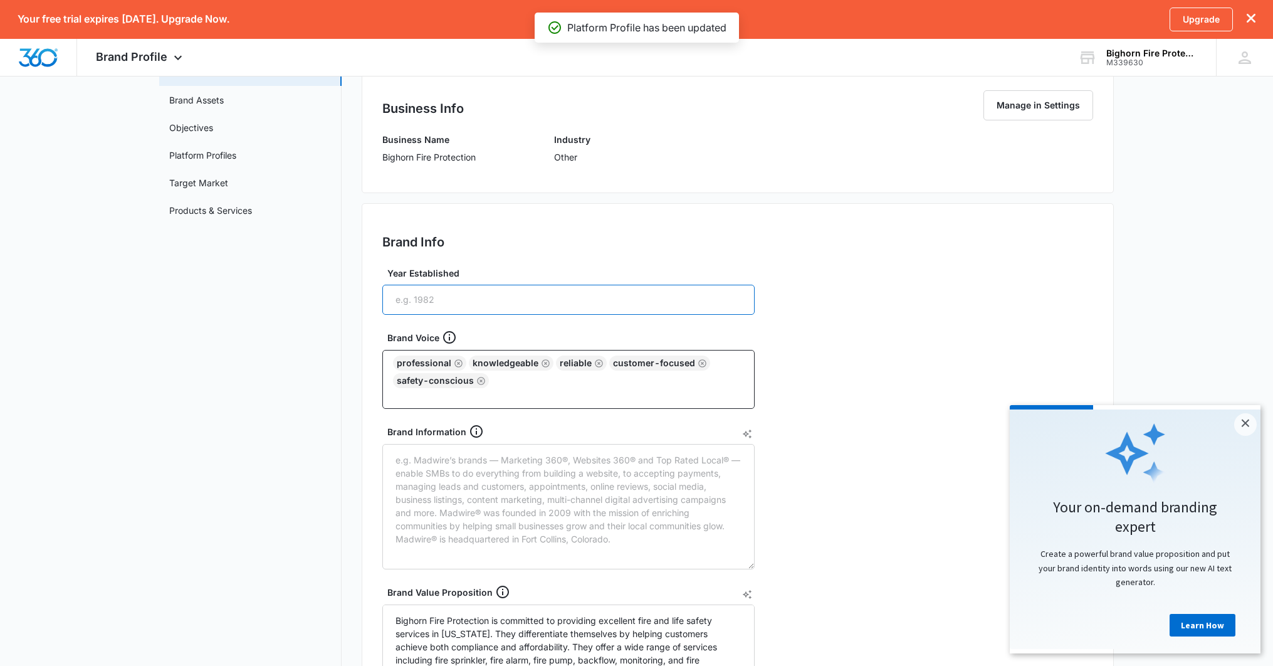
click at [584, 302] on input "Year Established" at bounding box center [568, 300] width 372 height 30
type input "2025"
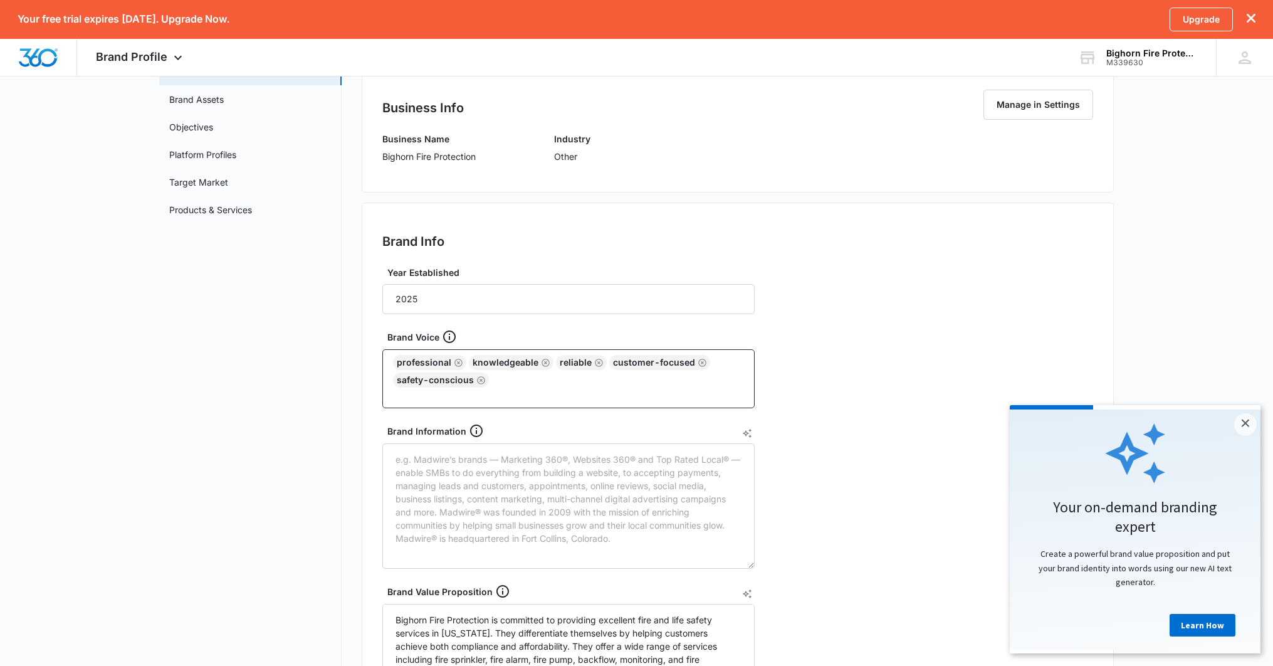
click at [874, 300] on div "Brand Info Edit Year Established 2025 Brand Voice professional knowledgeable re…" at bounding box center [738, 526] width 752 height 646
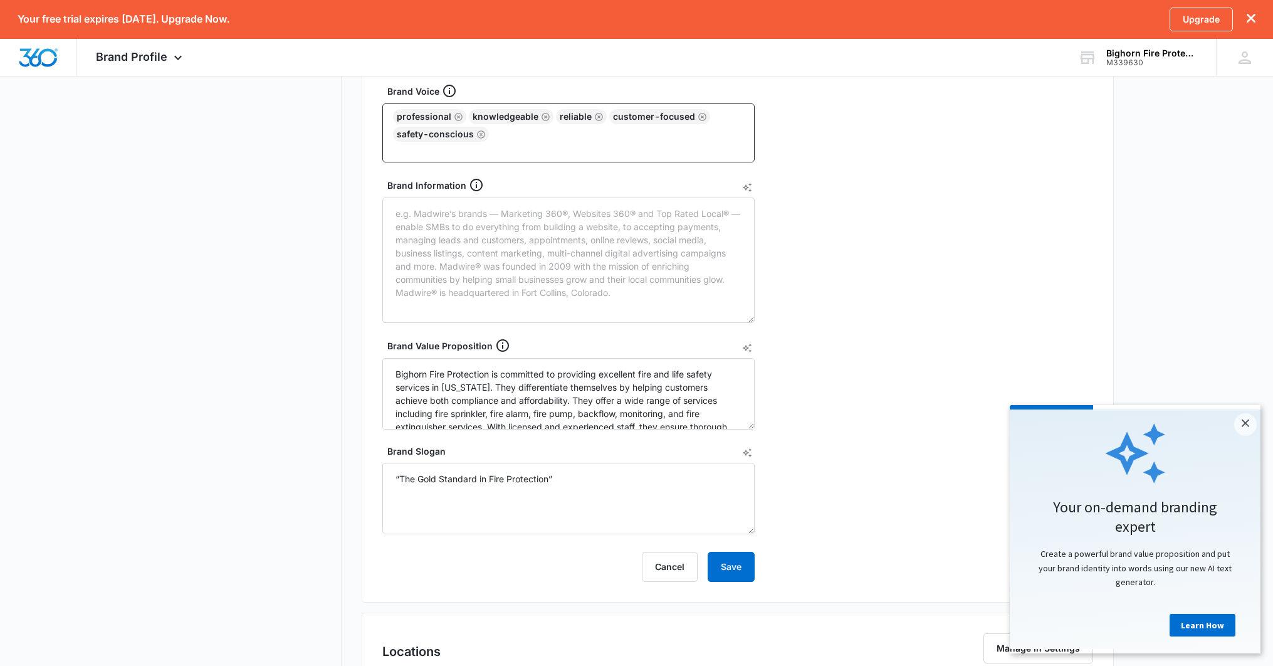
scroll to position [470, 0]
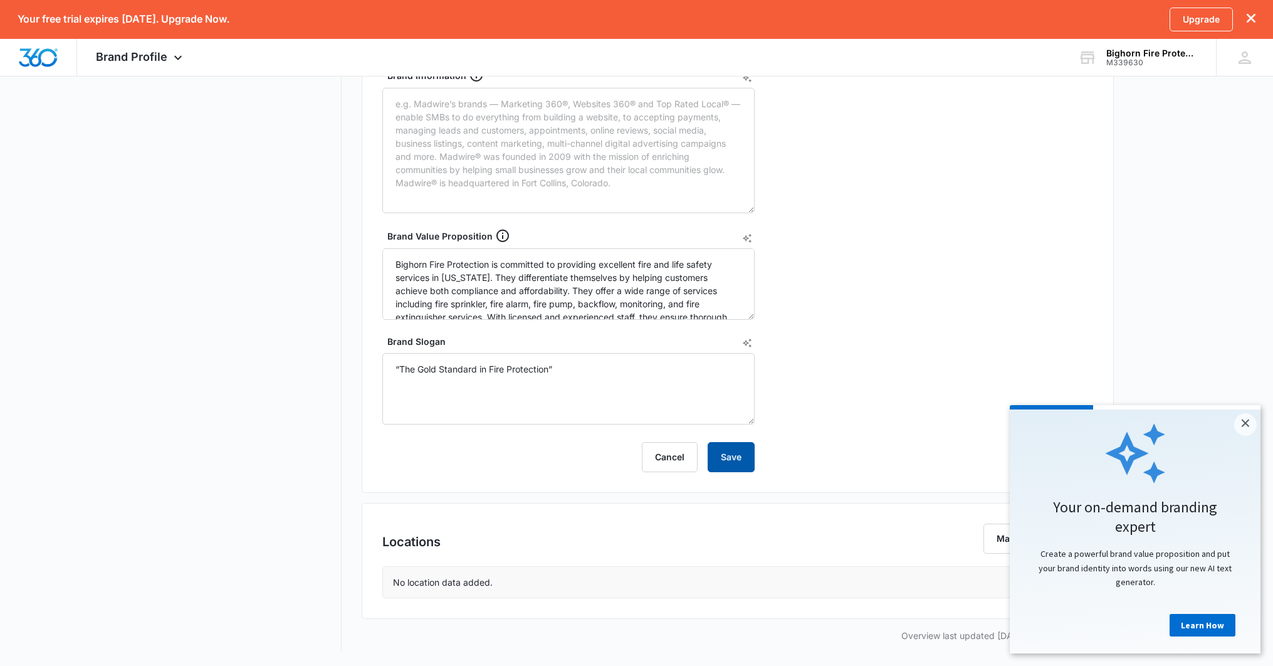
click at [727, 453] on button "Save" at bounding box center [731, 457] width 47 height 30
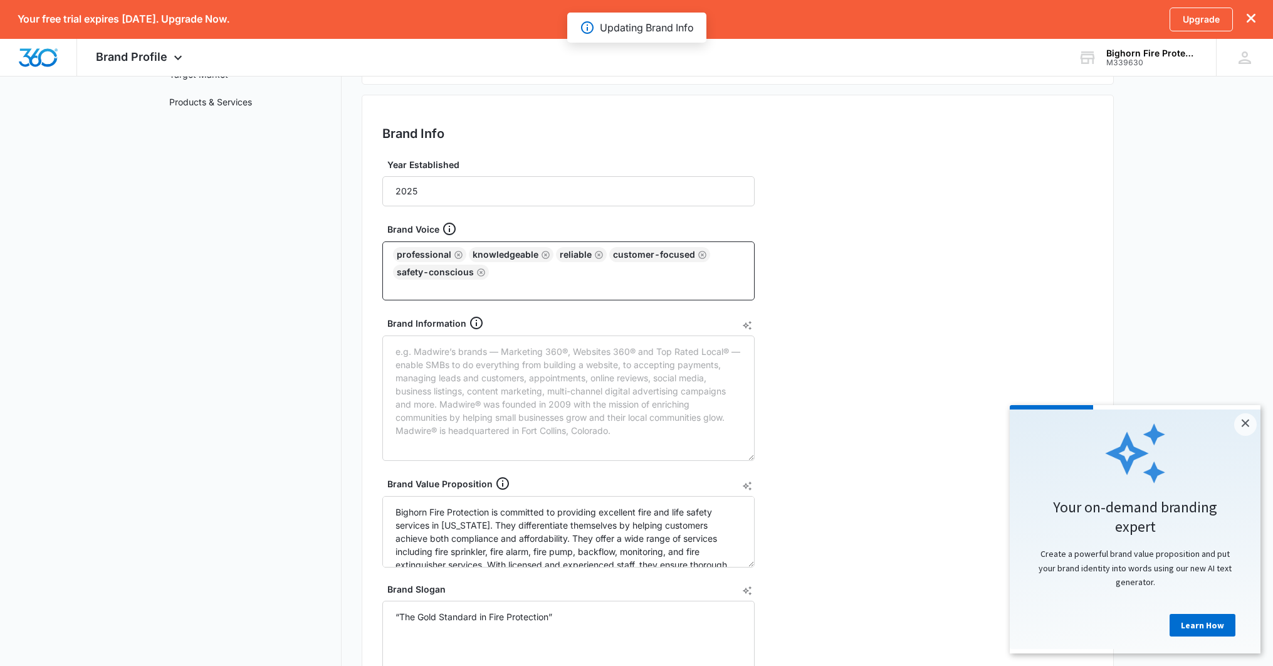
scroll to position [0, 0]
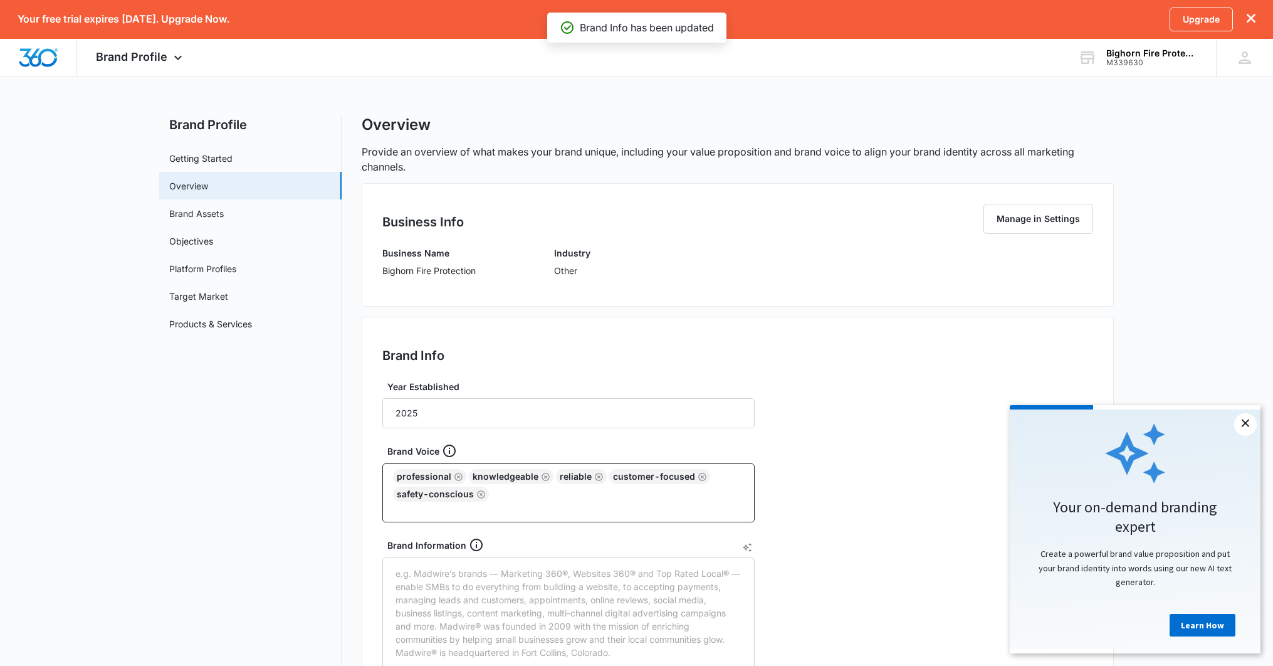
click at [1235, 422] on link "×" at bounding box center [1246, 424] width 23 height 23
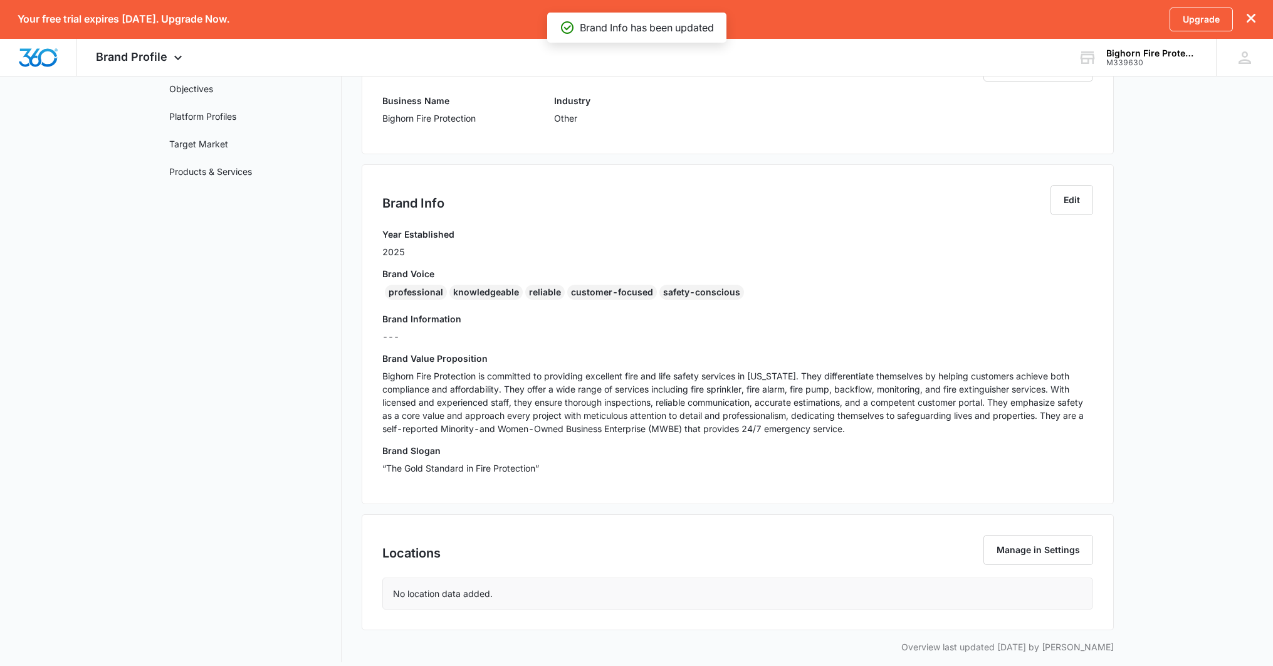
scroll to position [164, 0]
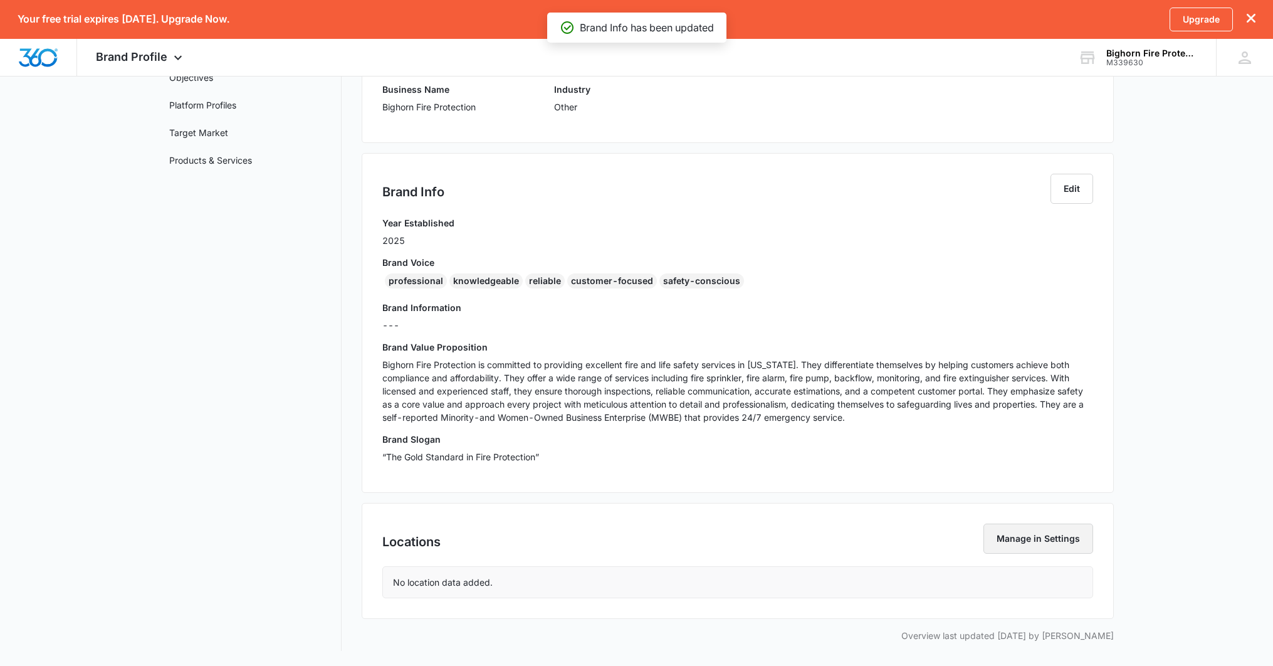
click at [1073, 539] on button "Manage in Settings" at bounding box center [1039, 539] width 110 height 30
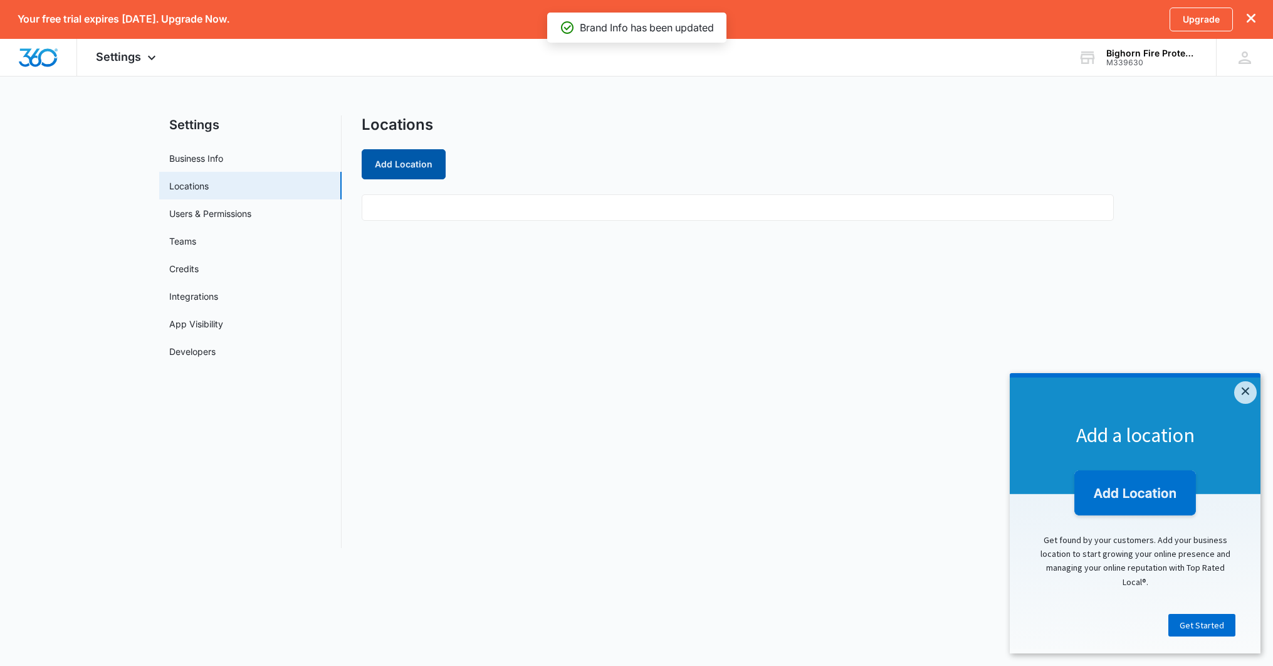
click at [396, 161] on button "Add Location" at bounding box center [404, 164] width 84 height 30
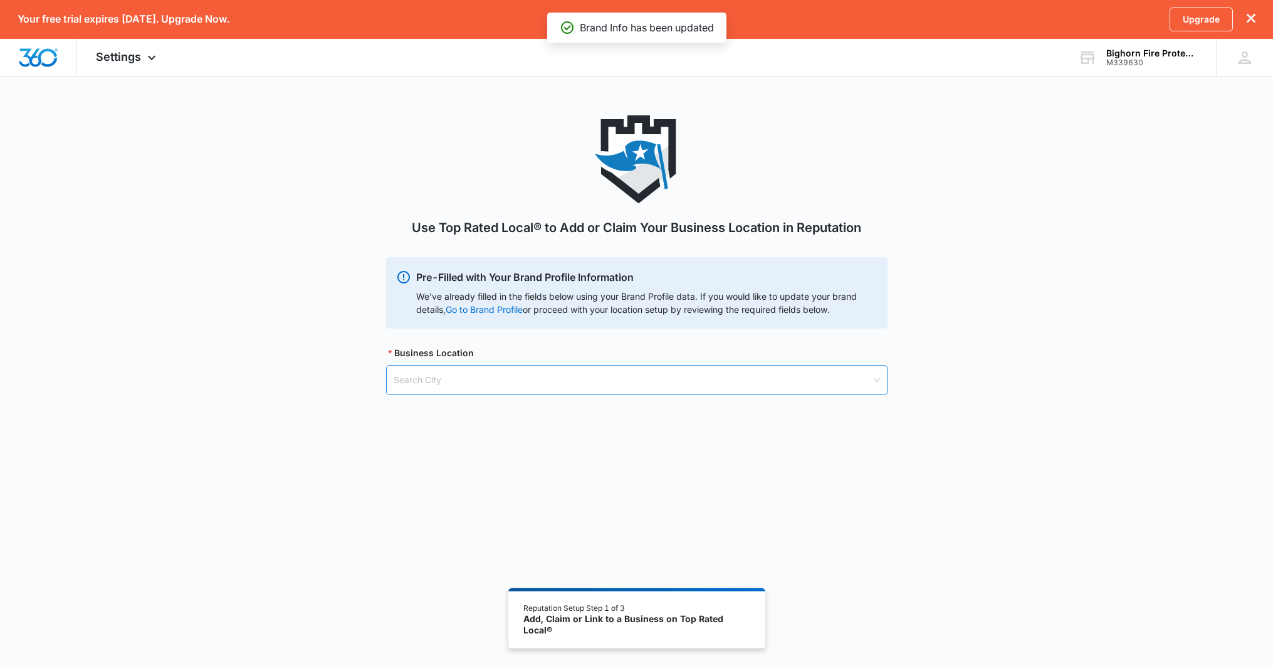
click at [559, 379] on input "search" at bounding box center [633, 380] width 478 height 29
type input "7140 W 117th Avenue C3 Broomfield Co 8022"
click at [0, 0] on link "Go to Brand Profile" at bounding box center [0, 0] width 0 height 0
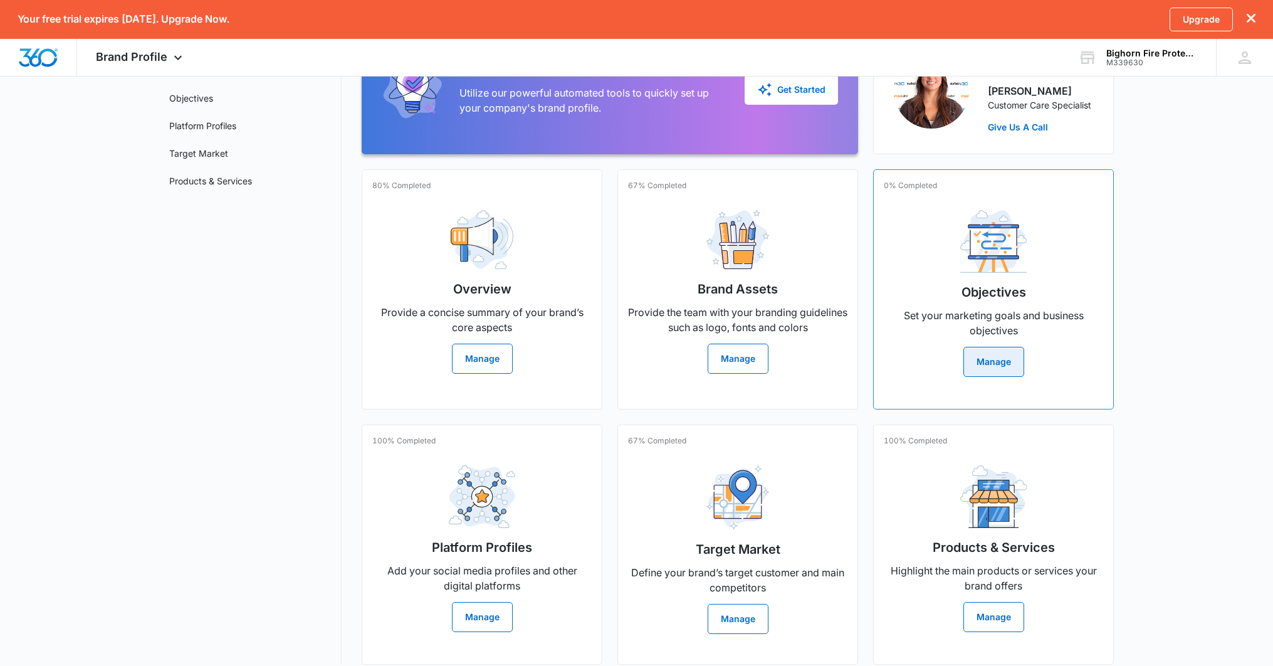
scroll to position [139, 0]
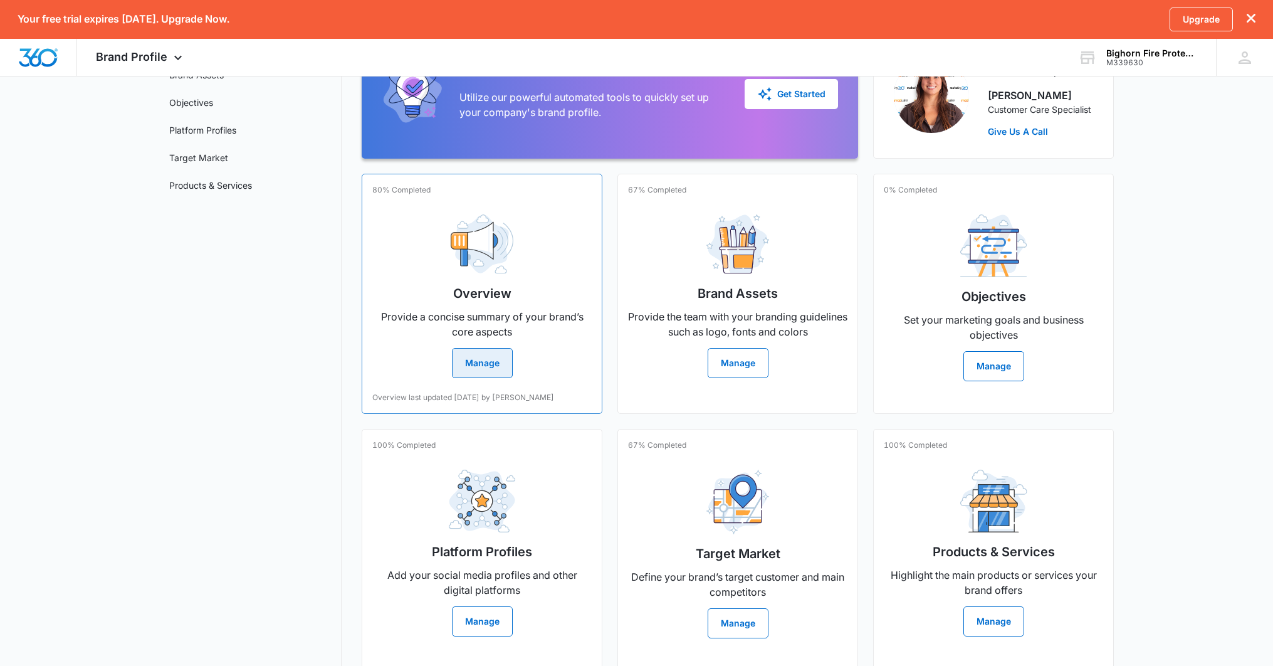
click at [490, 375] on button "Manage" at bounding box center [482, 363] width 61 height 30
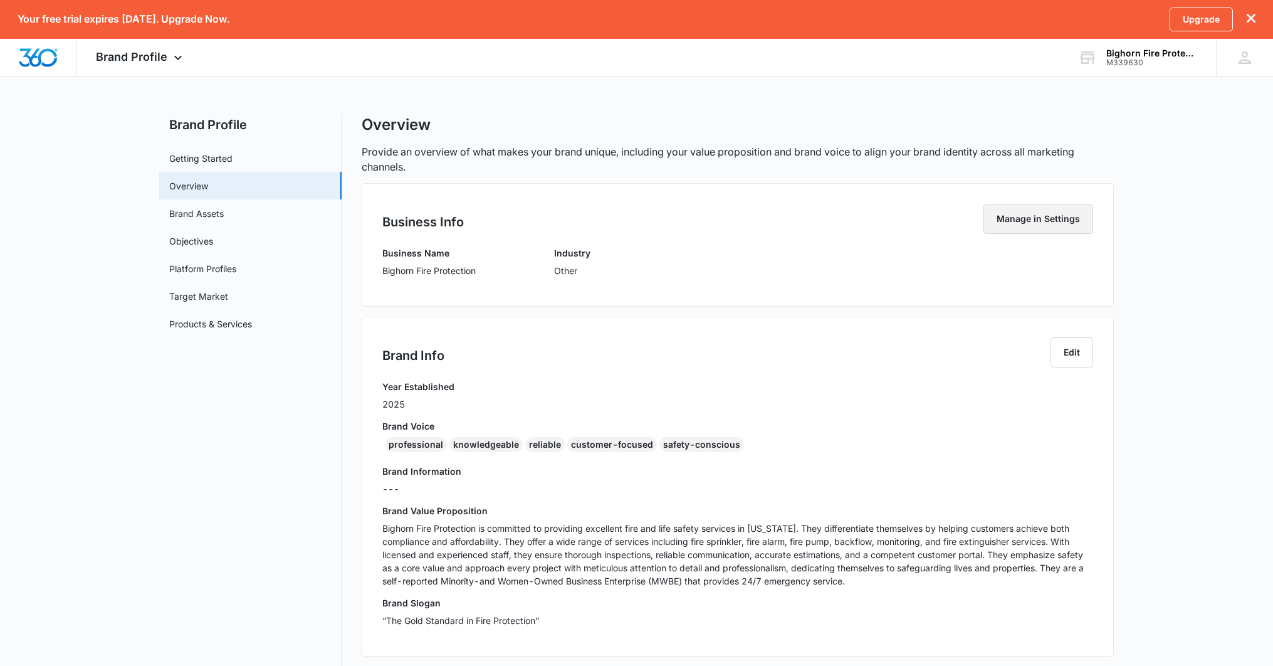
click at [1075, 218] on button "Manage in Settings" at bounding box center [1039, 219] width 110 height 30
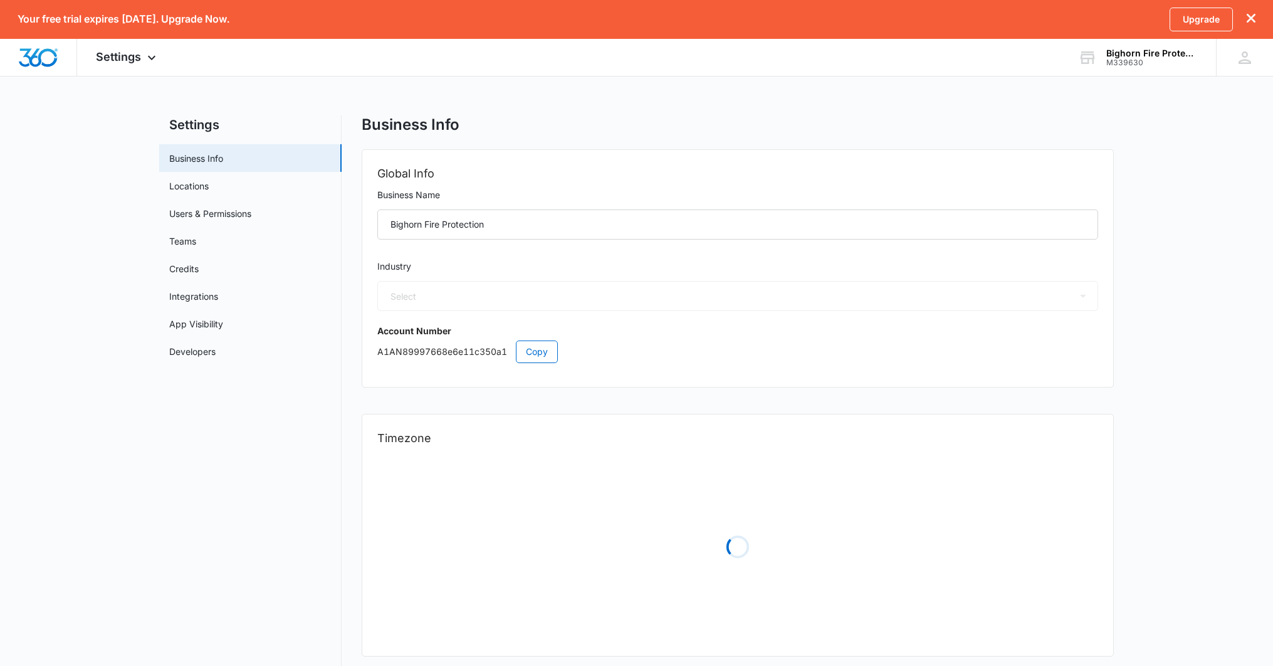
select select "52"
select select "US"
select select "America/[GEOGRAPHIC_DATA]"
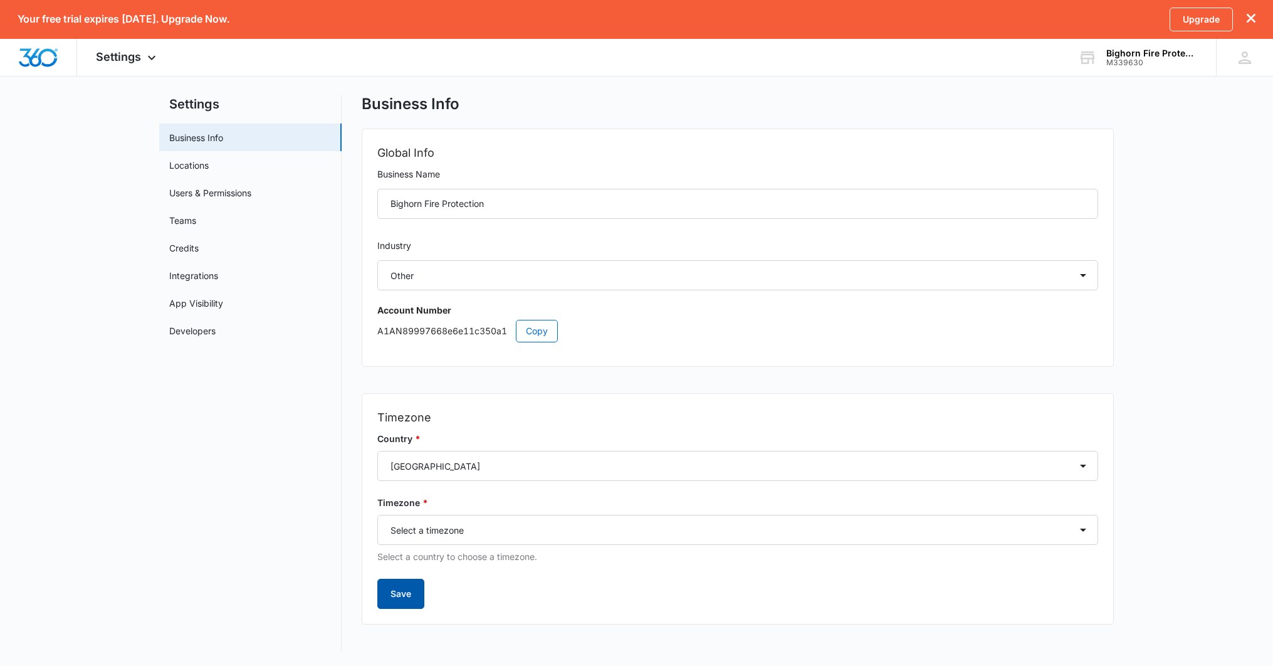
click at [408, 602] on button "Save" at bounding box center [400, 594] width 47 height 30
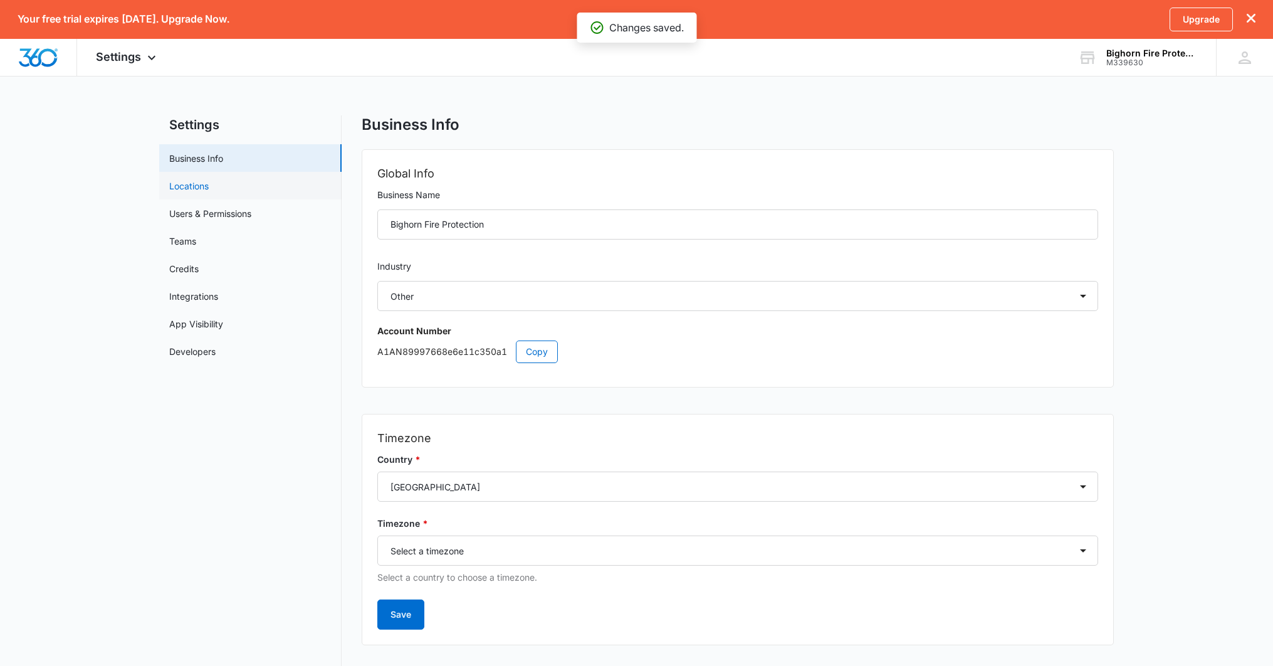
click at [209, 186] on link "Locations" at bounding box center [189, 185] width 40 height 13
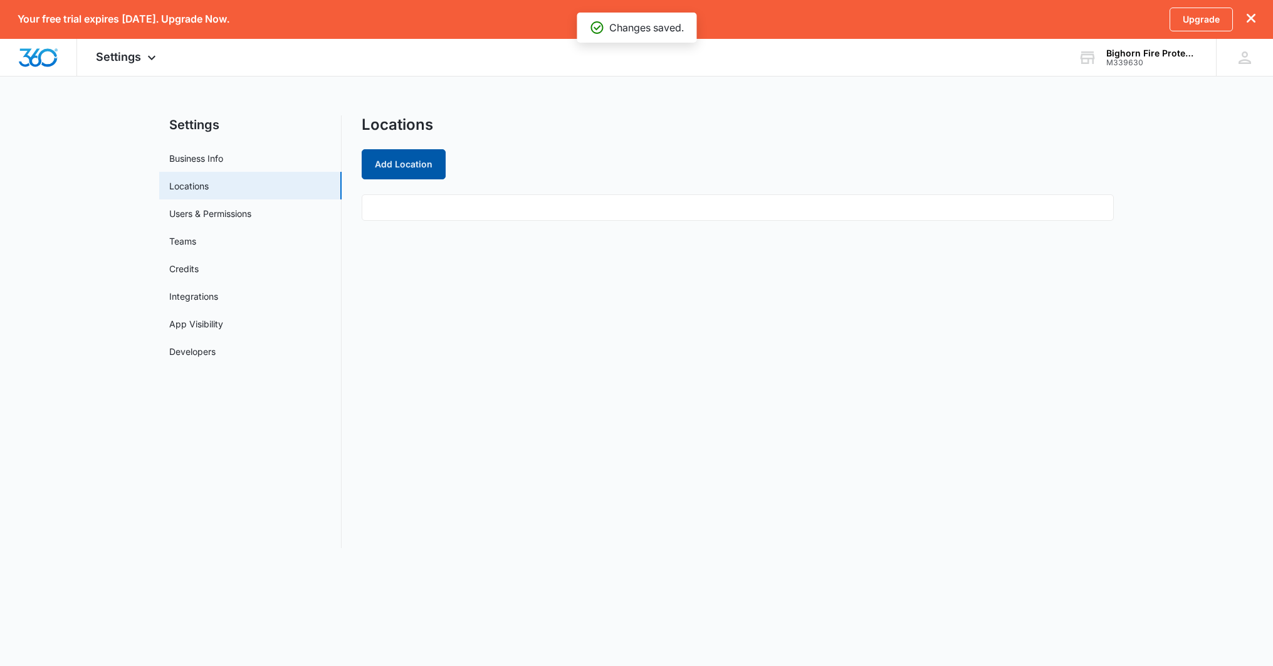
click at [365, 154] on button "Add Location" at bounding box center [404, 164] width 84 height 30
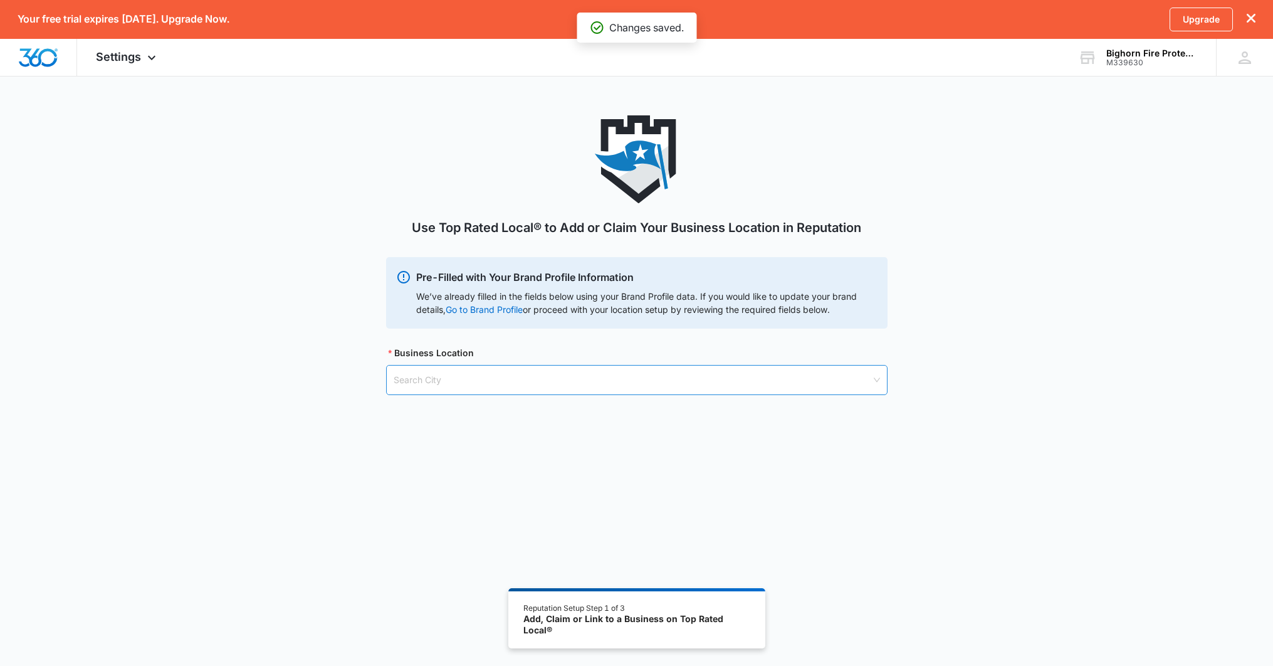
click at [592, 376] on input "search" at bounding box center [633, 380] width 478 height 29
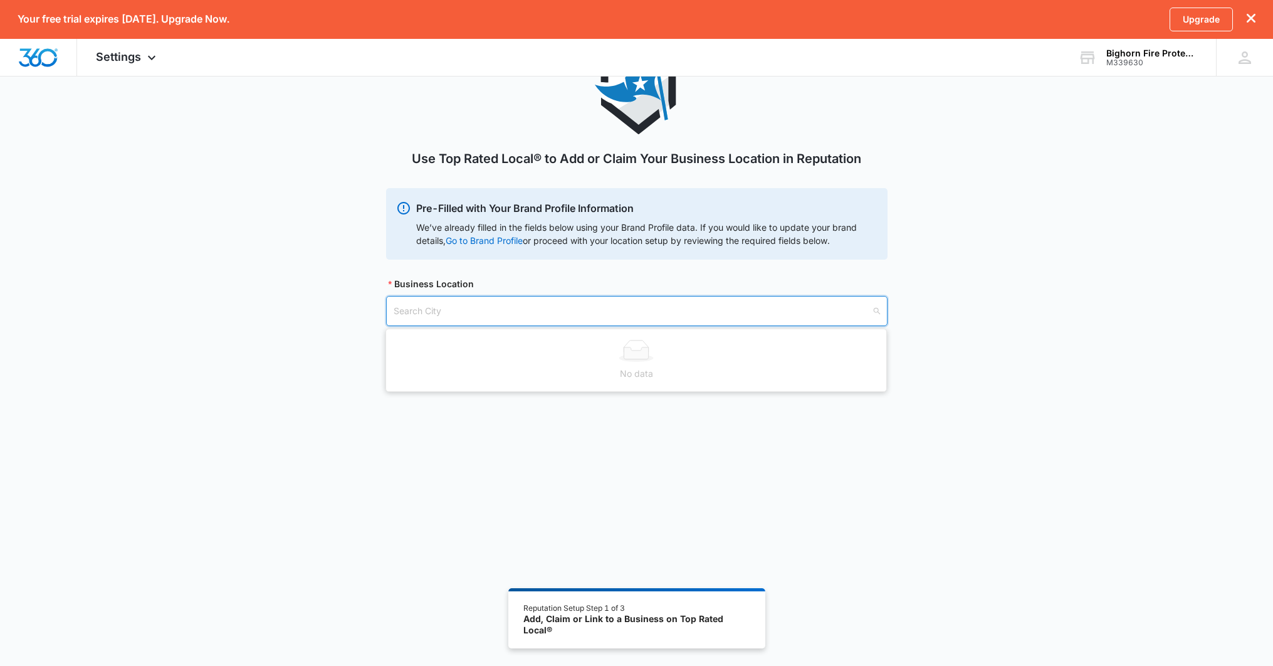
scroll to position [70, 0]
type input "Broom"
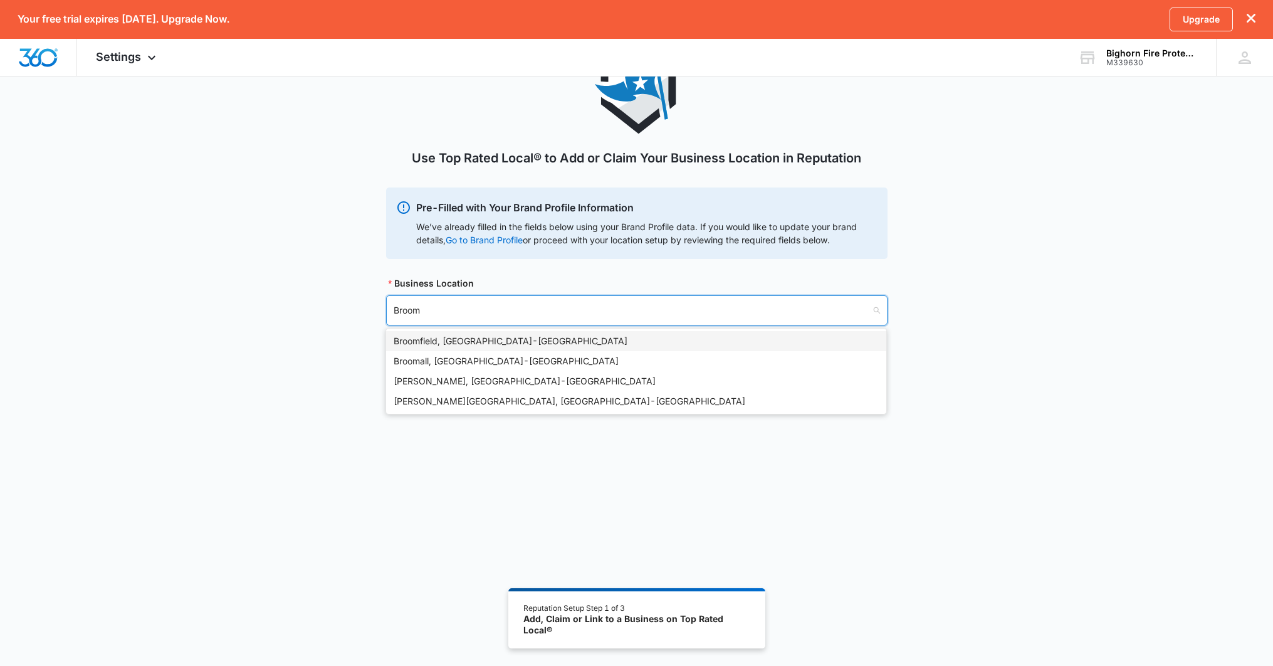
click at [505, 344] on div "Broomfield, [GEOGRAPHIC_DATA] - [GEOGRAPHIC_DATA]" at bounding box center [636, 341] width 485 height 14
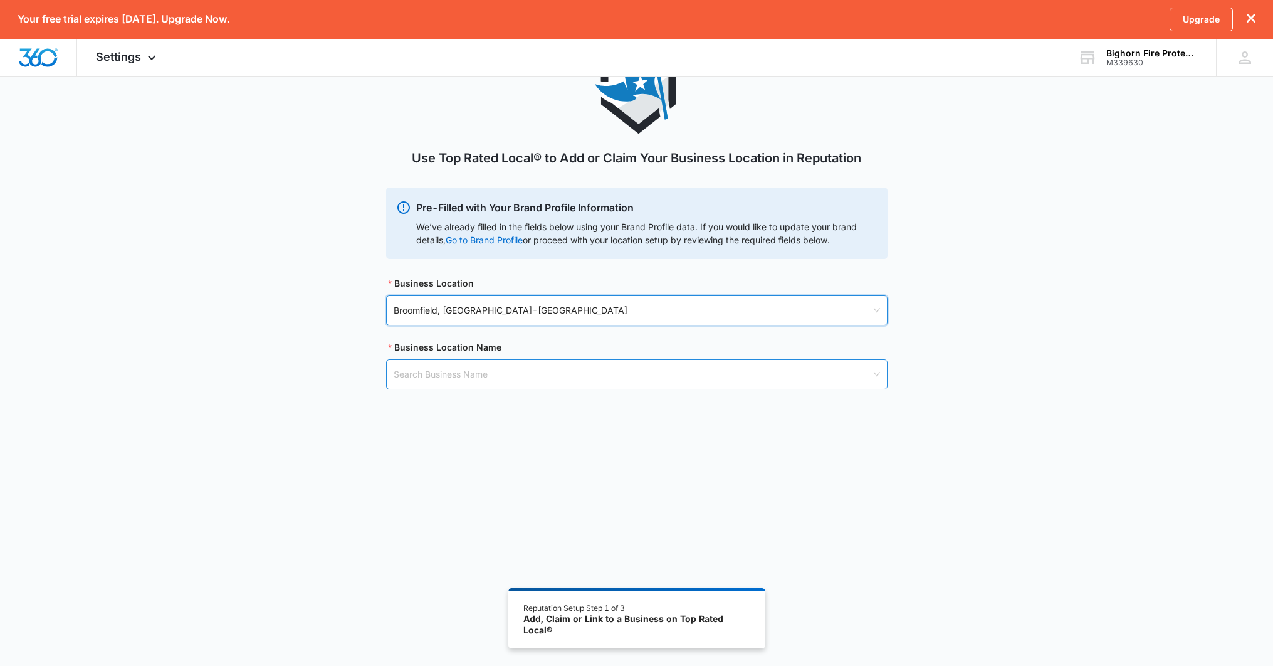
click at [469, 377] on input "search" at bounding box center [633, 374] width 478 height 29
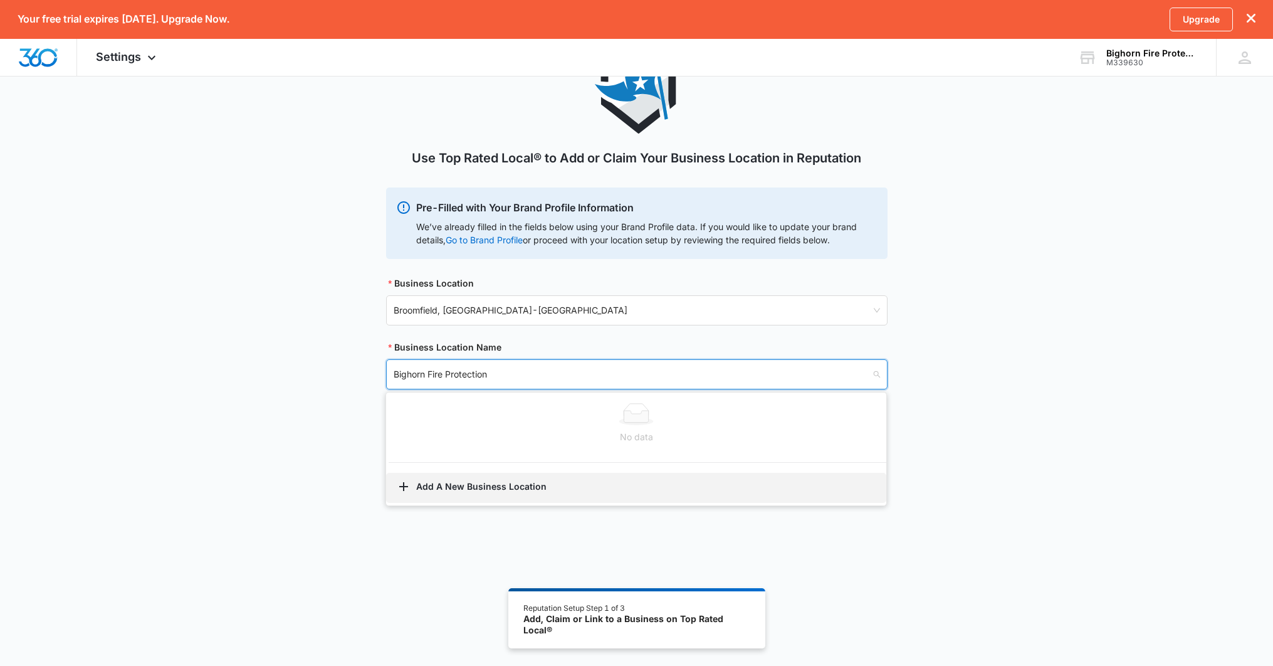
type input "Bighorn Fire Protection"
click at [478, 488] on button "Add A New Business Location" at bounding box center [636, 488] width 500 height 30
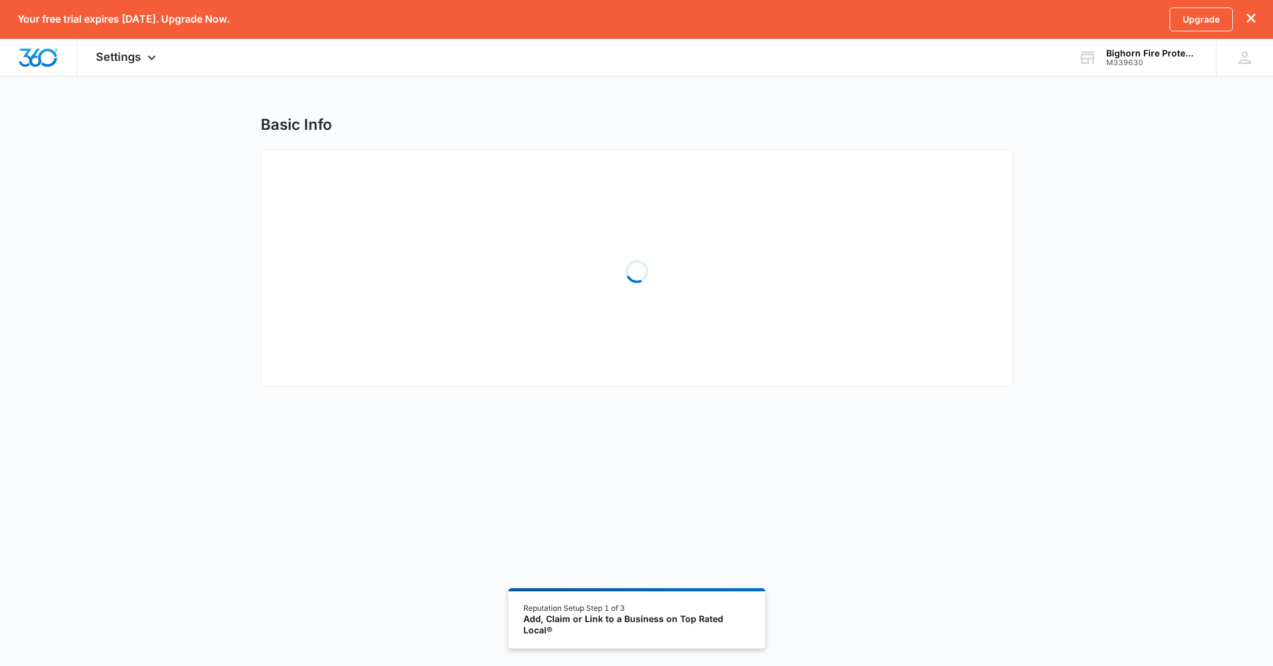
select select "[US_STATE]"
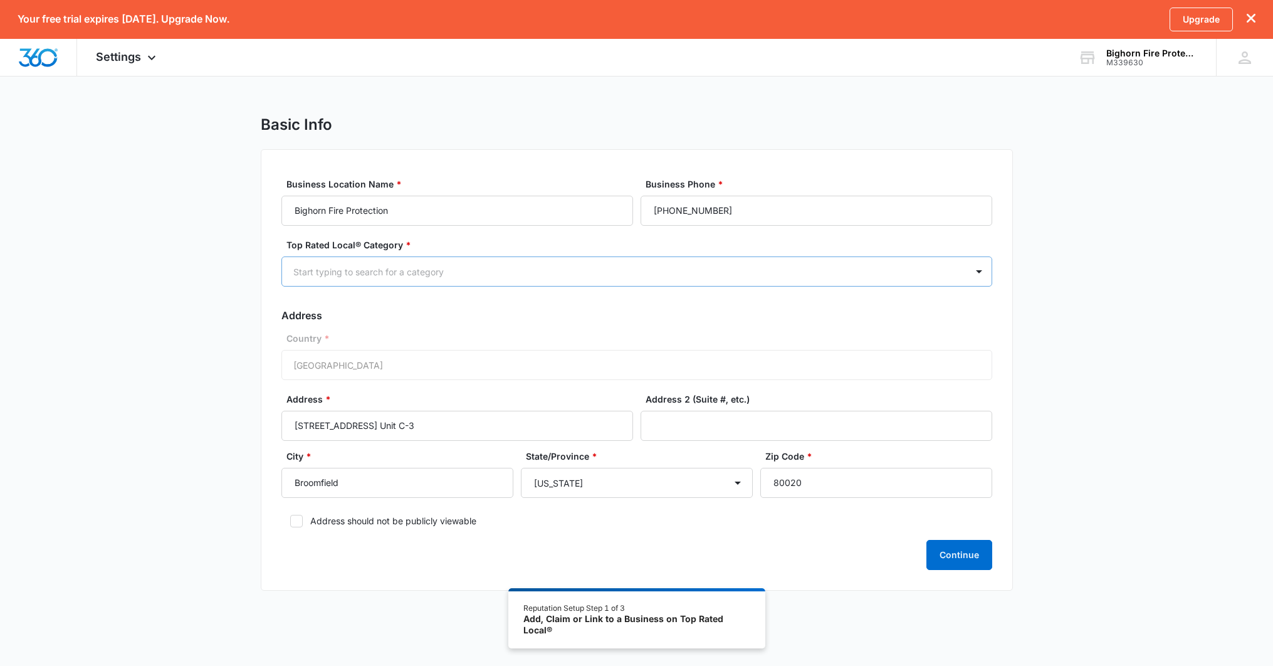
click at [400, 273] on div at bounding box center [621, 272] width 657 height 16
type input "fire"
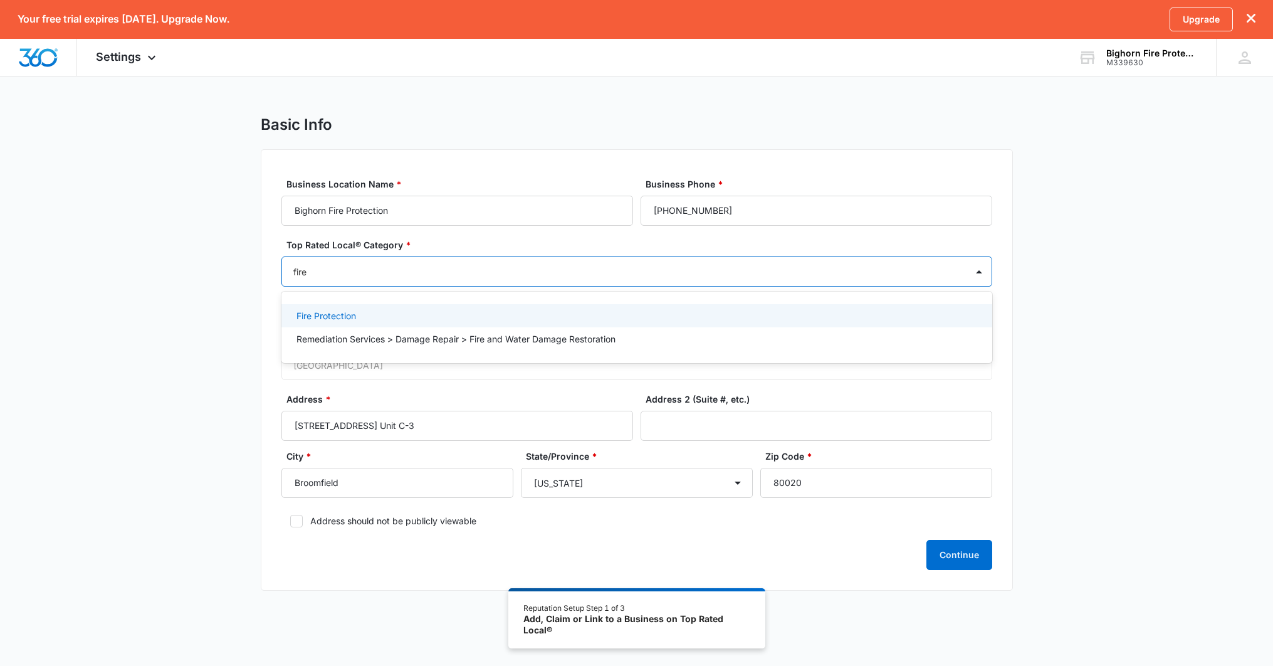
click at [379, 313] on div "Fire Protection" at bounding box center [636, 315] width 678 height 13
click at [195, 328] on div "Basic Info Business Location Name * Bighorn Fire Protection Business Phone * [P…" at bounding box center [636, 361] width 1273 height 492
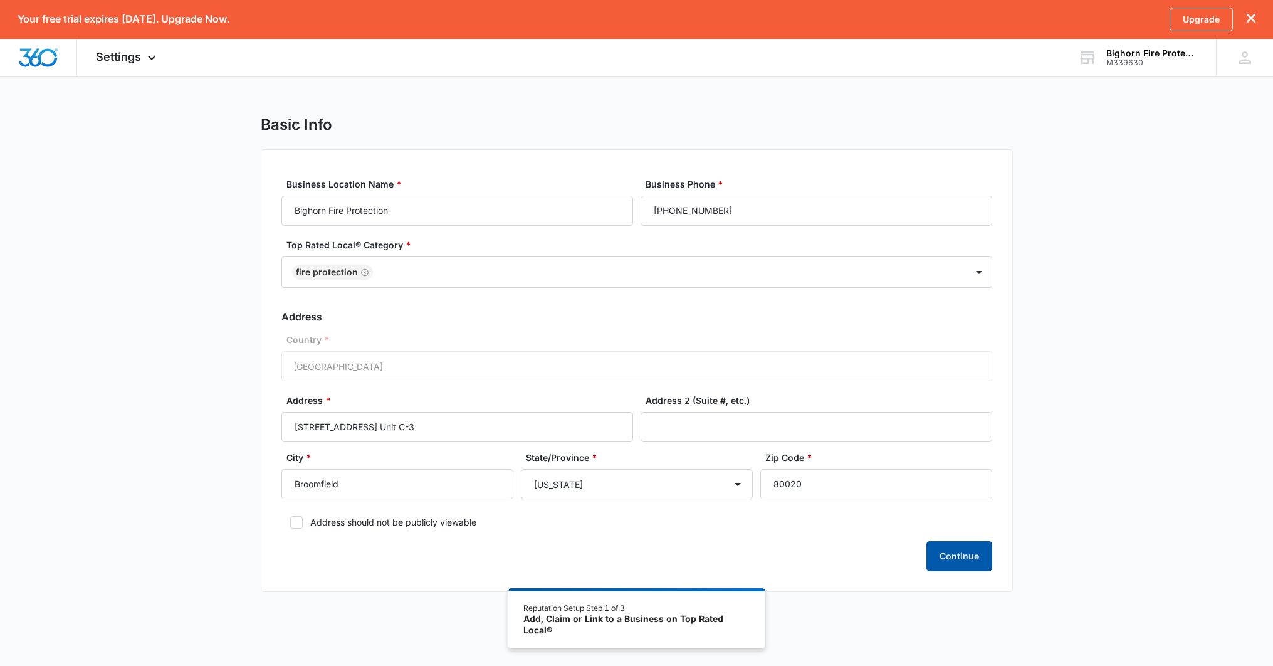
click at [976, 547] on button "Continue" at bounding box center [960, 556] width 66 height 30
click at [771, 424] on input "c" at bounding box center [817, 427] width 352 height 30
drag, startPoint x: 1094, startPoint y: 505, endPoint x: 1063, endPoint y: 522, distance: 35.4
click at [1084, 512] on div "Basic Info Business Location Name * Bighorn Fire Protection Business Phone * [P…" at bounding box center [636, 361] width 1273 height 492
click at [806, 431] on input "c4" at bounding box center [817, 427] width 352 height 30
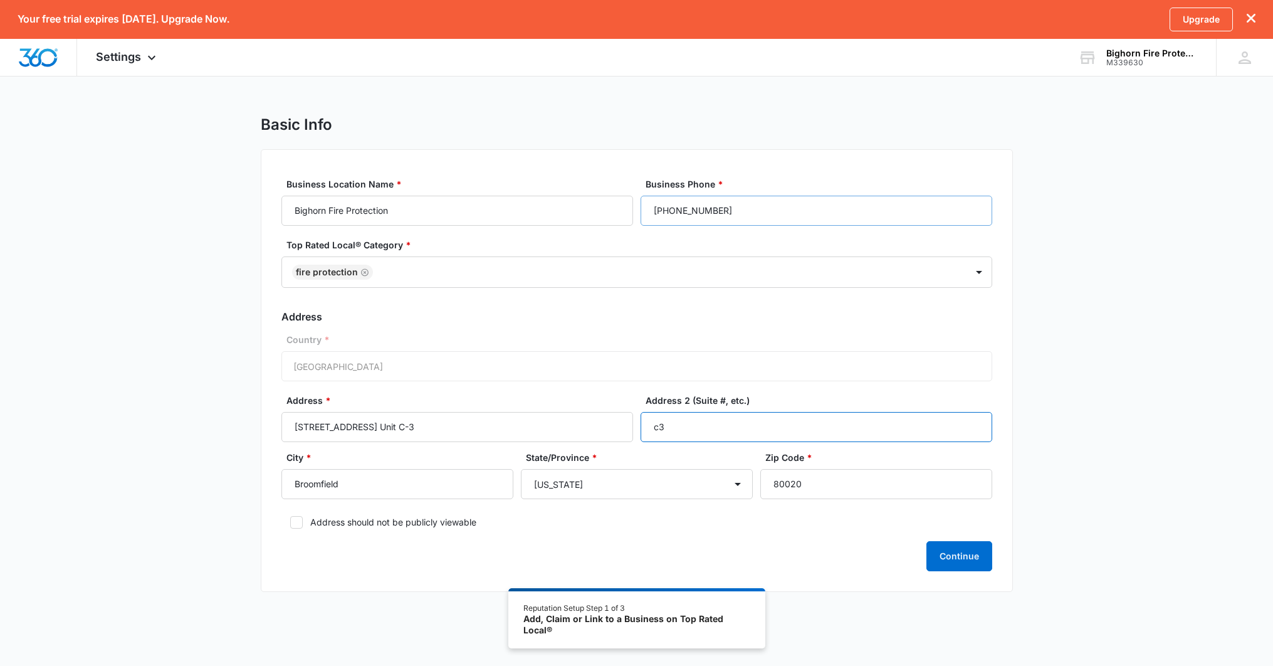
type input "c3"
drag, startPoint x: 776, startPoint y: 213, endPoint x: 580, endPoint y: 197, distance: 196.3
click at [577, 199] on div "Business Location Name * Bighorn Fire Protection Business Phone * [PHONE_NUMBER]" at bounding box center [637, 201] width 711 height 48
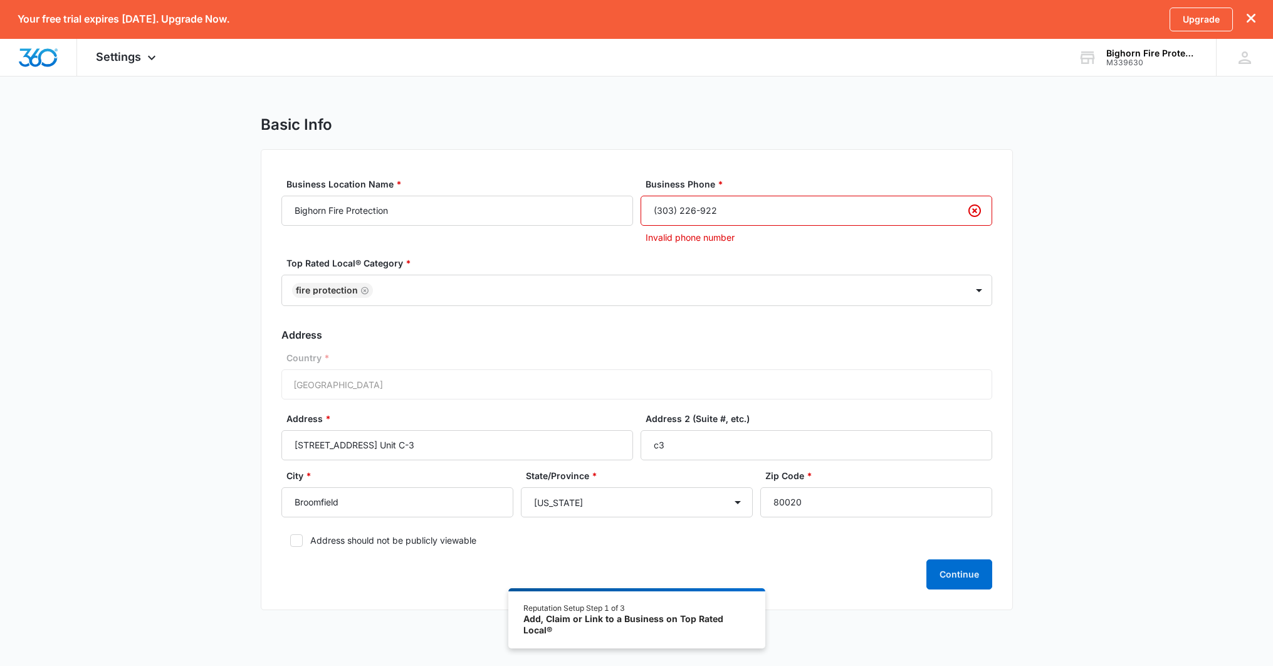
type input "[PHONE_NUMBER]"
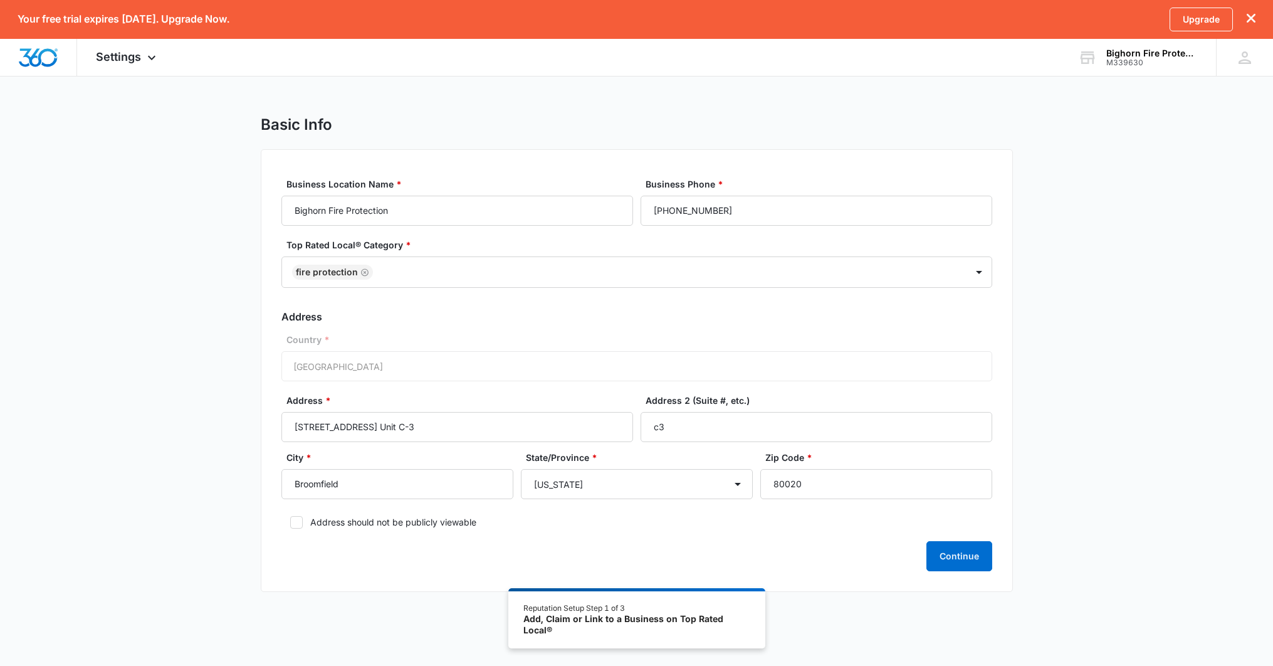
click at [1158, 269] on div "Basic Info Business Location Name * Bighorn Fire Protection Business Phone * [P…" at bounding box center [636, 361] width 1273 height 492
click at [966, 552] on button "Continue" at bounding box center [960, 556] width 66 height 30
click at [414, 517] on label "Address should not be publicly viewable" at bounding box center [637, 521] width 711 height 13
click at [290, 518] on input "Address should not be publicly viewable" at bounding box center [286, 522] width 9 height 9
drag, startPoint x: 962, startPoint y: 555, endPoint x: 953, endPoint y: 554, distance: 9.4
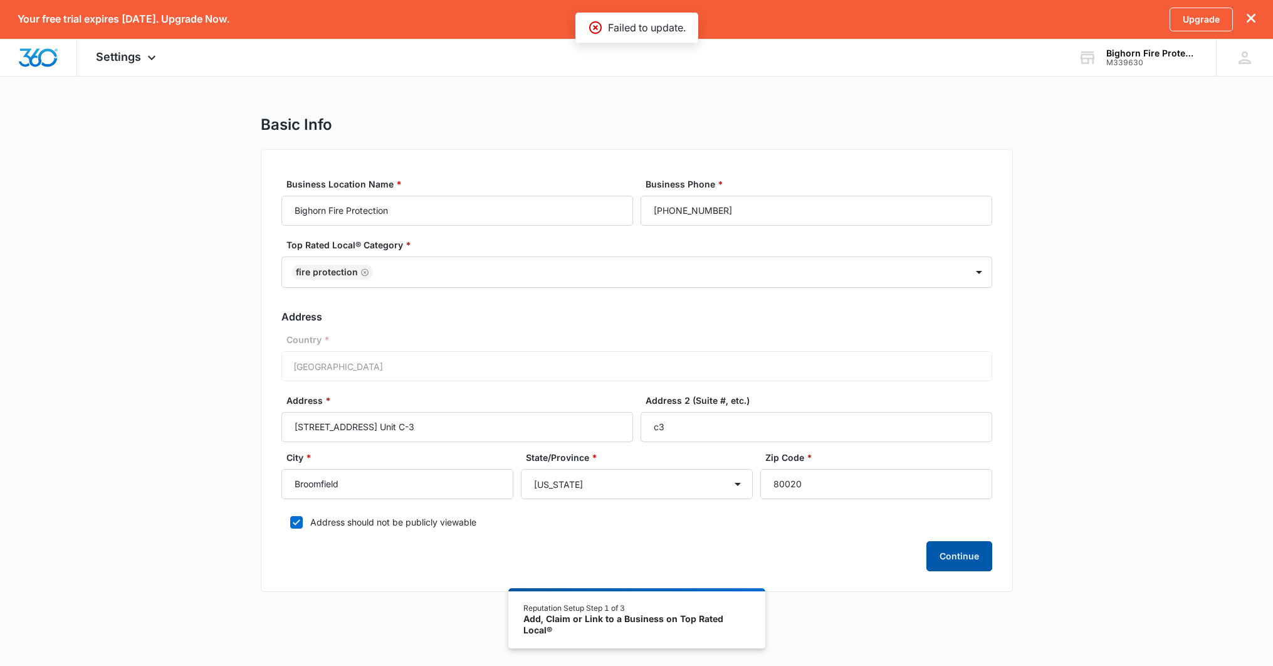
click at [962, 555] on button "Continue" at bounding box center [960, 556] width 66 height 30
click at [433, 522] on label "Address should not be publicly viewable" at bounding box center [637, 521] width 711 height 13
click at [290, 522] on input "Address should not be publicly viewable" at bounding box center [286, 522] width 9 height 9
checkbox input "false"
click at [956, 560] on button "Continue" at bounding box center [960, 556] width 66 height 30
